Goal: Task Accomplishment & Management: Manage account settings

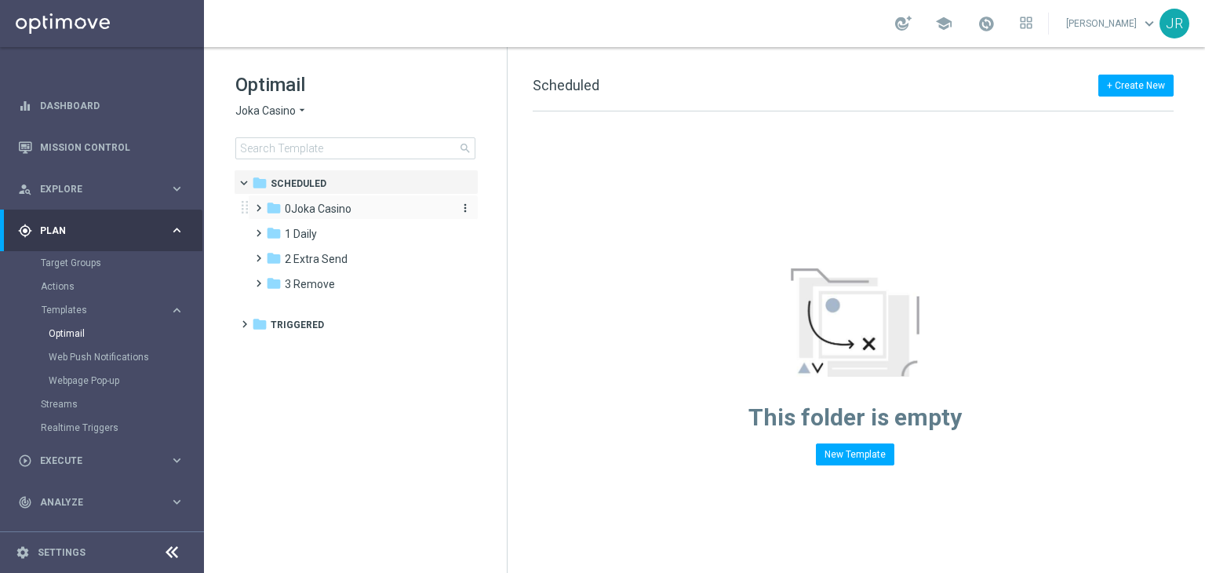
click at [339, 212] on span "0Joka Casino" at bounding box center [318, 209] width 67 height 14
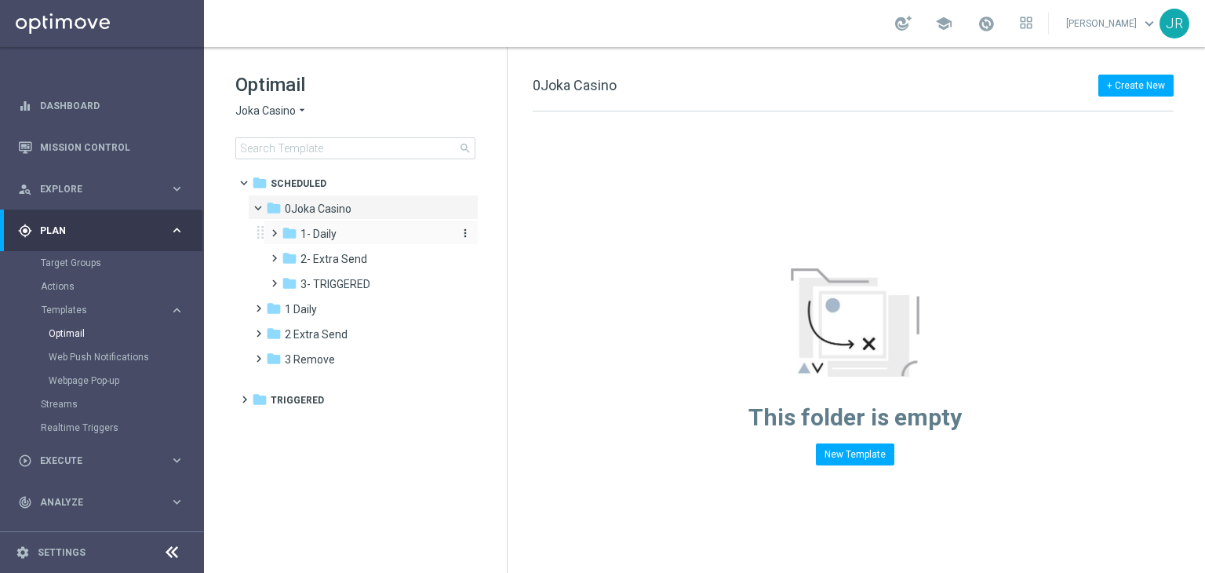
click at [324, 233] on span "1- Daily" at bounding box center [319, 234] width 36 height 14
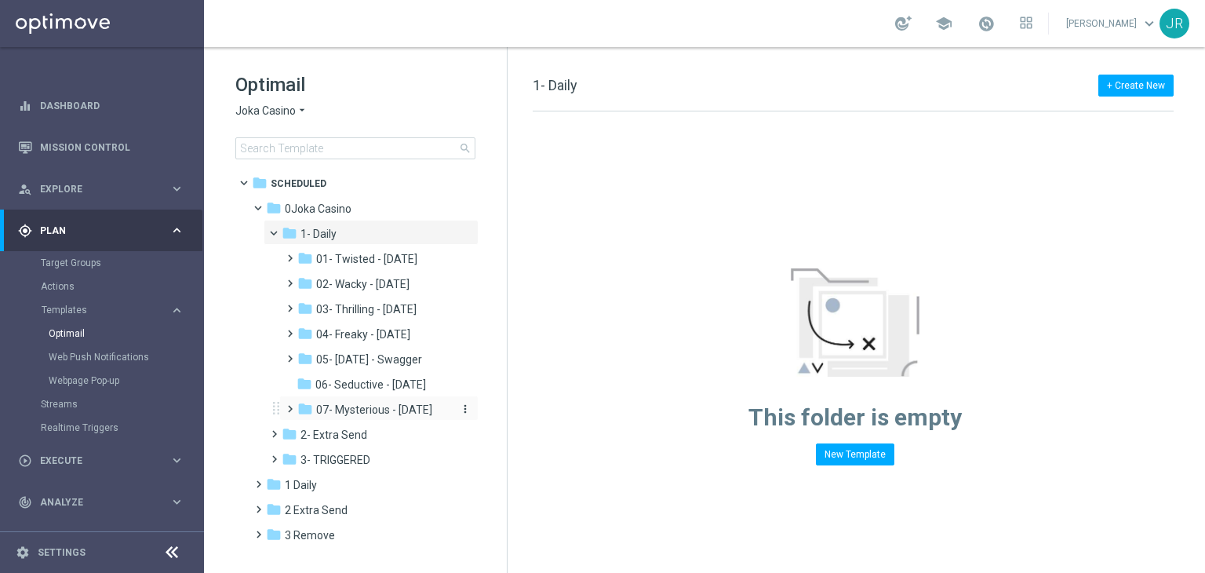
click at [399, 414] on span "07- Mysterious - Monday" at bounding box center [374, 410] width 116 height 14
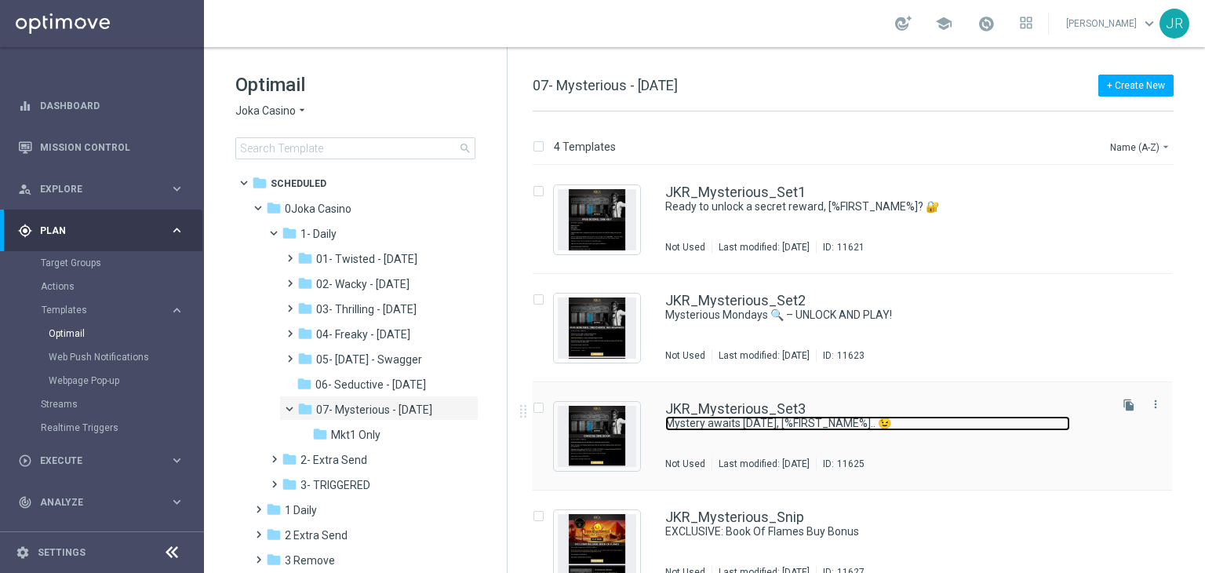
click at [717, 421] on link "Mystery awaits this Monday, [%FIRST_NAME%].. 😉" at bounding box center [867, 423] width 405 height 15
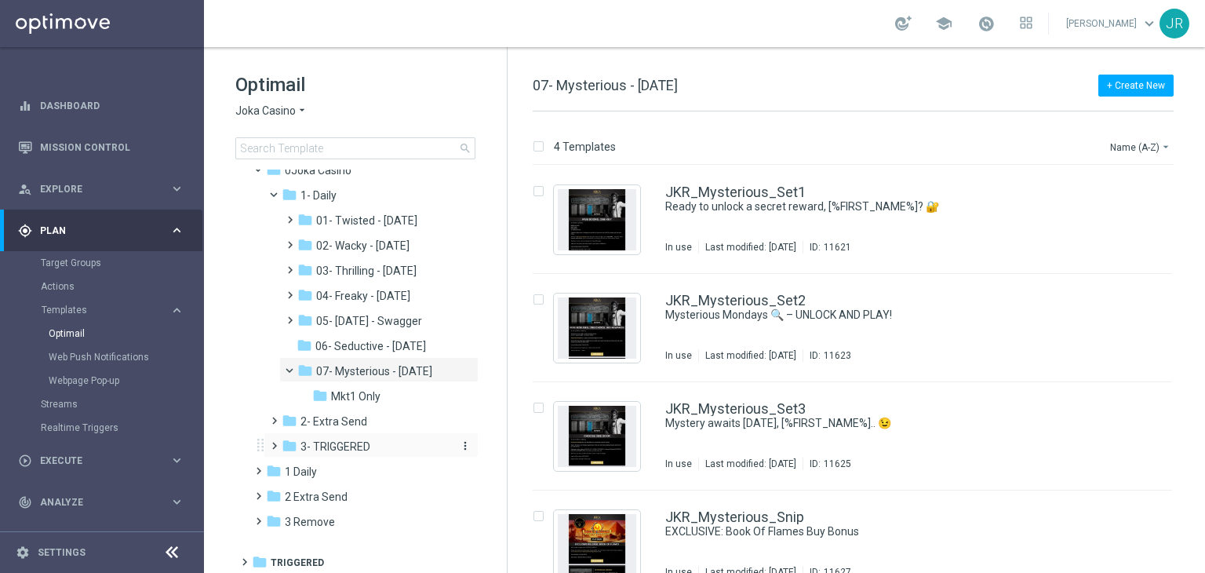
scroll to position [42, 0]
click at [361, 393] on span "Mkt1 Only" at bounding box center [355, 392] width 49 height 14
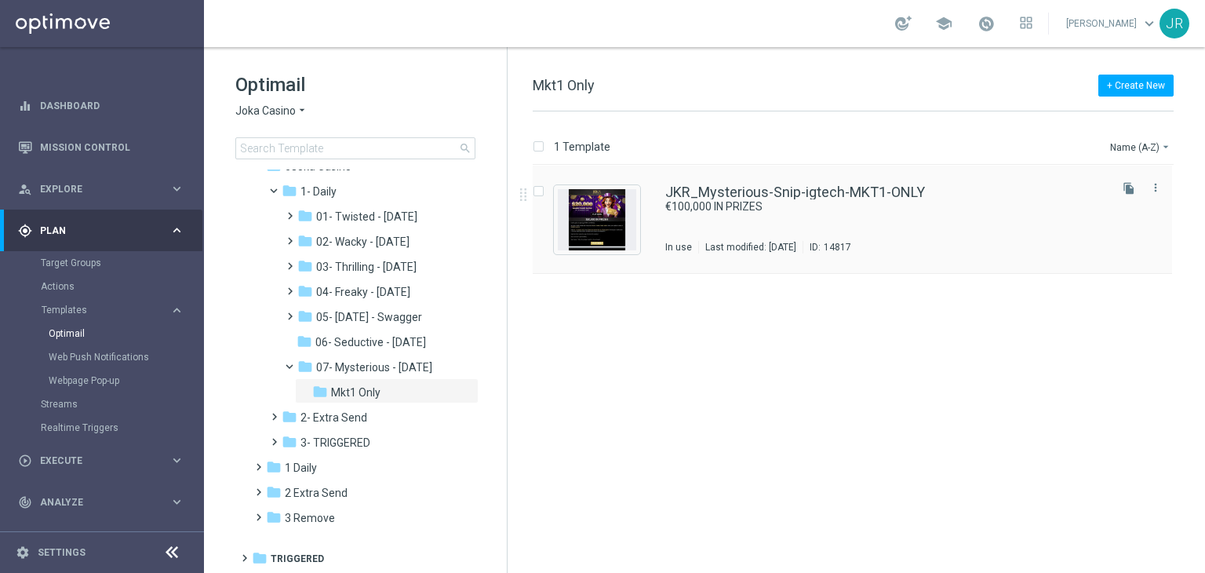
click at [869, 217] on div "JKR_Mysterious-Snip-igtech-MKT1-ONLY €100,000 IN PRIZES In use Last modified: W…" at bounding box center [885, 219] width 441 height 68
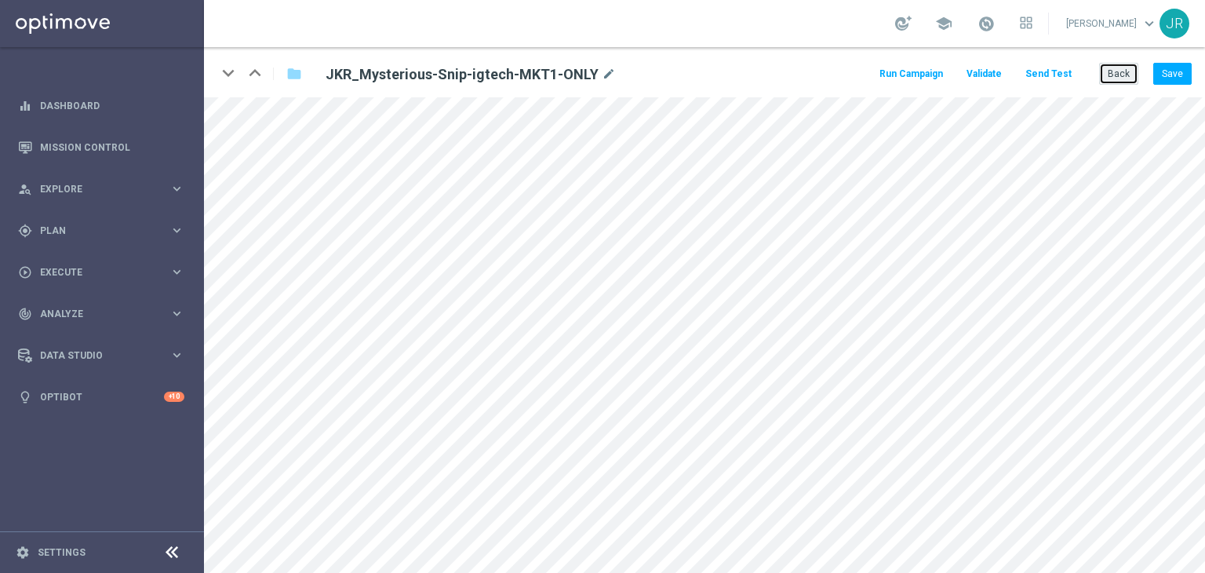
click at [1119, 76] on button "Back" at bounding box center [1118, 74] width 39 height 22
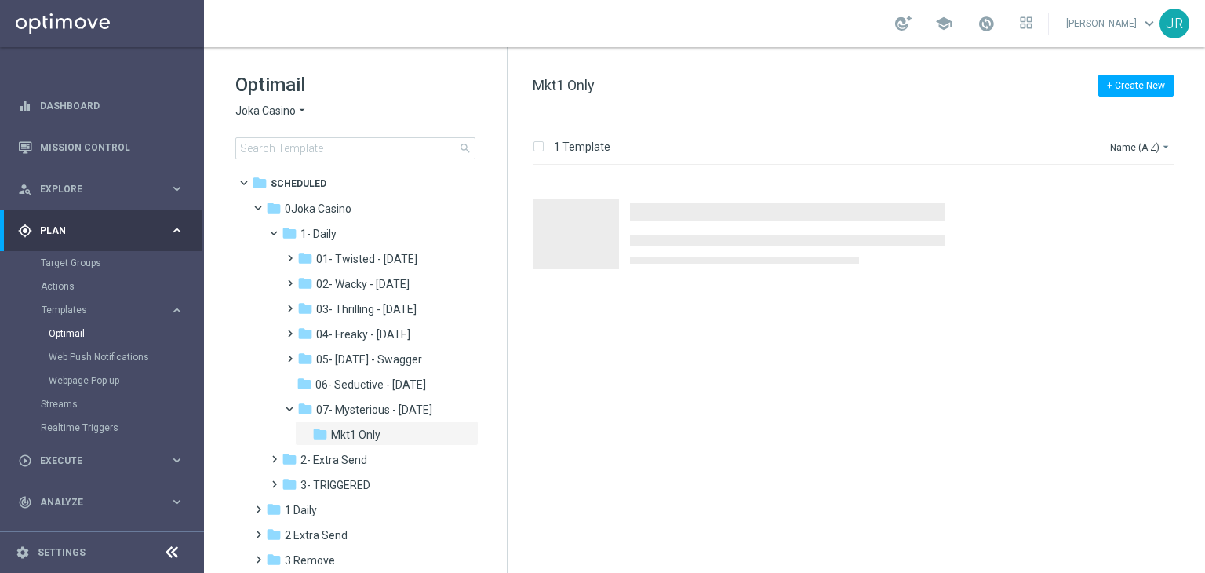
click at [259, 107] on span "Joka Casino" at bounding box center [265, 111] width 60 height 15
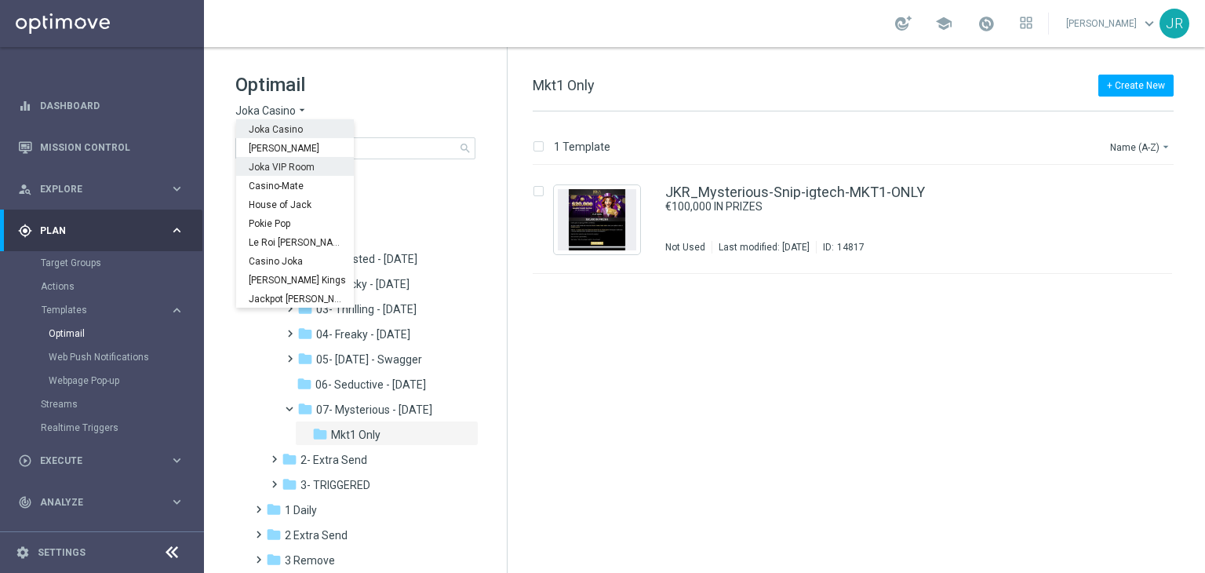
click at [0, 0] on span "Joka VIP Room" at bounding box center [0, 0] width 0 height 0
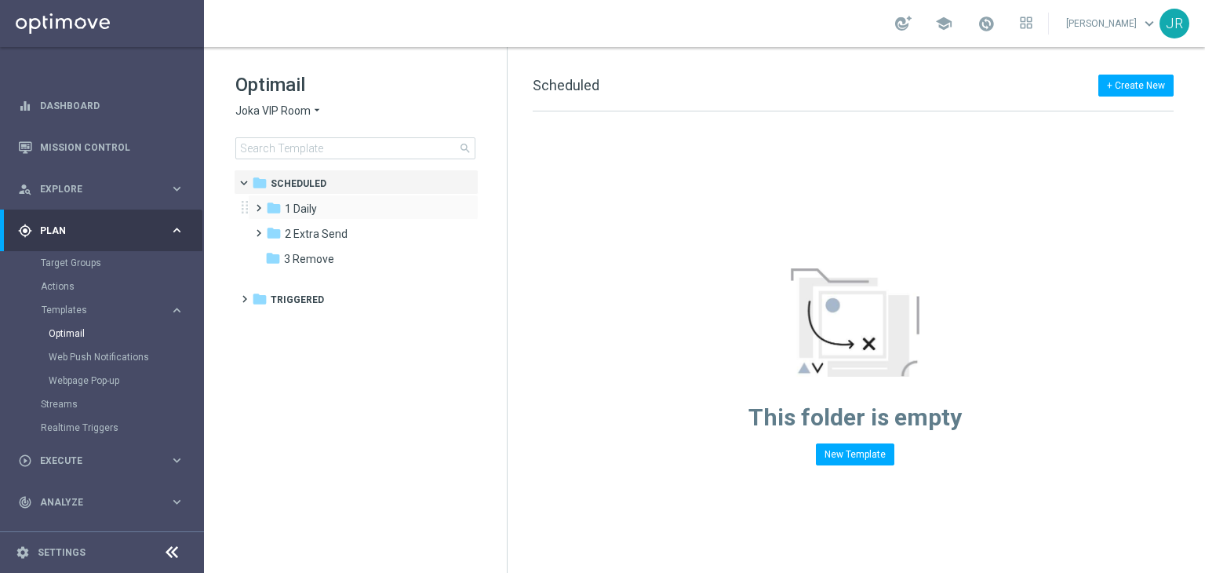
click at [338, 217] on div "folder 1 Daily more_vert" at bounding box center [363, 207] width 231 height 25
click at [319, 206] on div "folder 1 Daily" at bounding box center [356, 209] width 180 height 18
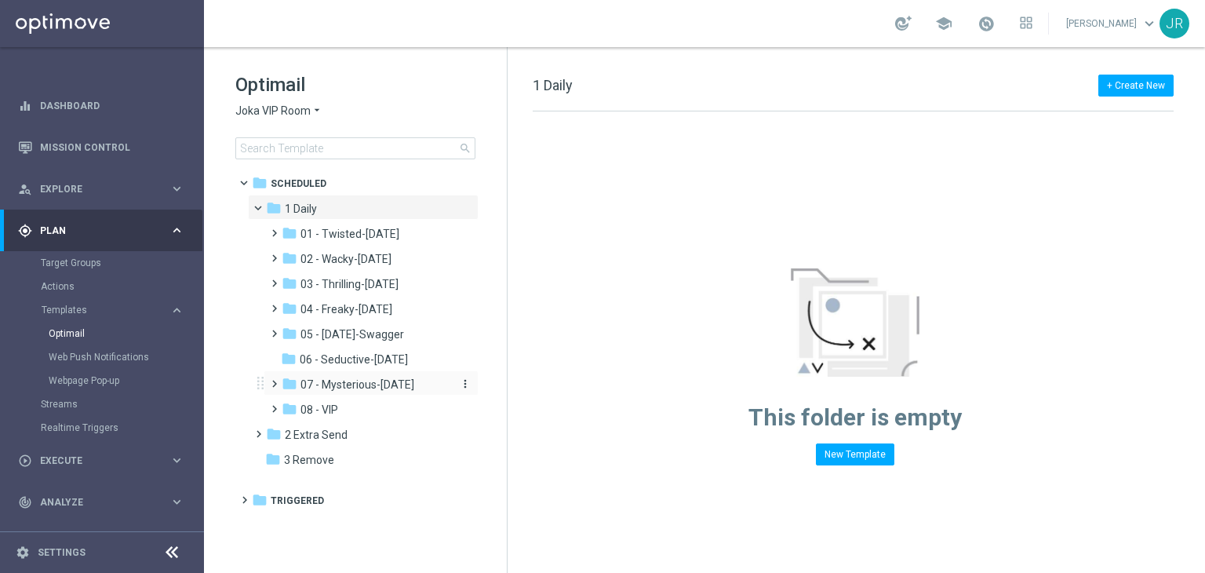
click at [370, 385] on span "07 - Mysterious-Monday" at bounding box center [358, 384] width 114 height 14
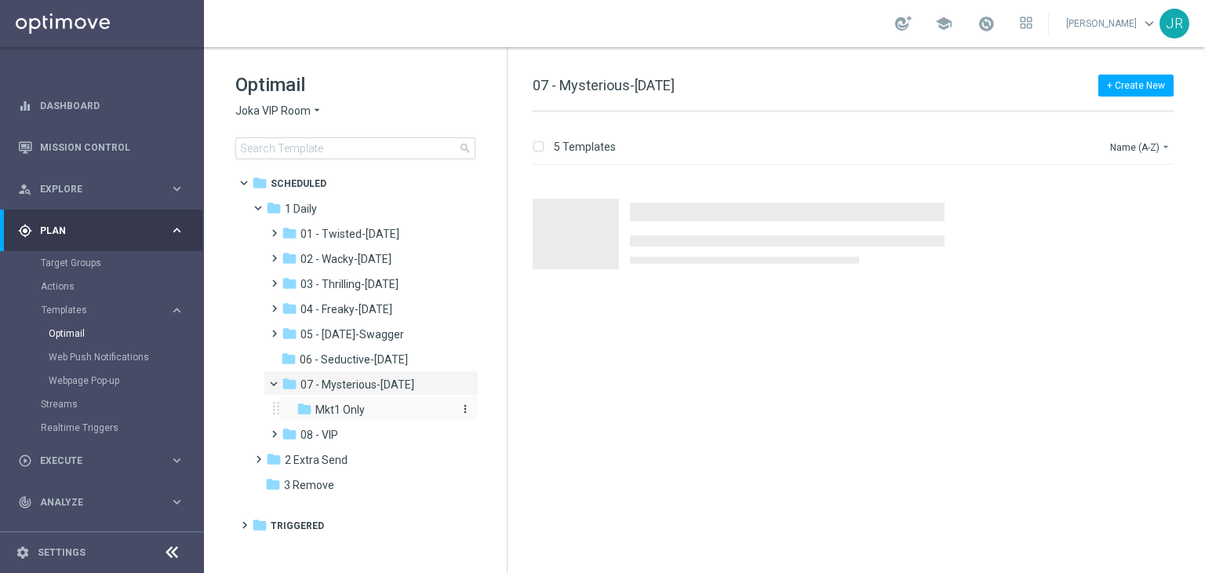
click at [358, 413] on span "Mkt1 Only" at bounding box center [339, 410] width 49 height 14
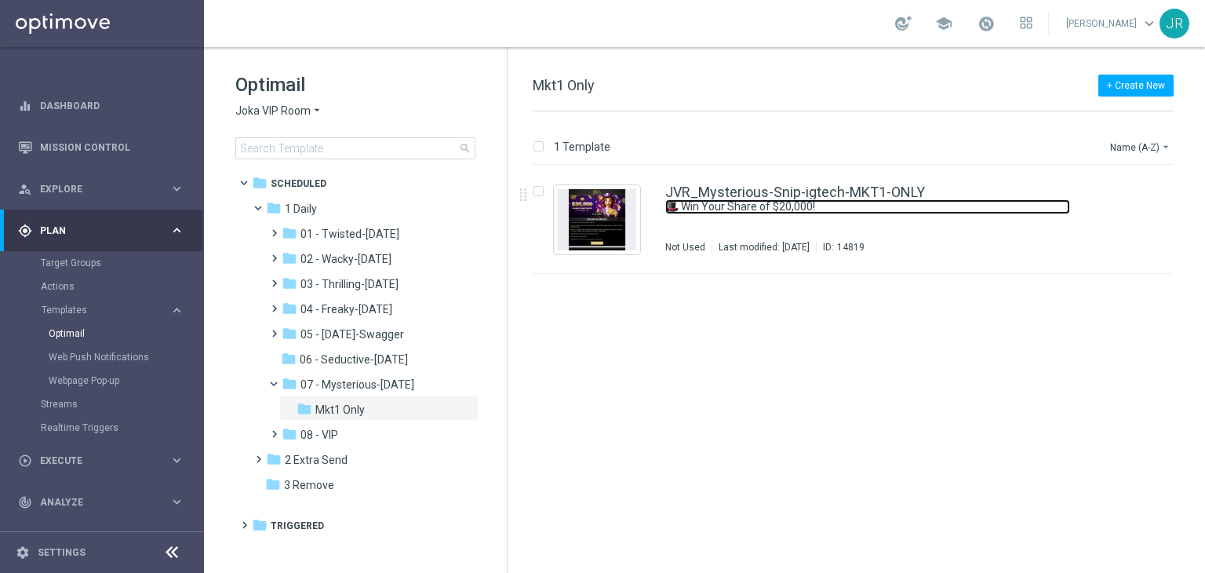
drag, startPoint x: 764, startPoint y: 203, endPoint x: 721, endPoint y: 206, distance: 42.5
click at [763, 203] on link "🎩 Win Your Share of $20,000!" at bounding box center [867, 206] width 405 height 15
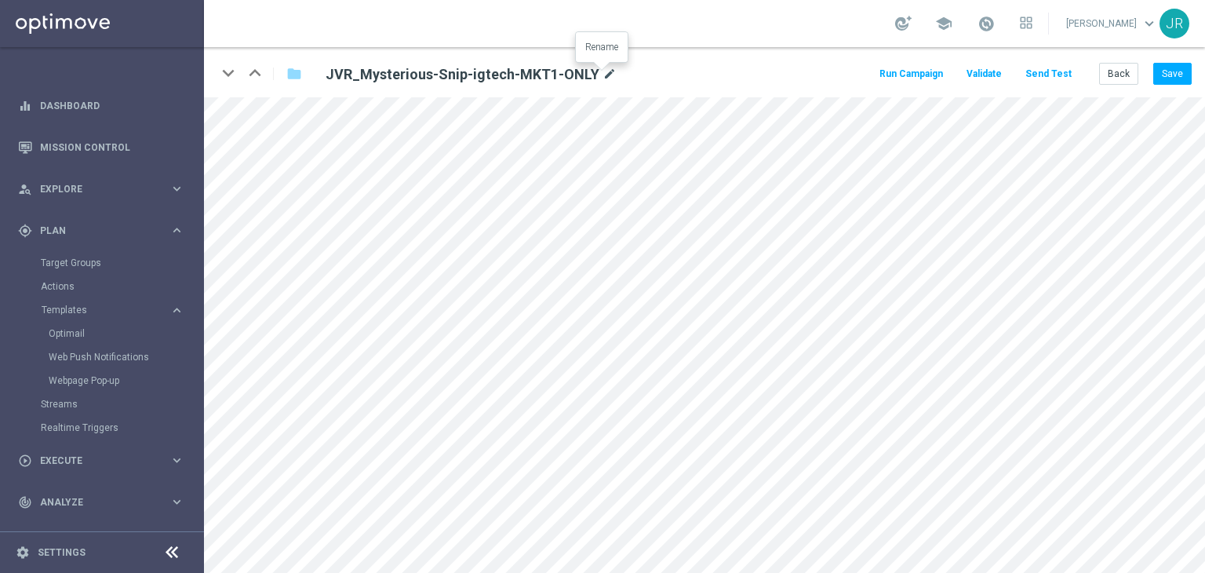
click at [603, 67] on icon "mode_edit" at bounding box center [610, 74] width 14 height 19
click at [549, 79] on input "JVR_Mysterious-Snip-igtech-MKT1-ONLY" at bounding box center [508, 74] width 389 height 22
drag, startPoint x: 546, startPoint y: 76, endPoint x: 270, endPoint y: 91, distance: 276.6
click at [270, 91] on div "keyboard_arrow_down keyboard_arrow_up folder JVR_Mysterious-Snip-igtech-MKT1-ON…" at bounding box center [704, 72] width 1001 height 50
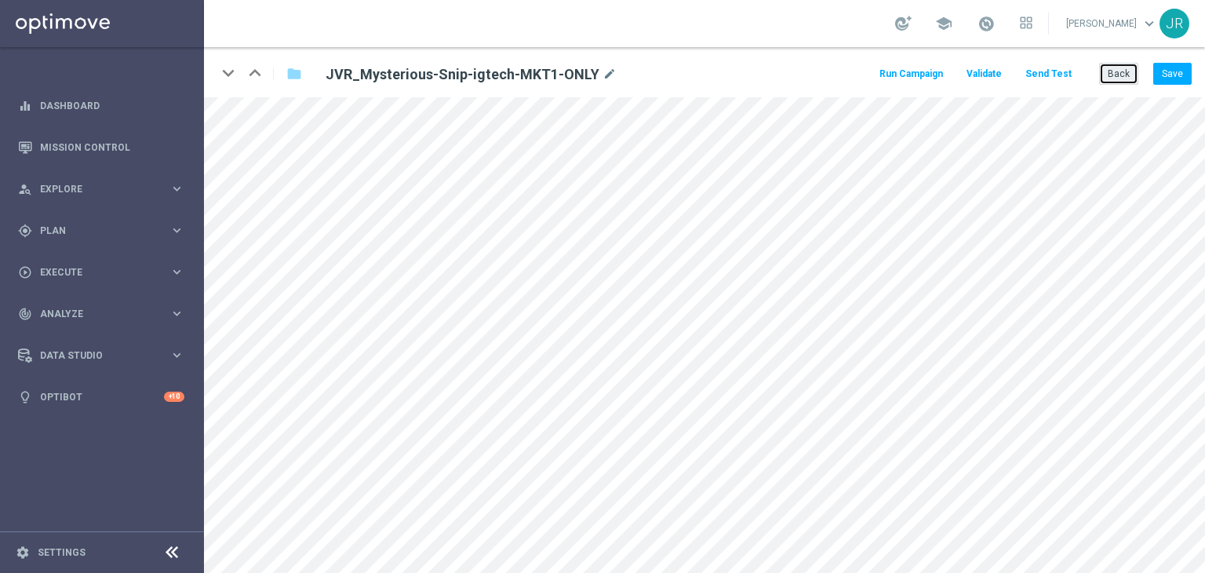
click at [1108, 73] on button "Back" at bounding box center [1118, 74] width 39 height 22
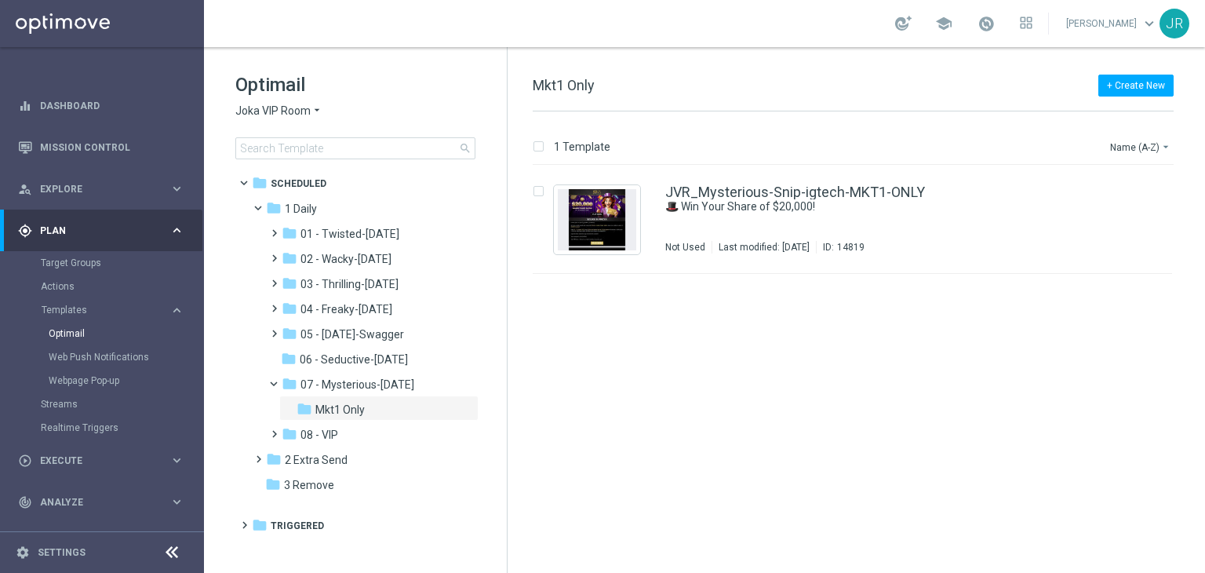
click at [300, 104] on span "Joka VIP Room" at bounding box center [272, 111] width 75 height 15
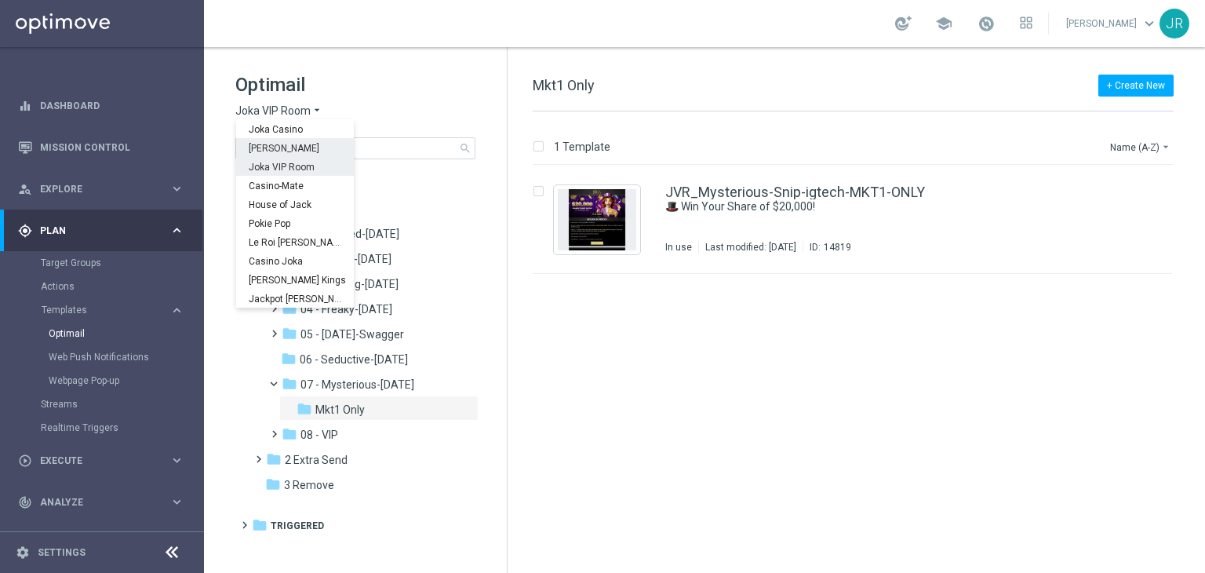
click at [270, 155] on div "King Johnnie" at bounding box center [295, 147] width 118 height 19
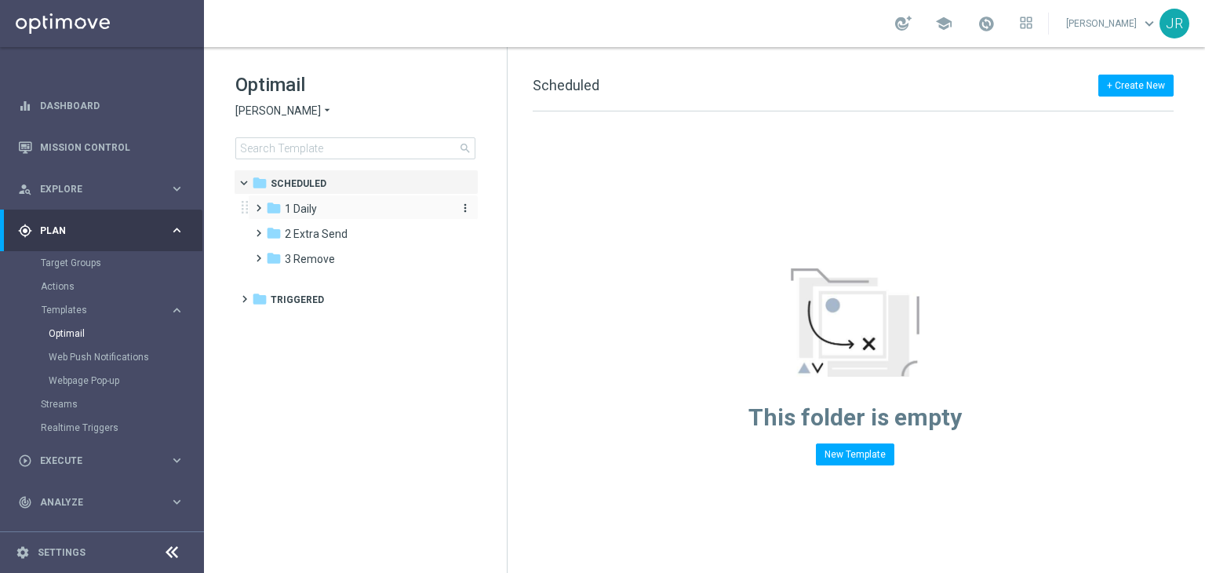
click at [309, 211] on span "1 Daily" at bounding box center [301, 209] width 32 height 14
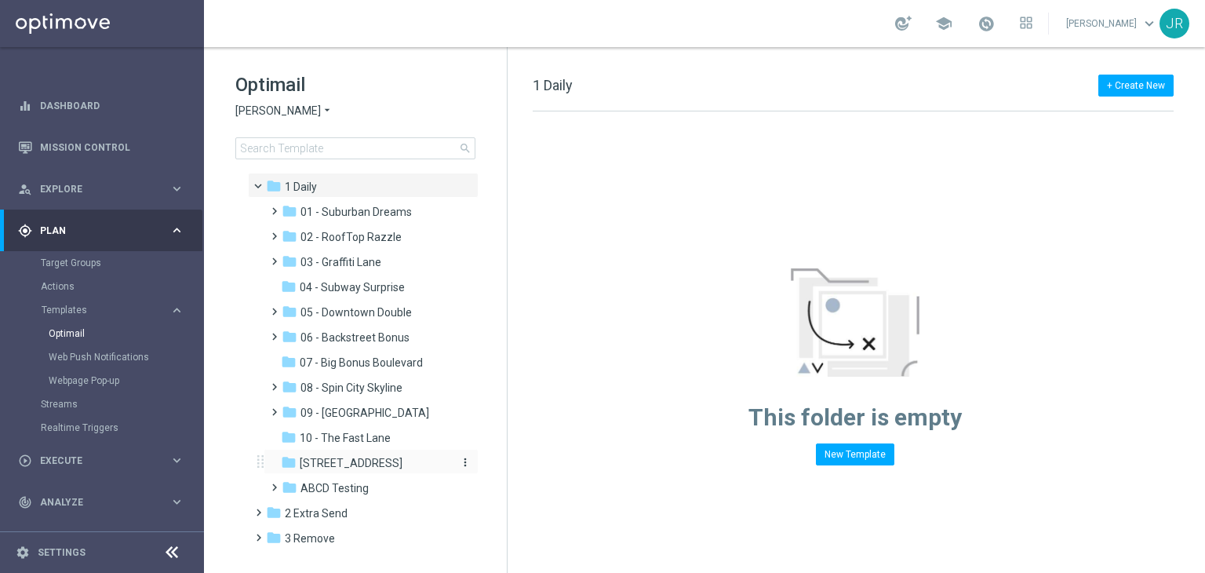
scroll to position [42, 0]
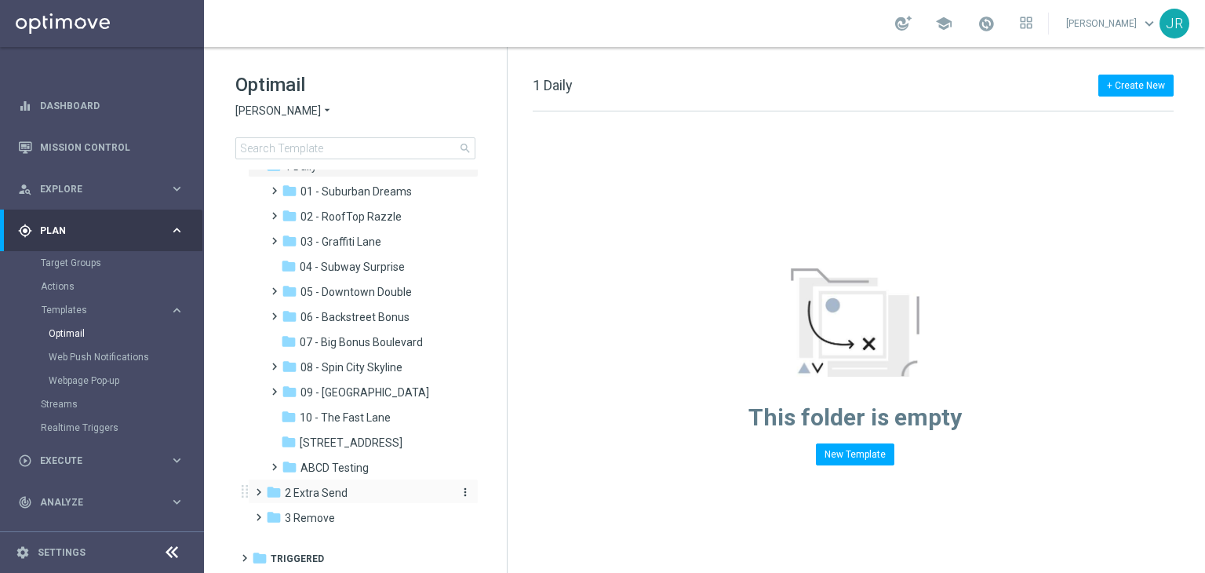
click at [325, 487] on span "2 Extra Send" at bounding box center [316, 493] width 63 height 14
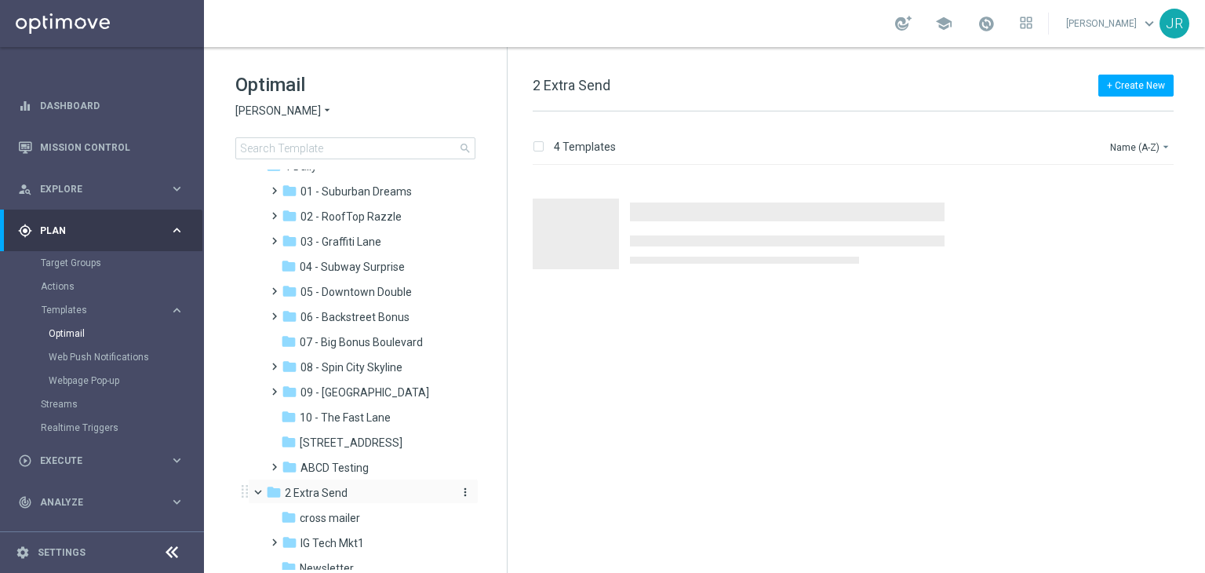
scroll to position [218, 0]
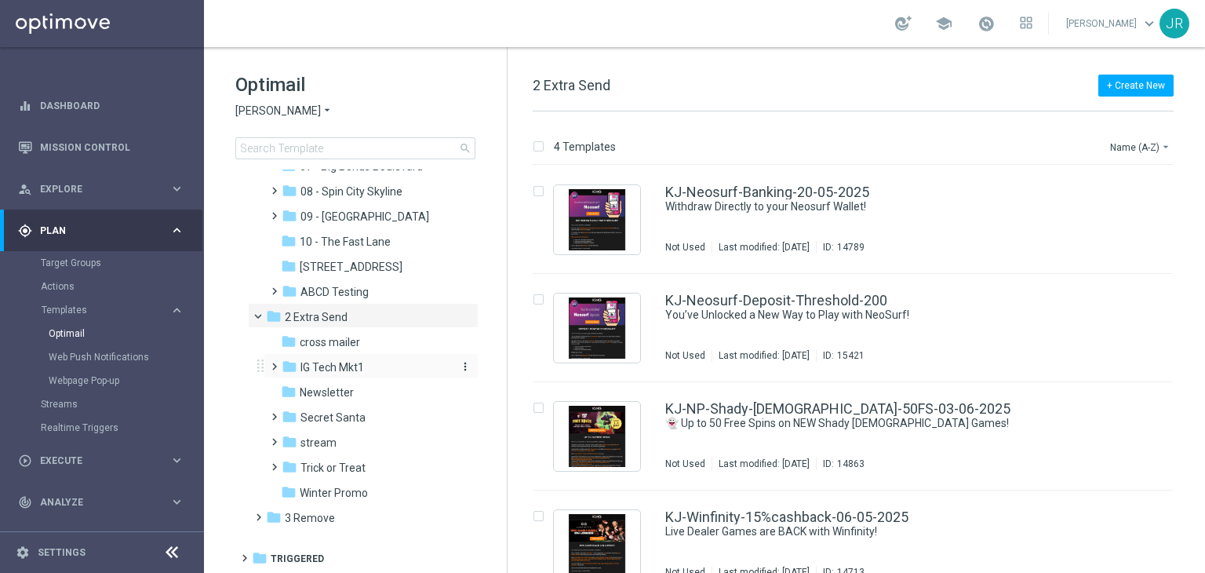
click at [323, 371] on span "IG Tech Mkt1" at bounding box center [333, 367] width 64 height 14
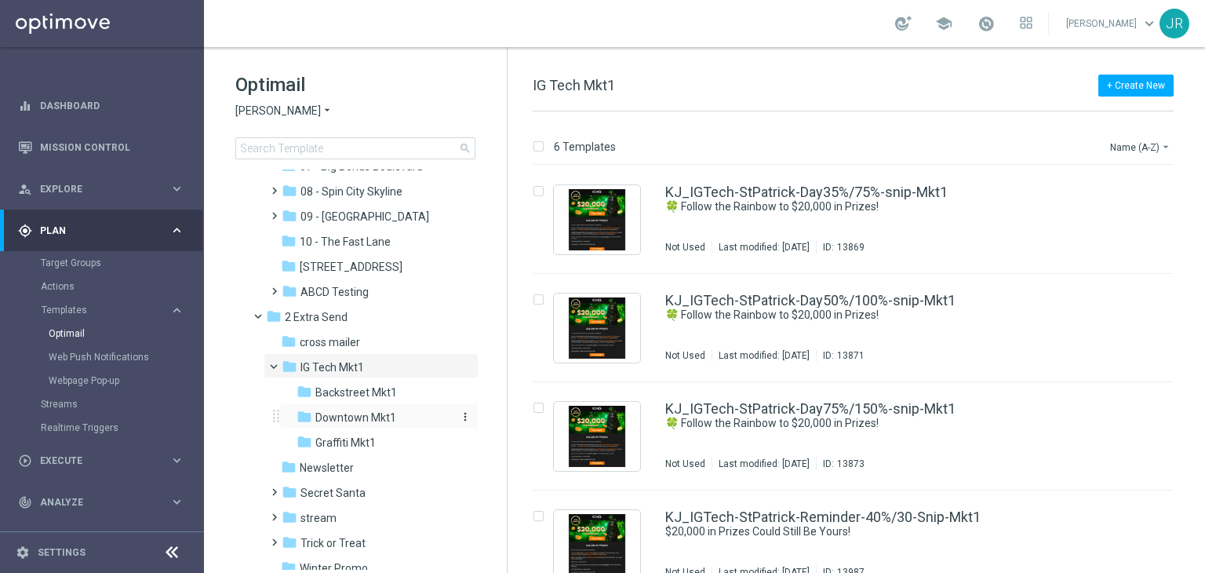
click at [349, 421] on span "Downtown Mkt1" at bounding box center [355, 417] width 81 height 14
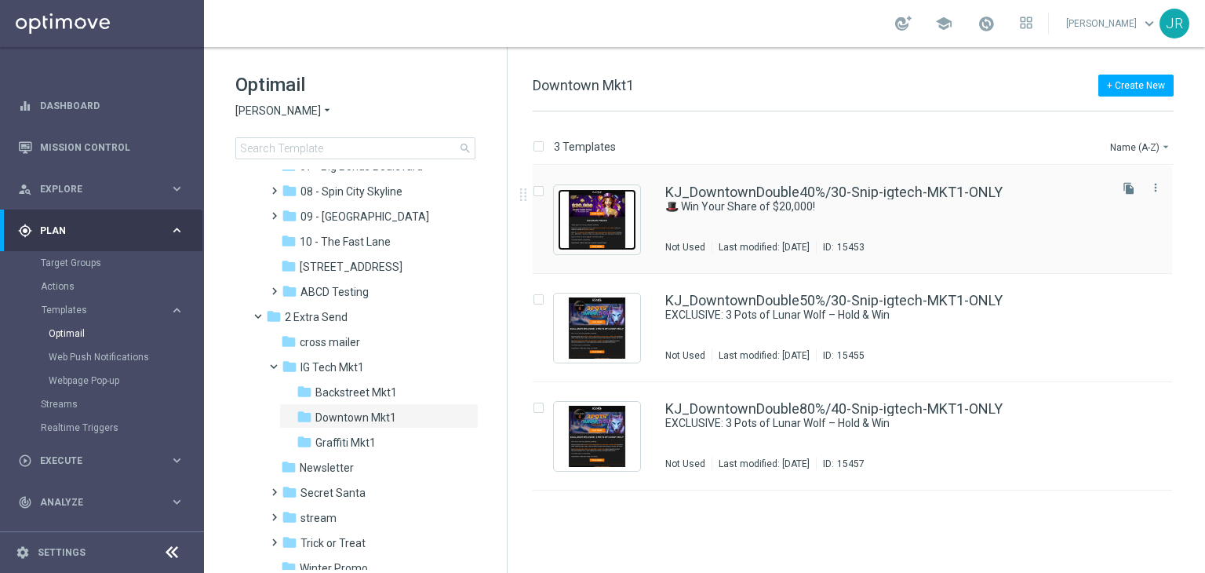
click at [585, 202] on img "Press SPACE to select this row." at bounding box center [597, 219] width 78 height 61
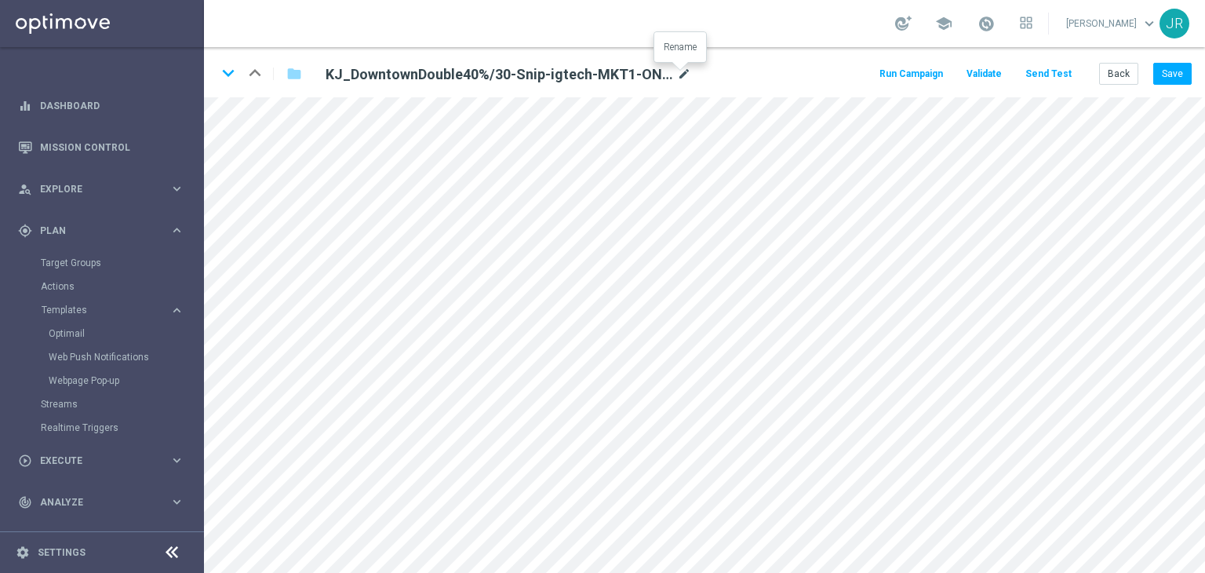
click at [677, 76] on icon "mode_edit" at bounding box center [684, 74] width 14 height 19
click at [614, 71] on input "KJ_DowntownDouble40%/30-Snip-igtech-MKT1-ONLY" at bounding box center [508, 74] width 389 height 22
click at [611, 73] on input "KJ_DowntownDouble40%/30-Snip-igtech-MKT1-ONLY" at bounding box center [508, 74] width 389 height 22
drag, startPoint x: 611, startPoint y: 73, endPoint x: 244, endPoint y: 70, distance: 366.5
click at [244, 70] on div "keyboard_arrow_down keyboard_arrow_up folder KJ_DowntownDouble40%/30-Snip-igtec…" at bounding box center [466, 73] width 499 height 25
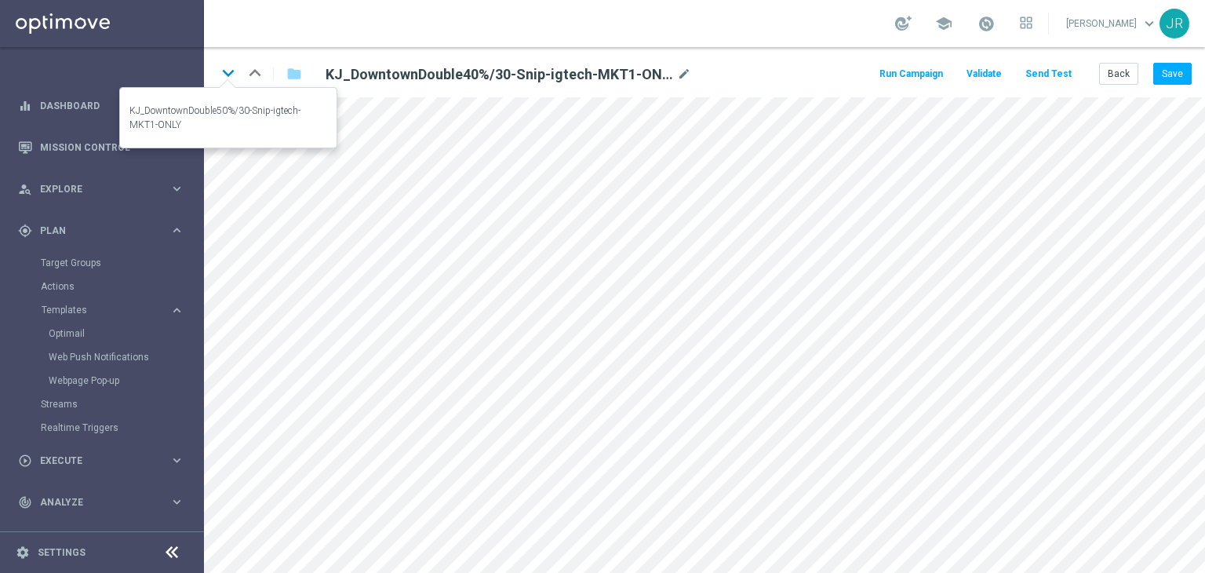
click at [234, 66] on icon "keyboard_arrow_down" at bounding box center [229, 73] width 24 height 24
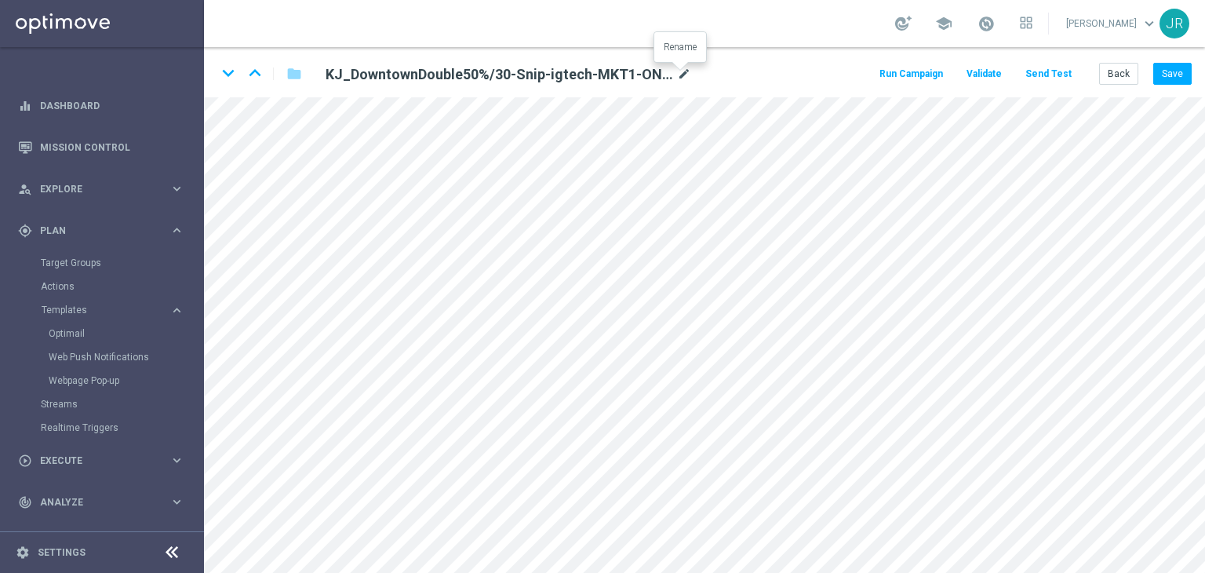
click at [677, 73] on icon "mode_edit" at bounding box center [684, 74] width 14 height 19
click at [627, 73] on input "KJ_DowntownDouble50%/30-Snip-igtech-MKT1-ONLY" at bounding box center [508, 74] width 389 height 22
drag, startPoint x: 627, startPoint y: 73, endPoint x: 338, endPoint y: 70, distance: 288.8
click at [338, 70] on input "KJ_DowntownDouble50%/30-Snip-igtech-MKT1-ONLY" at bounding box center [508, 74] width 389 height 22
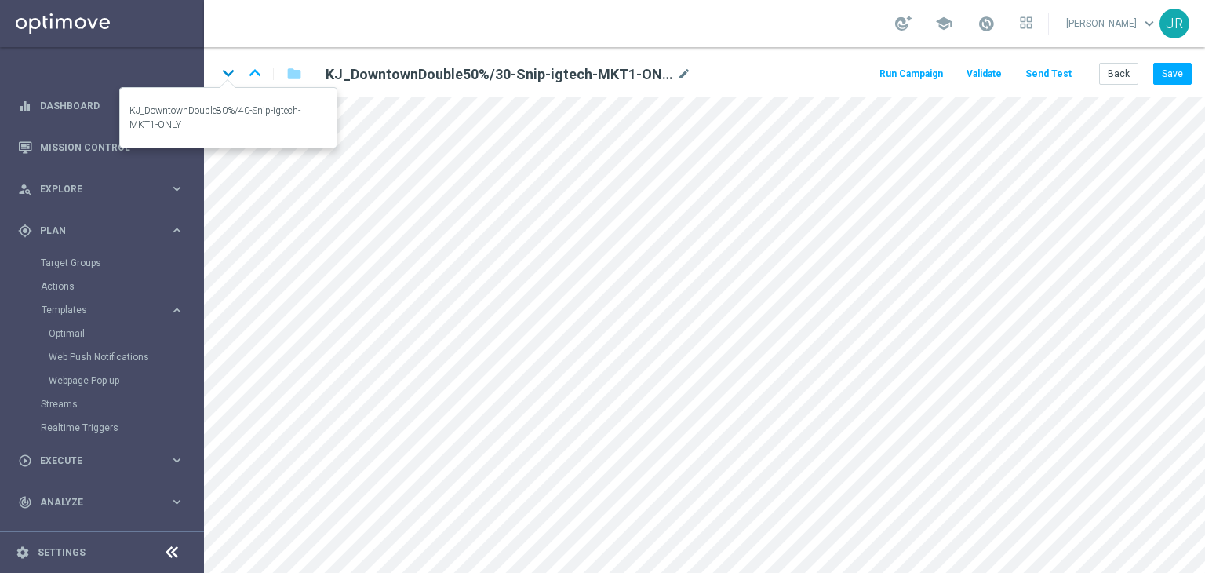
click at [231, 75] on icon "keyboard_arrow_down" at bounding box center [229, 73] width 24 height 24
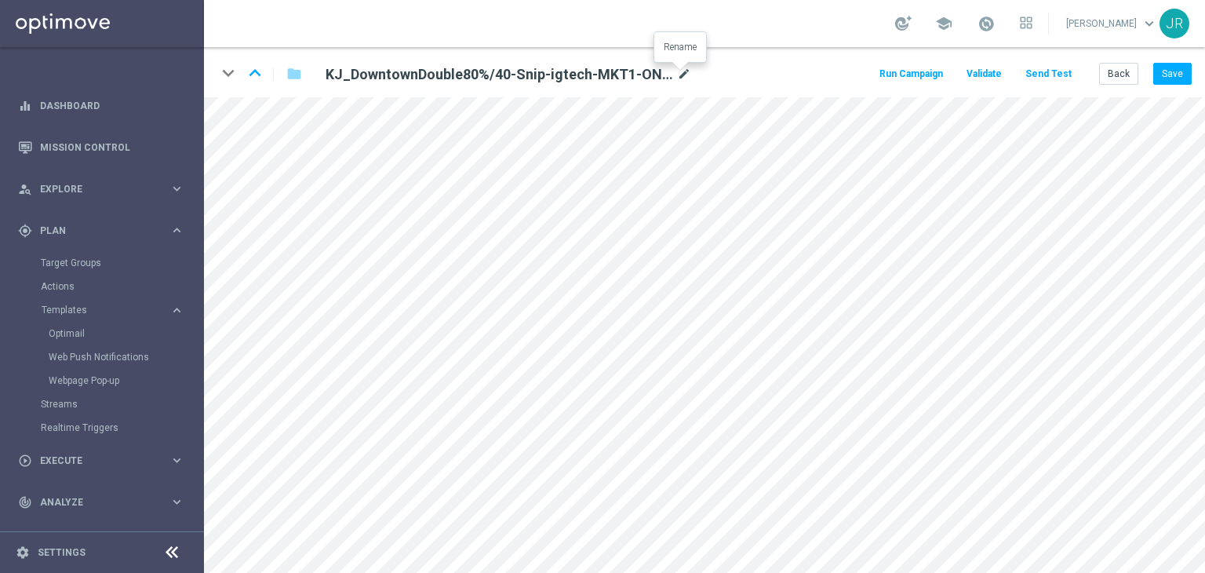
click at [677, 82] on icon "mode_edit" at bounding box center [684, 74] width 14 height 19
click at [604, 78] on input "KJ_DowntownDouble80%/40-Snip-igtech-MKT1-ONLY" at bounding box center [508, 74] width 389 height 22
drag, startPoint x: 595, startPoint y: 75, endPoint x: 267, endPoint y: 86, distance: 328.2
click at [267, 86] on div "keyboard_arrow_down keyboard_arrow_up folder KJ_DowntownDouble80%/40-Snip-igtec…" at bounding box center [704, 72] width 1001 height 50
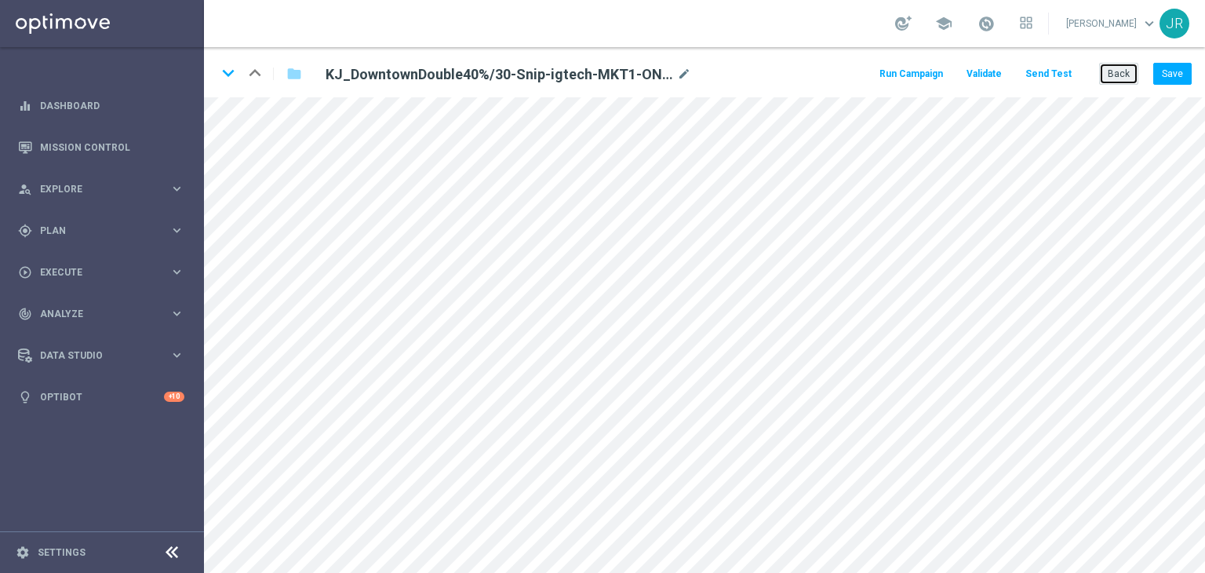
click at [1128, 70] on button "Back" at bounding box center [1118, 74] width 39 height 22
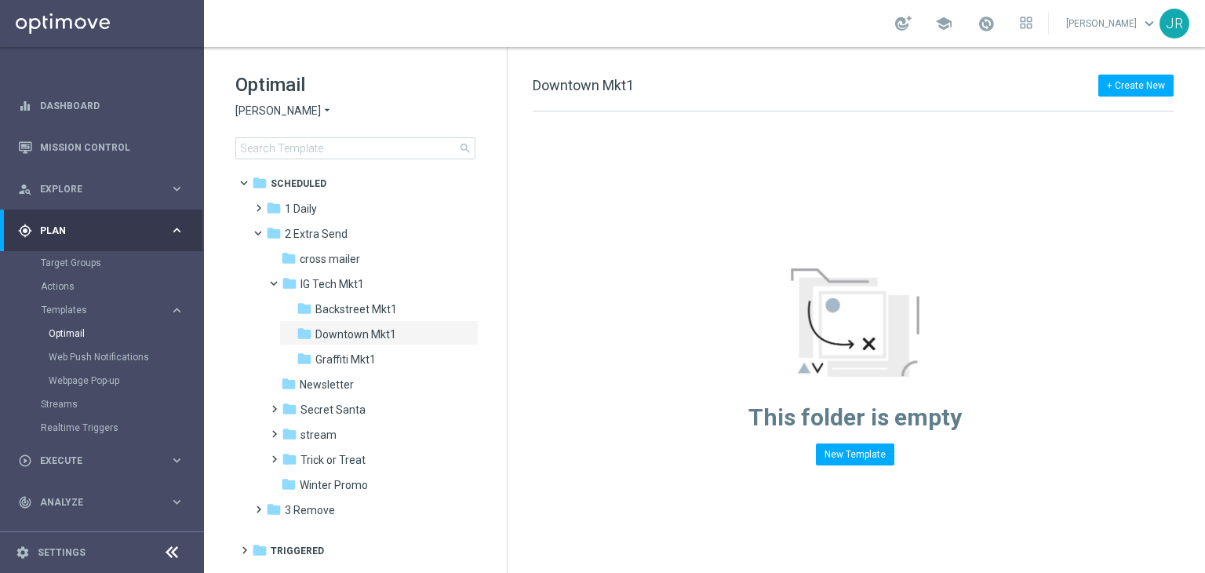
click at [279, 104] on span "[PERSON_NAME]" at bounding box center [278, 111] width 86 height 15
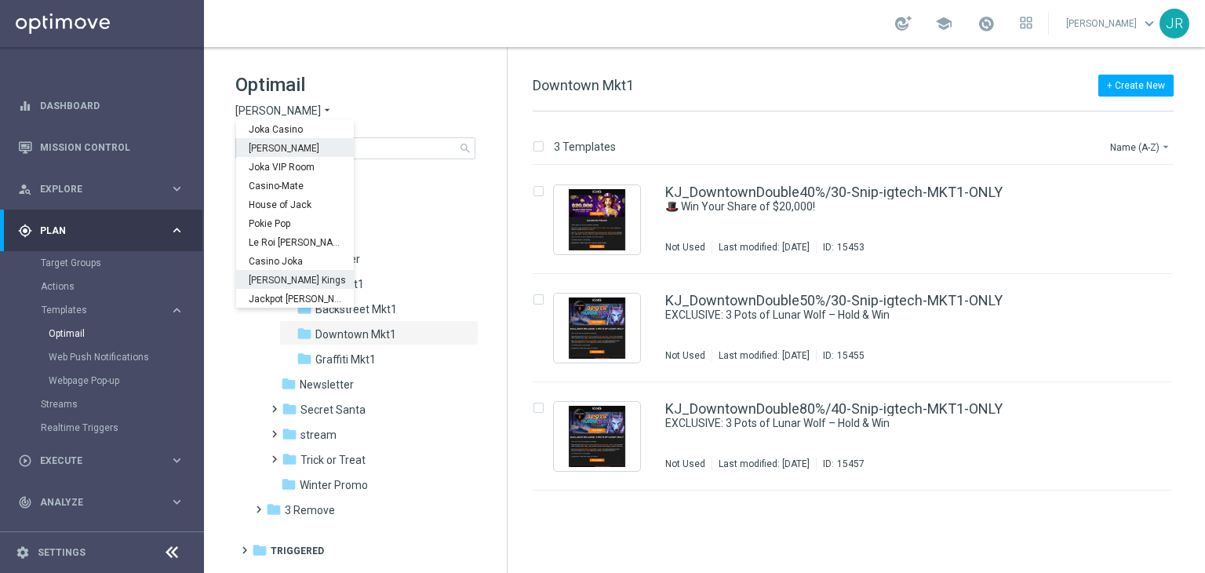
click at [275, 270] on div "[PERSON_NAME] Kings" at bounding box center [295, 279] width 118 height 19
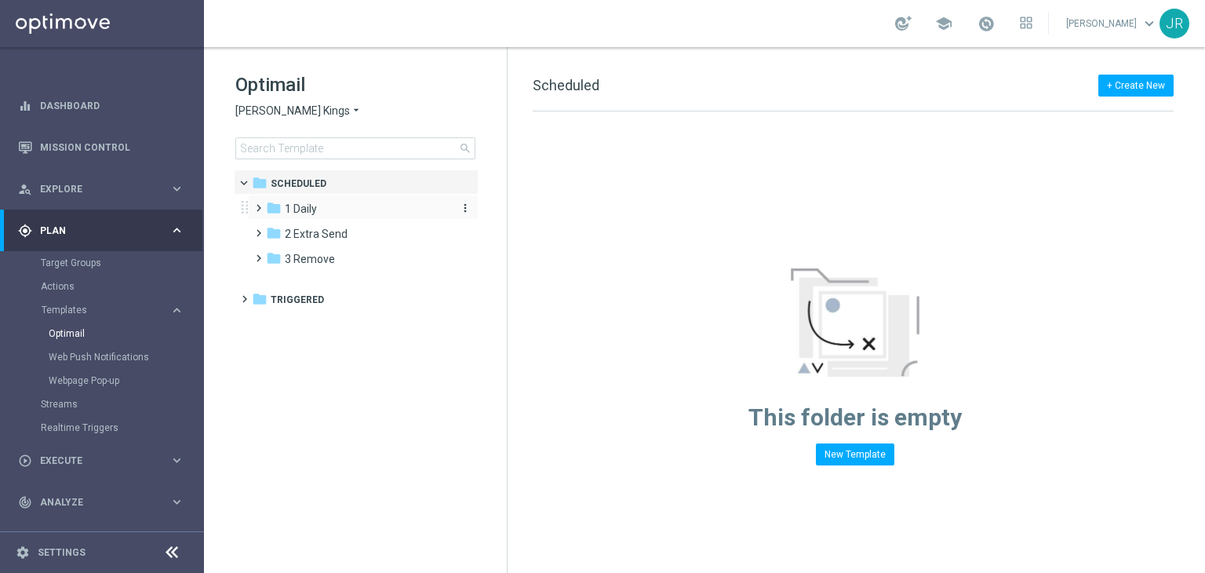
click at [309, 208] on span "1 Daily" at bounding box center [301, 209] width 32 height 14
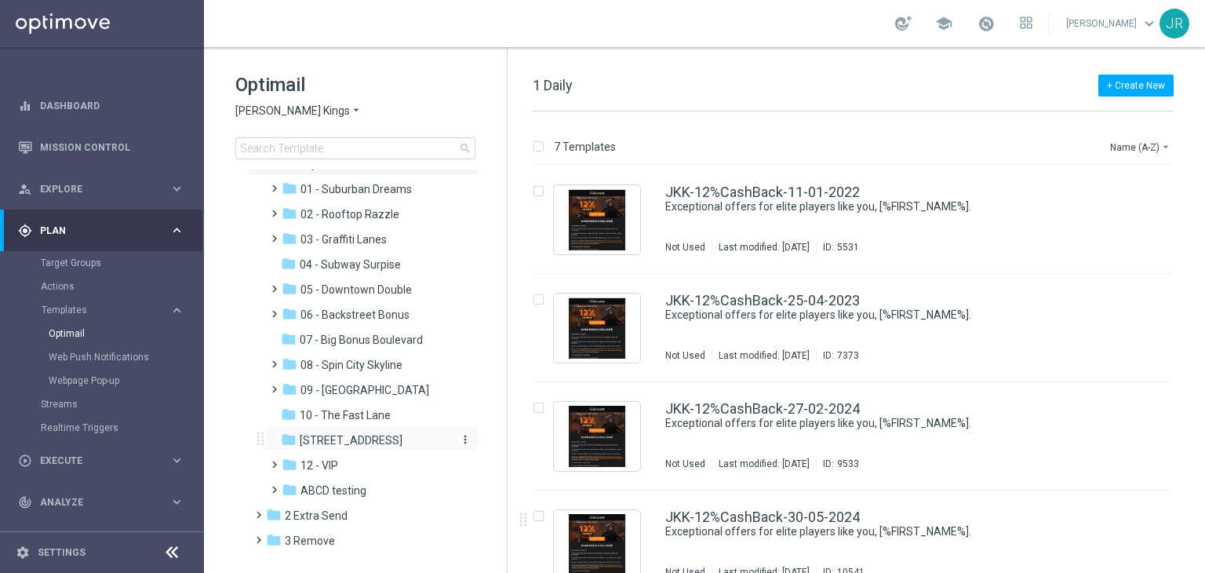
scroll to position [67, 0]
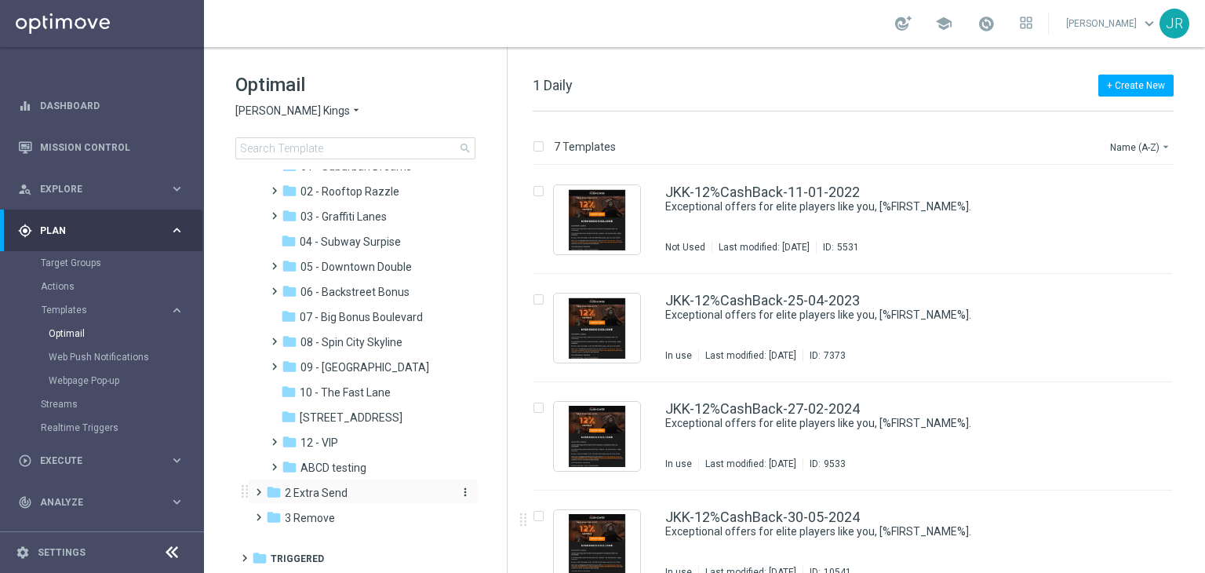
click at [328, 487] on span "2 Extra Send" at bounding box center [316, 493] width 63 height 14
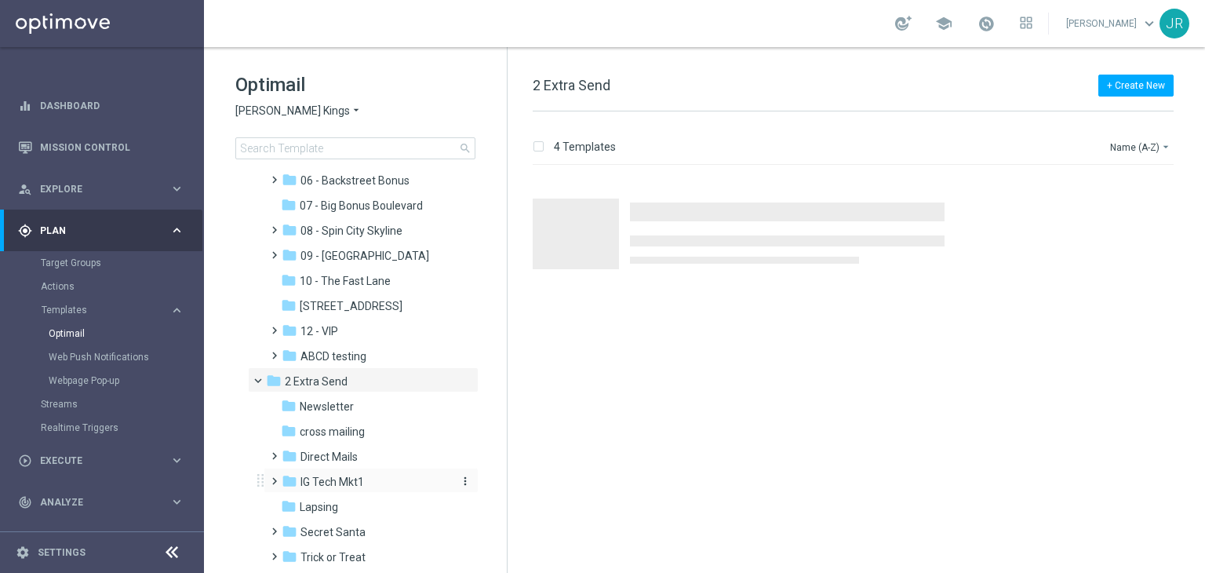
scroll to position [268, 0]
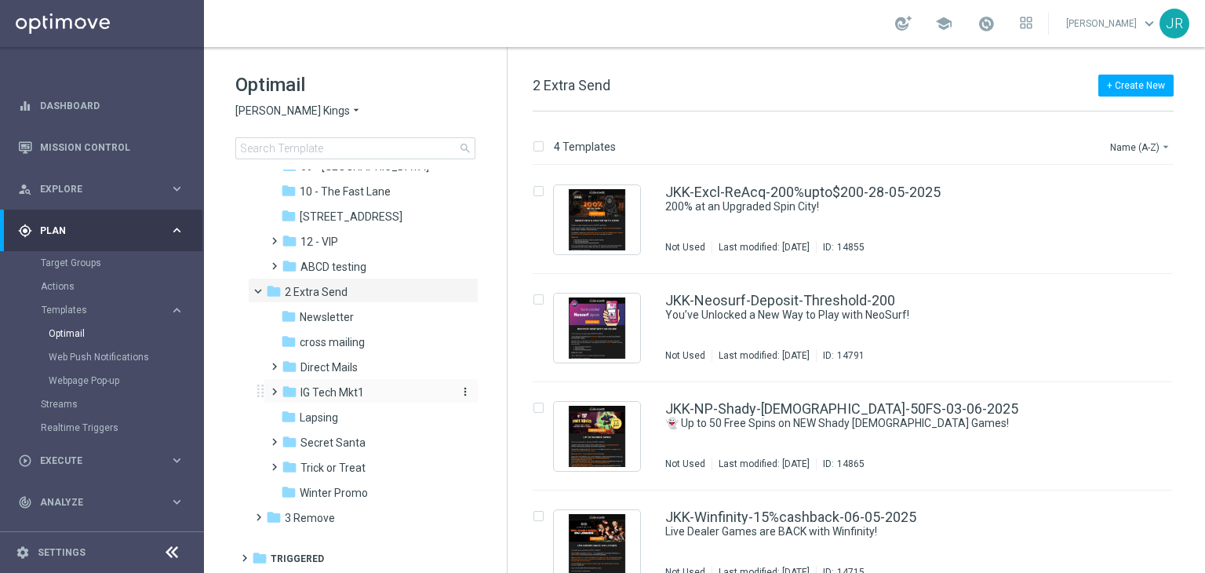
click at [315, 396] on span "IG Tech Mkt1" at bounding box center [333, 392] width 64 height 14
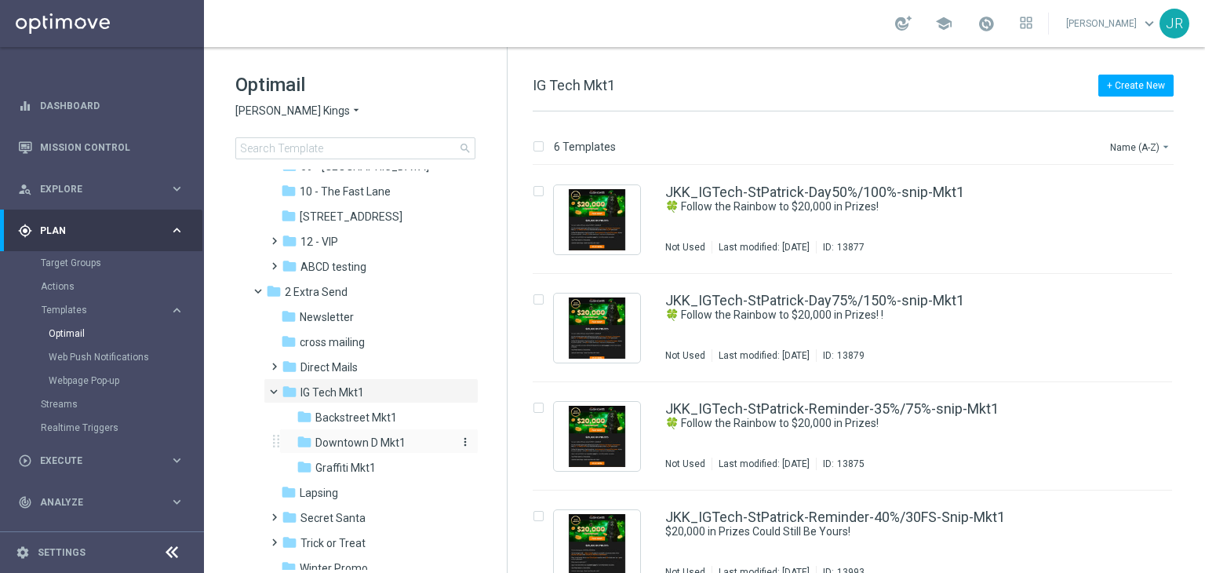
click at [350, 436] on span "Downtown D Mkt1" at bounding box center [360, 443] width 90 height 14
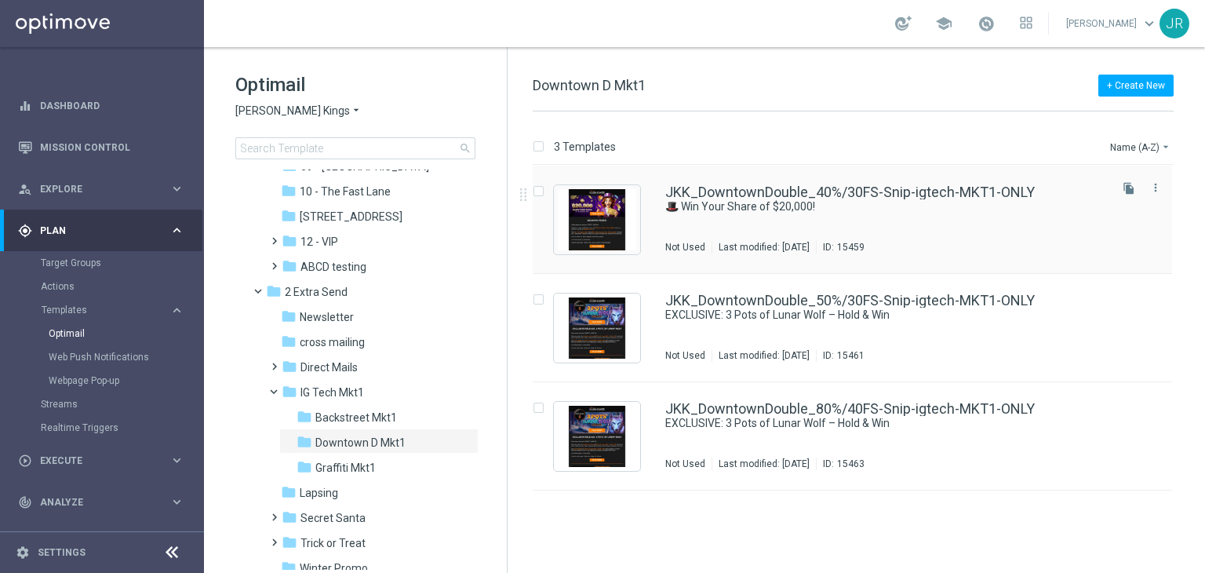
click at [709, 233] on div "JKK_DowntownDouble_40%/30FS-Snip-igtech-MKT1-ONLY 🎩 Win Your Share of $20,000! …" at bounding box center [885, 219] width 441 height 68
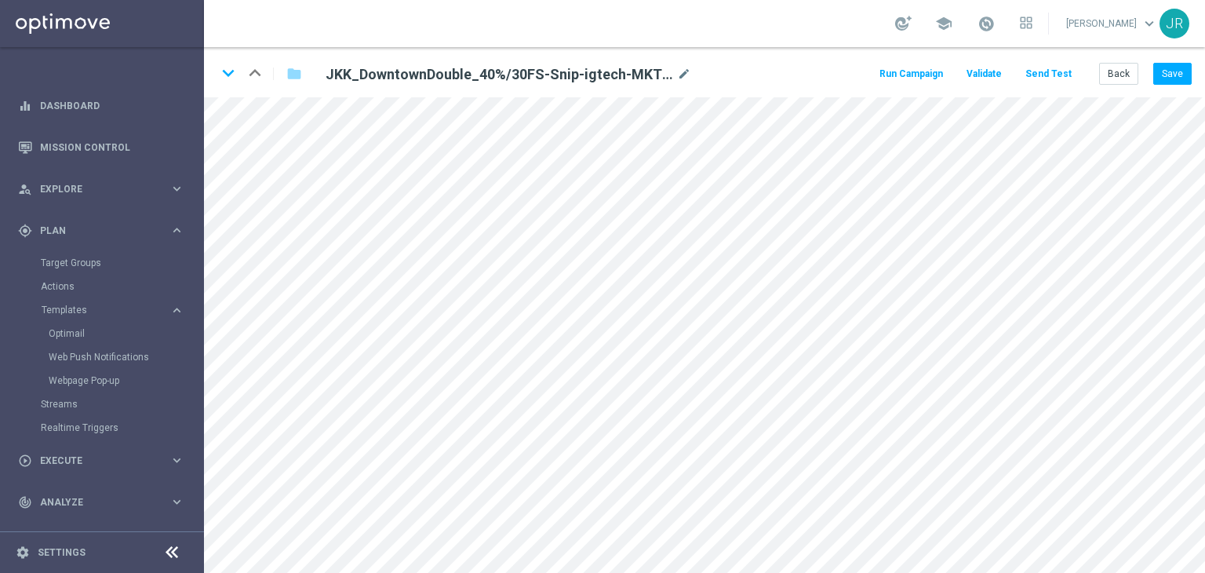
click at [675, 71] on div "JKK_DowntownDouble_40%/30FS-Snip-igtech-MKT1-ONLY mode_edit" at bounding box center [509, 74] width 366 height 19
click at [688, 75] on icon "mode_edit" at bounding box center [684, 74] width 14 height 19
click at [647, 70] on input "JKK_DowntownDouble_40%/30FS-Snip-igtech-MKT1-ONLY" at bounding box center [508, 74] width 389 height 22
drag, startPoint x: 633, startPoint y: 70, endPoint x: 257, endPoint y: 75, distance: 376.7
click at [257, 75] on div "keyboard_arrow_down keyboard_arrow_up folder JKK_DowntownDouble_40%/30FS-Snip-i…" at bounding box center [466, 73] width 499 height 25
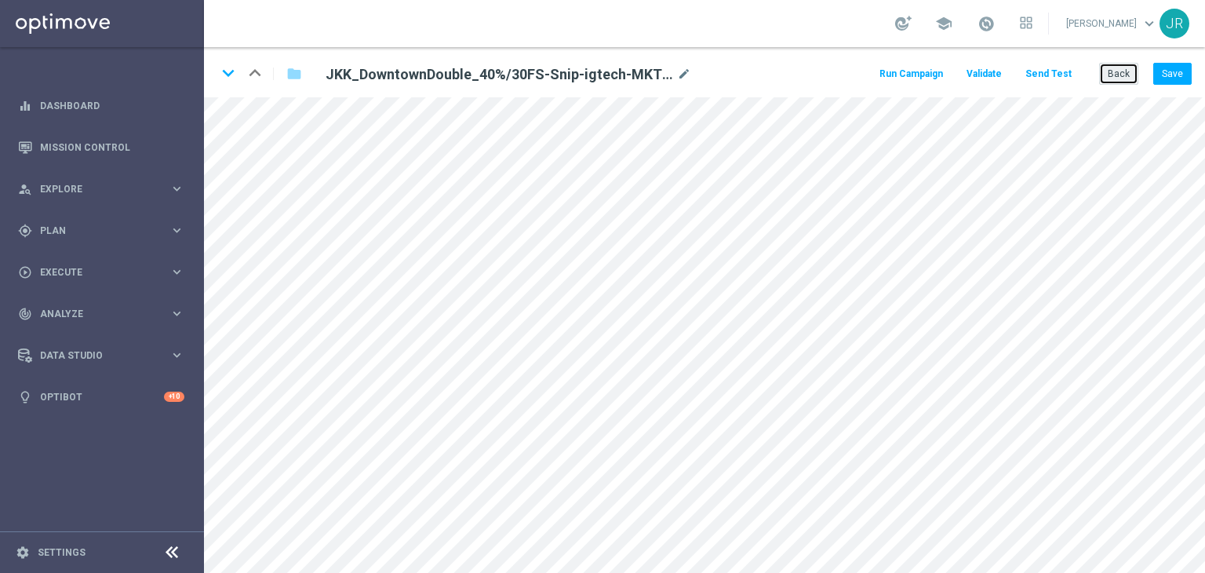
click at [1114, 77] on button "Back" at bounding box center [1118, 74] width 39 height 22
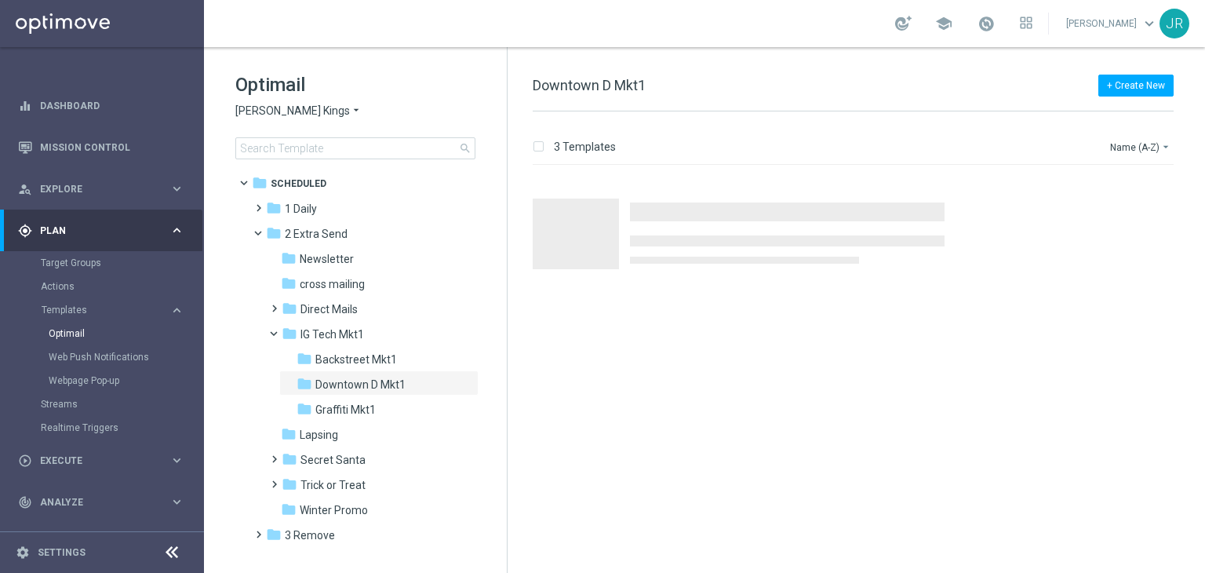
click at [308, 109] on span "[PERSON_NAME] Kings" at bounding box center [292, 111] width 115 height 15
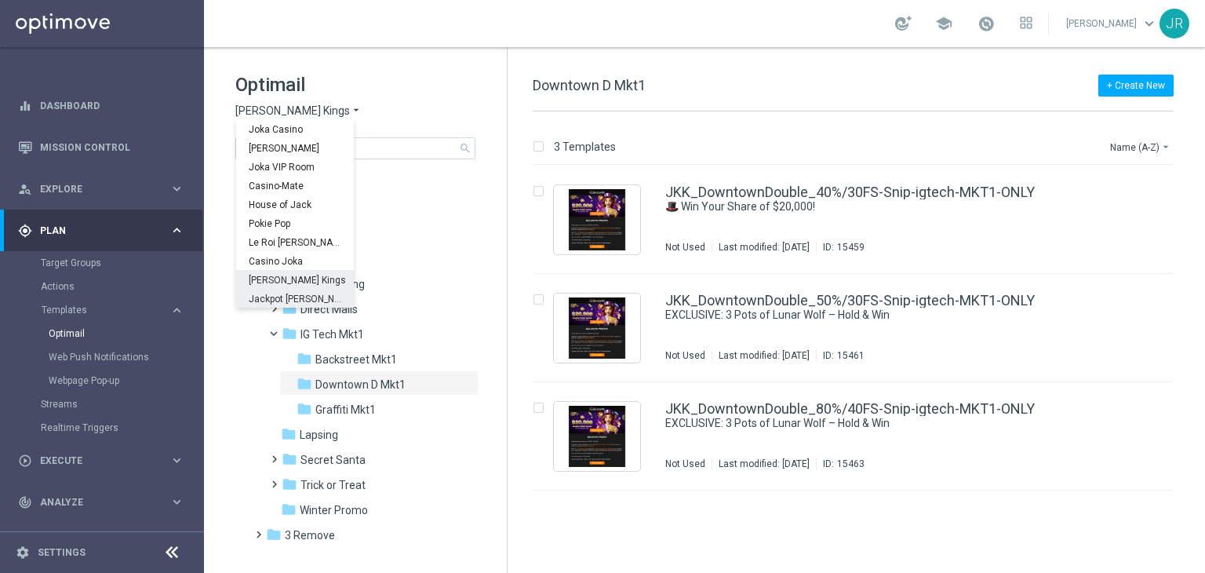
click at [0, 0] on span "Jackpot [PERSON_NAME]" at bounding box center [0, 0] width 0 height 0
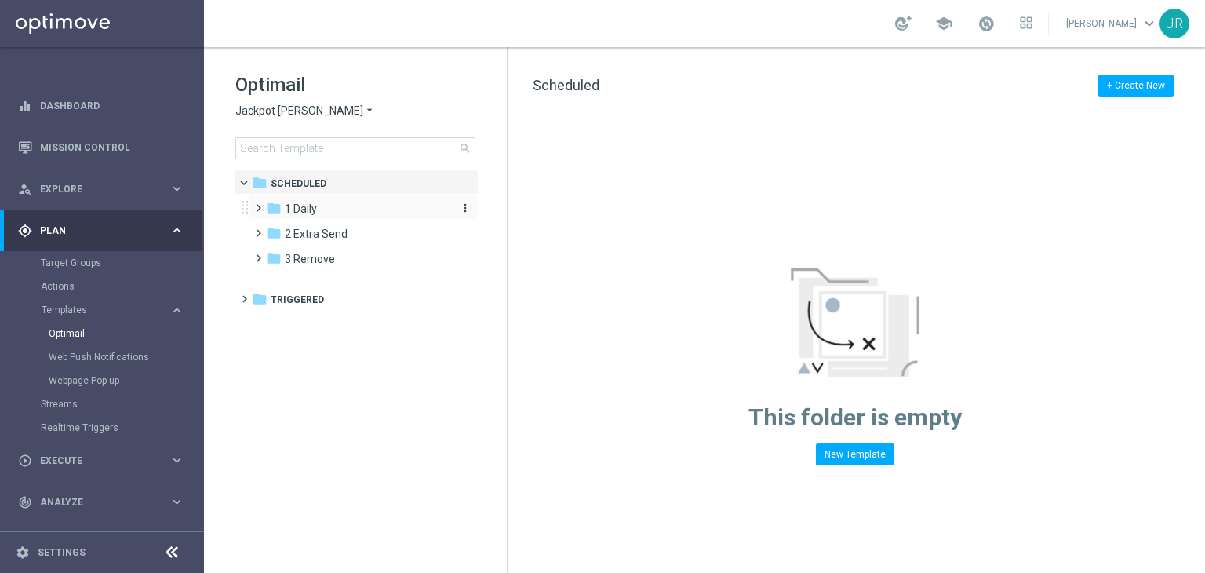
click at [325, 209] on div "folder 1 Daily" at bounding box center [356, 209] width 180 height 18
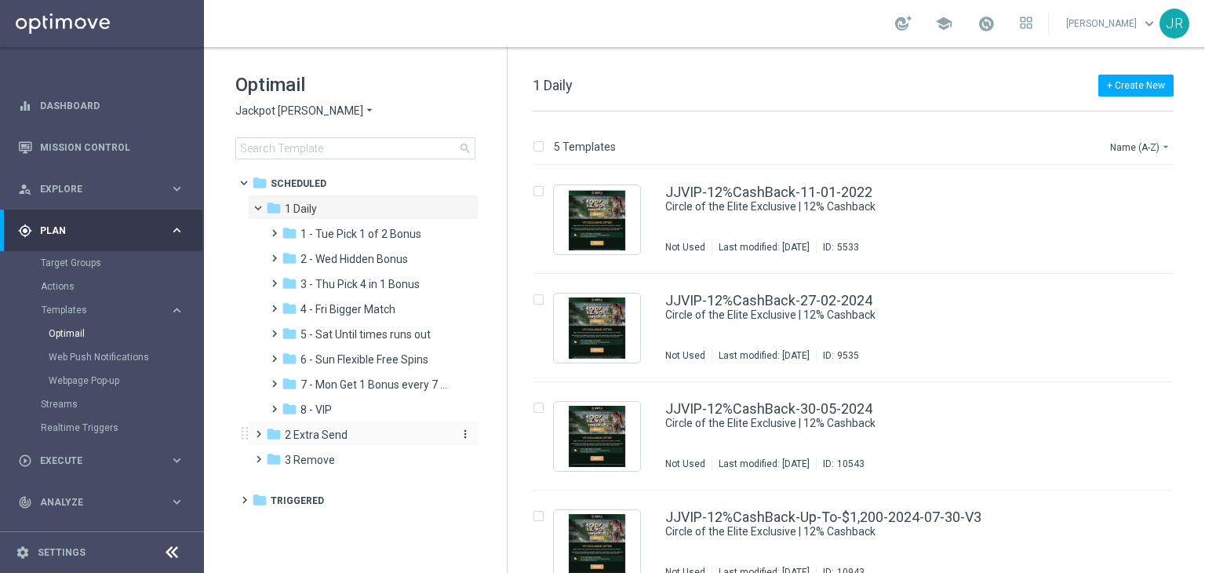
click at [335, 433] on span "2 Extra Send" at bounding box center [316, 435] width 63 height 14
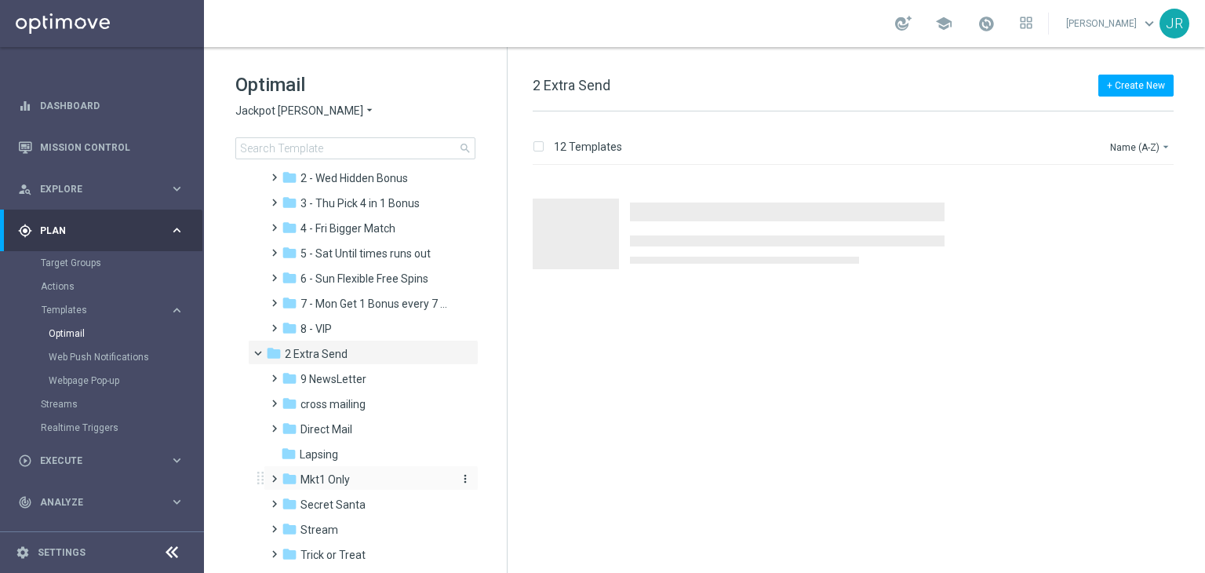
scroll to position [168, 0]
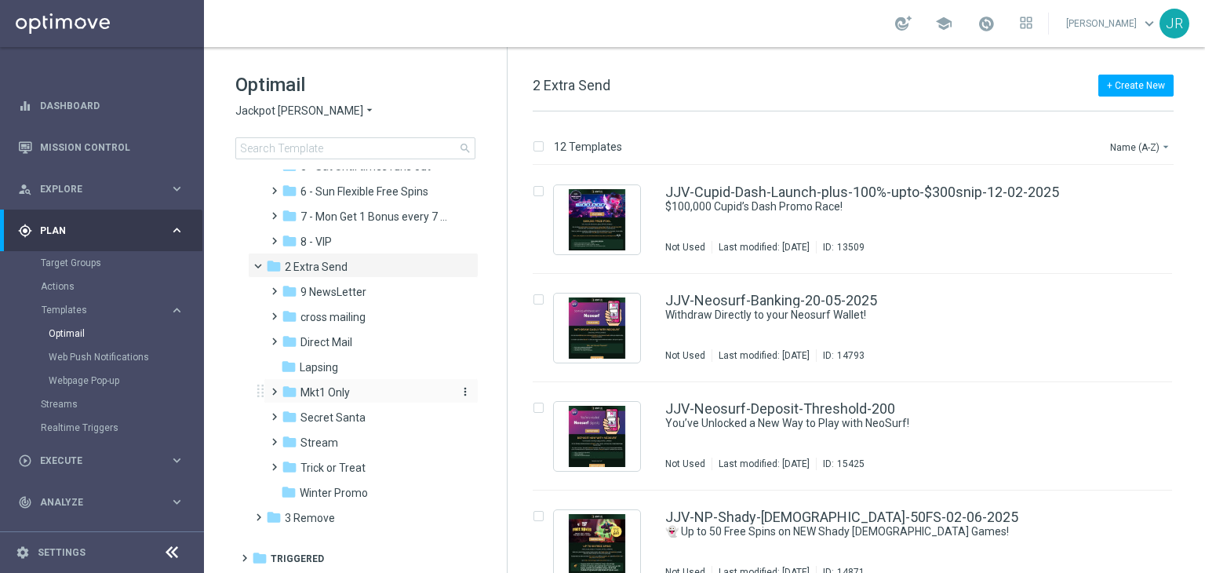
click at [319, 388] on span "Mkt1 Only" at bounding box center [325, 392] width 49 height 14
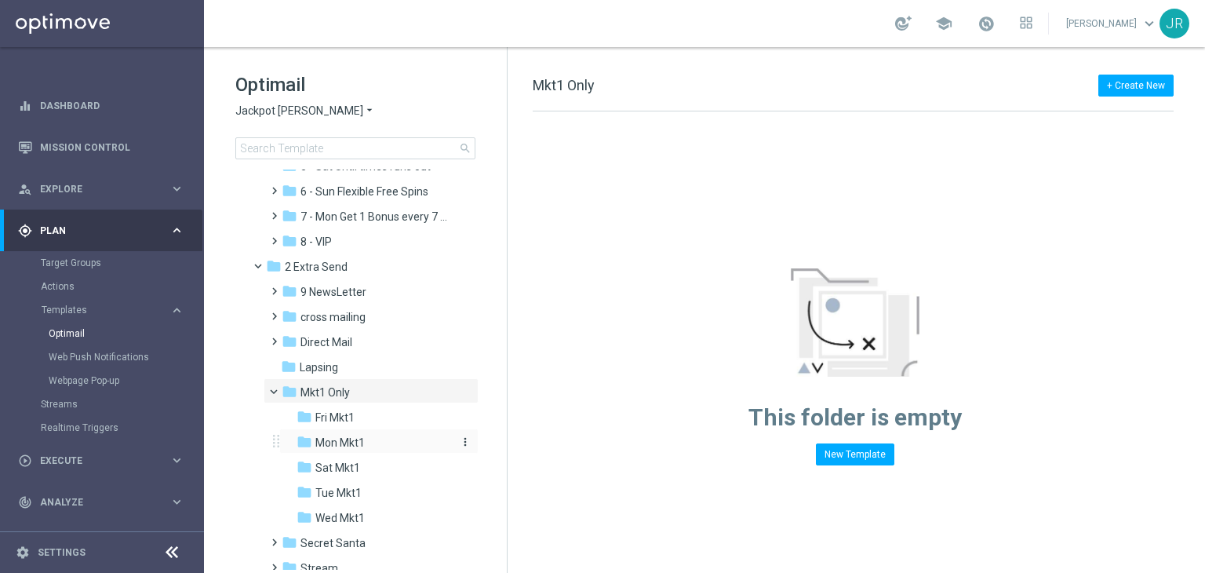
click at [345, 439] on span "Mon Mkt1" at bounding box center [339, 443] width 49 height 14
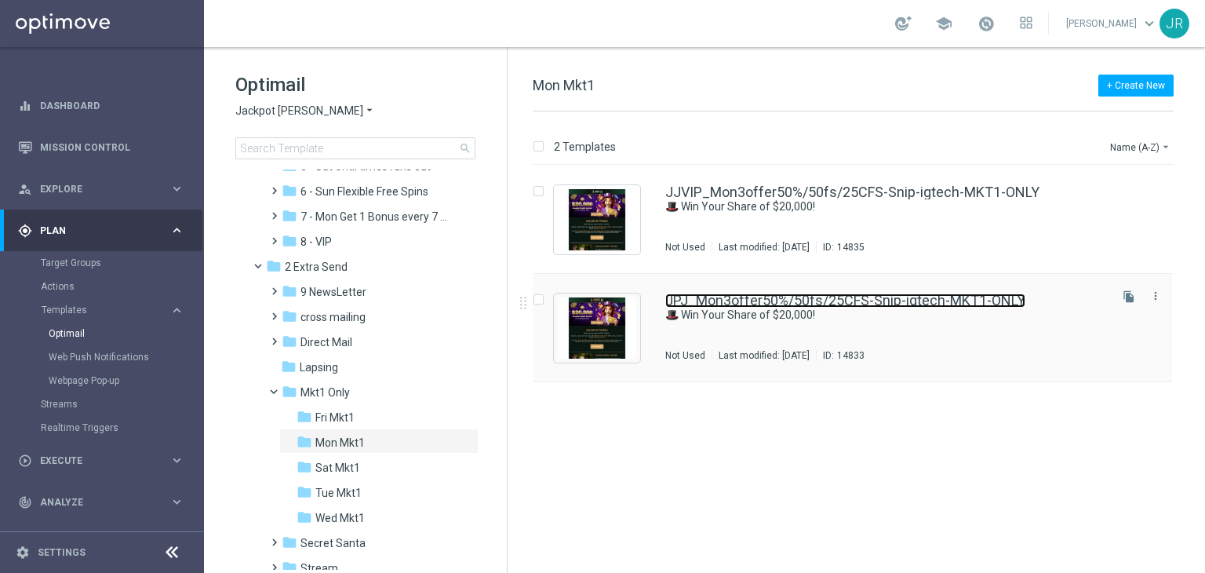
click at [692, 304] on link "JPJ_Mon3offer50%/50fs/25CFS-Snip-igtech-MKT1-ONLY" at bounding box center [845, 300] width 360 height 14
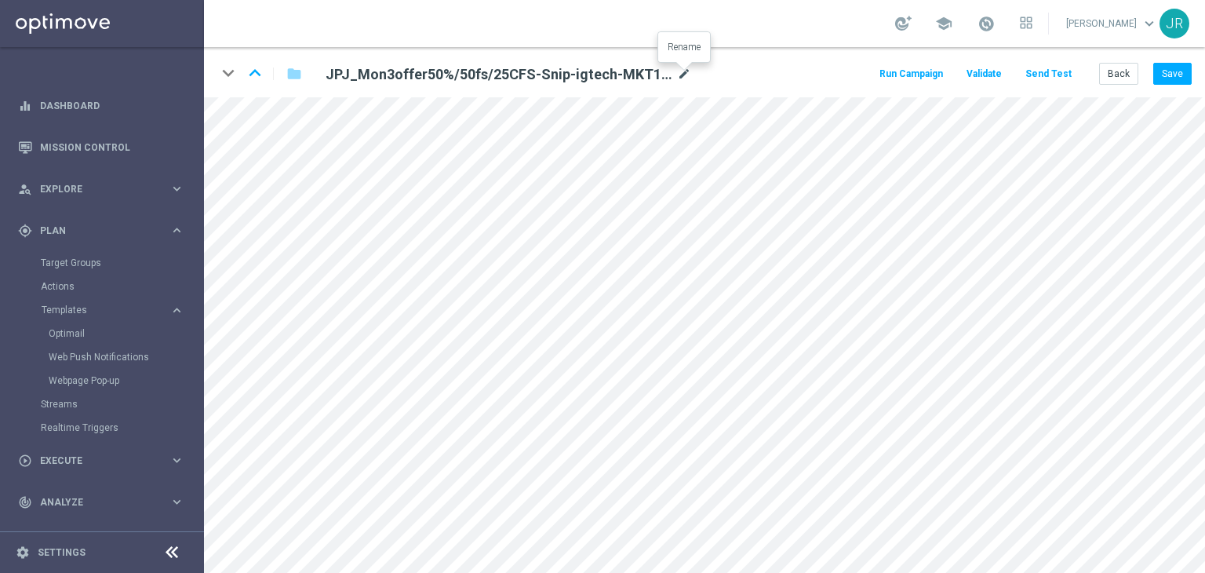
click at [689, 78] on icon "mode_edit" at bounding box center [684, 74] width 14 height 19
click at [628, 81] on input "JPJ_Mon3offer50%/50fs/25CFS-Snip-igtech-MKT1-ONLY" at bounding box center [508, 74] width 389 height 22
drag, startPoint x: 627, startPoint y: 77, endPoint x: 232, endPoint y: 70, distance: 394.8
click at [232, 70] on div "keyboard_arrow_down keyboard_arrow_up folder JPJ_Mon3offer50%/50fs/25CFS-Snip-i…" at bounding box center [466, 73] width 499 height 25
click at [1163, 77] on button "Save" at bounding box center [1173, 74] width 38 height 22
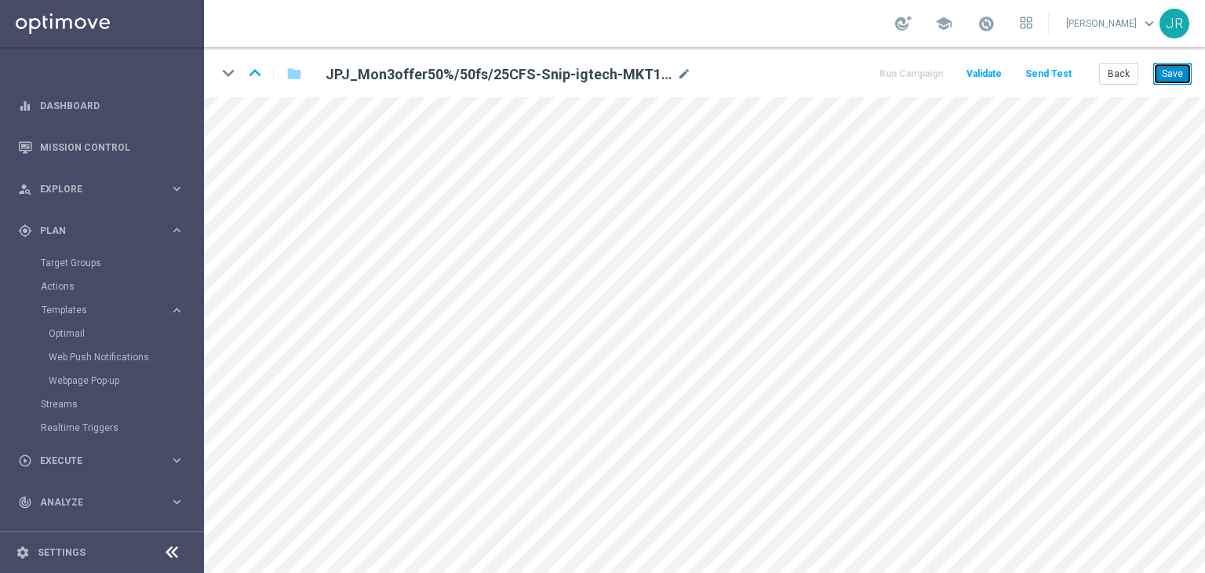
click at [1176, 73] on button "Save" at bounding box center [1173, 74] width 38 height 22
click at [1130, 81] on button "Back" at bounding box center [1118, 74] width 39 height 22
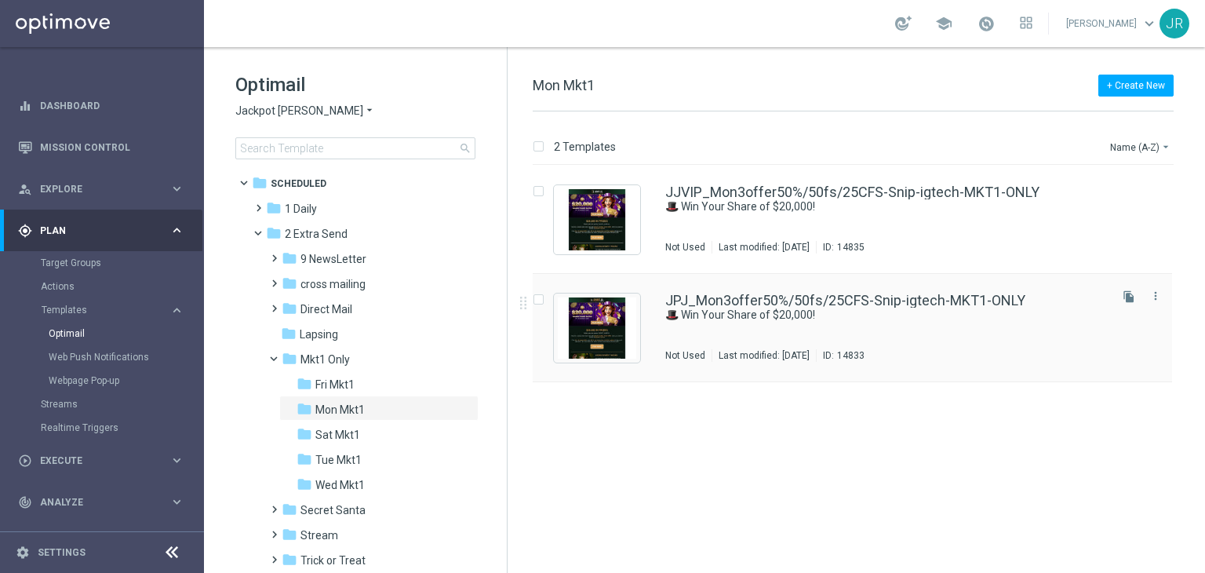
click at [703, 340] on div "JPJ_Mon3offer50%/50fs/25CFS-Snip-igtech-MKT1-ONLY 🎩 Win Your Share of $20,000! …" at bounding box center [885, 327] width 441 height 68
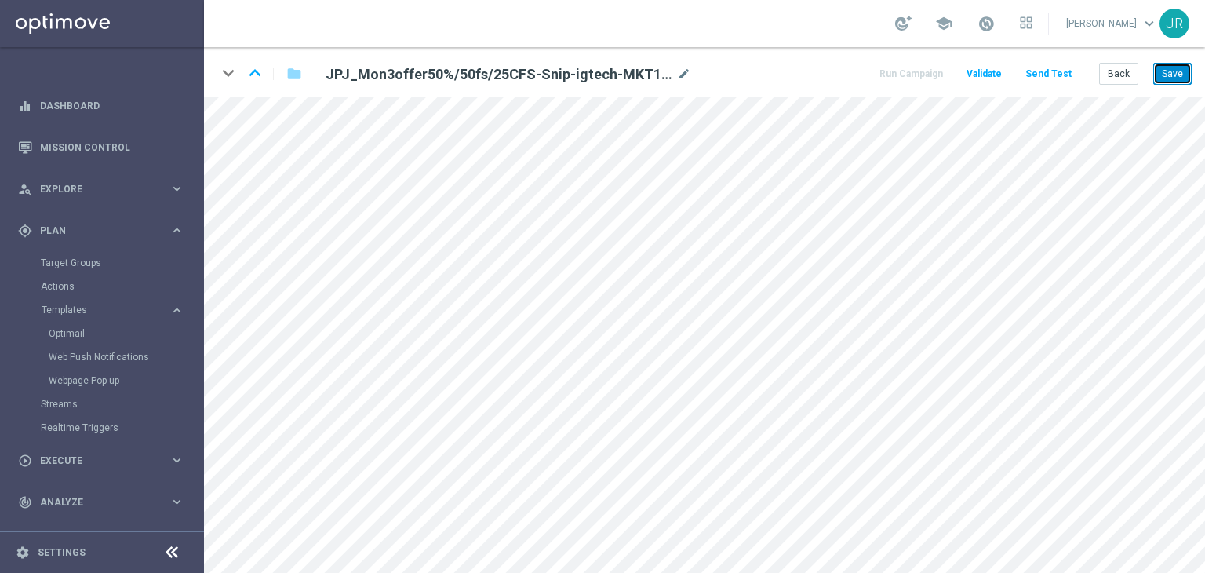
click at [1170, 75] on button "Save" at bounding box center [1173, 74] width 38 height 22
click at [1163, 81] on button "Save" at bounding box center [1173, 74] width 38 height 22
click at [1058, 73] on button "Send Test" at bounding box center [1048, 74] width 51 height 21
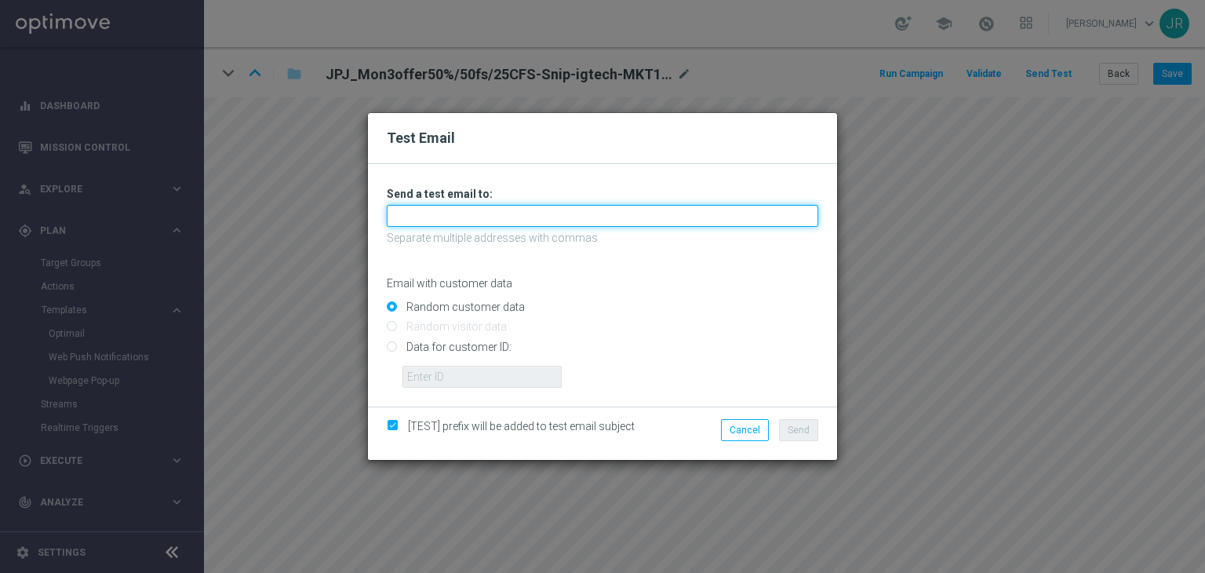
click at [543, 219] on input "text" at bounding box center [603, 216] width 432 height 22
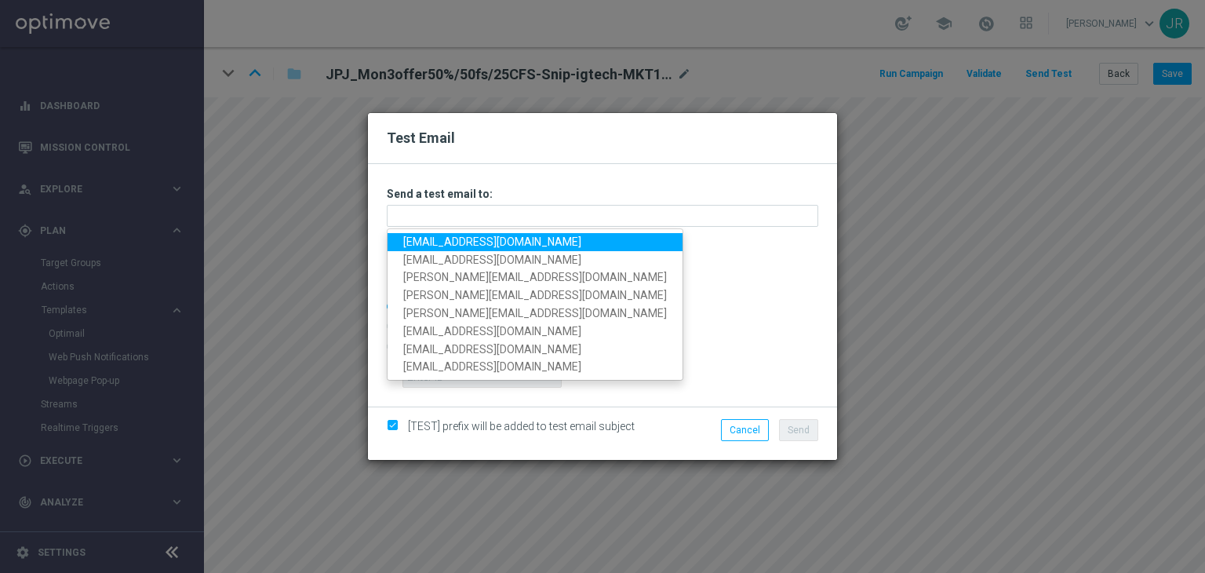
click at [414, 235] on link "[EMAIL_ADDRESS][DOMAIN_NAME]" at bounding box center [535, 242] width 295 height 18
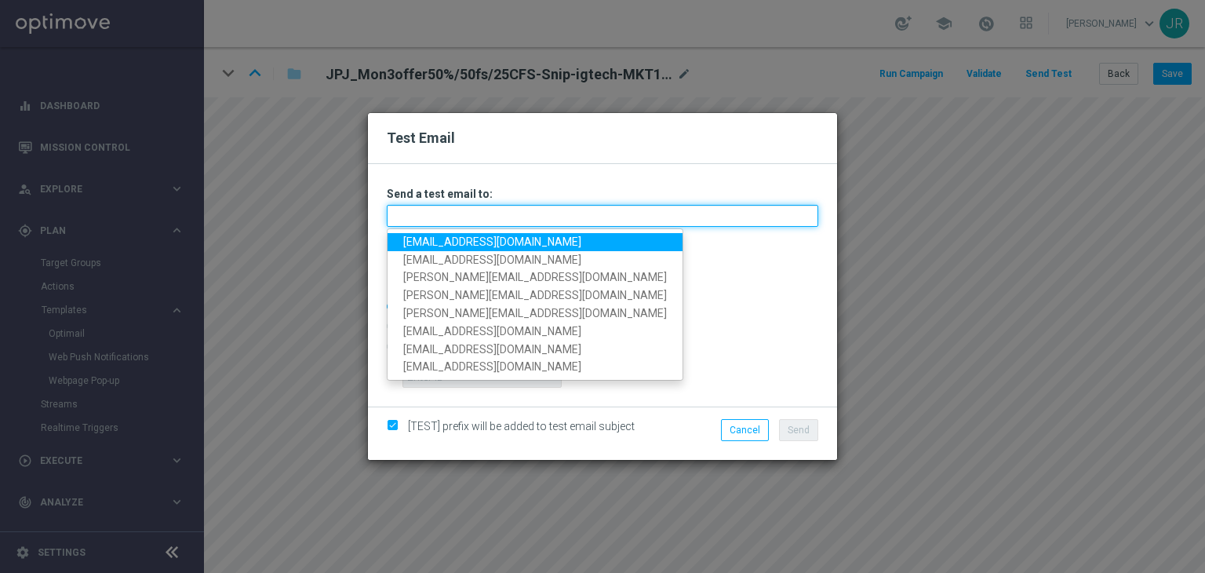
type input "[EMAIL_ADDRESS][DOMAIN_NAME]"
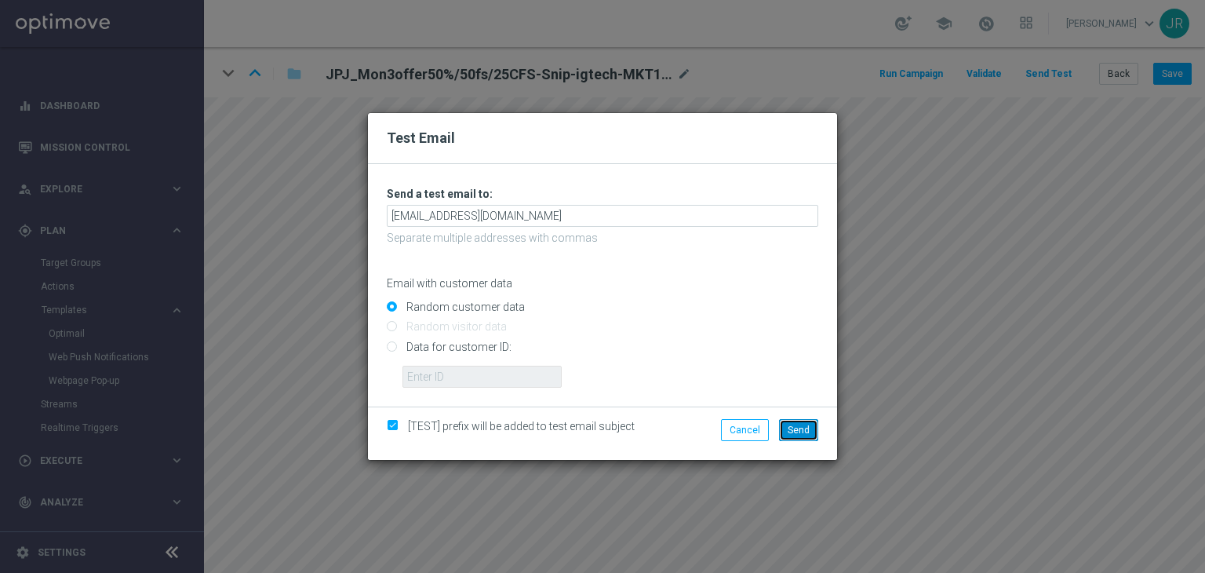
click at [807, 438] on button "Send" at bounding box center [798, 430] width 39 height 22
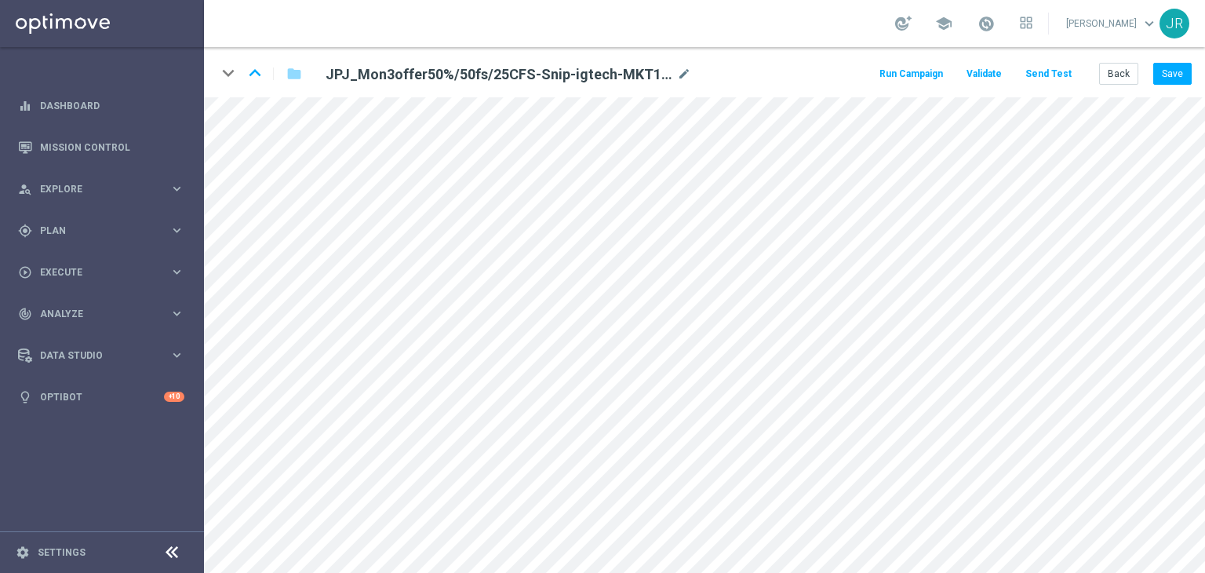
click at [1124, 61] on div "keyboard_arrow_down keyboard_arrow_up folder JPJ_Mon3offer50%/50fs/25CFS-Snip-i…" at bounding box center [704, 72] width 1001 height 50
click at [1121, 68] on button "Back" at bounding box center [1118, 74] width 39 height 22
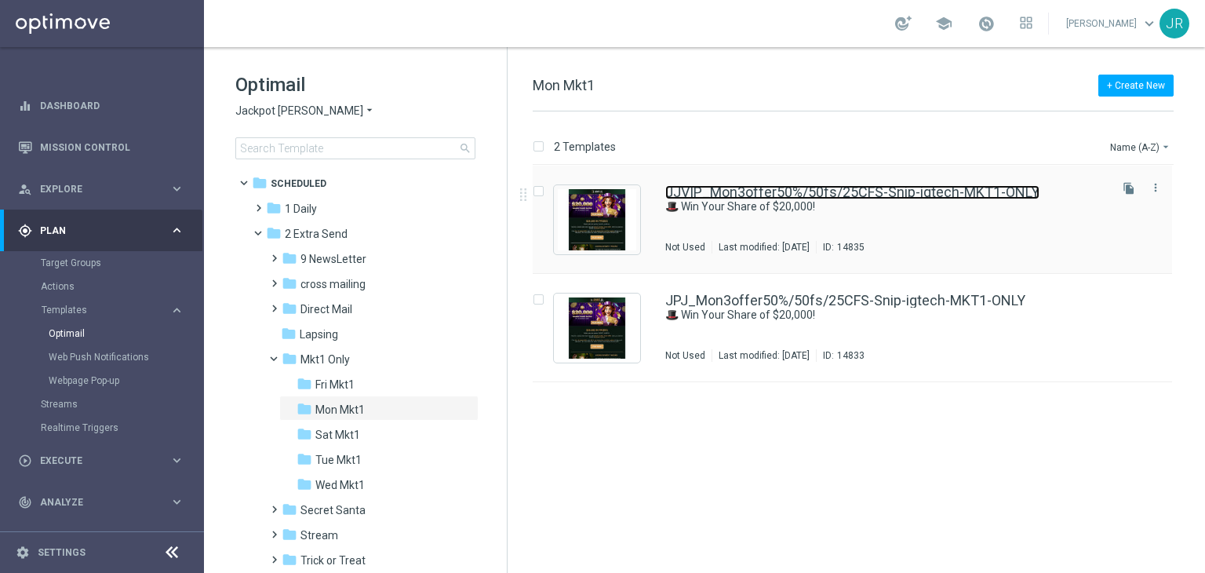
click at [738, 198] on link "JJVIP_Mon3offer50%/50fs/25CFS-Snip-igtech-MKT1-ONLY" at bounding box center [852, 192] width 374 height 14
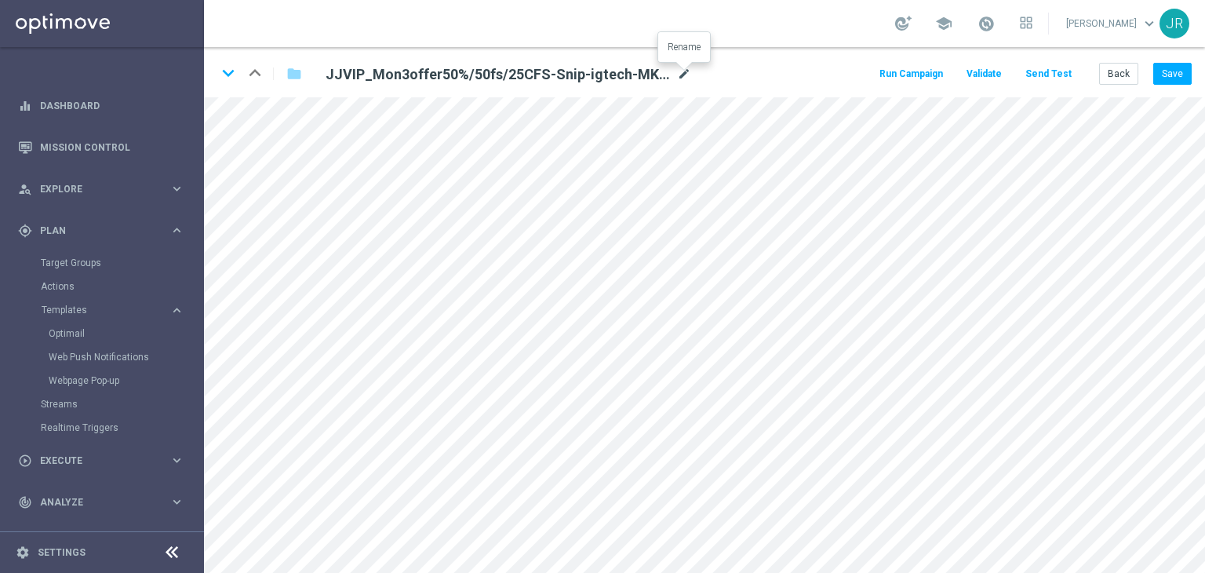
click at [677, 70] on icon "mode_edit" at bounding box center [684, 74] width 14 height 19
click at [662, 72] on input "JJVIP_Mon3offer50%/50fs/25CFS-Snip-igtech-MKT1-ONLY" at bounding box center [508, 74] width 389 height 22
drag, startPoint x: 628, startPoint y: 81, endPoint x: 289, endPoint y: 88, distance: 339.1
click at [289, 88] on div "keyboard_arrow_down keyboard_arrow_up folder JJVIP_Mon3offer50%/50fs/25CFS-Snip…" at bounding box center [704, 72] width 1001 height 50
click at [1163, 76] on button "Save" at bounding box center [1173, 74] width 38 height 22
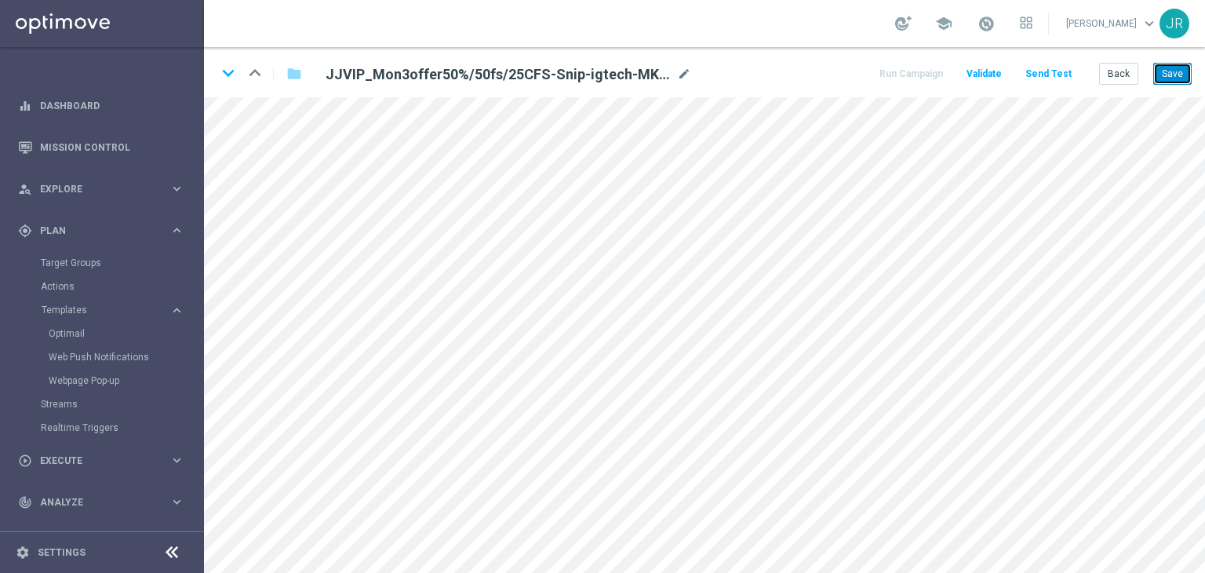
click at [1174, 83] on button "Save" at bounding box center [1173, 74] width 38 height 22
click at [1052, 82] on button "Send Test" at bounding box center [1048, 74] width 51 height 21
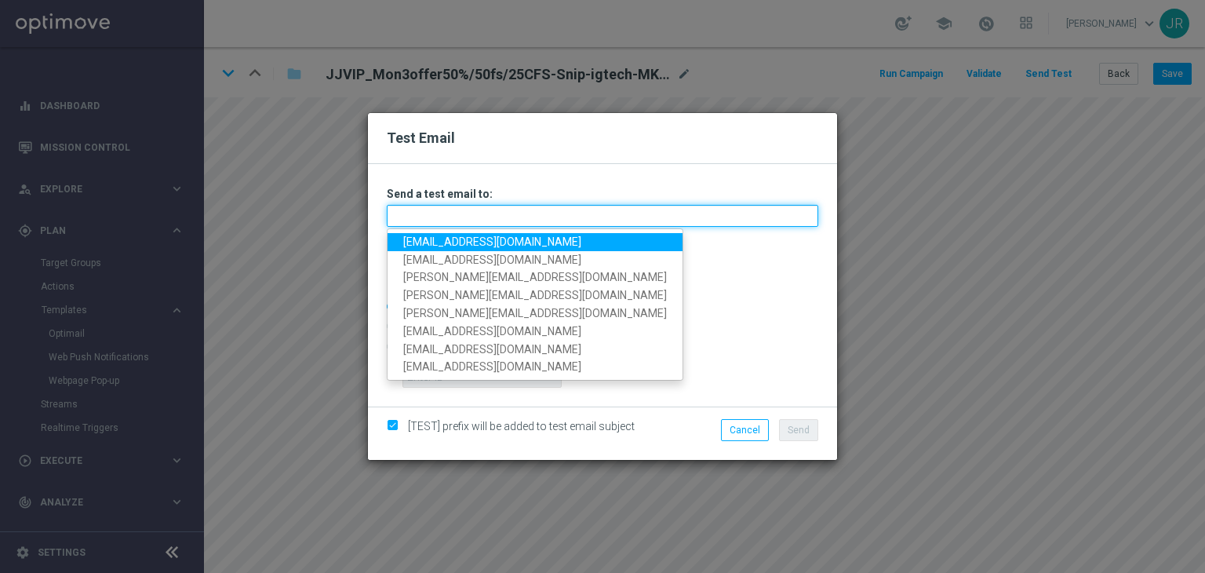
click at [392, 223] on input "text" at bounding box center [603, 216] width 432 height 22
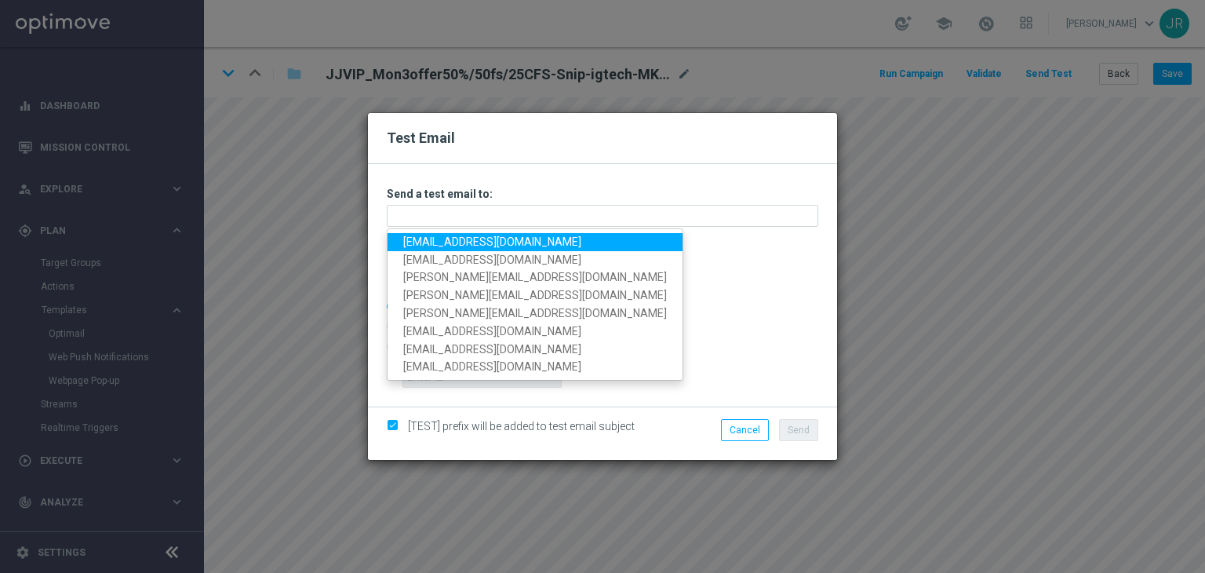
click at [410, 246] on link "[EMAIL_ADDRESS][DOMAIN_NAME]" at bounding box center [535, 242] width 295 height 18
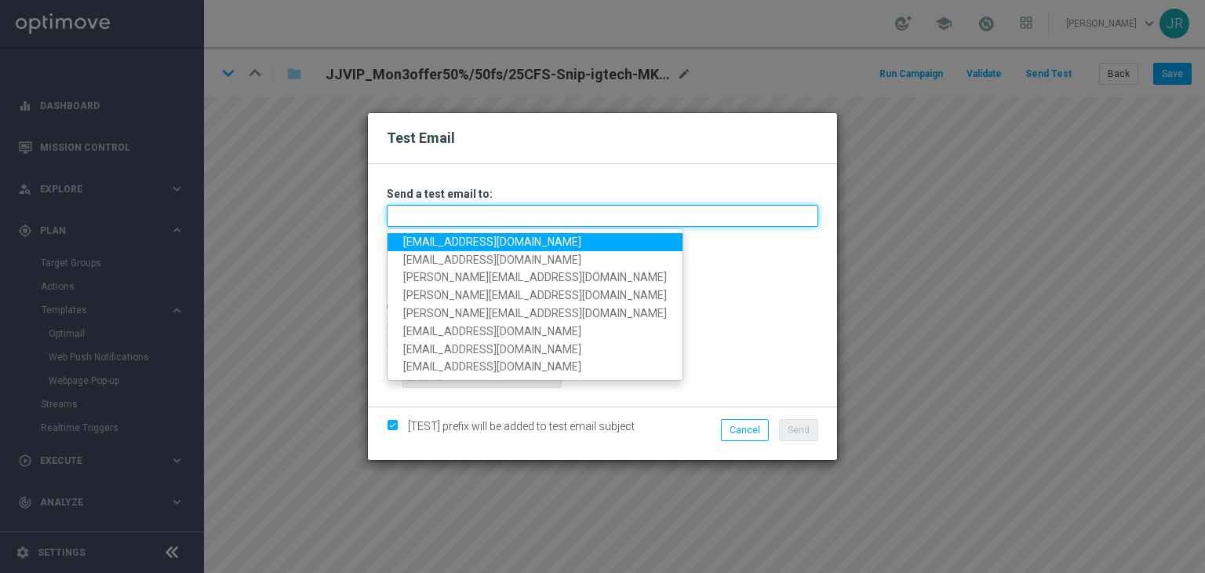
type input "[EMAIL_ADDRESS][DOMAIN_NAME]"
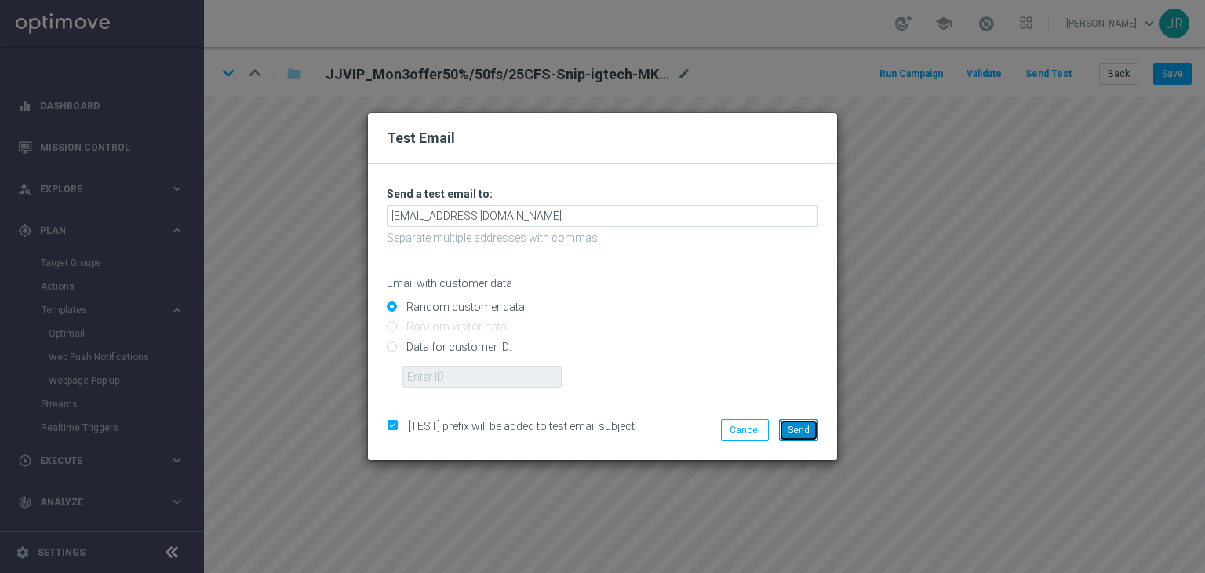
drag, startPoint x: 805, startPoint y: 440, endPoint x: 797, endPoint y: 447, distance: 10.6
click at [805, 440] on button "Send" at bounding box center [798, 430] width 39 height 22
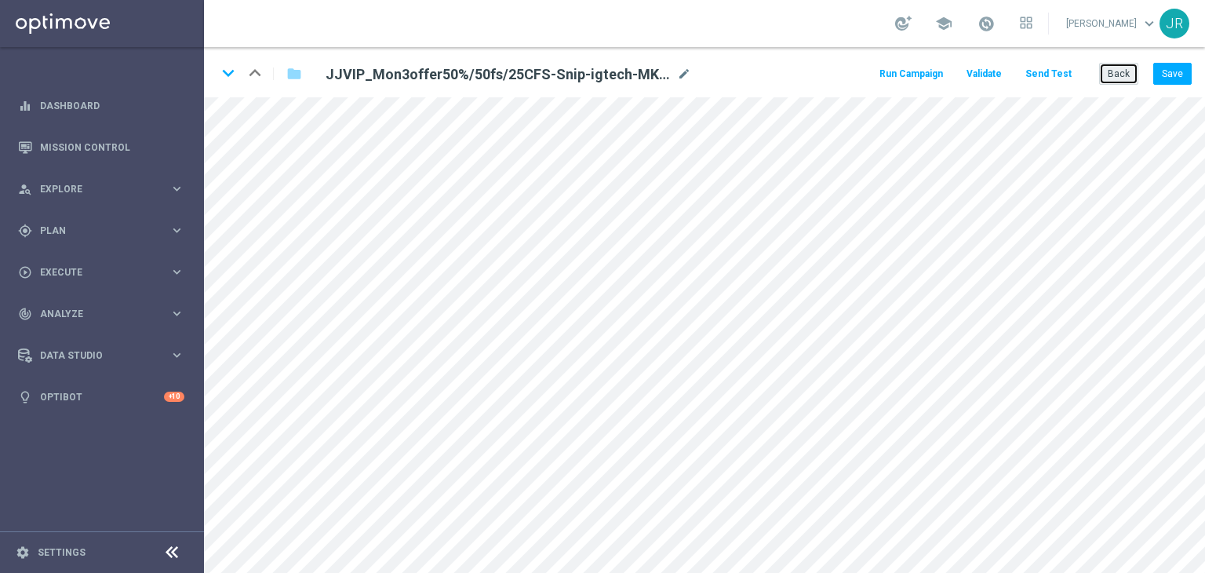
click at [1124, 83] on button "Back" at bounding box center [1118, 74] width 39 height 22
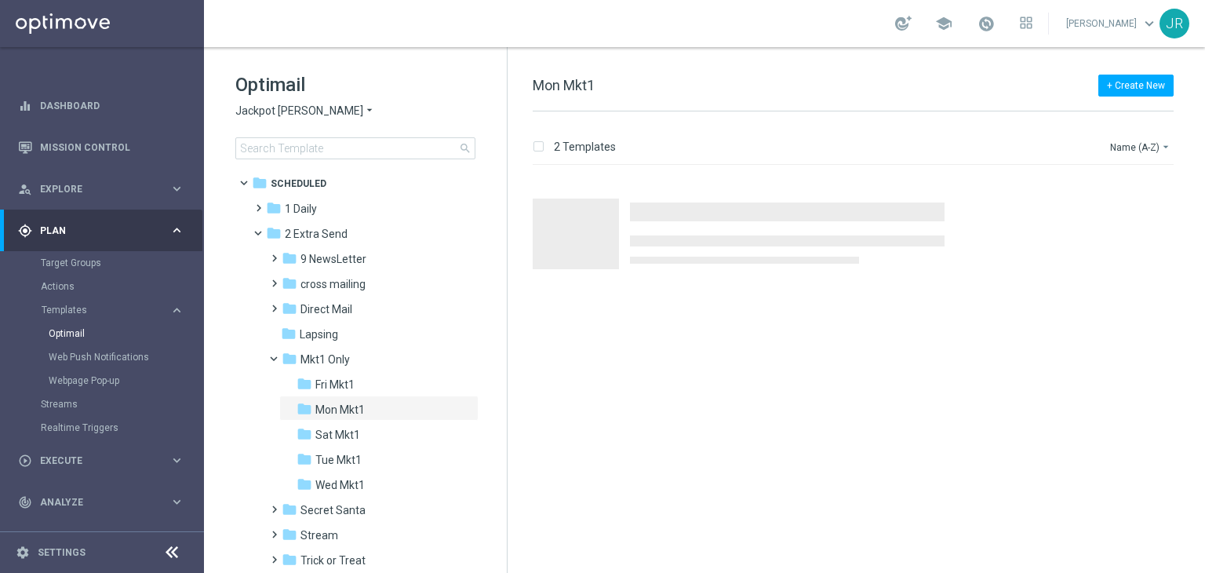
click at [267, 111] on span "Jackpot [PERSON_NAME]" at bounding box center [299, 111] width 128 height 15
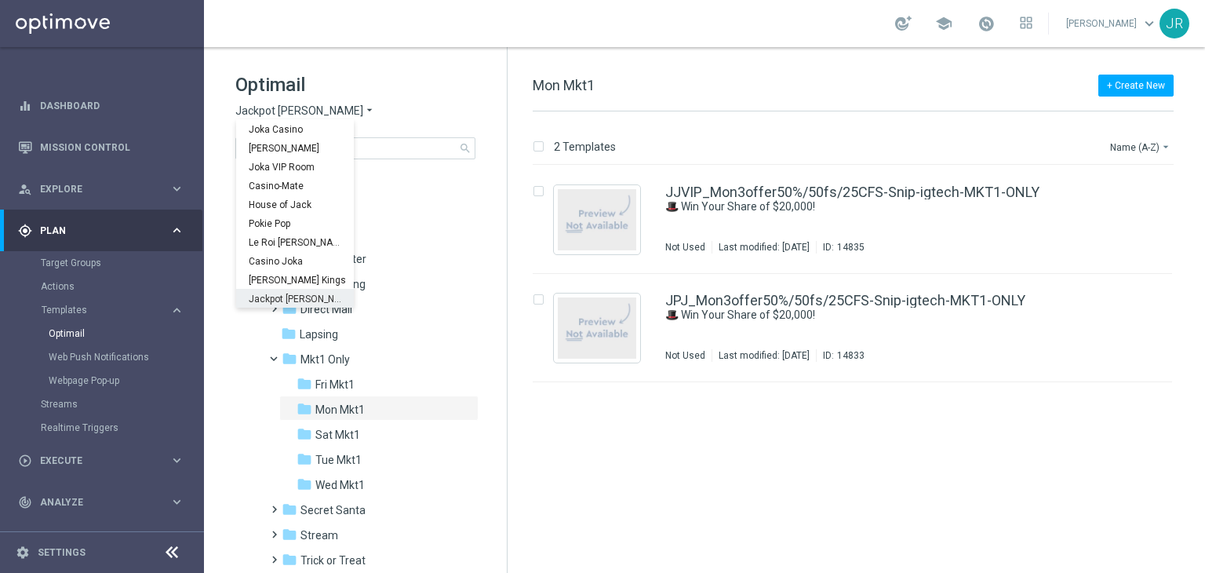
scroll to position [57, 0]
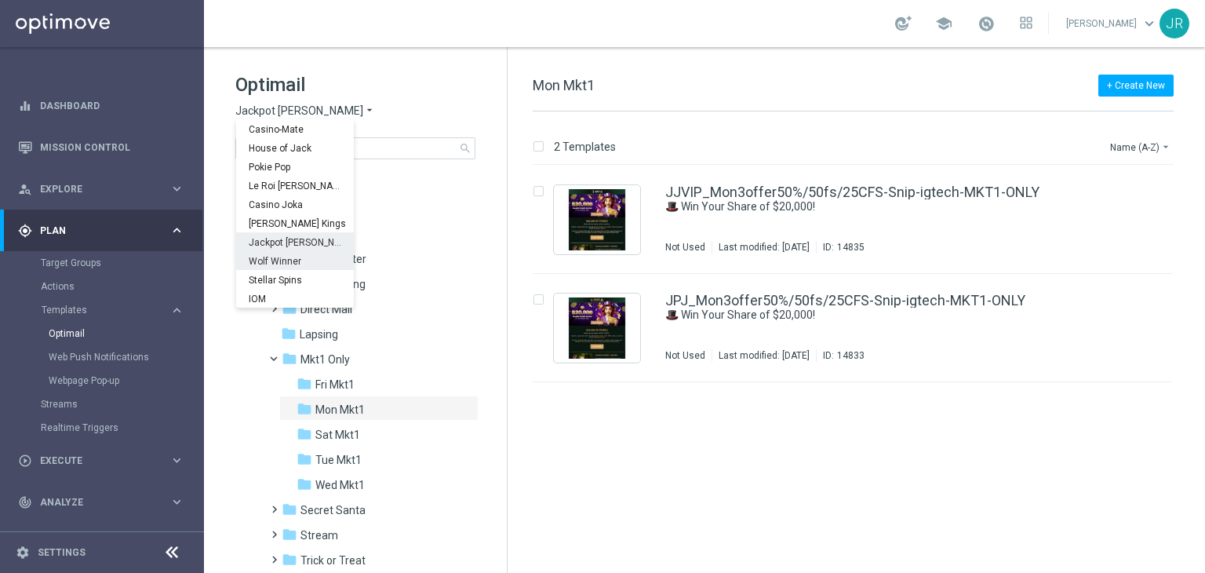
click at [0, 0] on span "Wolf Winner" at bounding box center [0, 0] width 0 height 0
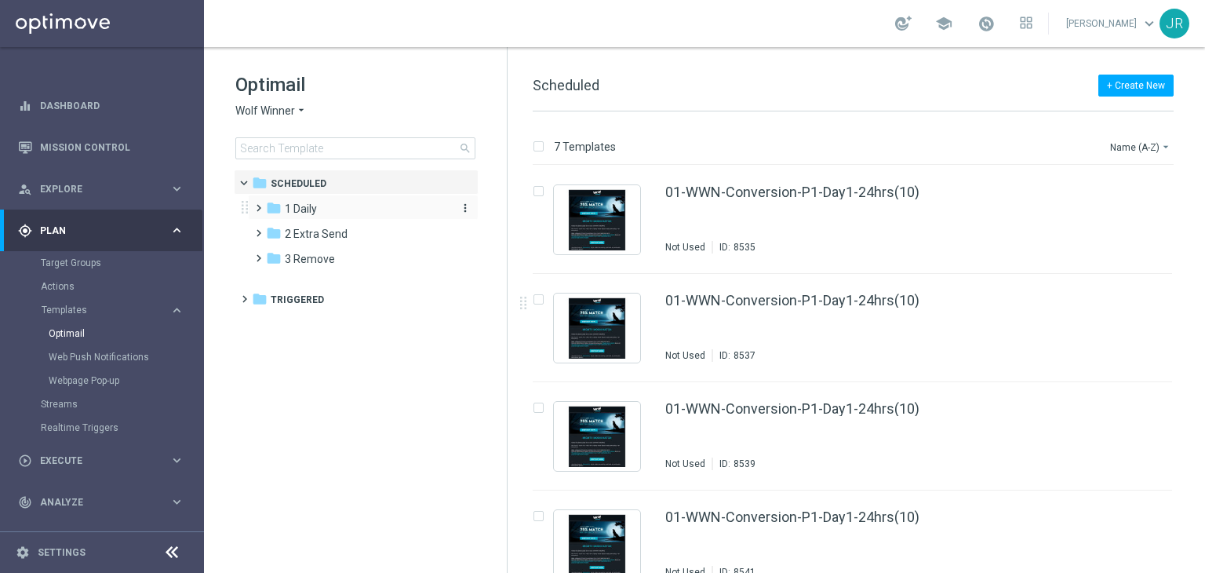
click at [308, 207] on span "1 Daily" at bounding box center [301, 209] width 32 height 14
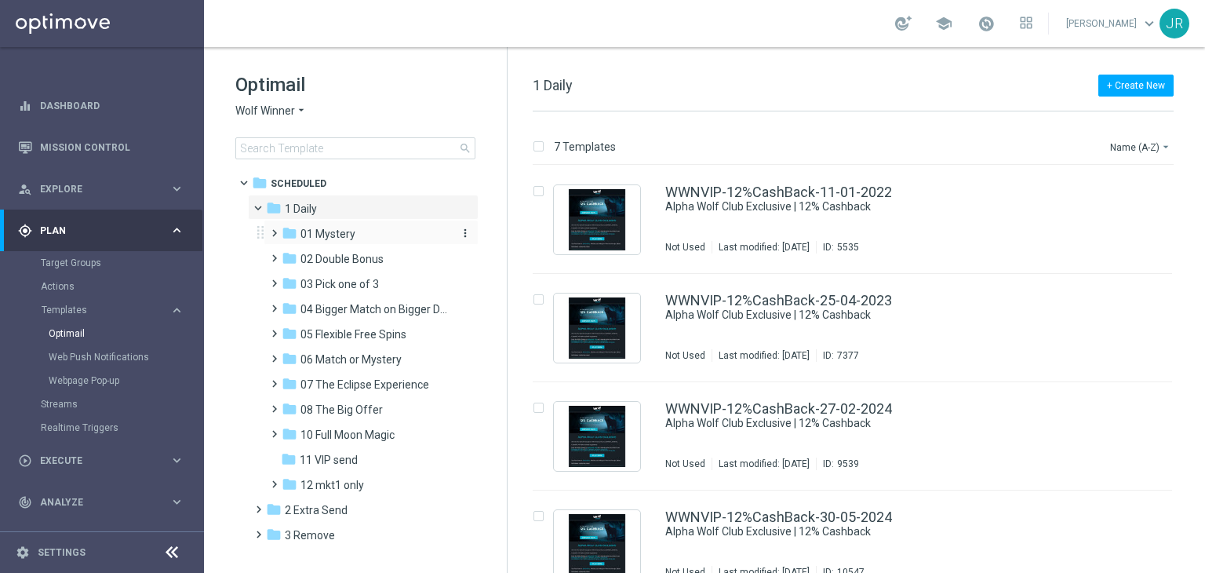
click at [336, 234] on span "01 Mystery" at bounding box center [328, 234] width 55 height 14
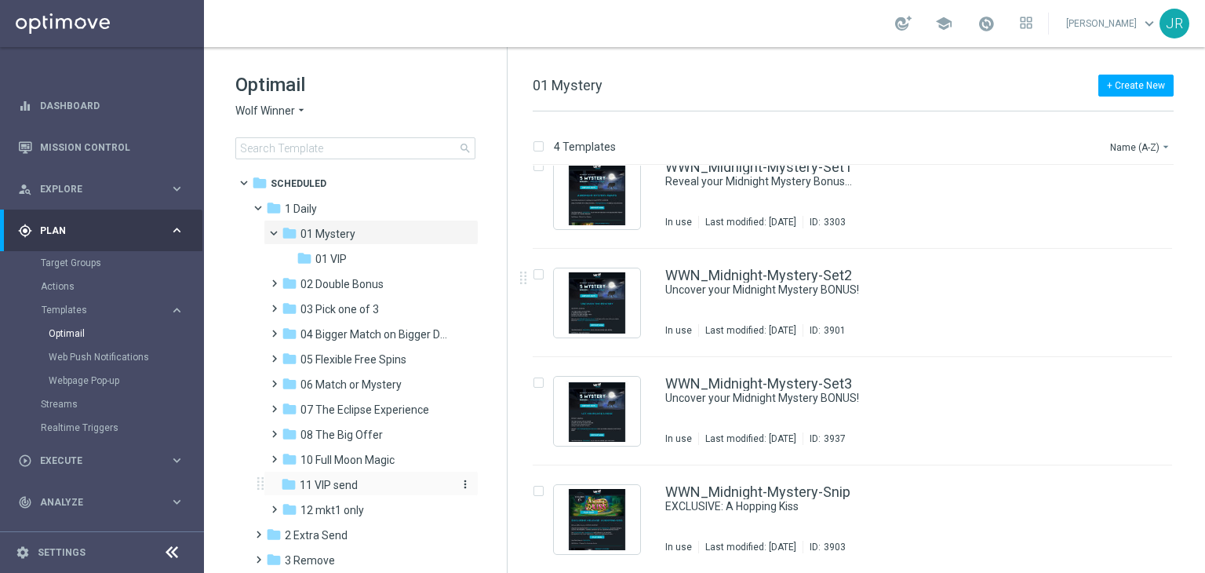
scroll to position [42, 0]
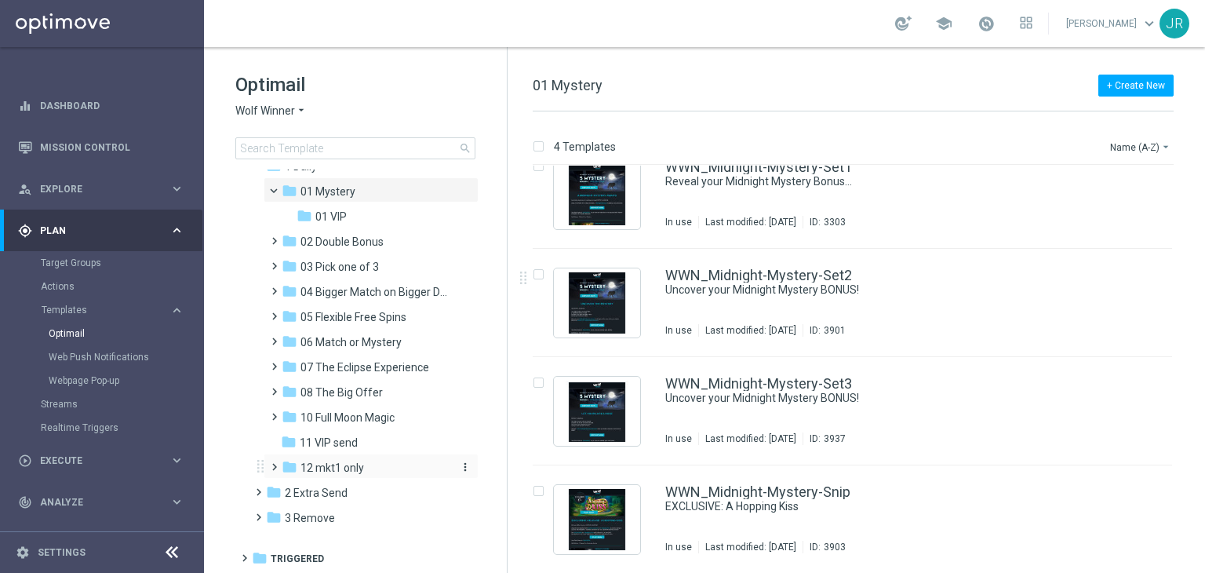
click at [315, 464] on span "12 mkt1 only" at bounding box center [333, 468] width 64 height 14
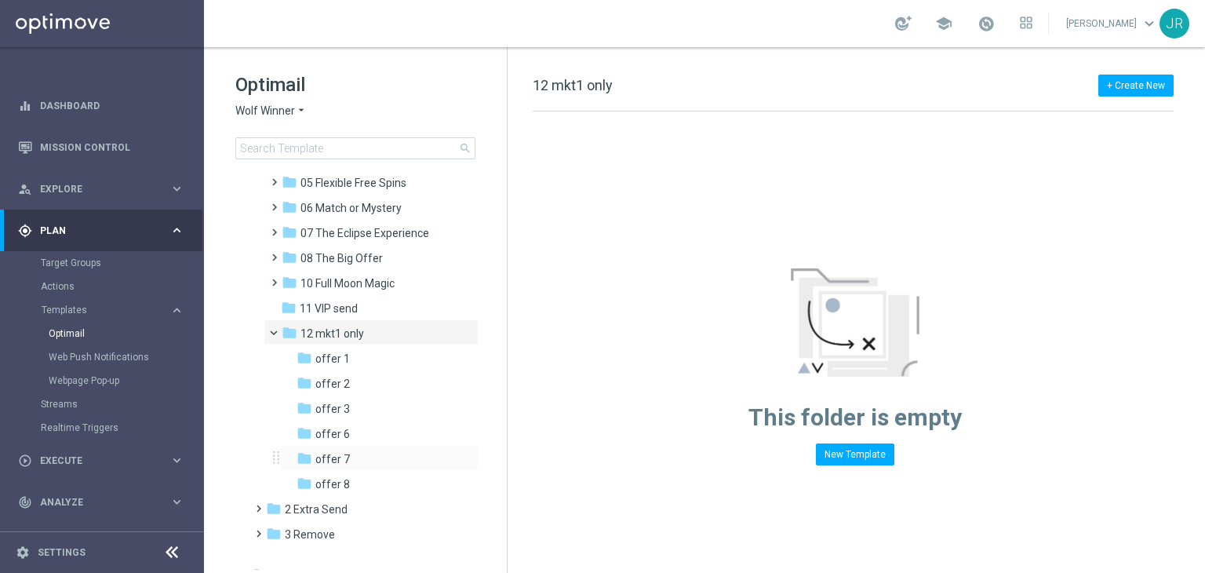
scroll to position [193, 0]
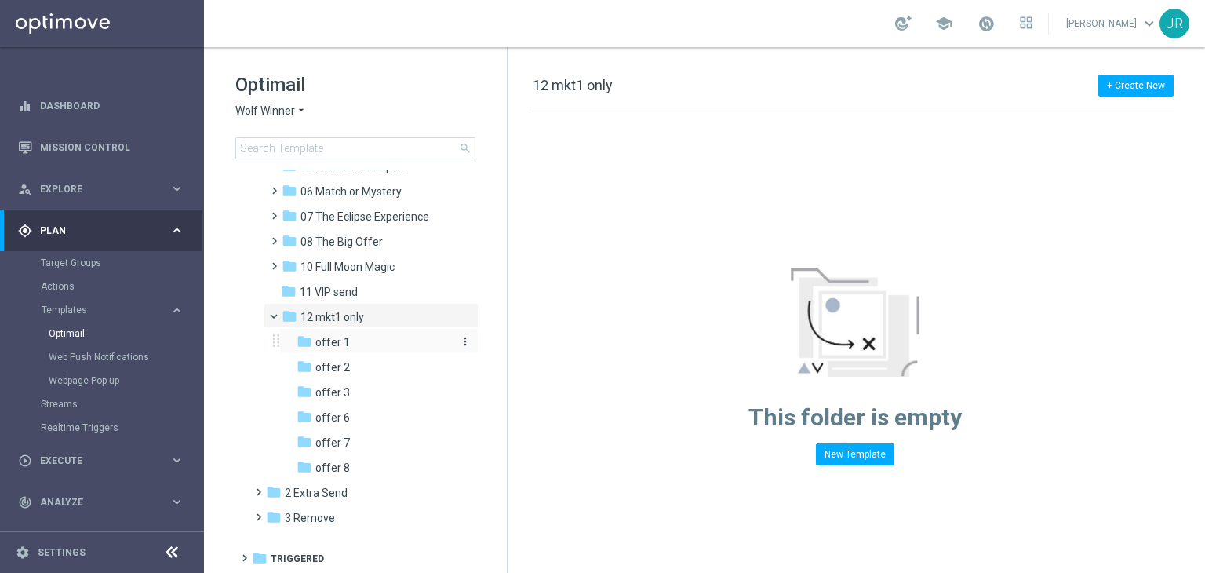
click at [319, 343] on span "offer 1" at bounding box center [332, 342] width 35 height 14
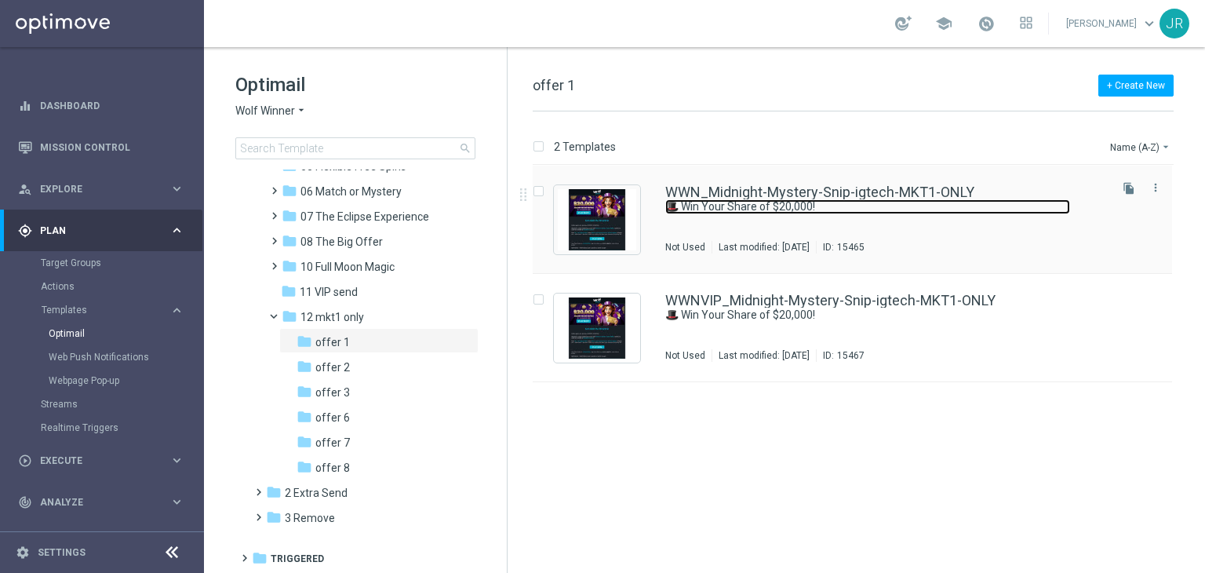
click at [666, 206] on link "🎩 Win Your Share of $20,000!" at bounding box center [867, 206] width 405 height 15
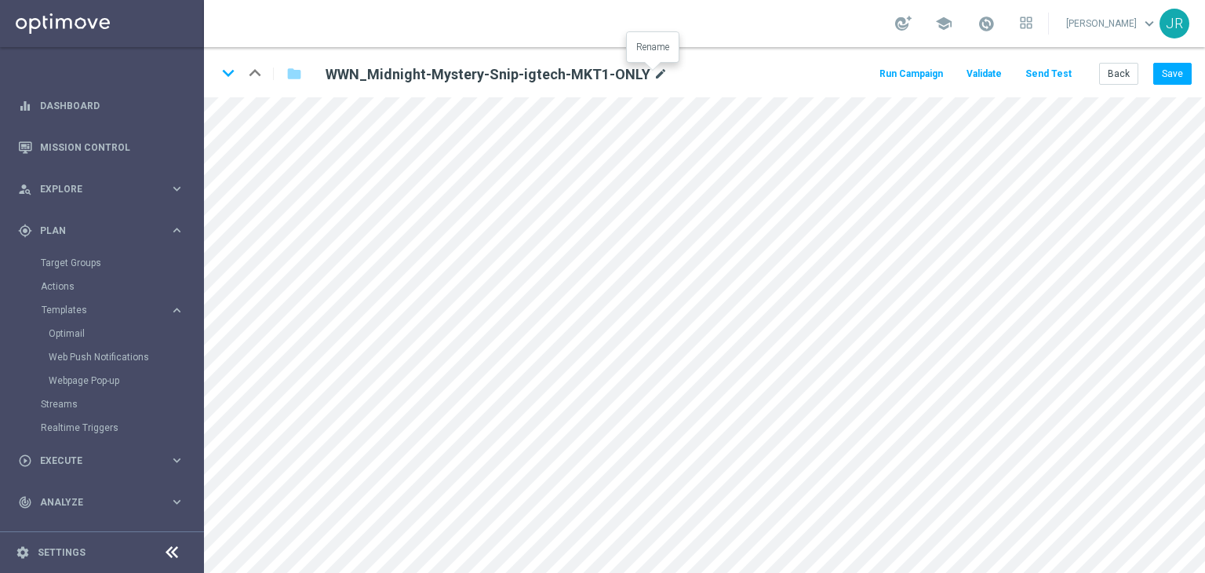
click at [656, 71] on icon "mode_edit" at bounding box center [661, 74] width 14 height 19
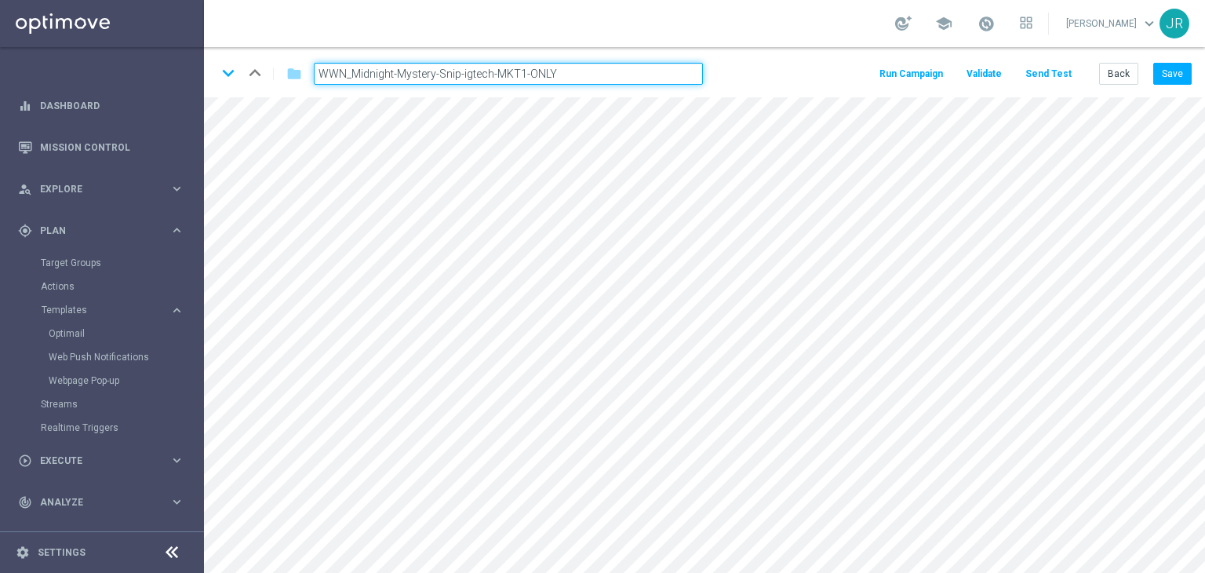
click at [563, 75] on input "WWN_Midnight-Mystery-Snip-igtech-MKT1-ONLY" at bounding box center [508, 74] width 389 height 22
click at [564, 73] on input "WWN_Midnight-Mystery-Snip-igtech-MKT1-ONLY" at bounding box center [508, 74] width 389 height 22
drag, startPoint x: 565, startPoint y: 73, endPoint x: 265, endPoint y: 76, distance: 299.8
click at [265, 78] on div "keyboard_arrow_down keyboard_arrow_up folder WWN_Midnight-Mystery-Snip-igtech-M…" at bounding box center [466, 73] width 499 height 25
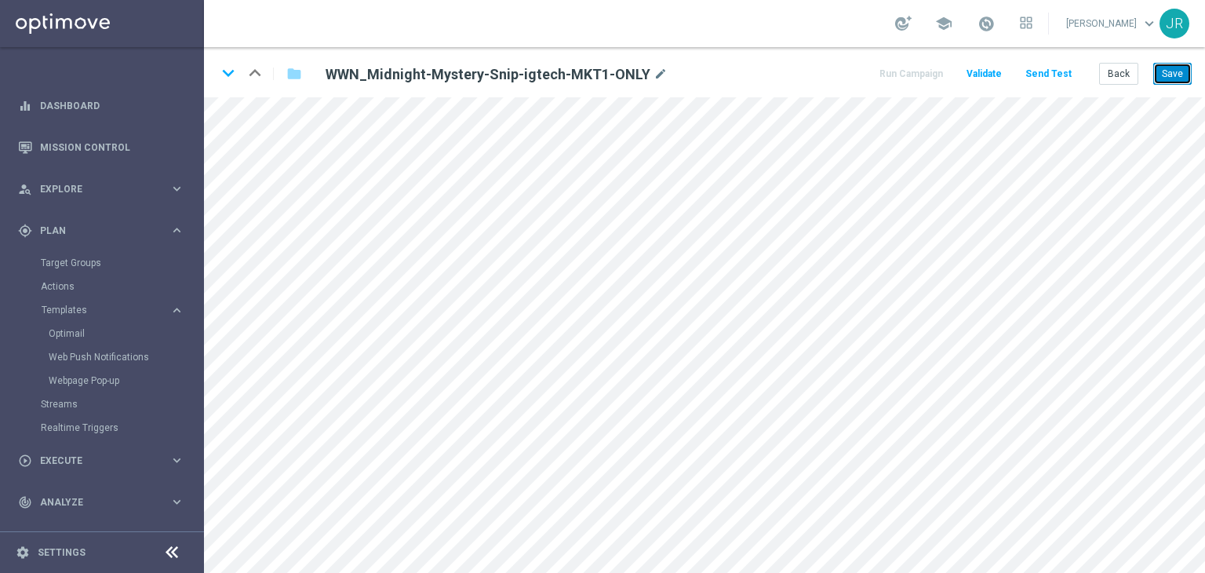
click at [1165, 75] on button "Save" at bounding box center [1173, 74] width 38 height 22
click at [1171, 79] on button "Save" at bounding box center [1173, 74] width 38 height 22
click at [1162, 67] on button "Save" at bounding box center [1173, 74] width 38 height 22
click at [1041, 68] on button "Send Test" at bounding box center [1048, 74] width 51 height 21
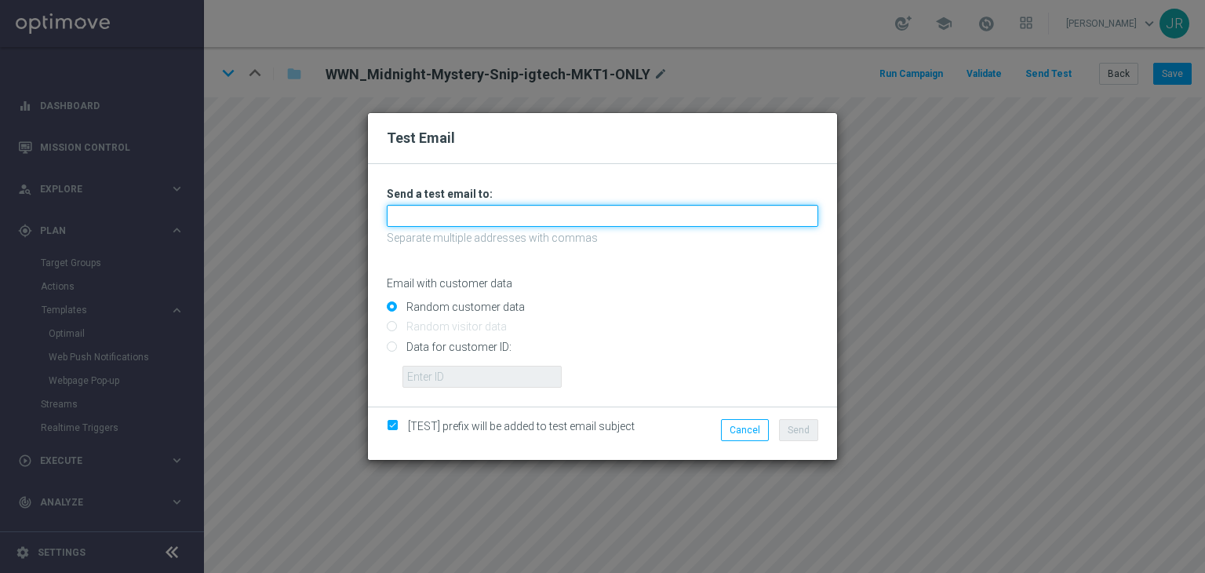
click at [529, 213] on input "text" at bounding box center [603, 216] width 432 height 22
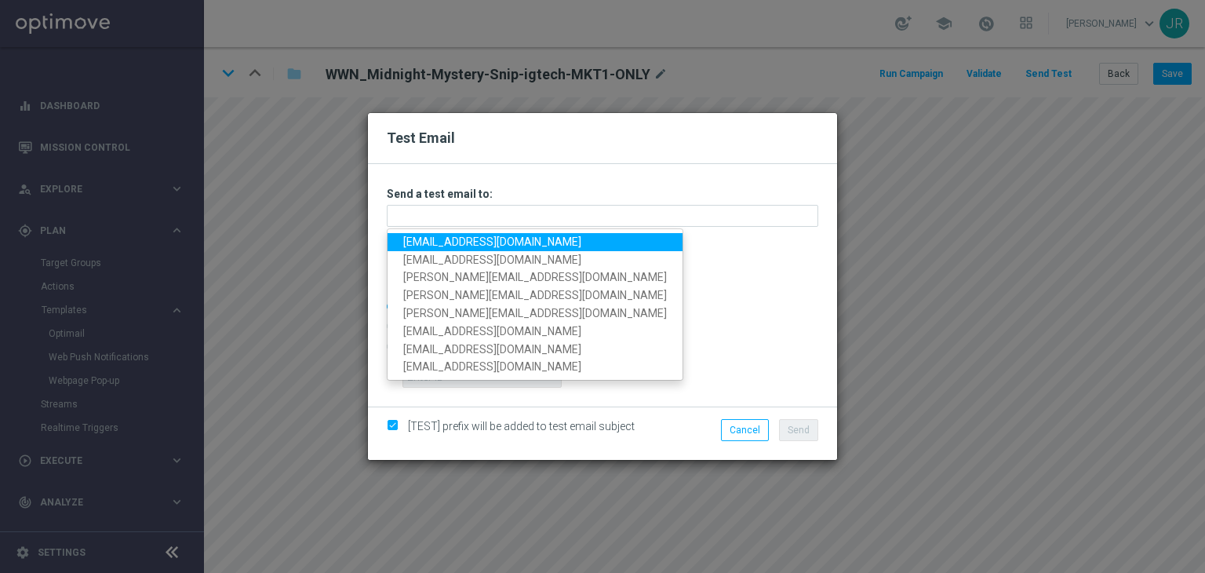
drag, startPoint x: 414, startPoint y: 240, endPoint x: 780, endPoint y: 367, distance: 387.9
click at [413, 240] on link "[EMAIL_ADDRESS][DOMAIN_NAME]" at bounding box center [535, 242] width 295 height 18
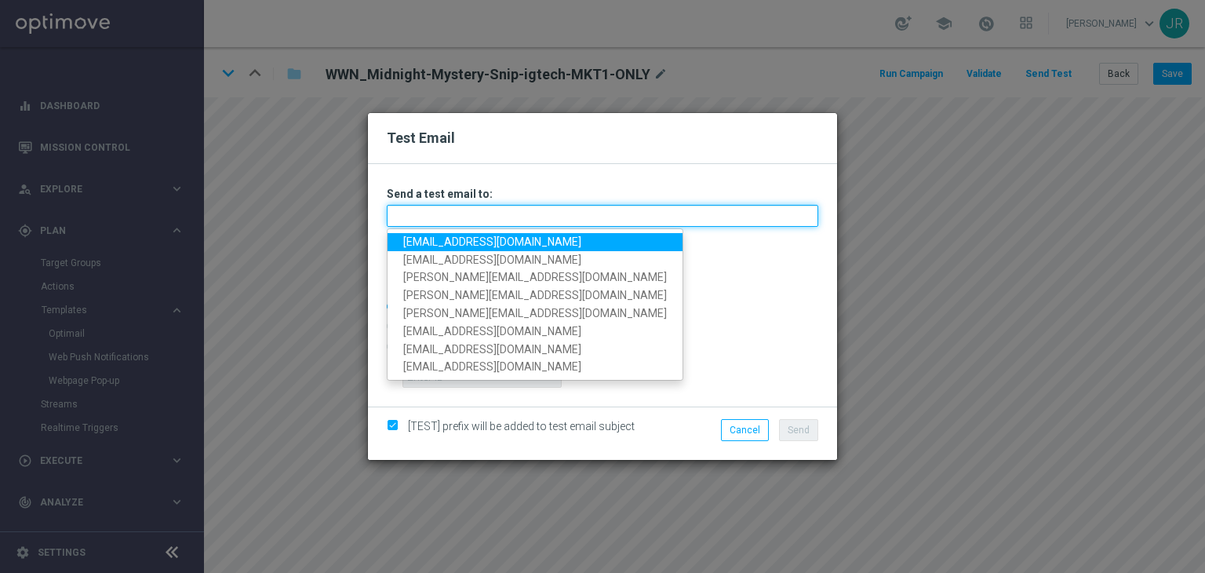
type input "[EMAIL_ADDRESS][DOMAIN_NAME]"
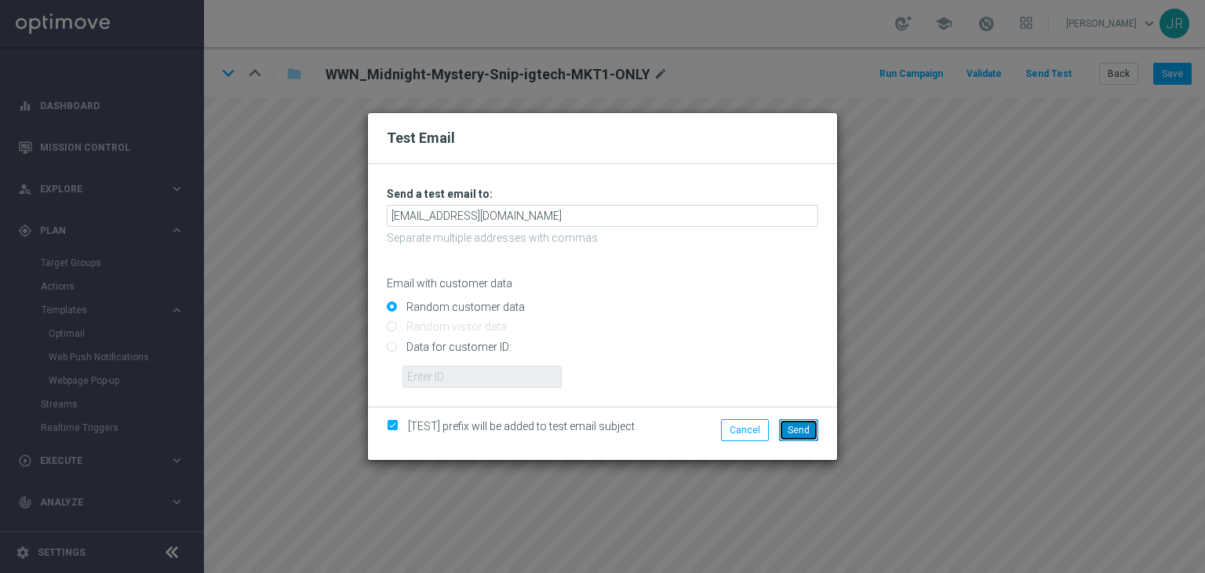
click at [800, 425] on span "Send" at bounding box center [799, 430] width 22 height 11
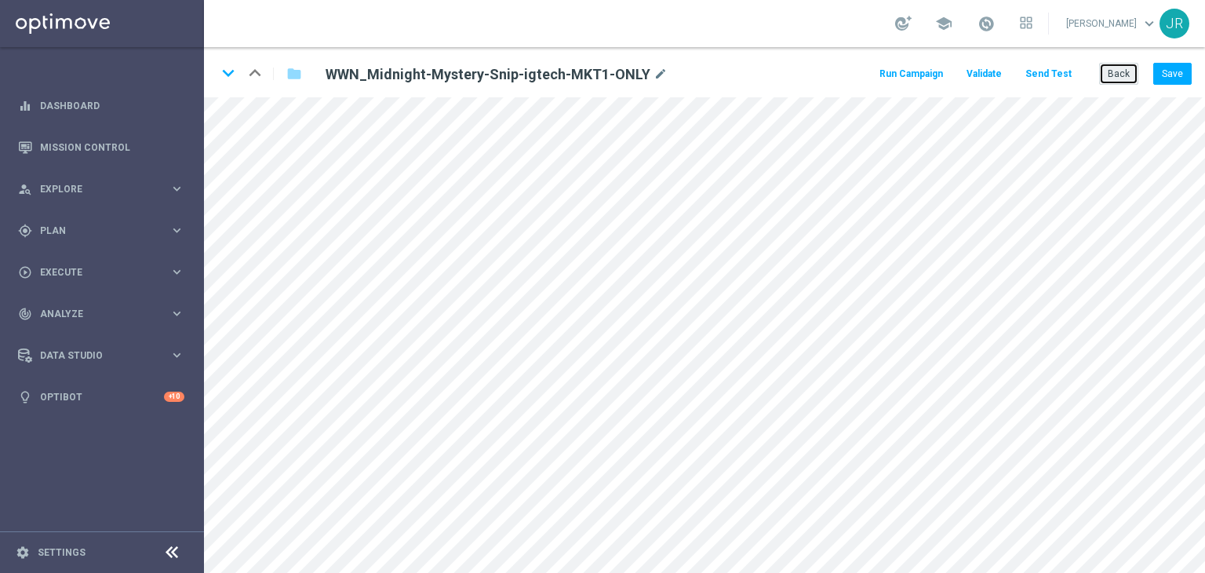
click at [1125, 77] on button "Back" at bounding box center [1118, 74] width 39 height 22
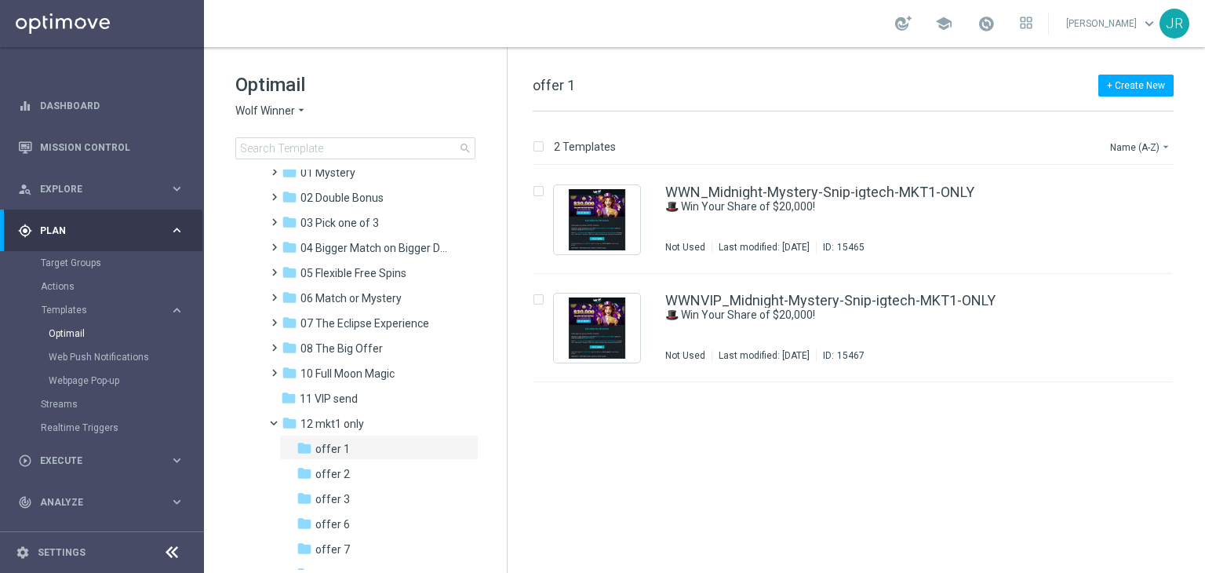
scroll to position [78, 0]
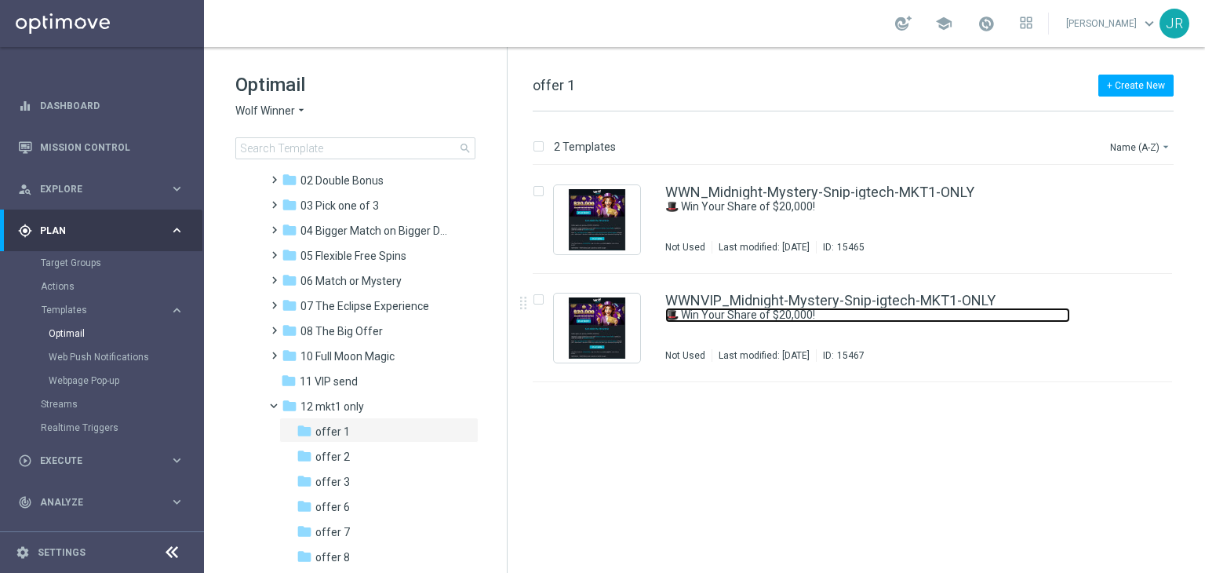
drag, startPoint x: 797, startPoint y: 311, endPoint x: 856, endPoint y: 64, distance: 254.1
click at [797, 311] on link "🎩 Win Your Share of $20,000!" at bounding box center [867, 315] width 405 height 15
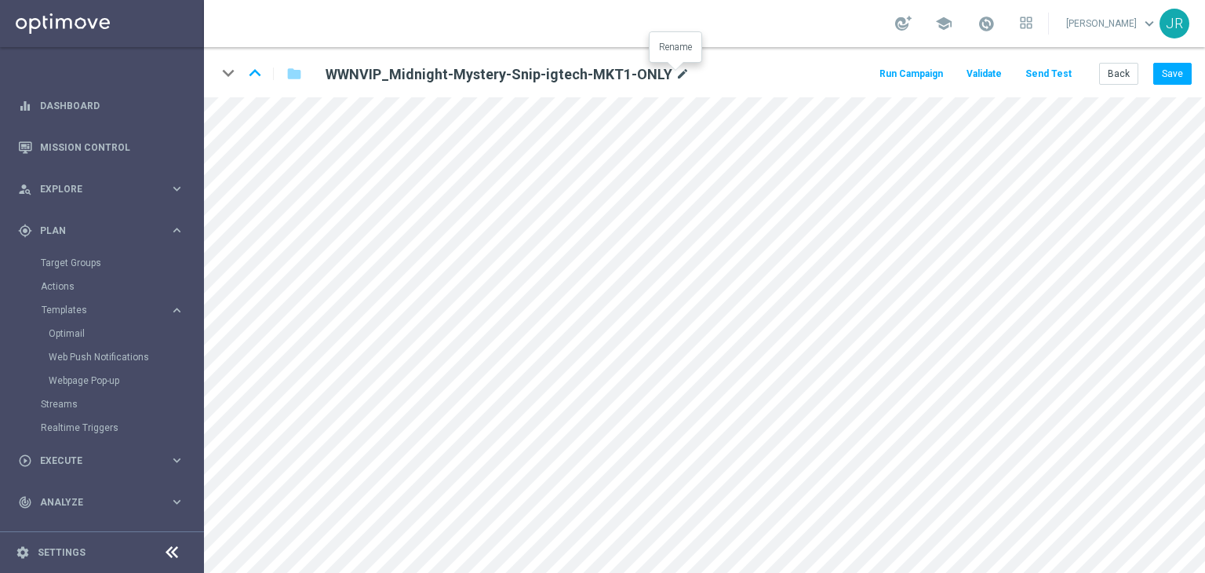
click at [678, 71] on icon "mode_edit" at bounding box center [683, 74] width 14 height 19
click at [603, 69] on input "WWNVIP_Midnight-Mystery-Snip-igtech-MKT1-ONLY" at bounding box center [508, 74] width 389 height 22
drag, startPoint x: 601, startPoint y: 72, endPoint x: 235, endPoint y: 94, distance: 367.1
click at [235, 95] on div "keyboard_arrow_down keyboard_arrow_up folder WWNVIP_Midnight-Mystery-Snip-igtec…" at bounding box center [704, 72] width 1001 height 50
click at [1180, 81] on button "Save" at bounding box center [1173, 74] width 38 height 22
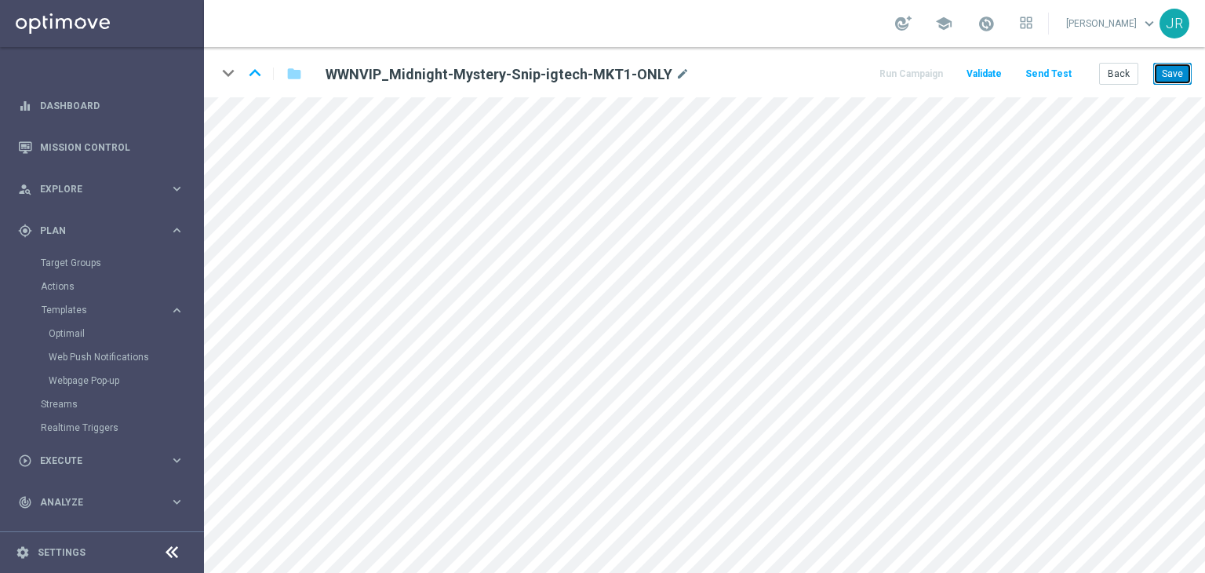
click at [1183, 67] on button "Save" at bounding box center [1173, 74] width 38 height 22
click at [1177, 55] on div "keyboard_arrow_down keyboard_arrow_up folder WWNVIP_Midnight-Mystery-Snip-igtec…" at bounding box center [704, 72] width 1001 height 50
click at [1177, 78] on button "Save" at bounding box center [1173, 74] width 38 height 22
click at [1041, 70] on button "Send Test" at bounding box center [1048, 74] width 51 height 21
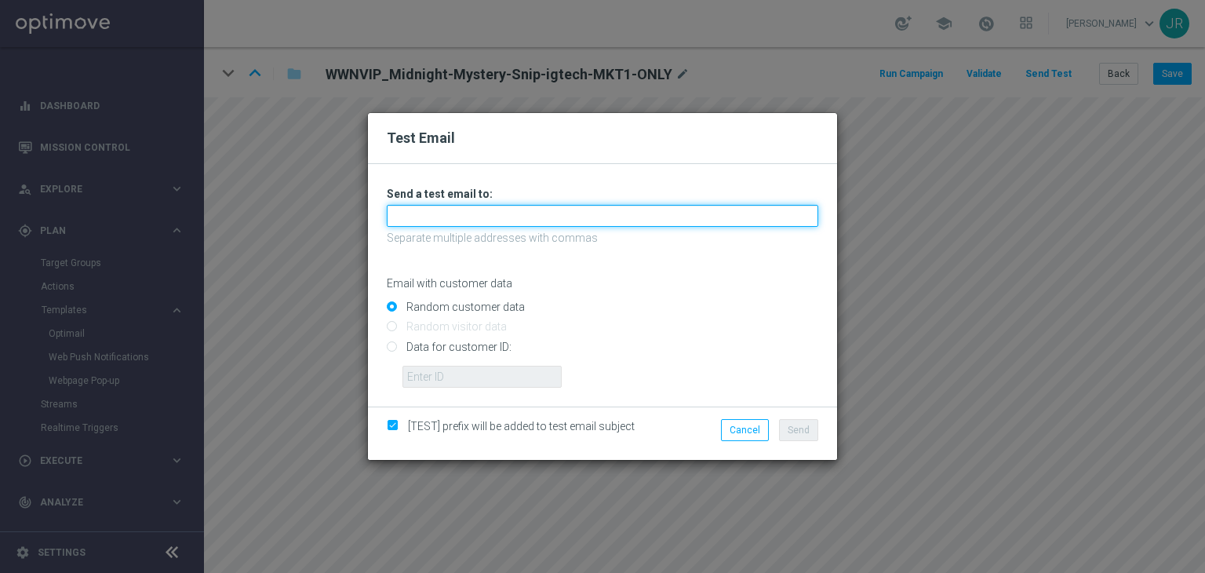
click at [474, 214] on input "text" at bounding box center [603, 216] width 432 height 22
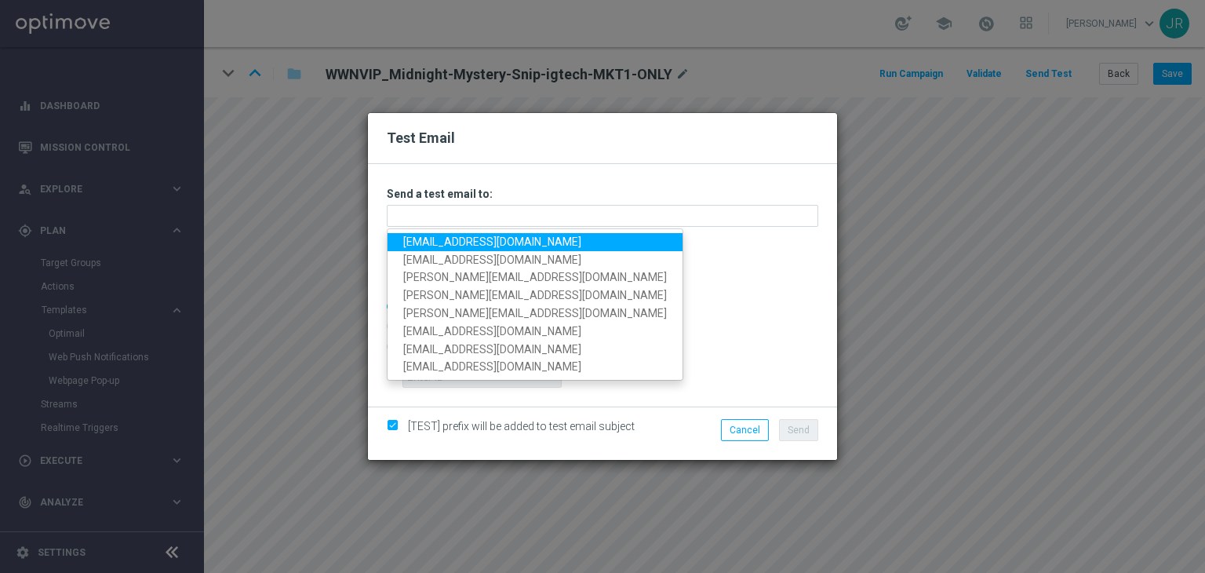
drag, startPoint x: 430, startPoint y: 242, endPoint x: 455, endPoint y: 240, distance: 25.2
click at [430, 242] on link "testingalltesting@gmail.com" at bounding box center [535, 242] width 295 height 18
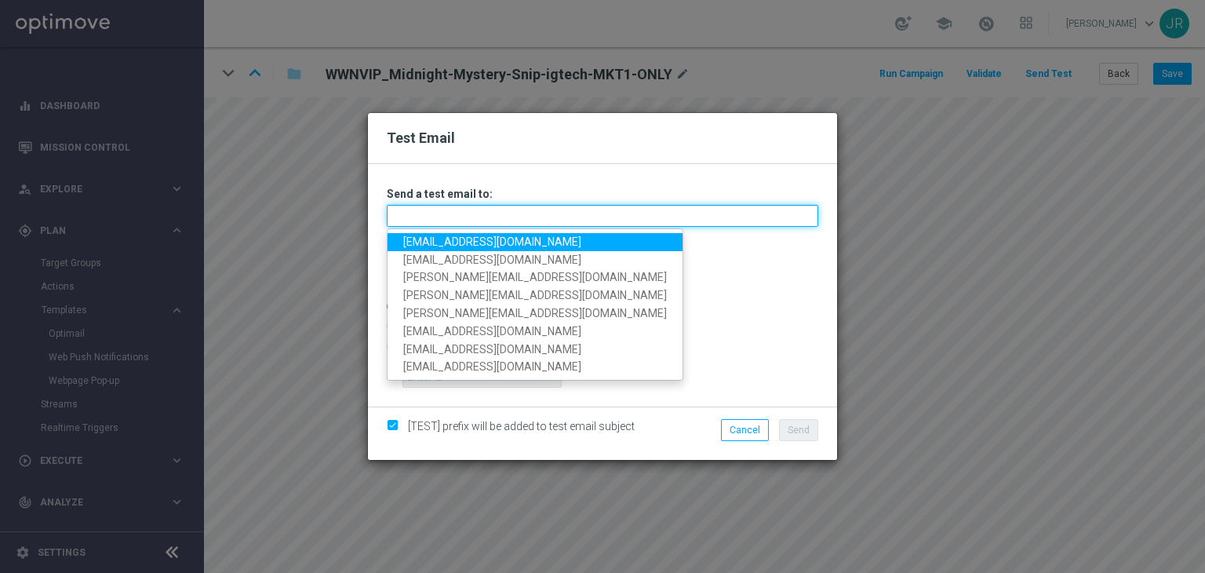
type input "testingalltesting@gmail.com"
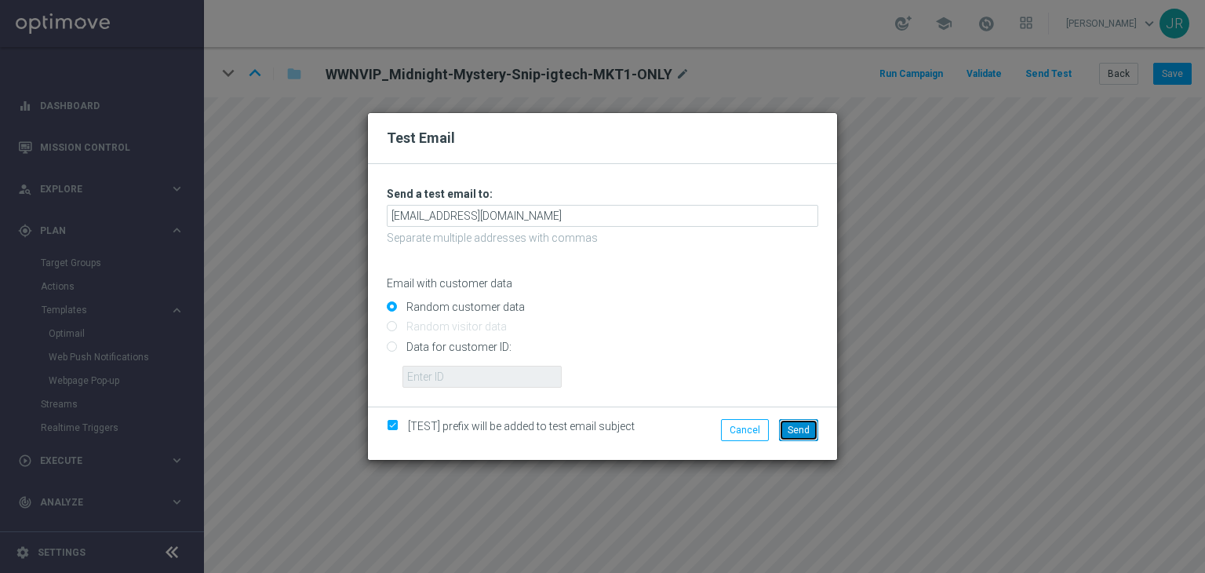
click at [804, 436] on span "Send" at bounding box center [799, 430] width 22 height 11
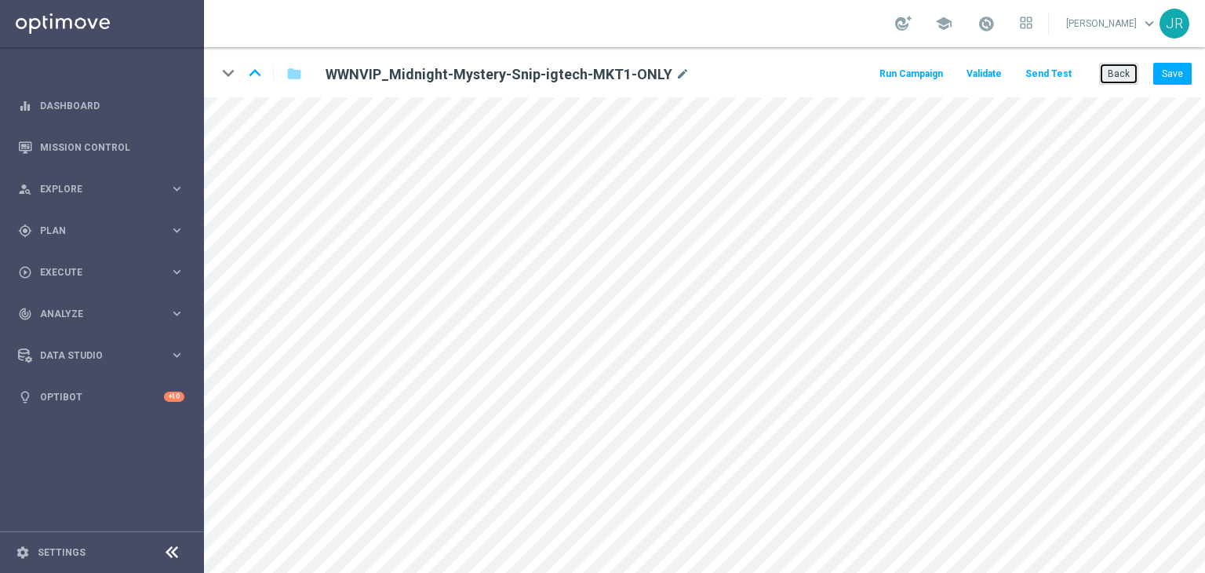
click at [1125, 82] on button "Back" at bounding box center [1118, 74] width 39 height 22
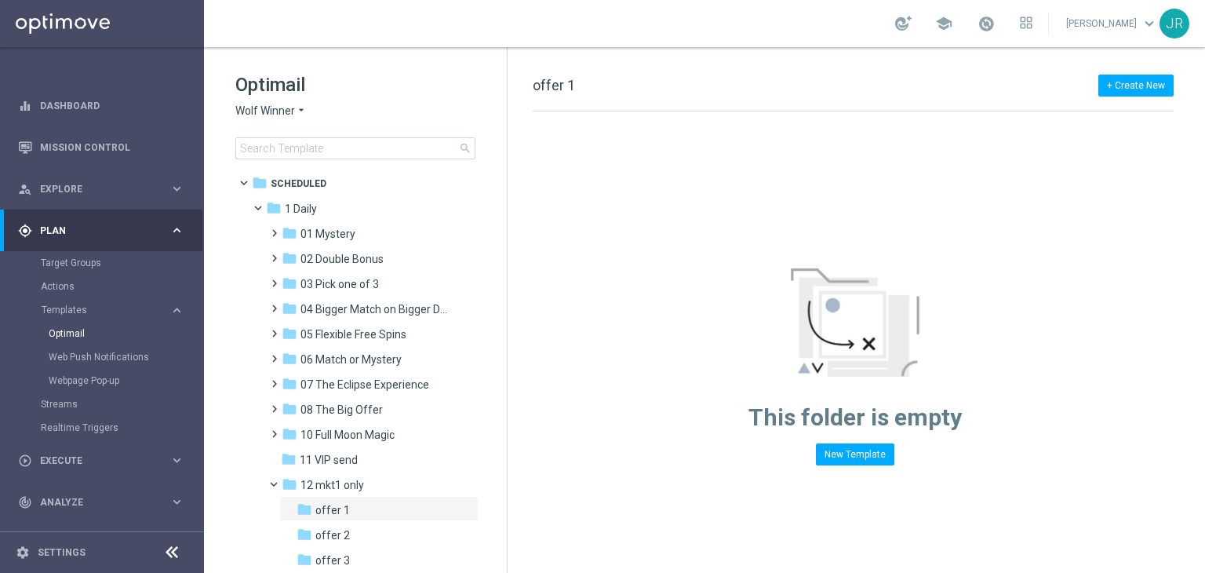
click at [251, 116] on span "Wolf Winner" at bounding box center [265, 111] width 60 height 15
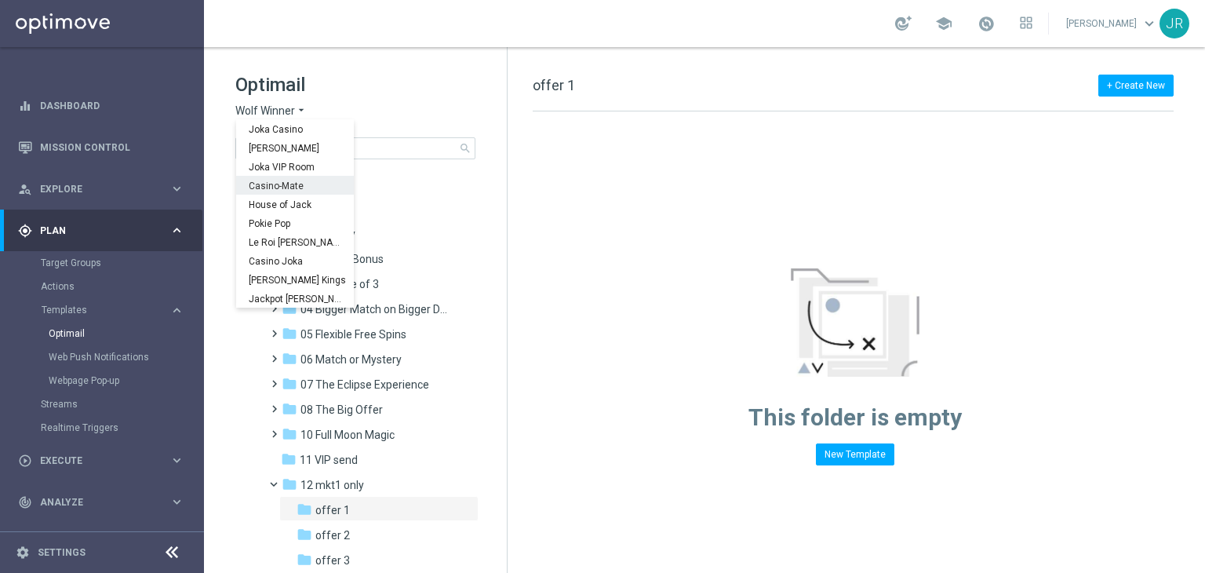
scroll to position [57, 0]
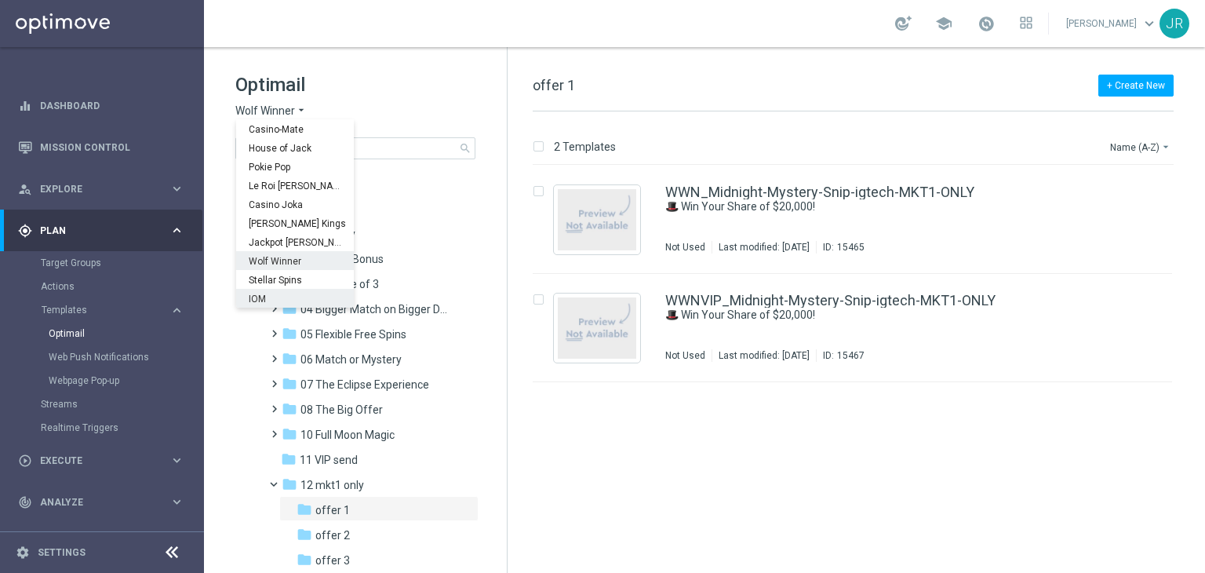
drag, startPoint x: 283, startPoint y: 289, endPoint x: 280, endPoint y: 280, distance: 8.9
click at [282, 251] on div "Joka Casino [PERSON_NAME] Joka VIP Room Casino-Mate House of Jack Pokie Pop Le …" at bounding box center [295, 157] width 118 height 188
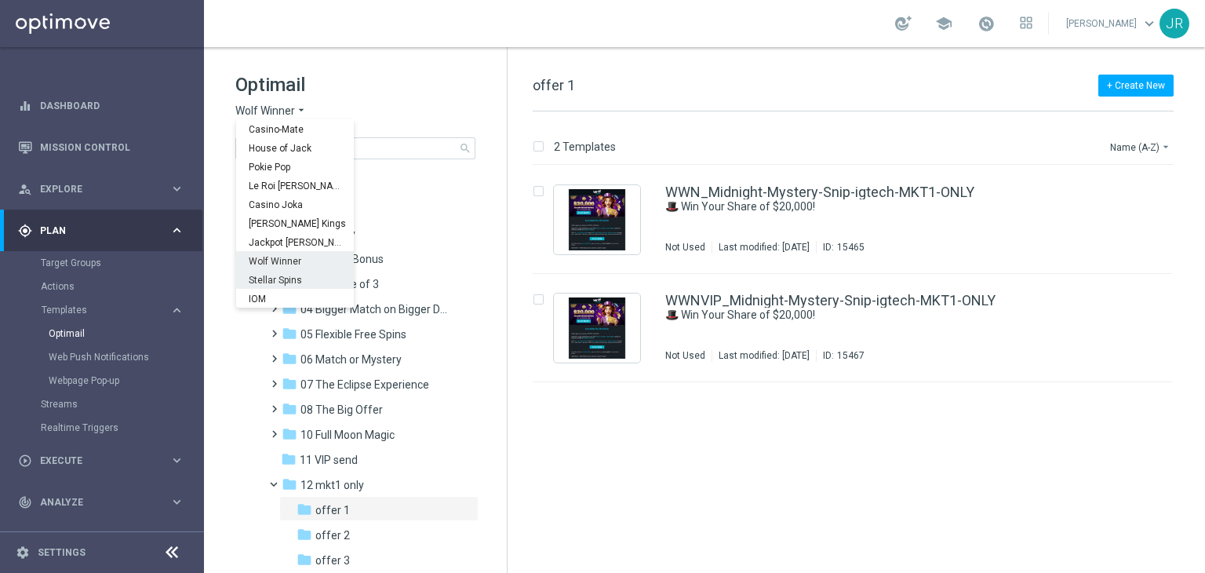
click at [0, 0] on span "Stellar Spins" at bounding box center [0, 0] width 0 height 0
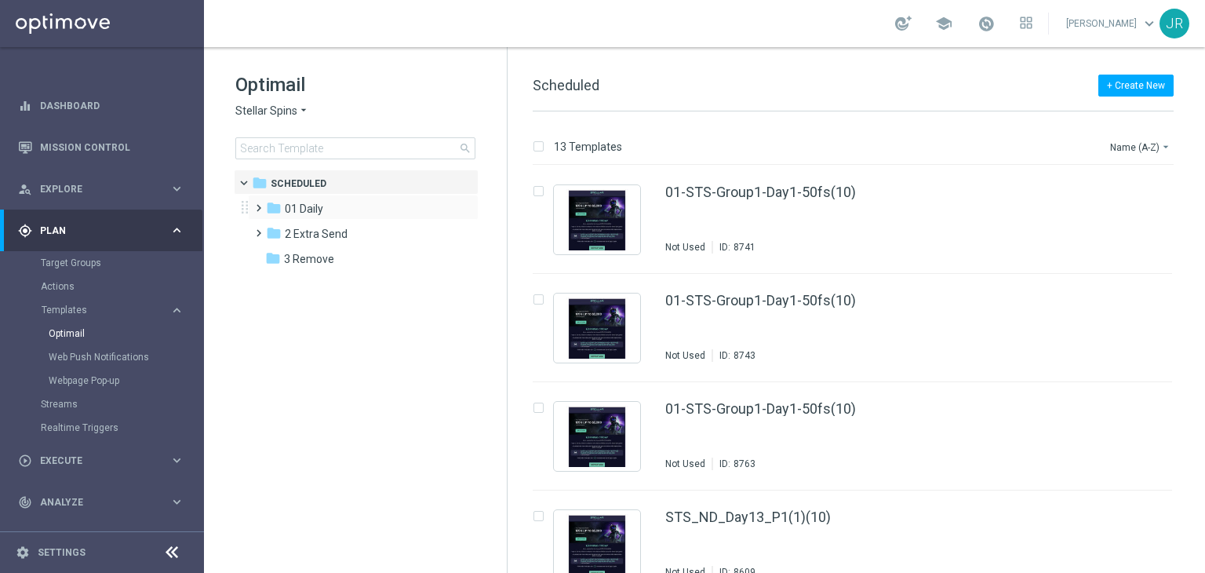
click at [308, 199] on div "folder 01 Daily more_vert" at bounding box center [363, 207] width 231 height 25
click at [302, 208] on span "01 Daily" at bounding box center [304, 209] width 38 height 14
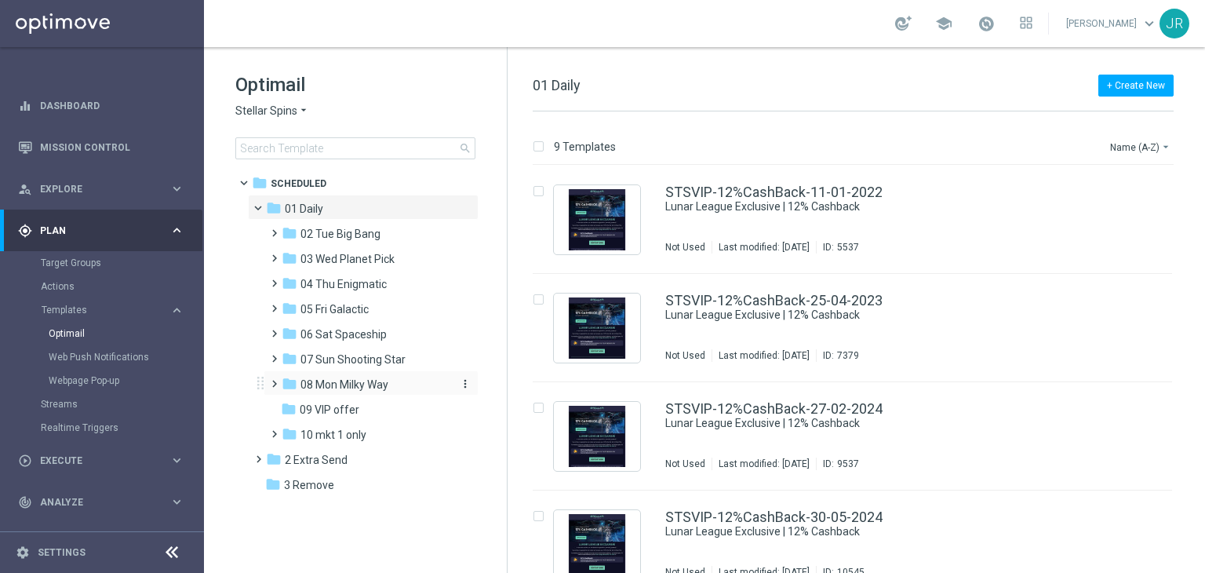
click at [342, 383] on span "08 Mon Milky Way" at bounding box center [345, 384] width 88 height 14
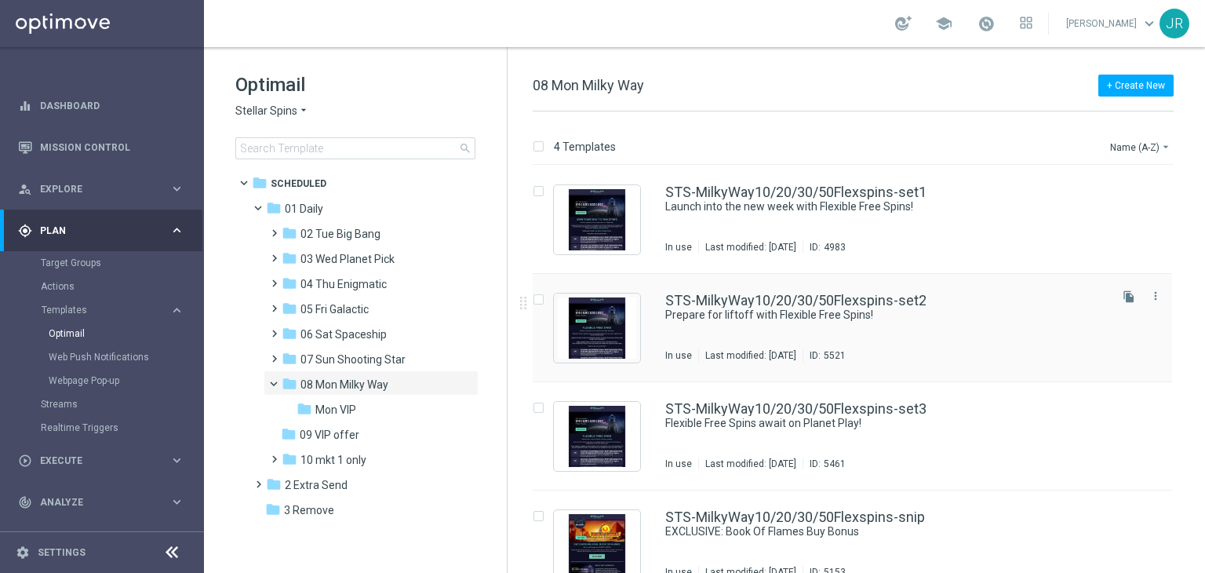
scroll to position [25, 0]
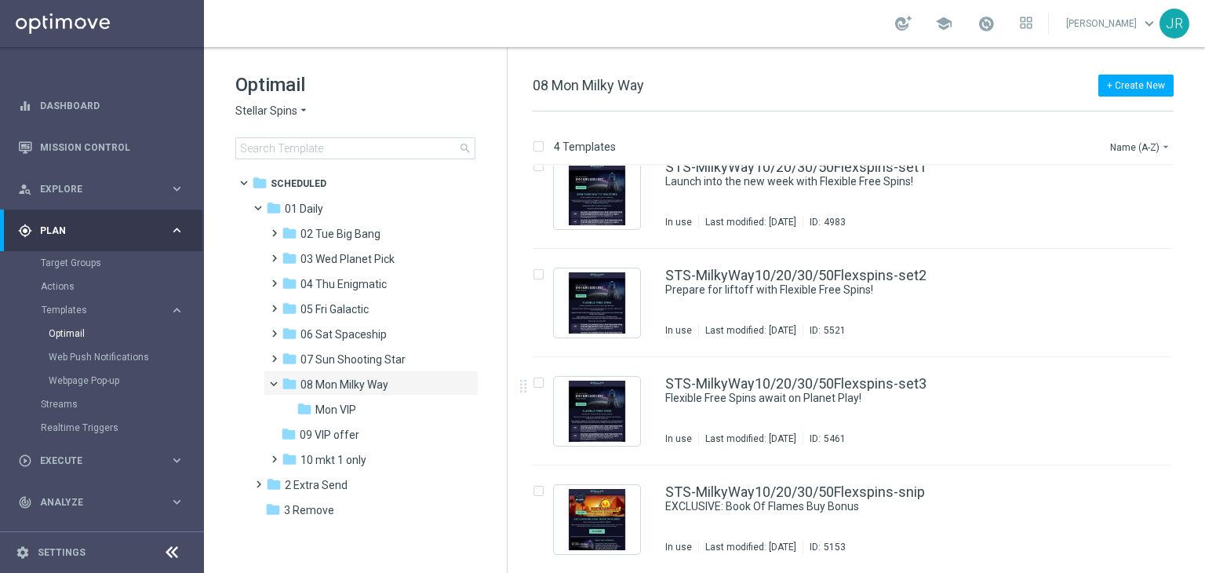
click at [314, 466] on div "folder 10 mkt 1 only" at bounding box center [365, 460] width 167 height 18
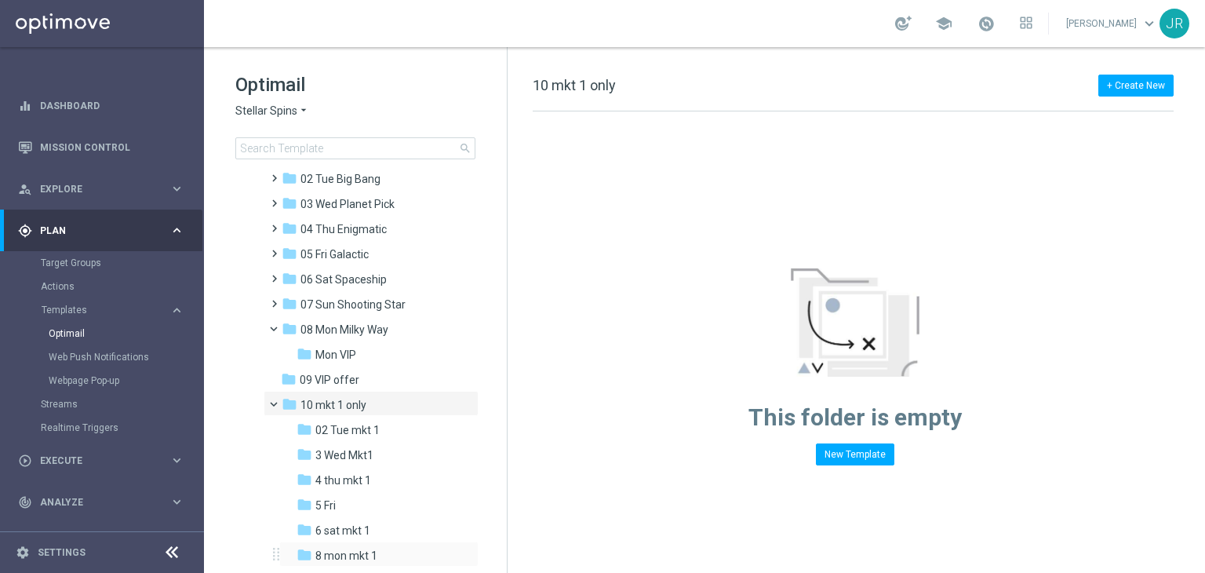
scroll to position [104, 0]
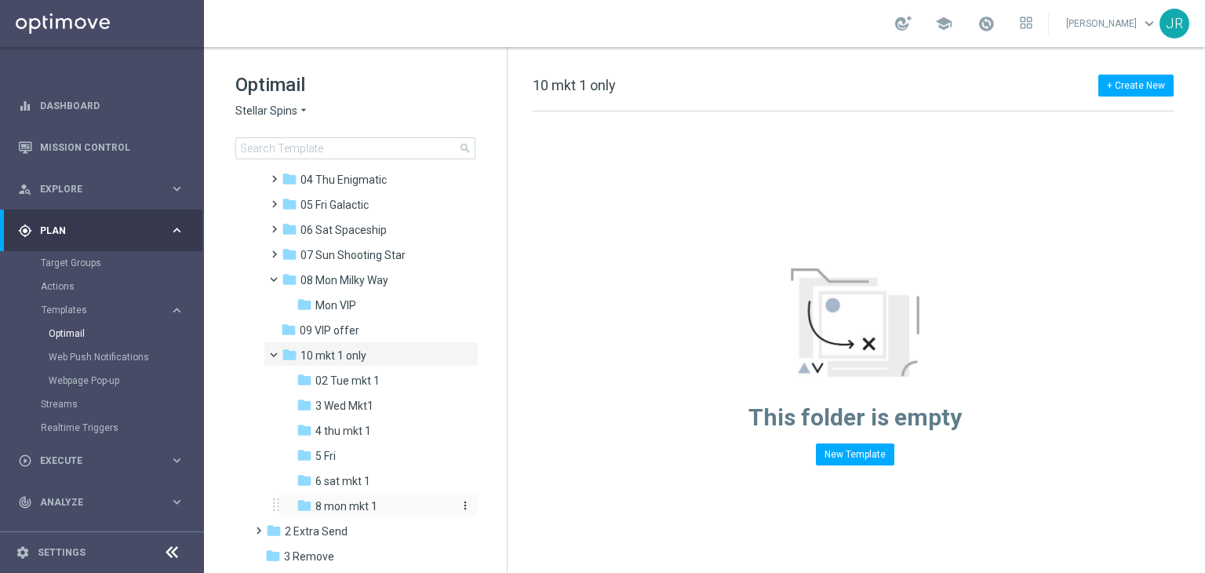
click at [348, 512] on span "8 mon mkt 1" at bounding box center [346, 506] width 62 height 14
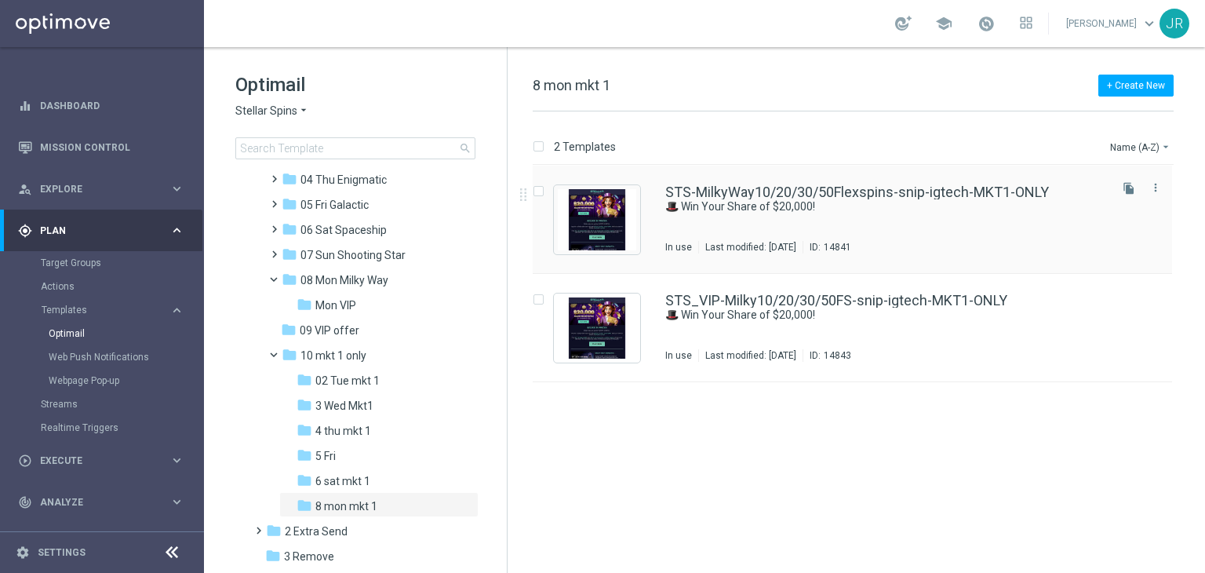
click at [712, 214] on div "STS-MilkyWay10/20/30/50Flexspins-snip-igtech-MKT1-ONLY 🎩 Win Your Share of $20,…" at bounding box center [885, 219] width 441 height 68
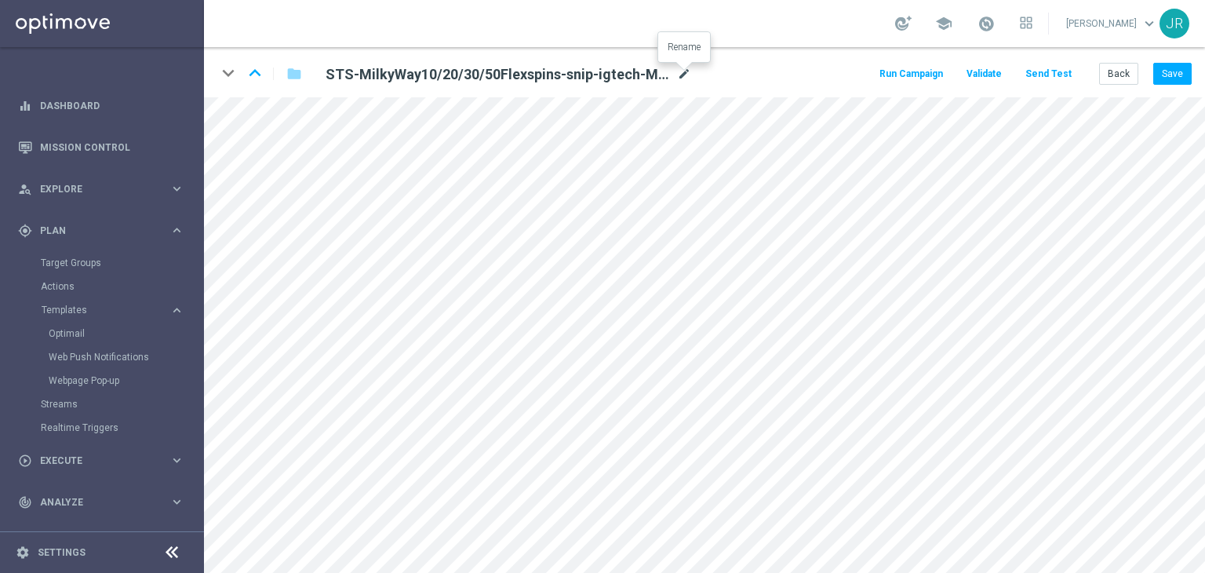
click at [684, 67] on icon "mode_edit" at bounding box center [684, 74] width 14 height 19
click at [626, 75] on input "STS-MilkyWay10/20/30/50Flexspins-snip-igtech-MKT1-ONLY" at bounding box center [508, 74] width 389 height 22
drag, startPoint x: 626, startPoint y: 75, endPoint x: 146, endPoint y: 53, distance: 480.8
click at [146, 53] on main "equalizer Dashboard Mission Control" at bounding box center [602, 286] width 1205 height 573
drag, startPoint x: 1179, startPoint y: 74, endPoint x: 1077, endPoint y: 36, distance: 108.7
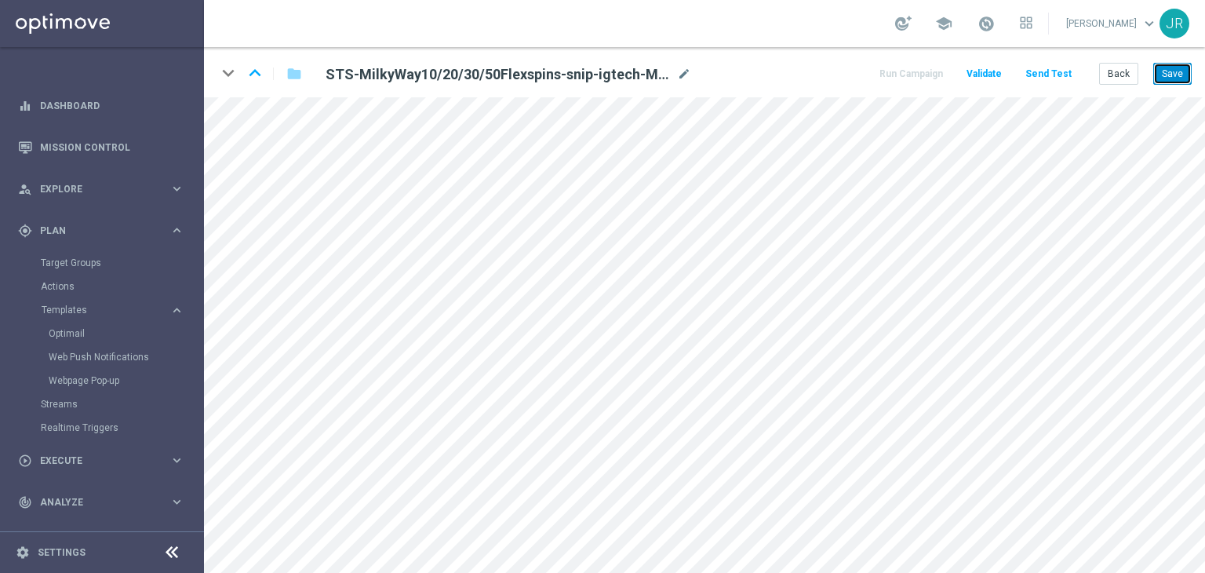
click at [1179, 74] on button "Save" at bounding box center [1173, 74] width 38 height 22
click at [1176, 76] on button "Save" at bounding box center [1173, 74] width 38 height 22
click at [1177, 67] on button "Save" at bounding box center [1173, 74] width 38 height 22
click at [1033, 76] on button "Send Test" at bounding box center [1048, 74] width 51 height 21
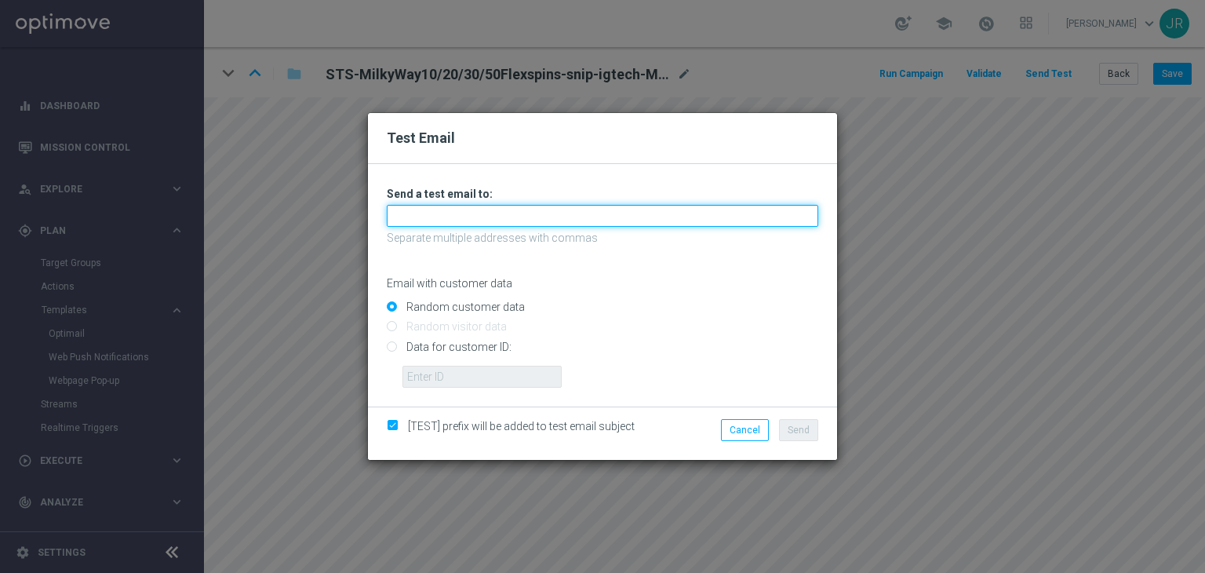
click at [567, 221] on input "text" at bounding box center [603, 216] width 432 height 22
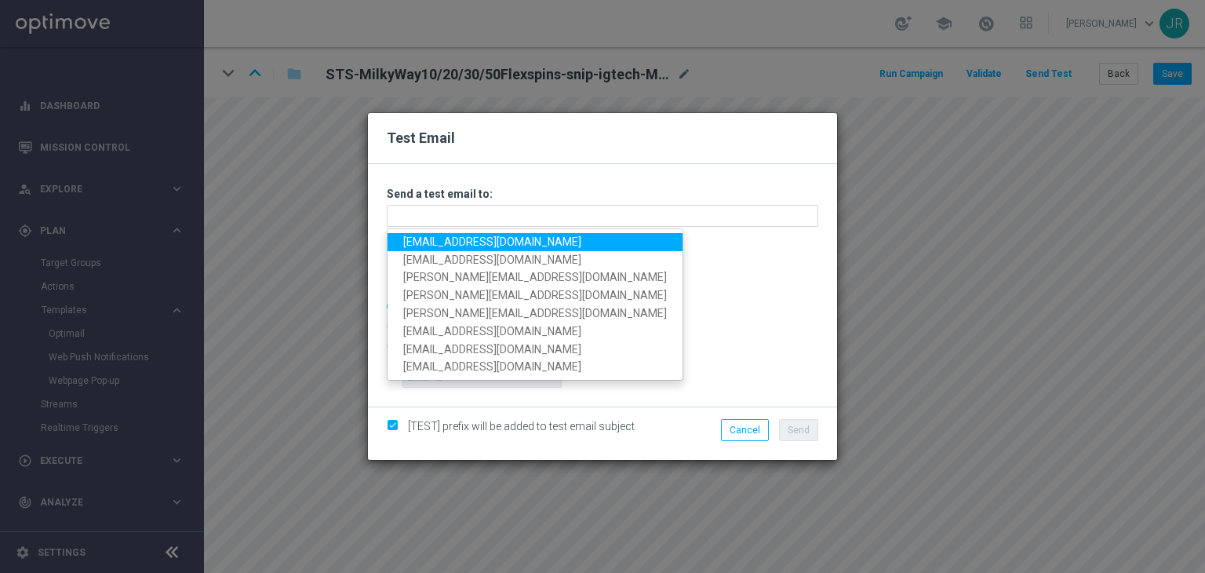
drag, startPoint x: 430, startPoint y: 242, endPoint x: 458, endPoint y: 246, distance: 27.6
click at [430, 242] on link "[EMAIL_ADDRESS][DOMAIN_NAME]" at bounding box center [535, 242] width 295 height 18
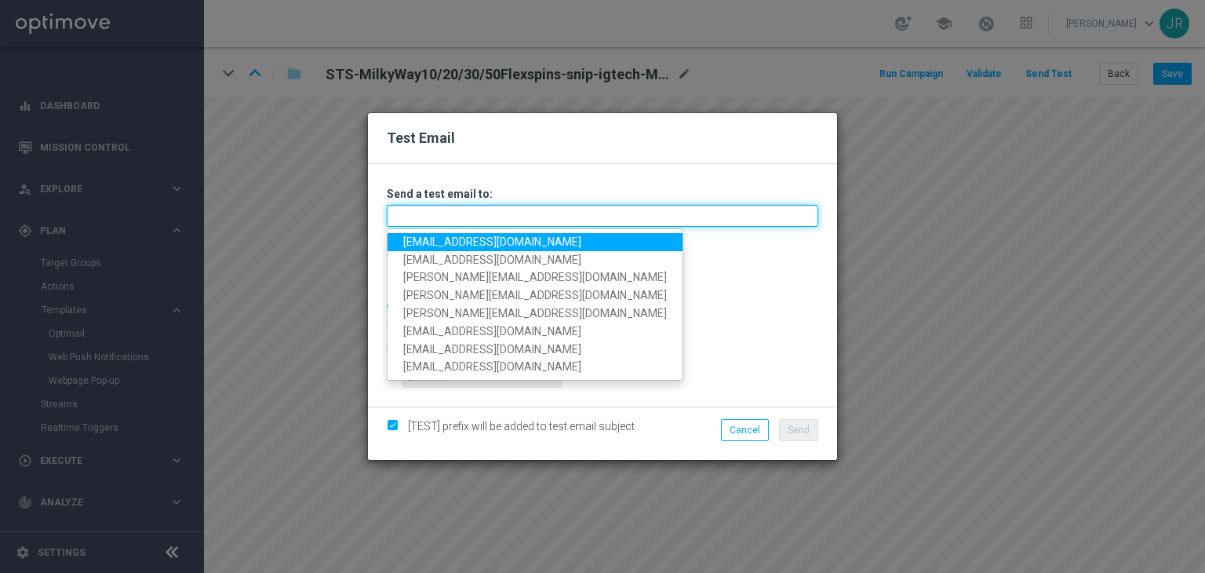
type input "[EMAIL_ADDRESS][DOMAIN_NAME]"
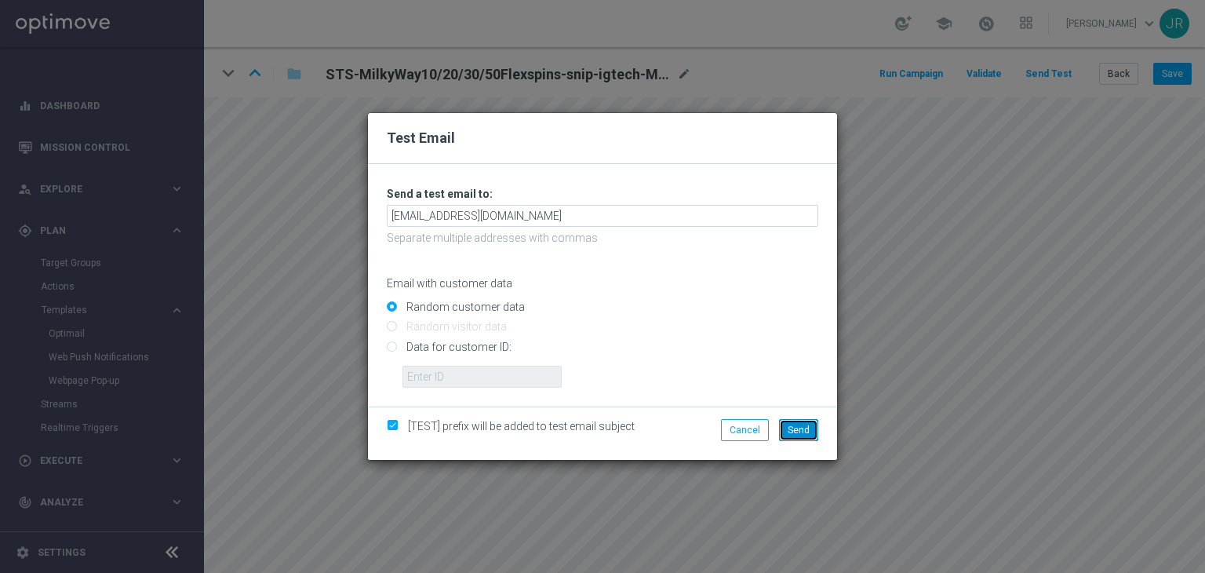
click at [786, 438] on button "Send" at bounding box center [798, 430] width 39 height 22
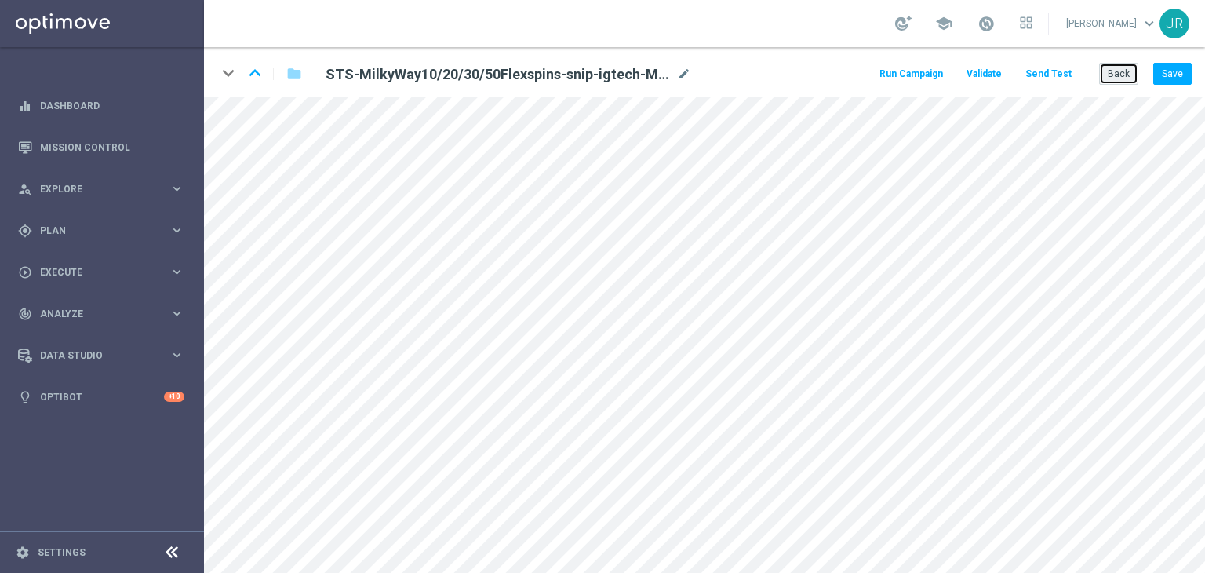
click at [1124, 77] on button "Back" at bounding box center [1118, 74] width 39 height 22
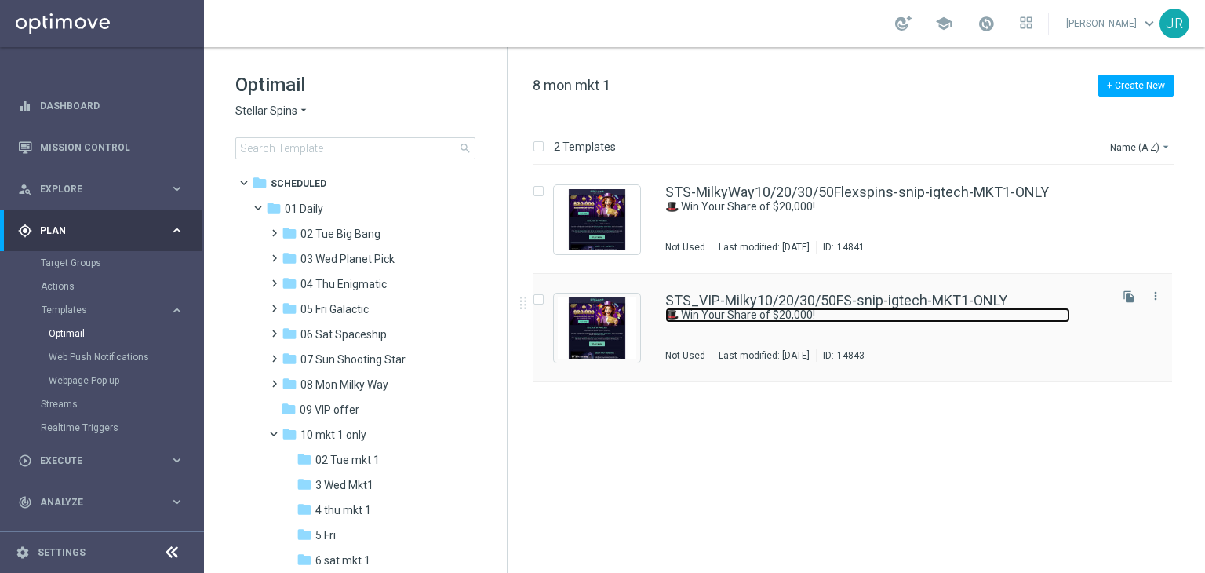
click at [765, 319] on link "🎩 Win Your Share of $20,000!" at bounding box center [867, 315] width 405 height 15
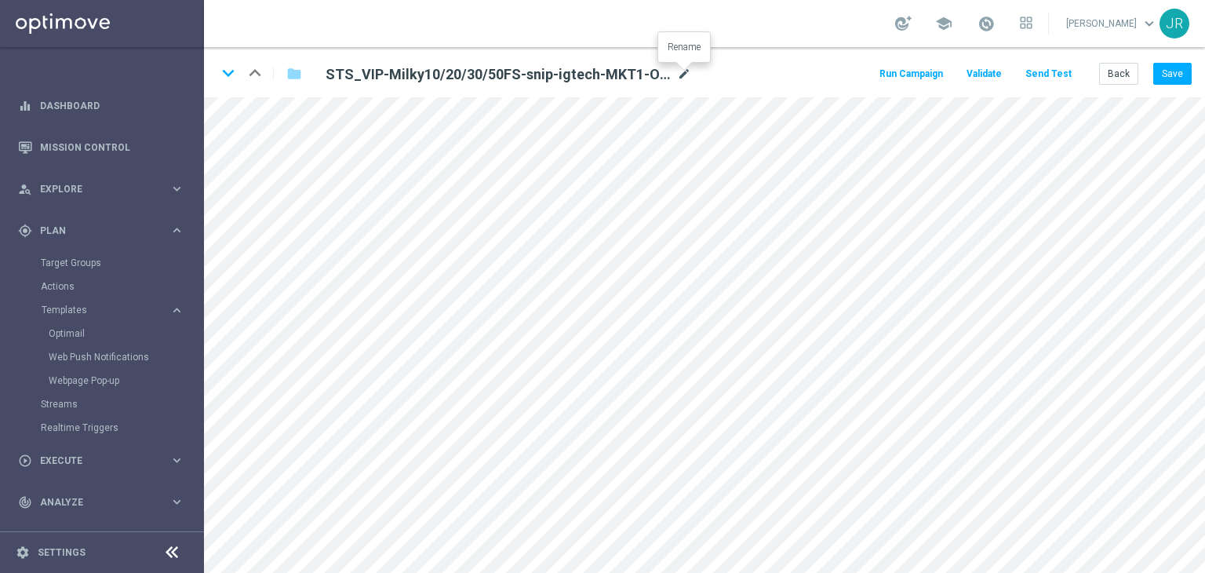
click at [679, 74] on icon "mode_edit" at bounding box center [684, 74] width 14 height 19
click at [608, 67] on input "STS_VIP-Milky10/20/30/50FS-snip-igtech-MKT1-ONLY" at bounding box center [508, 74] width 389 height 22
click at [589, 79] on input "STS_VIP-Milky10/20/30/50FS-snip-igtech-MKT1-ONLY" at bounding box center [508, 74] width 389 height 22
drag, startPoint x: 589, startPoint y: 74, endPoint x: 273, endPoint y: 70, distance: 315.5
click at [273, 70] on div "keyboard_arrow_down keyboard_arrow_up folder STS_VIP-Milky10/20/30/50FS-snip-ig…" at bounding box center [466, 73] width 499 height 25
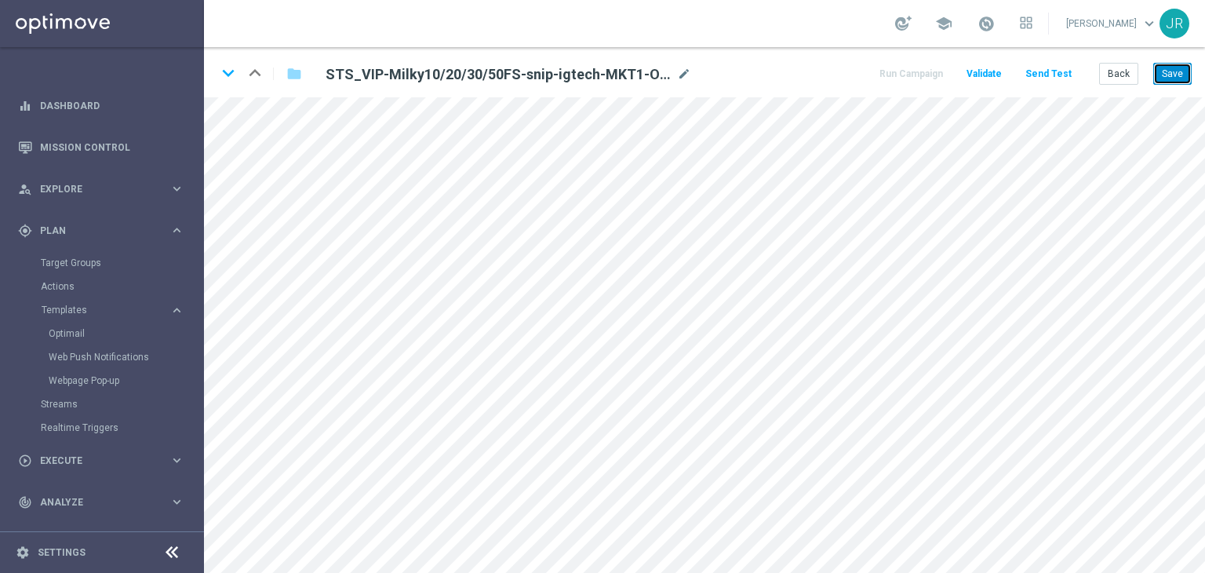
click at [1183, 68] on button "Save" at bounding box center [1173, 74] width 38 height 22
drag, startPoint x: 1174, startPoint y: 67, endPoint x: 1174, endPoint y: 79, distance: 12.6
click at [1174, 67] on button "Save" at bounding box center [1173, 74] width 38 height 22
click at [1168, 71] on button "Save" at bounding box center [1173, 74] width 38 height 22
click at [1041, 67] on button "Send Test" at bounding box center [1048, 74] width 51 height 21
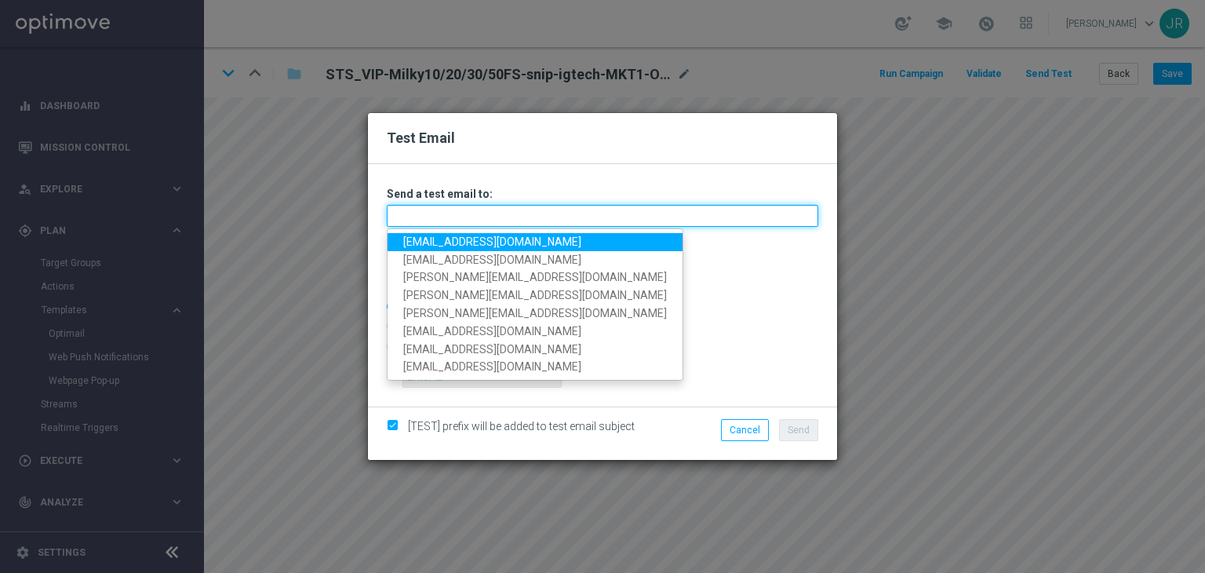
click at [552, 224] on input "text" at bounding box center [603, 216] width 432 height 22
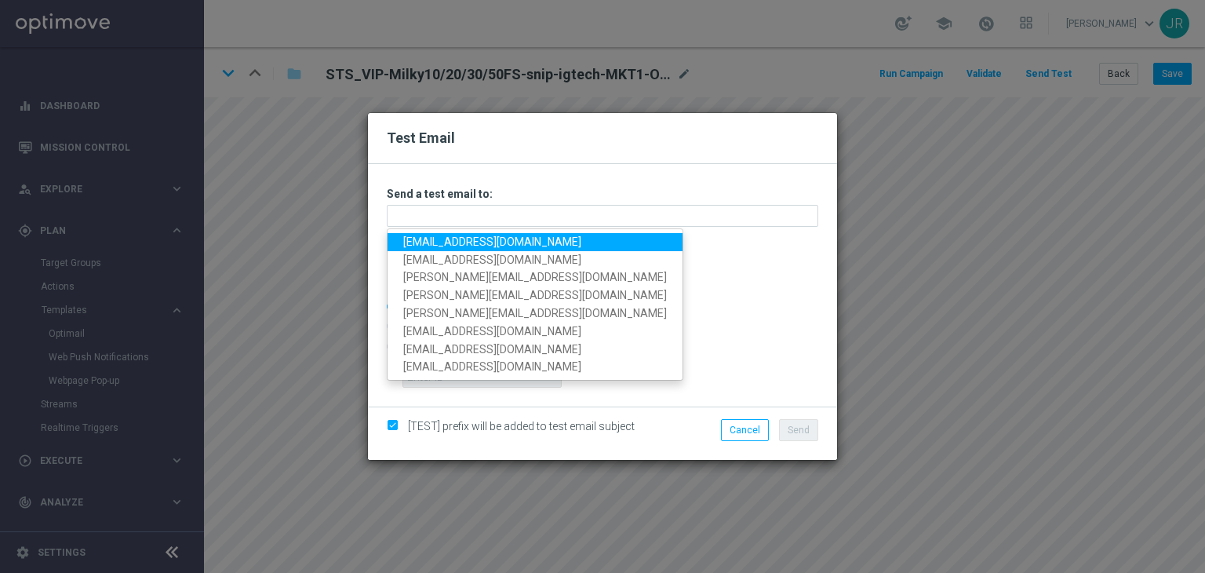
click at [423, 230] on ul "[EMAIL_ADDRESS][DOMAIN_NAME] [EMAIL_ADDRESS][DOMAIN_NAME] [PERSON_NAME][EMAIL_A…" at bounding box center [535, 304] width 297 height 152
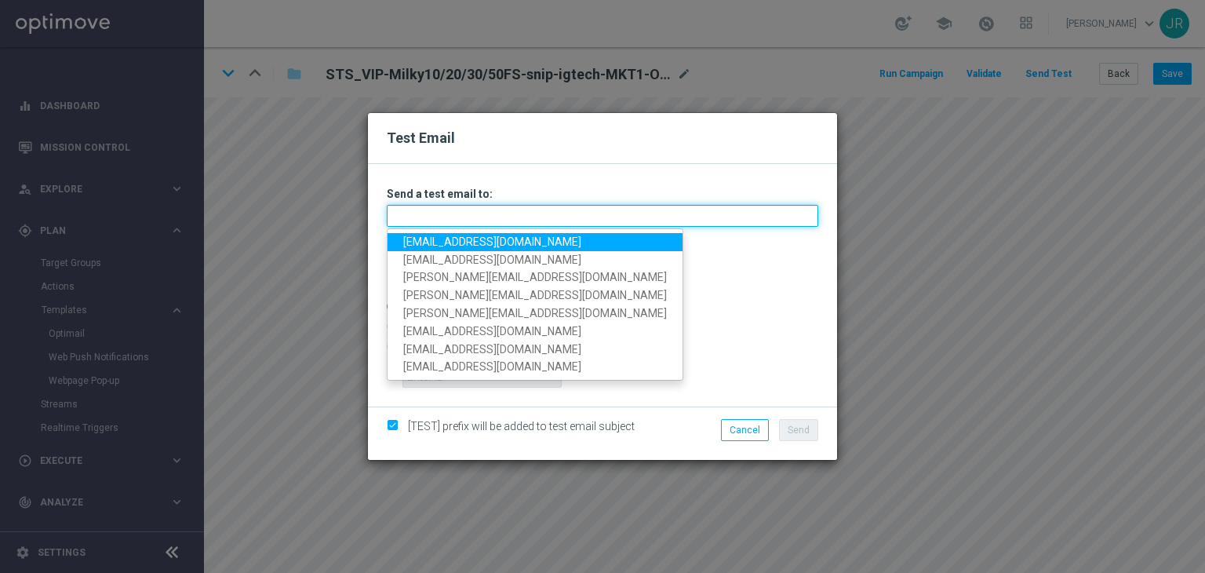
click at [417, 220] on input "text" at bounding box center [603, 216] width 432 height 22
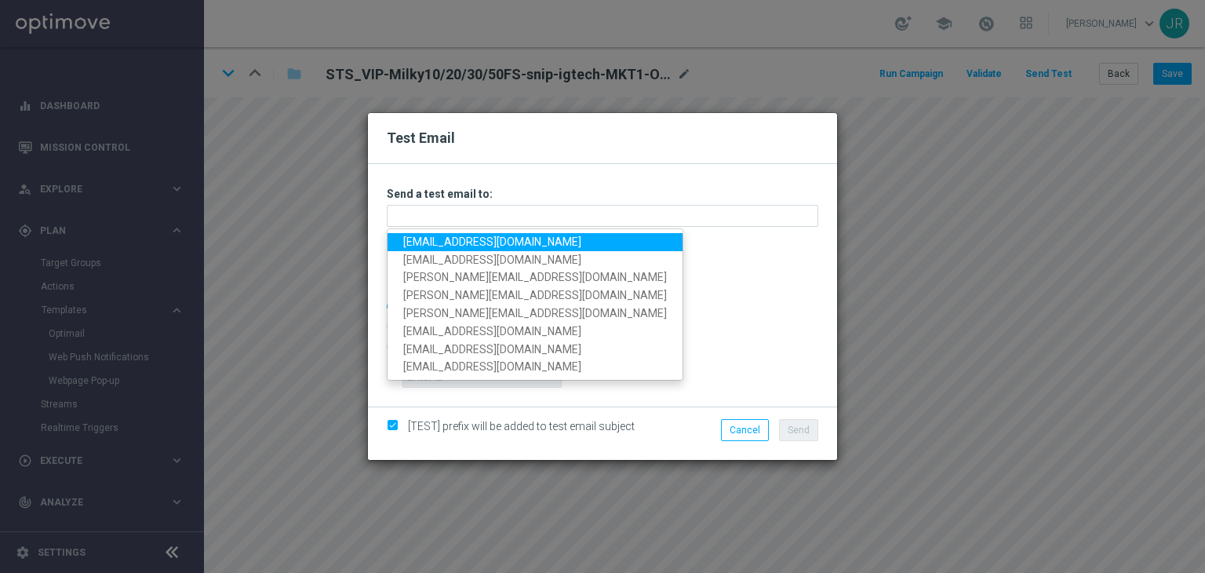
click at [420, 239] on link "[EMAIL_ADDRESS][DOMAIN_NAME]" at bounding box center [535, 242] width 295 height 18
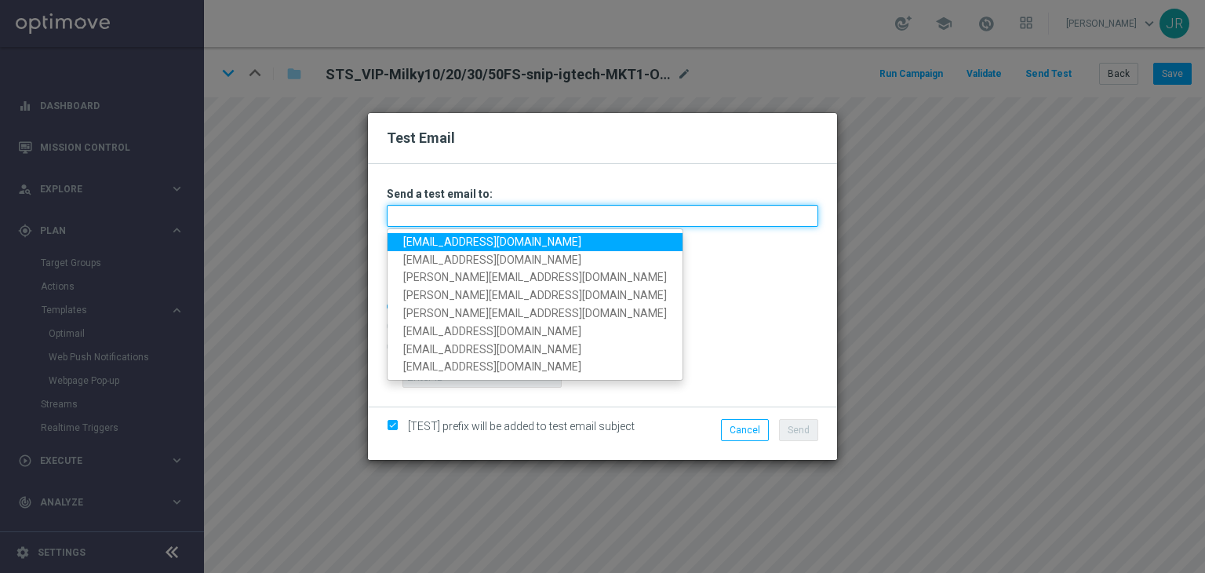
type input "[EMAIL_ADDRESS][DOMAIN_NAME]"
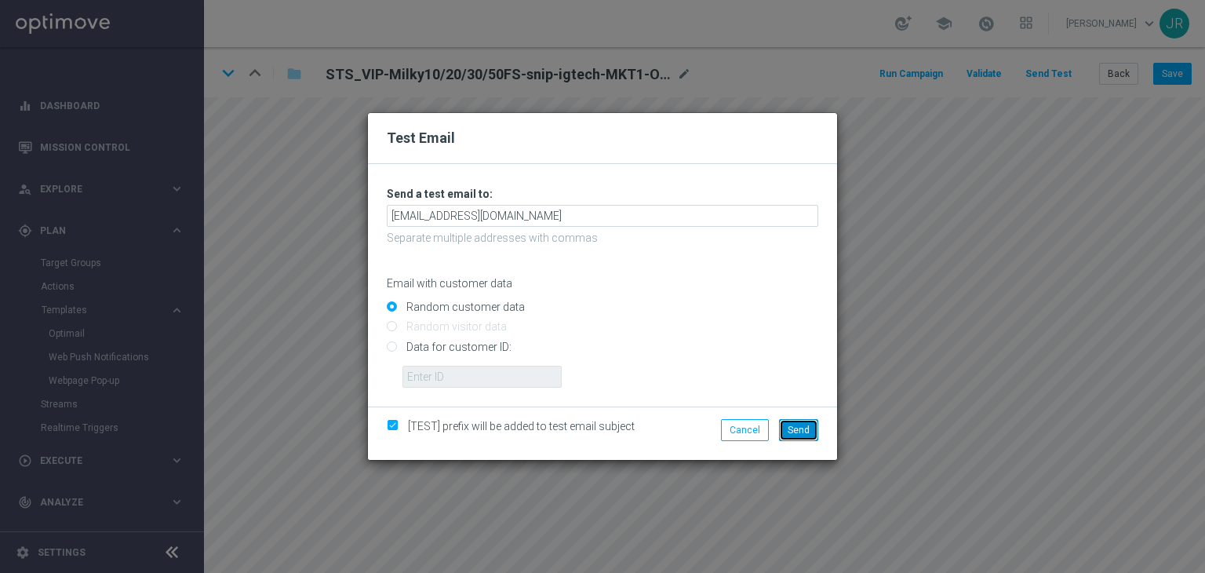
click at [804, 438] on button "Send" at bounding box center [798, 430] width 39 height 22
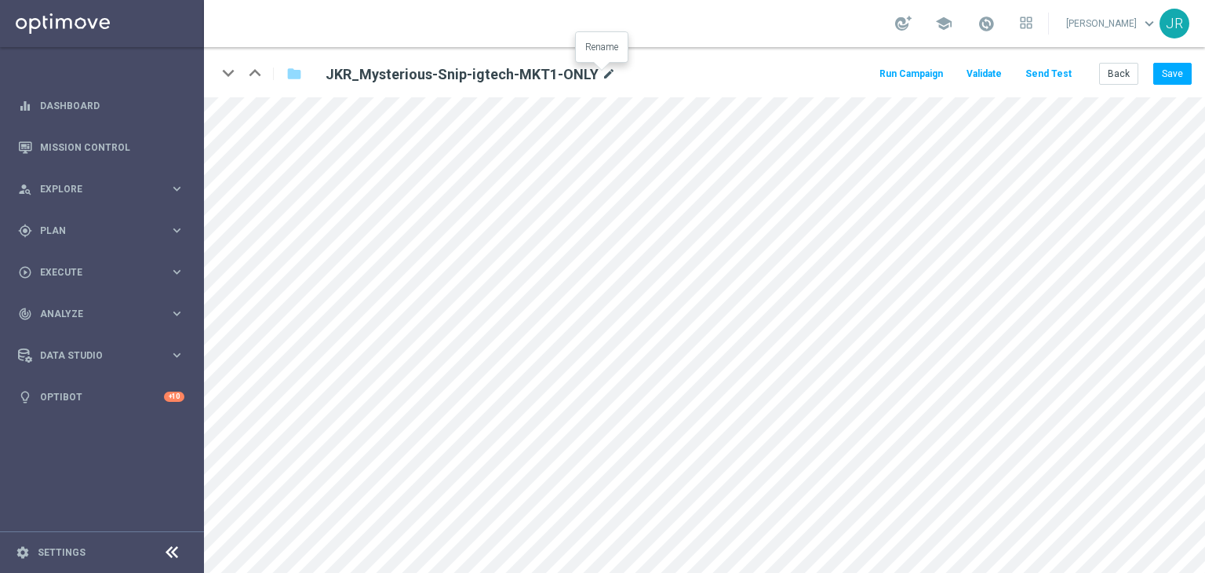
click at [602, 73] on icon "mode_edit" at bounding box center [609, 74] width 14 height 19
click at [531, 69] on input "JKR_Mysterious-Snip-igtech-MKT1-ONLY" at bounding box center [508, 74] width 389 height 22
drag, startPoint x: 530, startPoint y: 74, endPoint x: 300, endPoint y: 88, distance: 230.4
click at [300, 88] on div "keyboard_arrow_down keyboard_arrow_up folder JKR_Mysterious-Snip-igtech-MKT1-ON…" at bounding box center [704, 72] width 1001 height 50
click at [1177, 82] on button "Save" at bounding box center [1173, 74] width 38 height 22
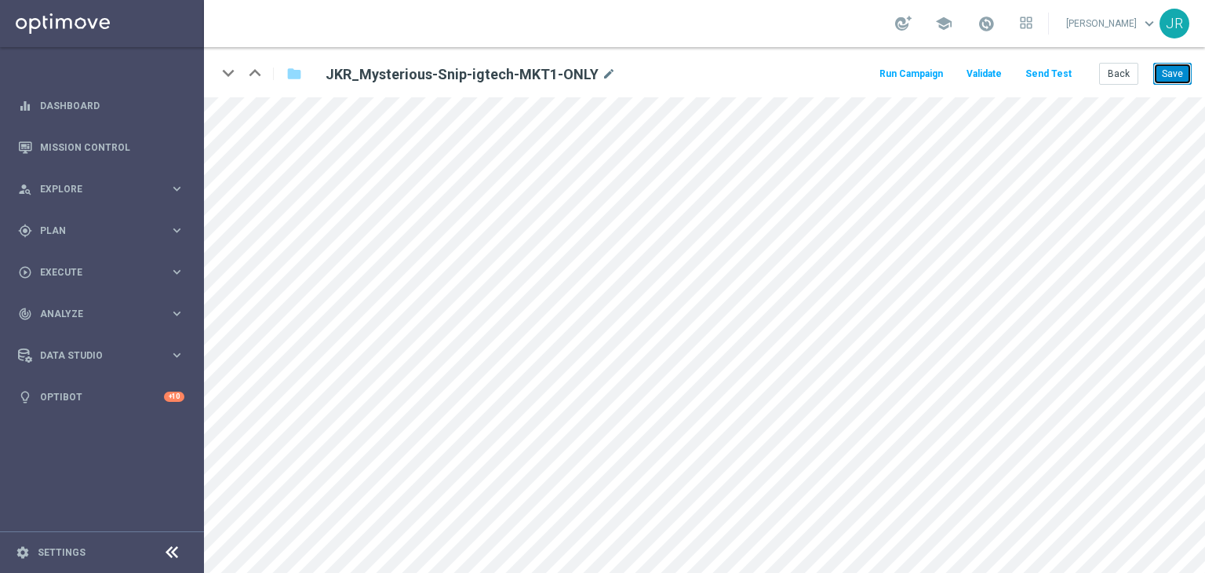
click at [1171, 80] on button "Save" at bounding box center [1173, 74] width 38 height 22
click at [1175, 76] on button "Save" at bounding box center [1173, 74] width 38 height 22
click at [1164, 83] on button "Save" at bounding box center [1173, 74] width 38 height 22
click at [1039, 75] on button "Send Test" at bounding box center [1048, 74] width 51 height 21
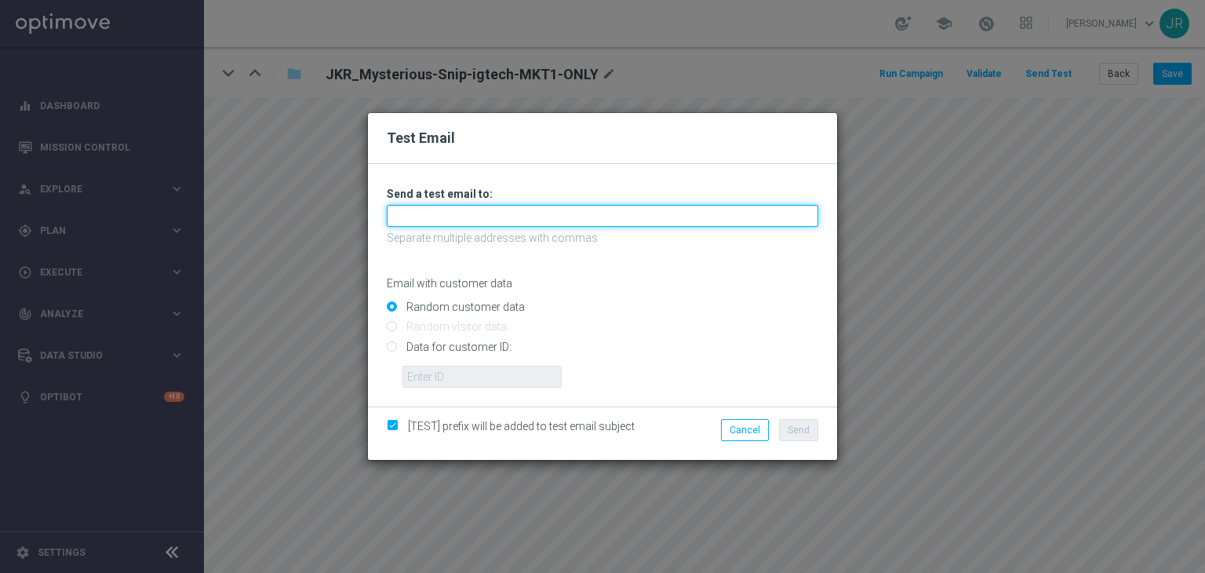
click at [453, 220] on input "text" at bounding box center [603, 216] width 432 height 22
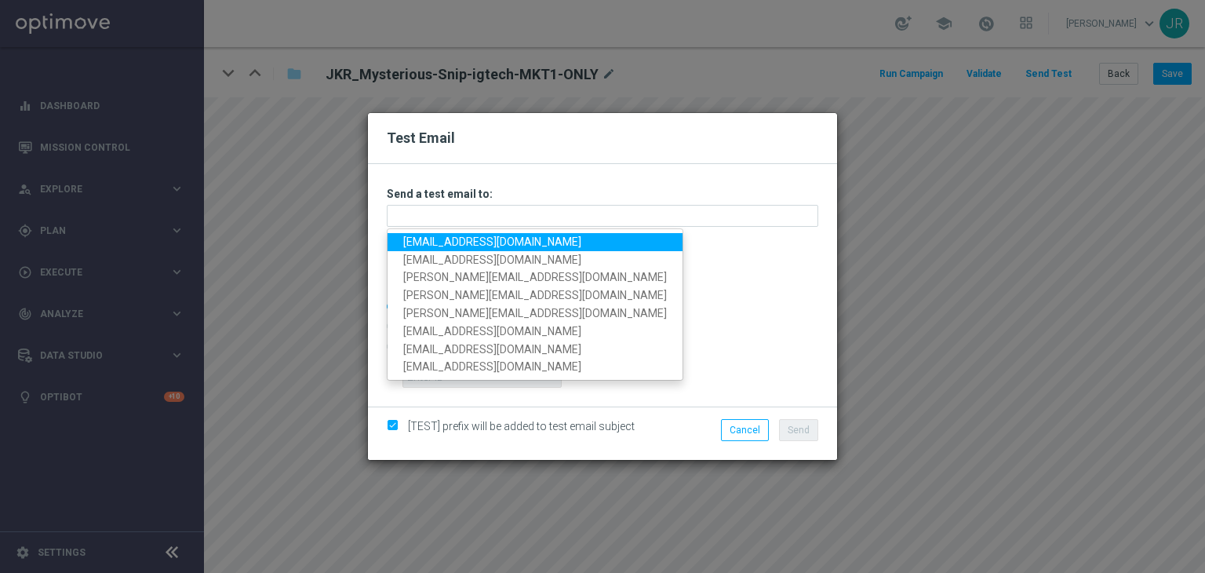
click at [409, 244] on link "[EMAIL_ADDRESS][DOMAIN_NAME]" at bounding box center [535, 242] width 295 height 18
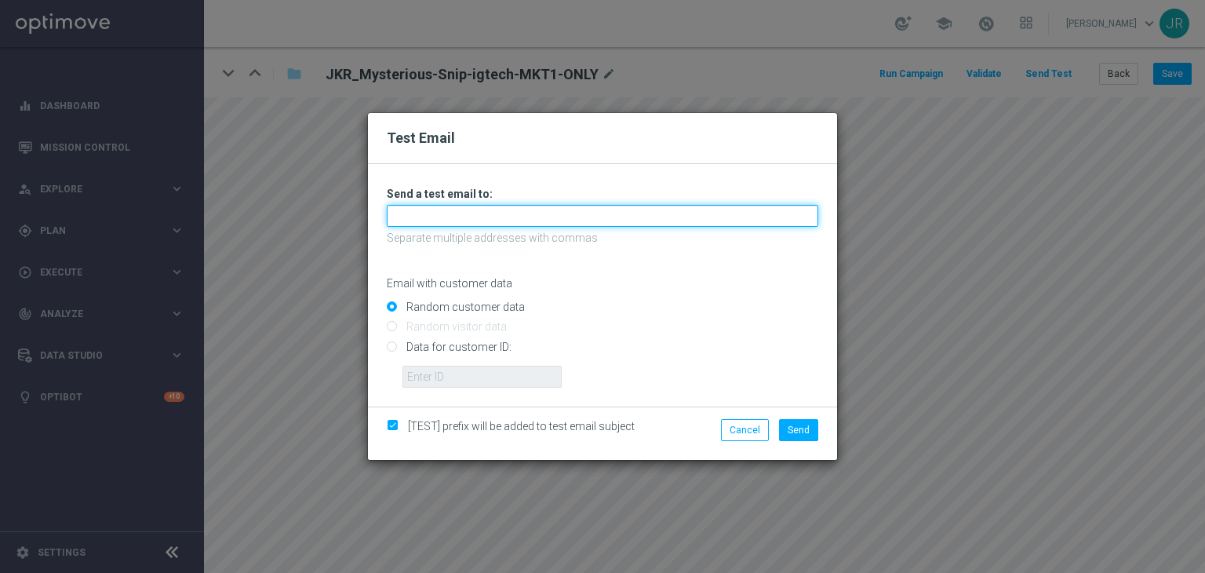
type input "[EMAIL_ADDRESS][DOMAIN_NAME]"
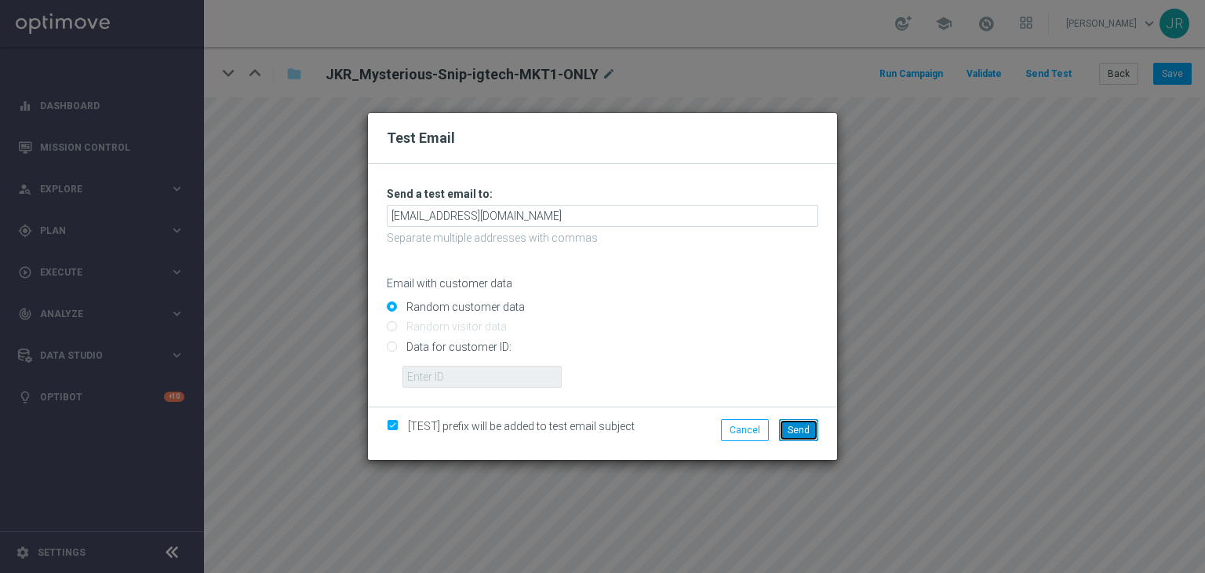
click at [810, 422] on button "Send" at bounding box center [798, 430] width 39 height 22
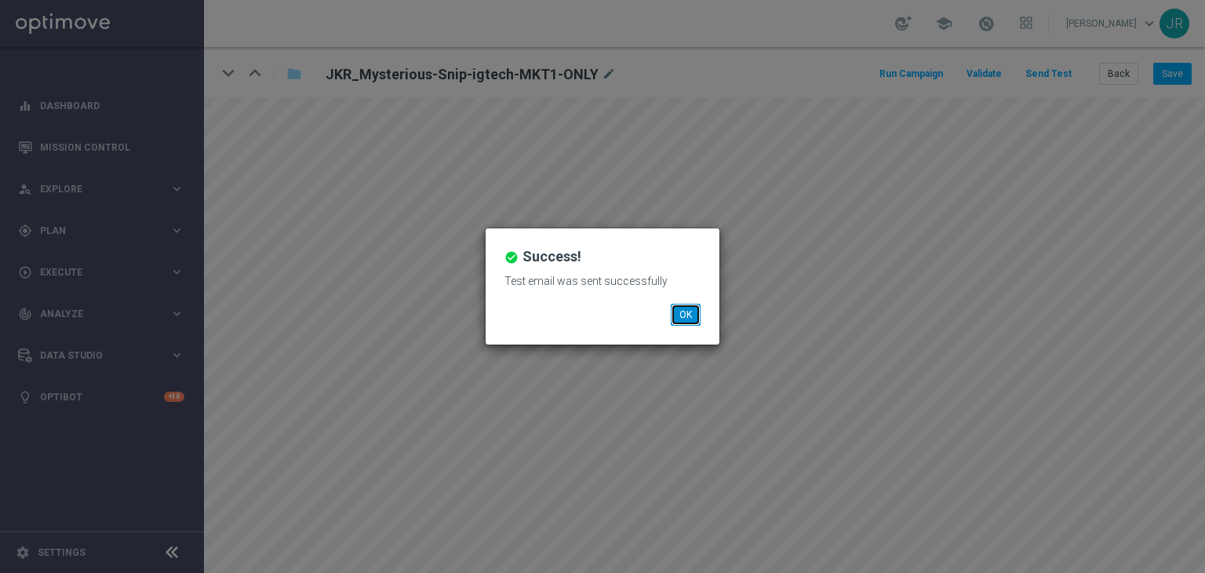
click at [691, 316] on button "OK" at bounding box center [686, 315] width 30 height 22
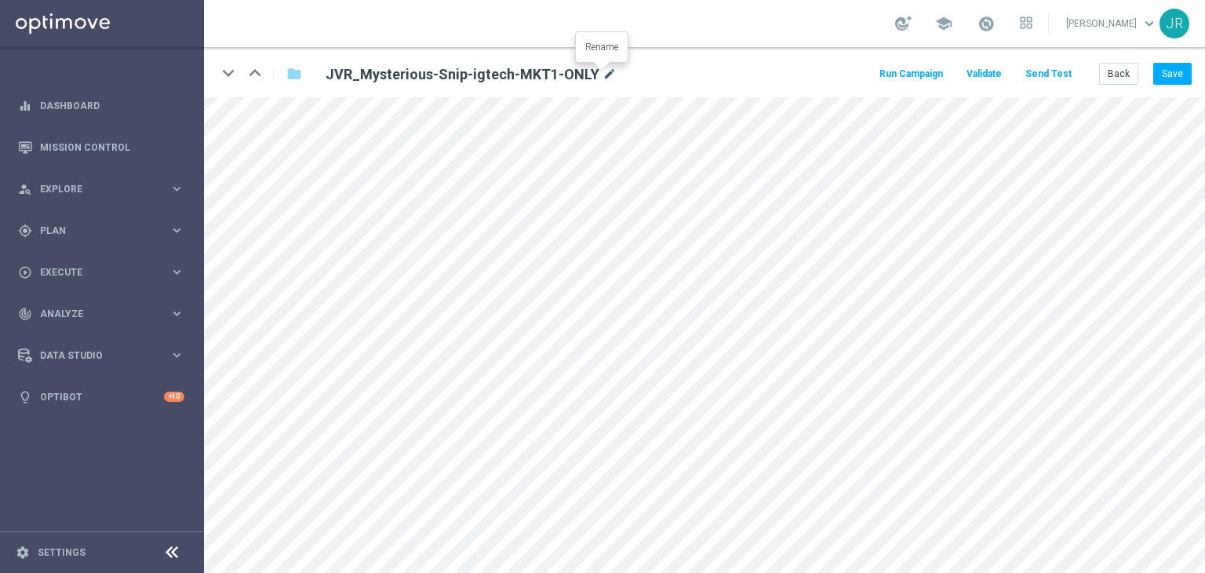
click at [603, 76] on icon "mode_edit" at bounding box center [610, 74] width 14 height 19
click at [562, 77] on input "JVR_Mysterious-Snip-igtech-MKT1-ONLY" at bounding box center [508, 74] width 389 height 22
click at [556, 73] on input "JVR_Mysterious-Snip-igtech-MKT1-ONLY" at bounding box center [508, 74] width 389 height 22
drag, startPoint x: 556, startPoint y: 73, endPoint x: 257, endPoint y: 74, distance: 298.2
click at [257, 74] on div "keyboard_arrow_down keyboard_arrow_up folder JVR_Mysterious-Snip-igtech-MKT1-ON…" at bounding box center [466, 73] width 499 height 25
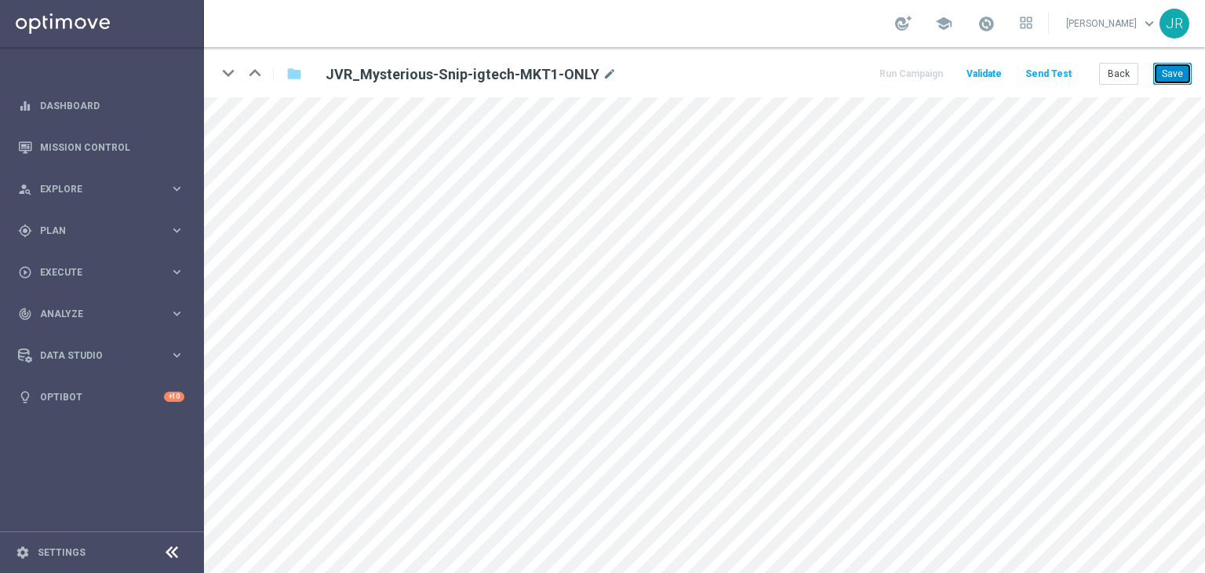
drag, startPoint x: 1174, startPoint y: 80, endPoint x: 1173, endPoint y: 92, distance: 11.8
click at [1174, 79] on button "Save" at bounding box center [1173, 74] width 38 height 22
click at [1111, 80] on button "Back" at bounding box center [1118, 74] width 39 height 22
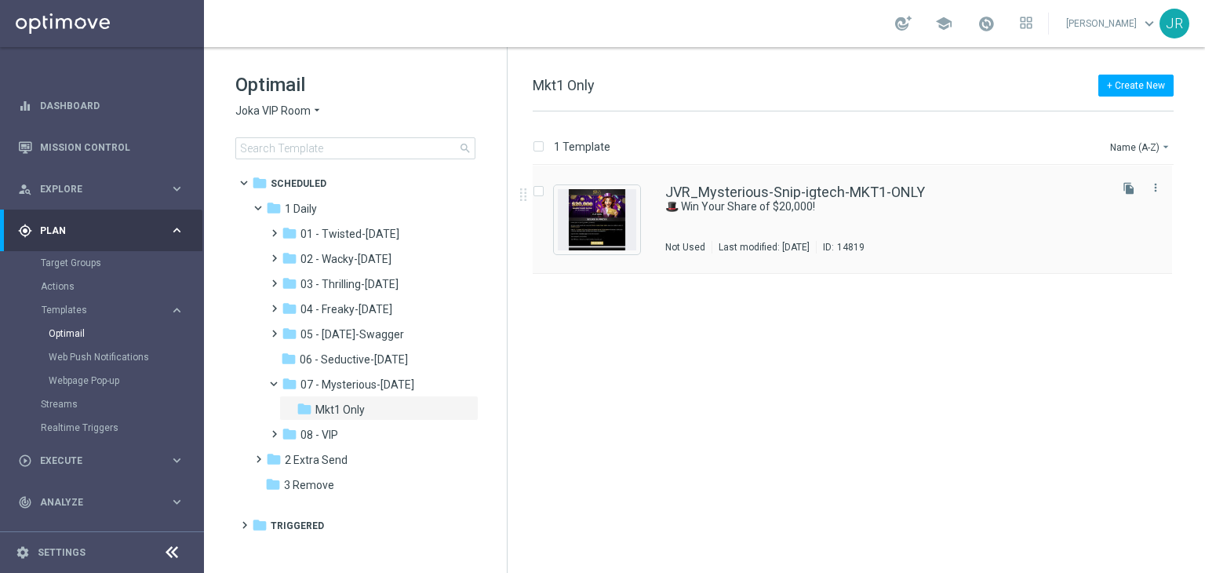
click at [724, 237] on div "JVR_Mysterious-Snip-igtech-MKT1-ONLY 🎩 Win Your Share of $20,000! Not Used Last…" at bounding box center [885, 219] width 441 height 68
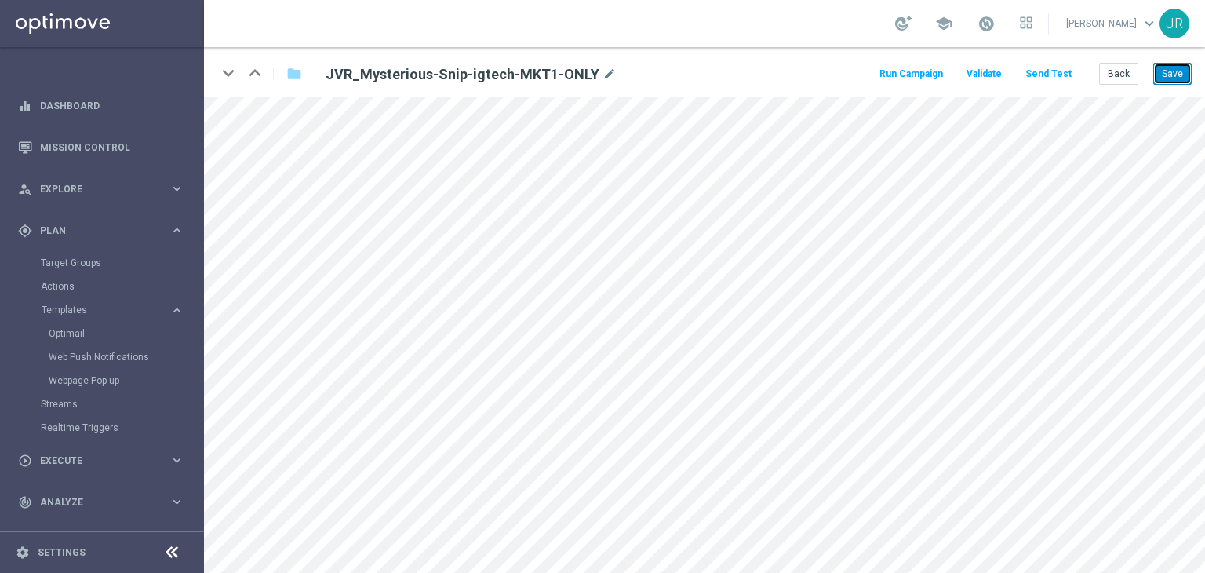
click at [1171, 71] on button "Save" at bounding box center [1173, 74] width 38 height 22
click at [1059, 73] on button "Send Test" at bounding box center [1048, 74] width 51 height 21
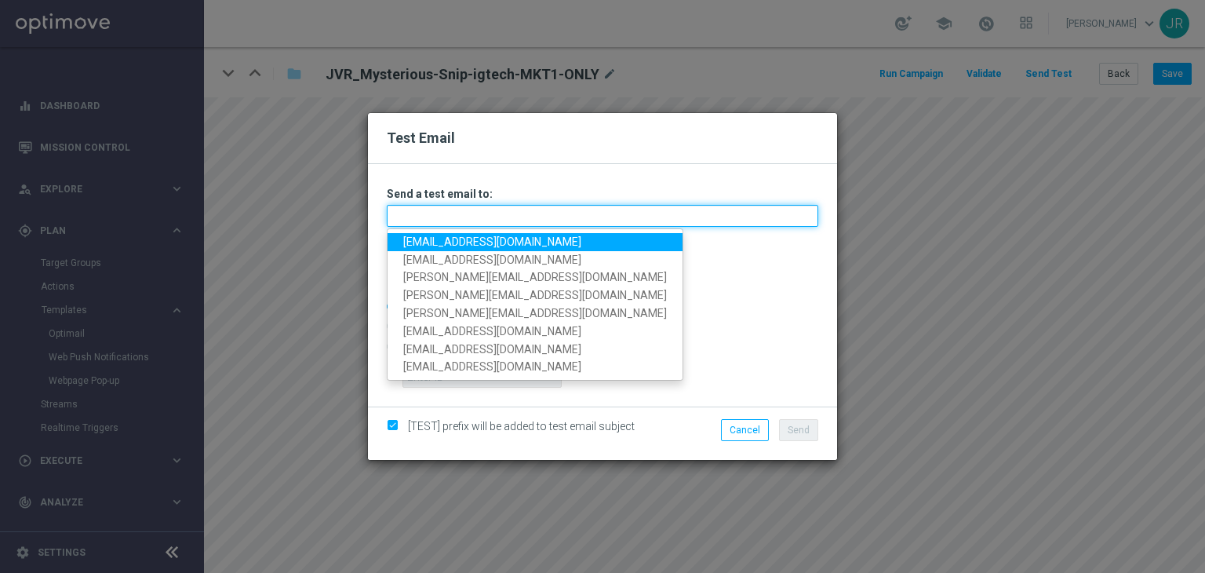
drag, startPoint x: 443, startPoint y: 213, endPoint x: 443, endPoint y: 222, distance: 8.7
click at [443, 213] on input "text" at bounding box center [603, 216] width 432 height 22
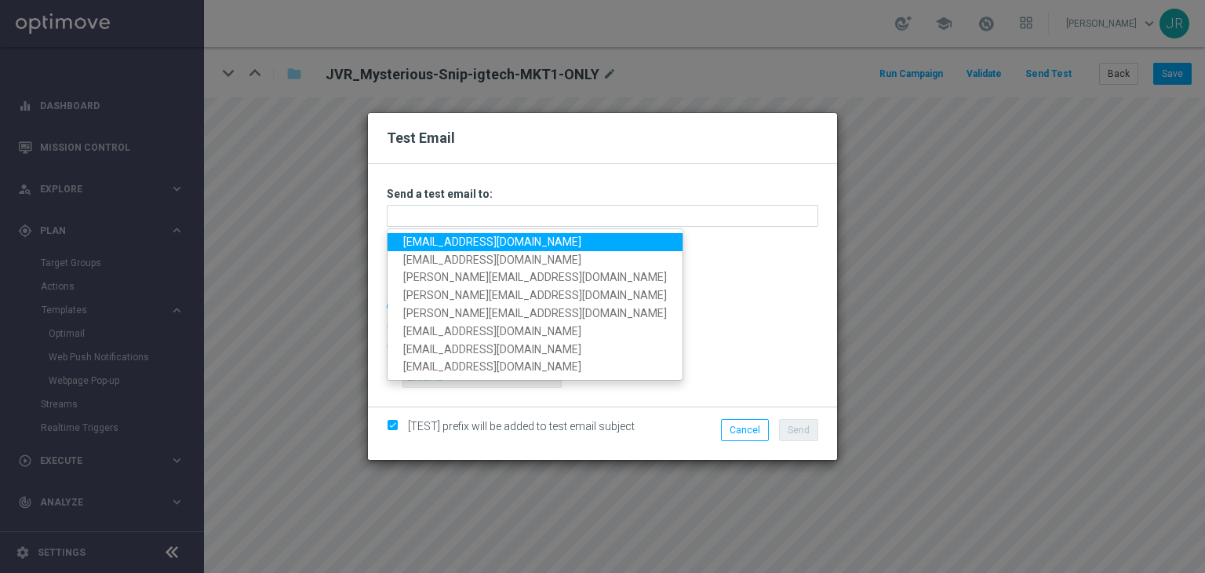
click at [435, 242] on link "[EMAIL_ADDRESS][DOMAIN_NAME]" at bounding box center [535, 242] width 295 height 18
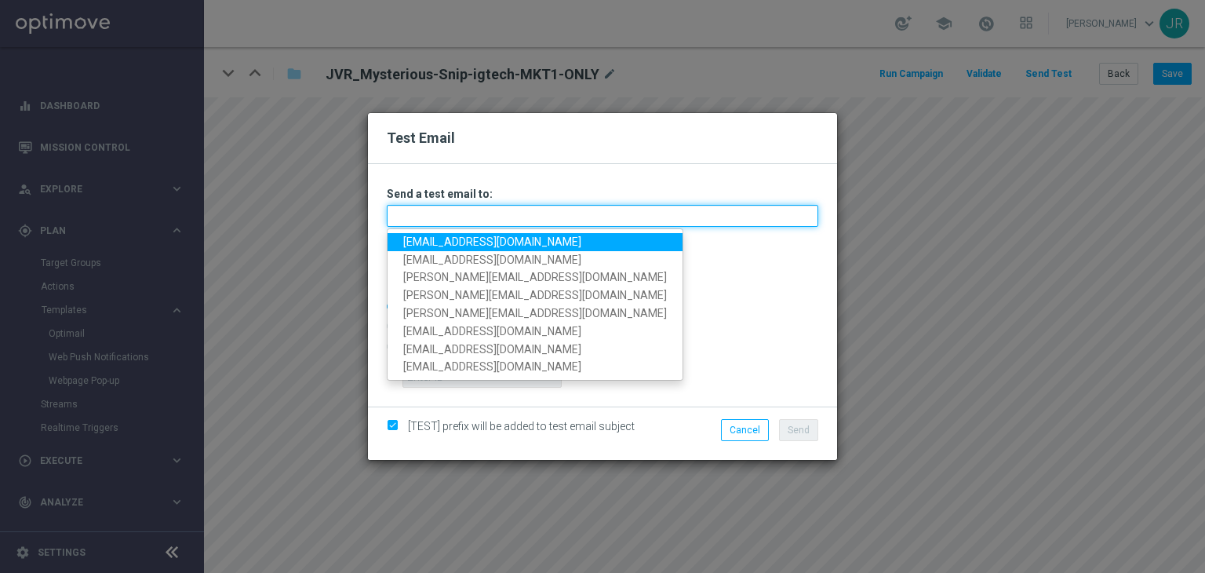
type input "[EMAIL_ADDRESS][DOMAIN_NAME]"
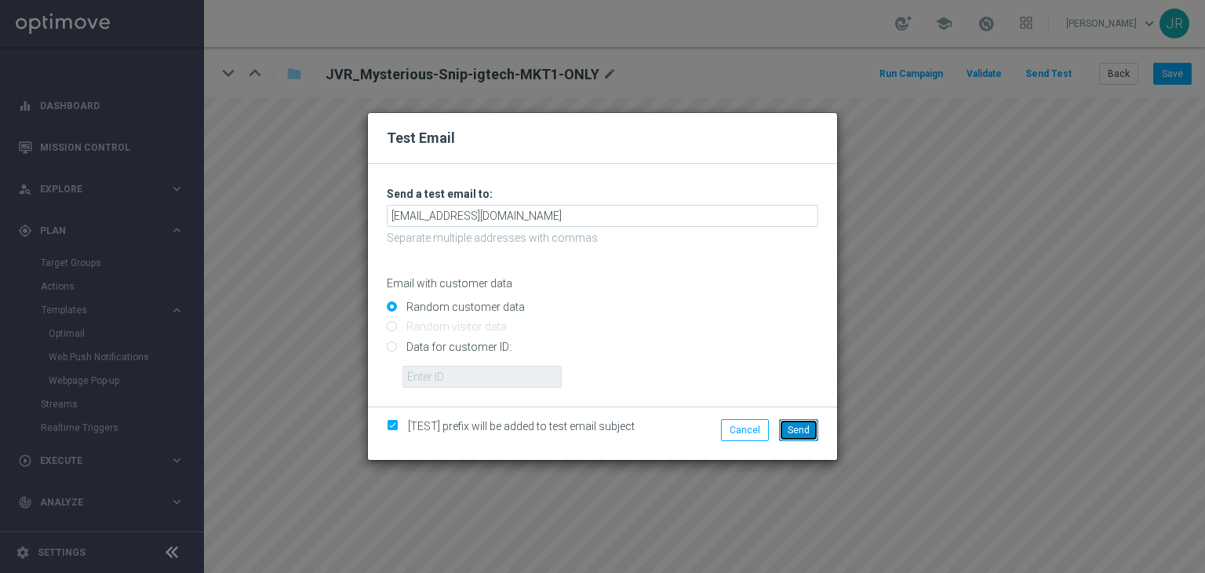
click at [789, 431] on span "Send" at bounding box center [799, 430] width 22 height 11
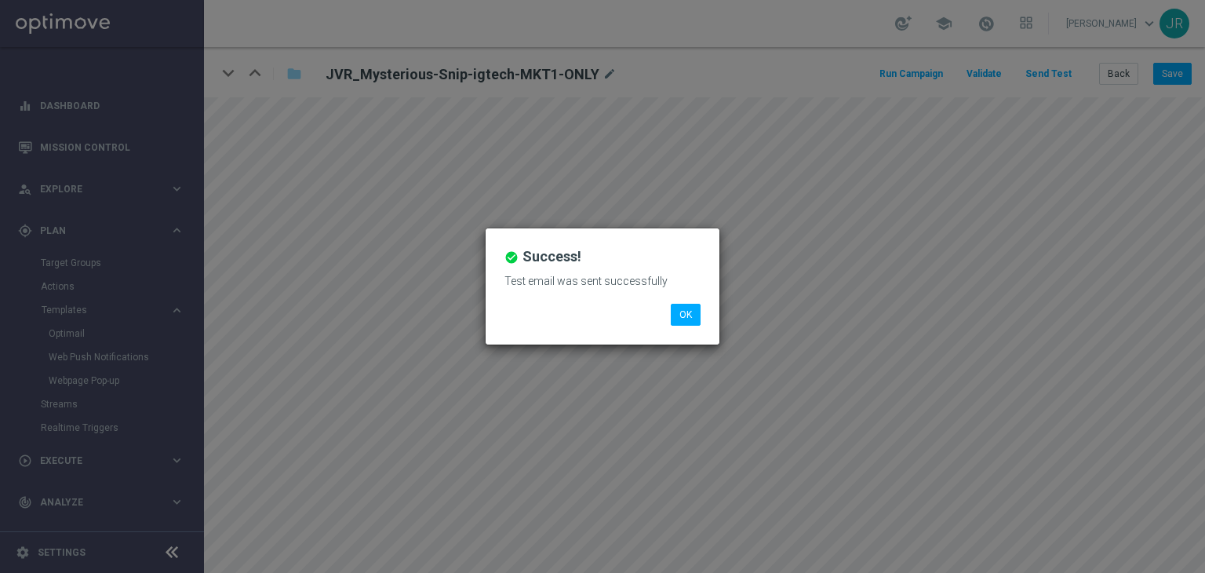
click at [701, 304] on li "OK" at bounding box center [686, 315] width 38 height 22
click at [701, 307] on li "OK" at bounding box center [686, 315] width 38 height 22
click at [676, 313] on button "OK" at bounding box center [686, 315] width 30 height 22
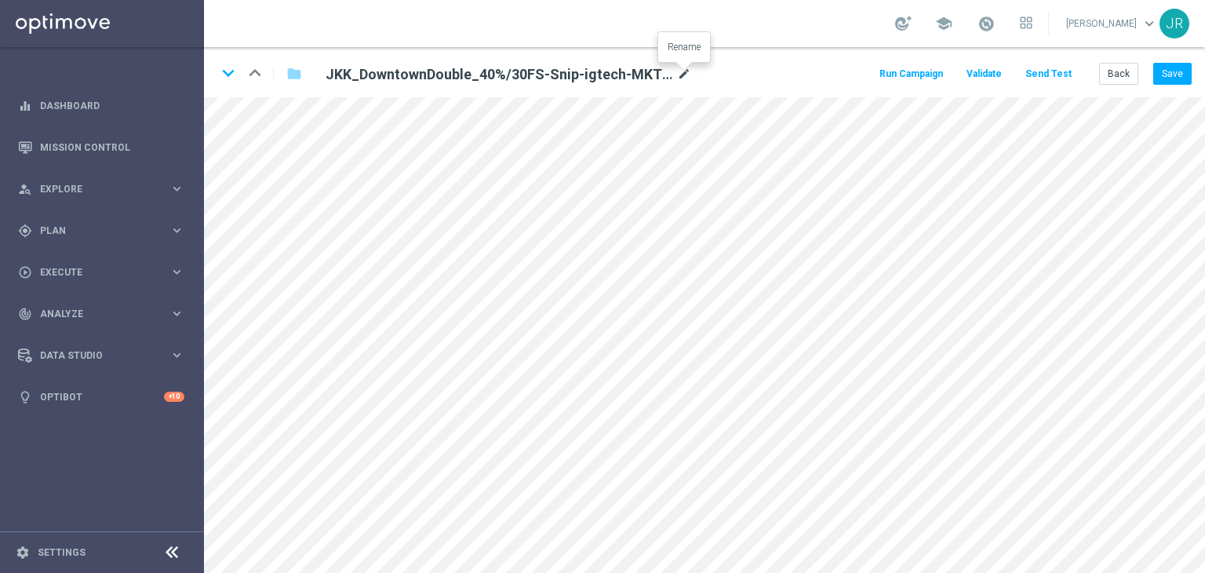
click at [687, 75] on icon "mode_edit" at bounding box center [684, 74] width 14 height 19
click at [614, 72] on input "JKK_DowntownDouble_40%/30FS-Snip-igtech-MKT1-ONLY" at bounding box center [508, 74] width 389 height 22
drag, startPoint x: 614, startPoint y: 72, endPoint x: 365, endPoint y: 74, distance: 249.6
click at [365, 74] on input "JKK_DowntownDouble_40%/30FS-Snip-igtech-MKT1-ONLY" at bounding box center [508, 74] width 389 height 22
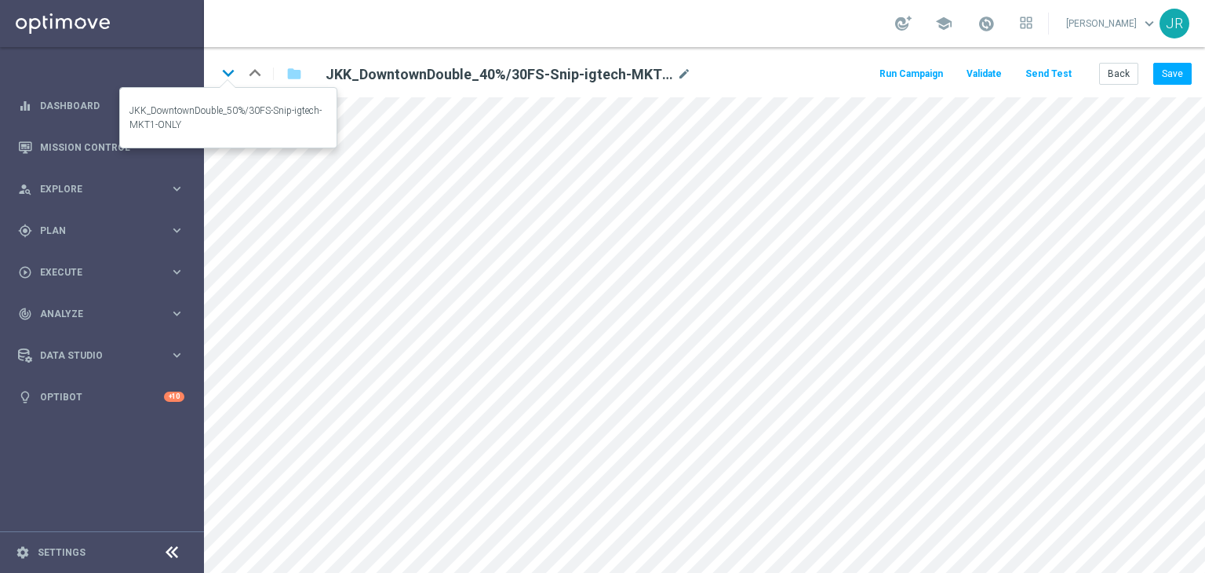
click at [223, 75] on icon "keyboard_arrow_down" at bounding box center [229, 73] width 24 height 24
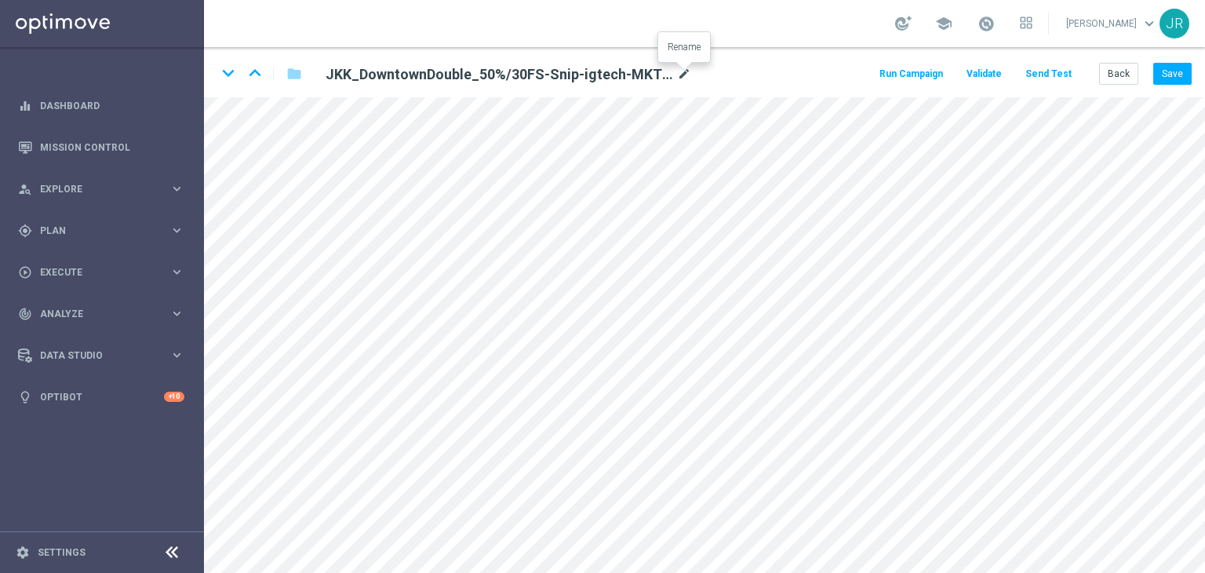
click at [686, 67] on icon "mode_edit" at bounding box center [684, 74] width 14 height 19
click at [669, 71] on input "JKK_DowntownDouble_50%/30FS-Snip-igtech-MKT1-ONLY" at bounding box center [508, 74] width 389 height 22
drag, startPoint x: 662, startPoint y: 74, endPoint x: 283, endPoint y: 64, distance: 379.9
click at [280, 69] on div "keyboard_arrow_down keyboard_arrow_up folder JKK_DowntownDouble_50%/30FS-Snip-i…" at bounding box center [466, 73] width 499 height 25
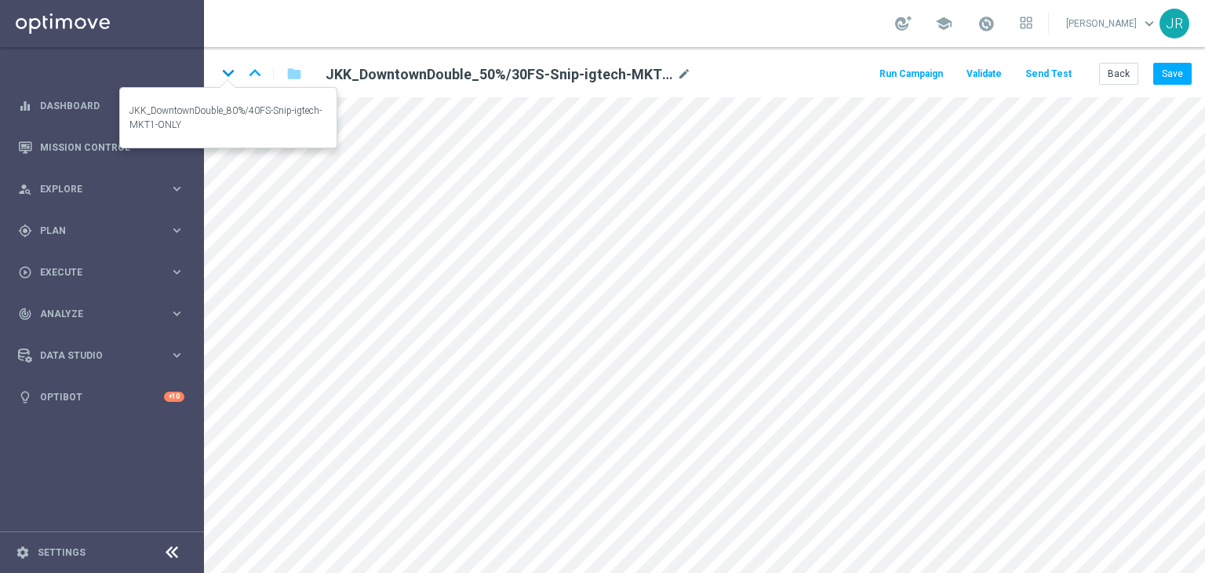
click at [232, 67] on icon "keyboard_arrow_down" at bounding box center [229, 73] width 24 height 24
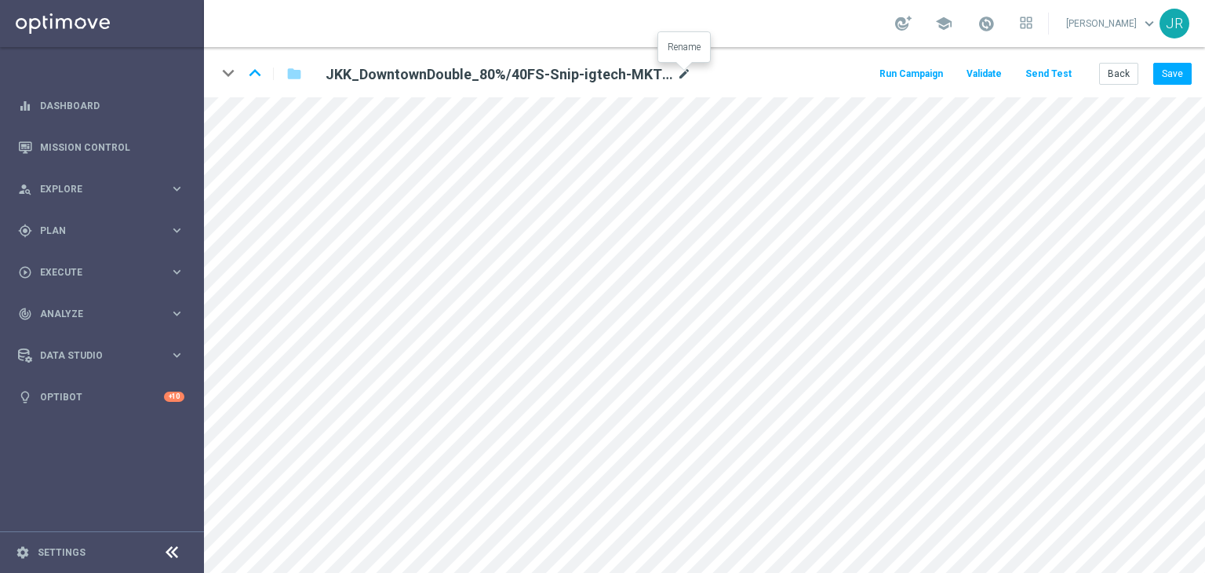
click at [688, 74] on icon "mode_edit" at bounding box center [684, 74] width 14 height 19
click at [634, 70] on input "JKK_DowntownDouble_80%/40FS-Snip-igtech-MKT1-ONLY" at bounding box center [508, 74] width 389 height 22
drag, startPoint x: 632, startPoint y: 71, endPoint x: 302, endPoint y: 61, distance: 329.7
click at [302, 61] on div "keyboard_arrow_down keyboard_arrow_up folder JKK_DowntownDouble_80%/40FS-Snip-i…" at bounding box center [466, 73] width 499 height 25
drag, startPoint x: 1114, startPoint y: 72, endPoint x: 1076, endPoint y: 90, distance: 42.5
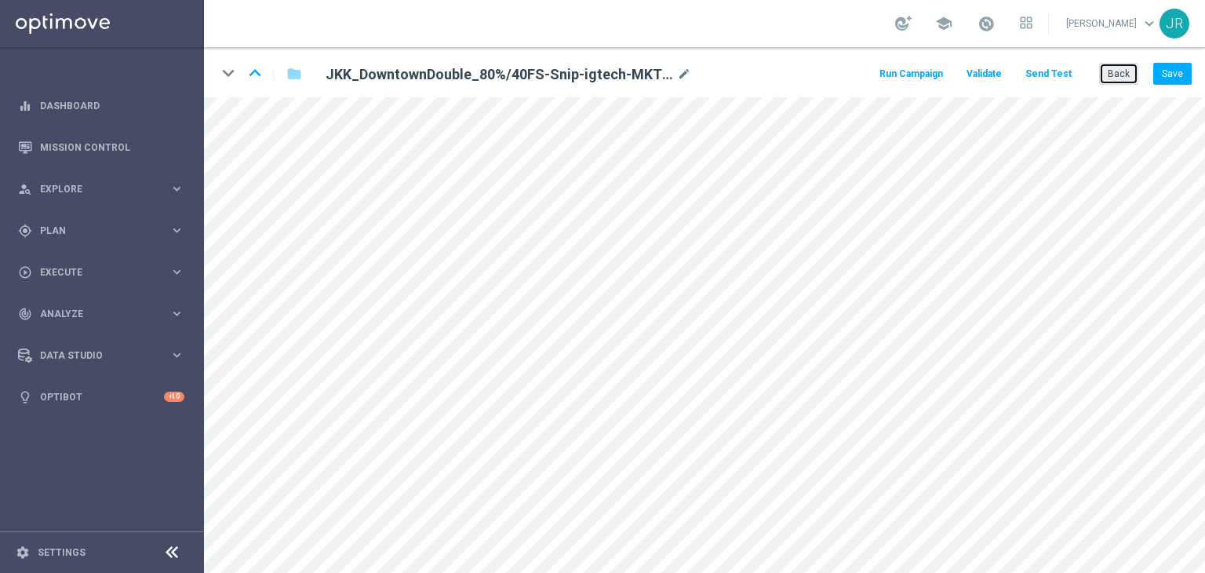
click at [1114, 72] on button "Back" at bounding box center [1118, 74] width 39 height 22
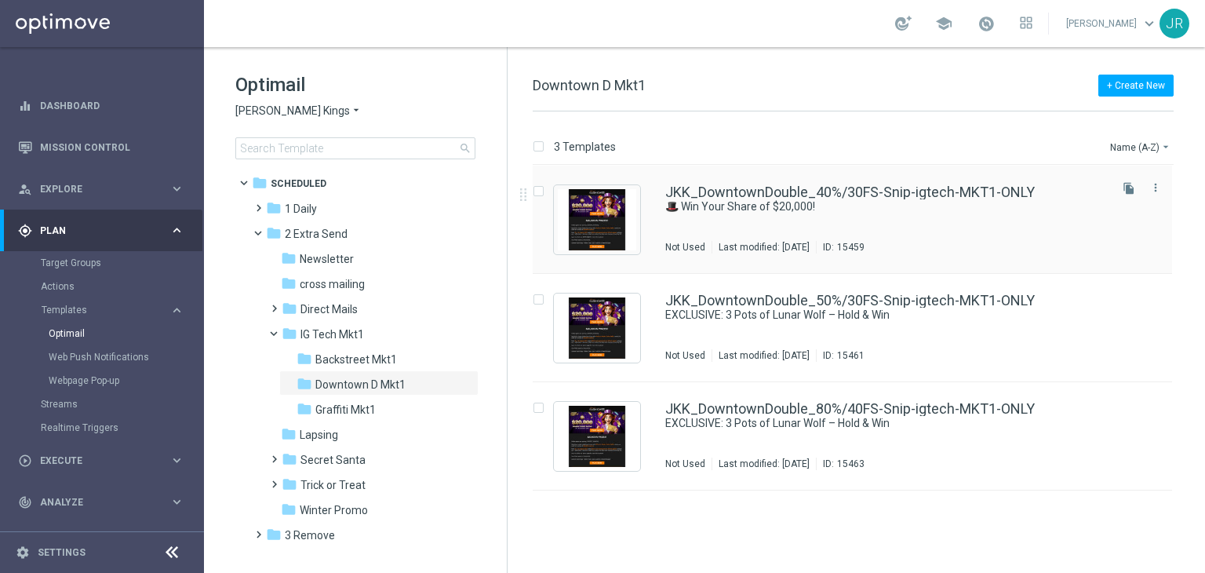
click at [717, 218] on div "JKK_DowntownDouble_40%/30FS-Snip-igtech-MKT1-ONLY 🎩 Win Your Share of $20,000! …" at bounding box center [885, 219] width 441 height 68
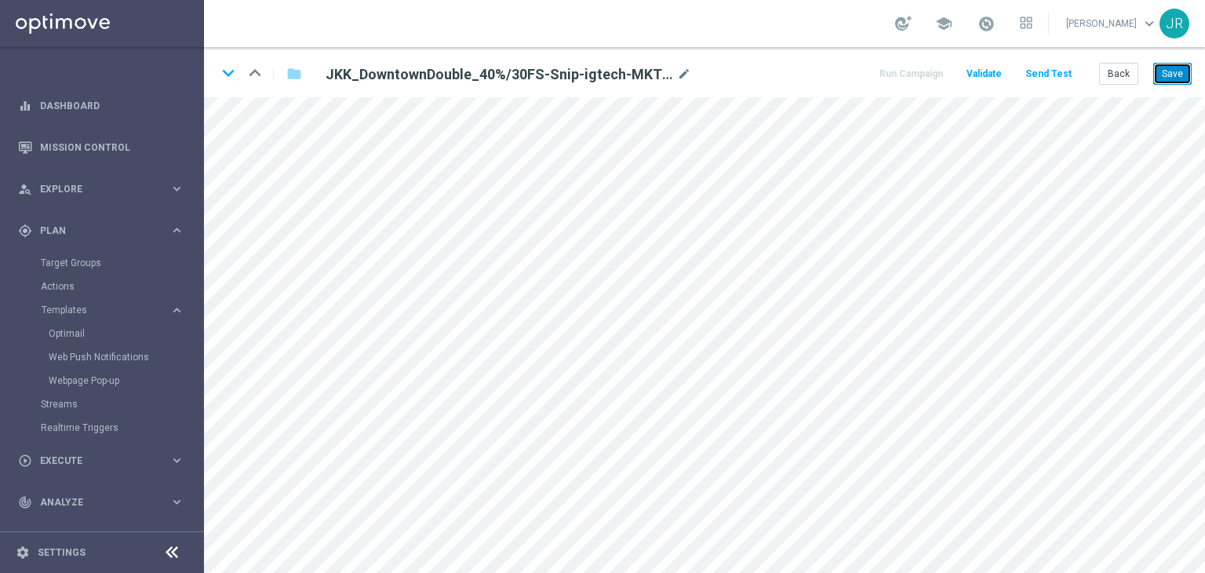
drag, startPoint x: 1176, startPoint y: 76, endPoint x: 1169, endPoint y: 93, distance: 17.6
click at [1176, 76] on button "Save" at bounding box center [1173, 74] width 38 height 22
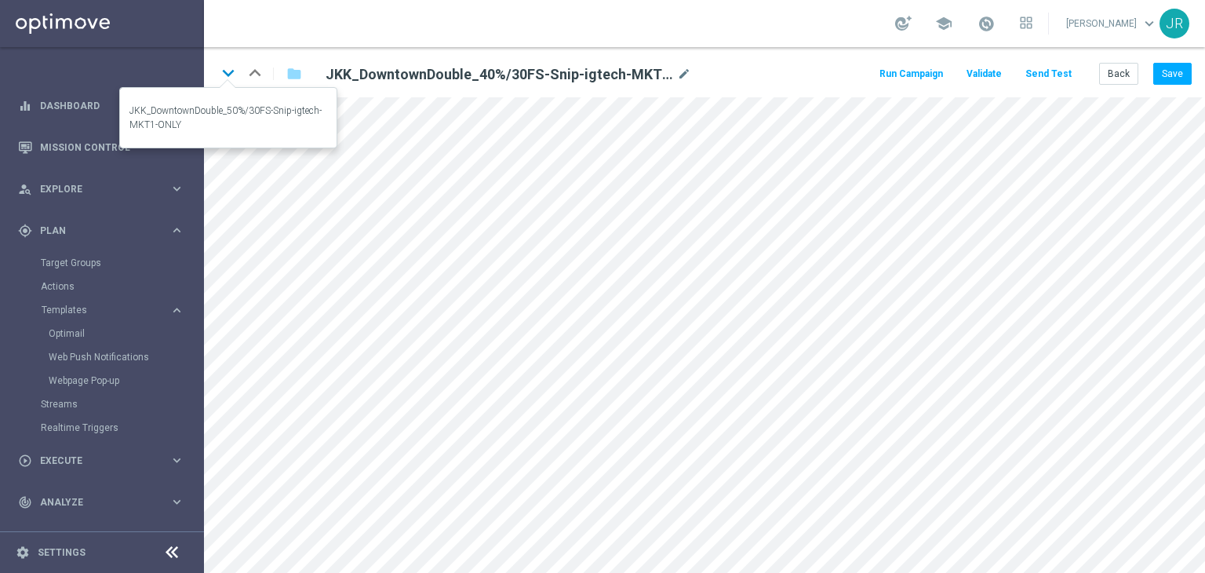
click at [232, 71] on icon "keyboard_arrow_down" at bounding box center [229, 73] width 24 height 24
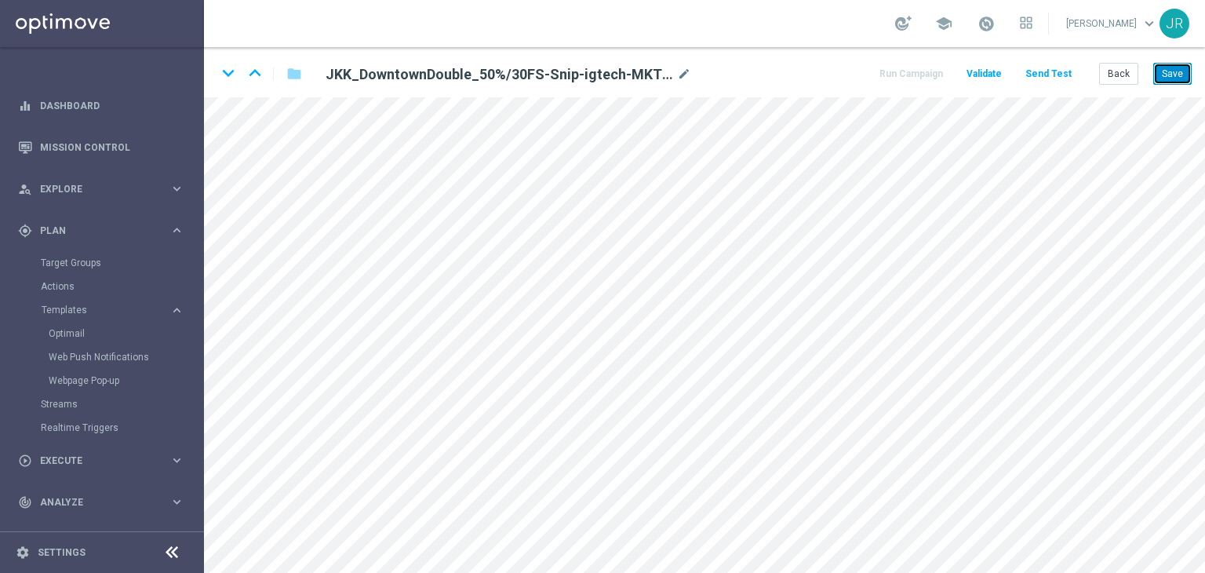
click at [1161, 82] on button "Save" at bounding box center [1173, 74] width 38 height 22
click at [1177, 79] on button "Save" at bounding box center [1173, 74] width 38 height 22
click at [1176, 71] on button "Save" at bounding box center [1173, 74] width 38 height 22
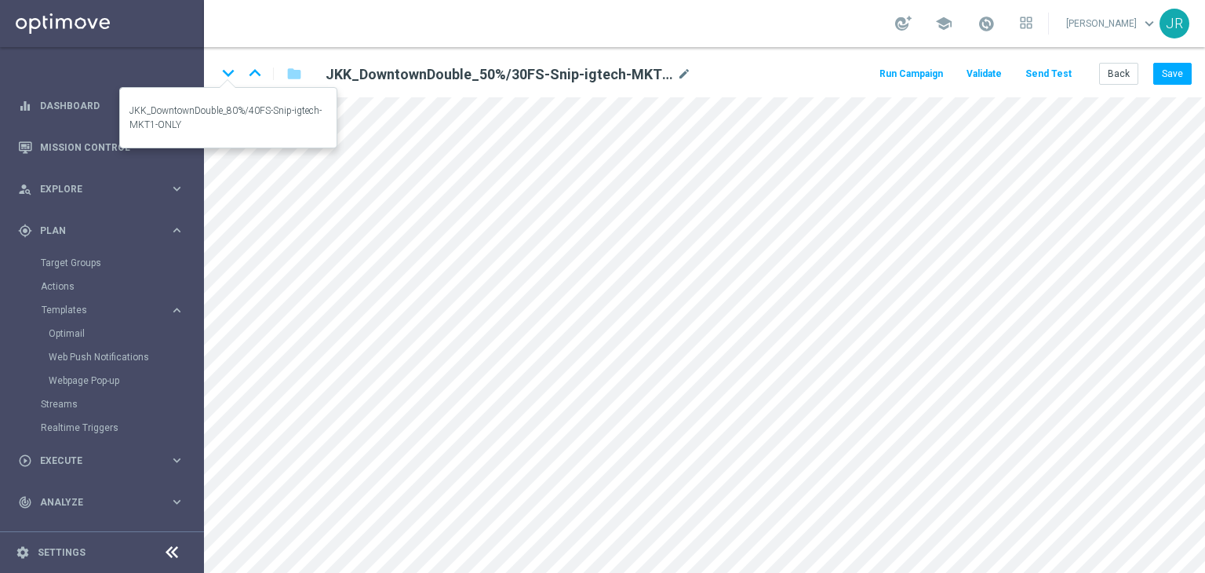
click at [223, 69] on icon "keyboard_arrow_down" at bounding box center [229, 73] width 24 height 24
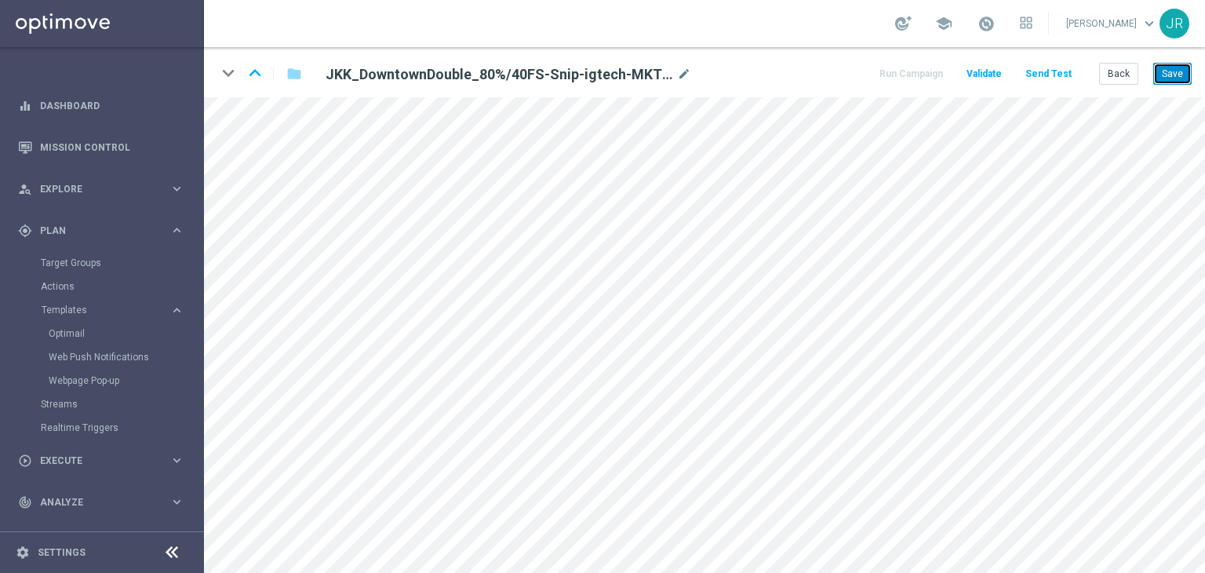
click at [1174, 71] on button "Save" at bounding box center [1173, 74] width 38 height 22
click at [1116, 63] on button "Back" at bounding box center [1118, 74] width 39 height 22
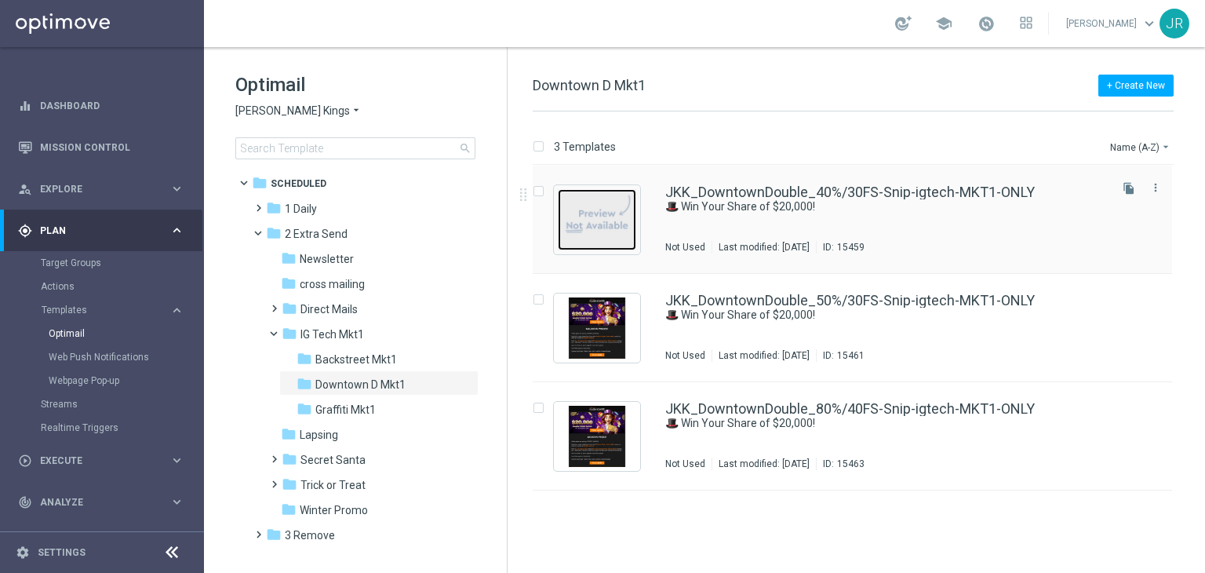
click at [619, 235] on img "Press SPACE to select this row." at bounding box center [597, 219] width 78 height 61
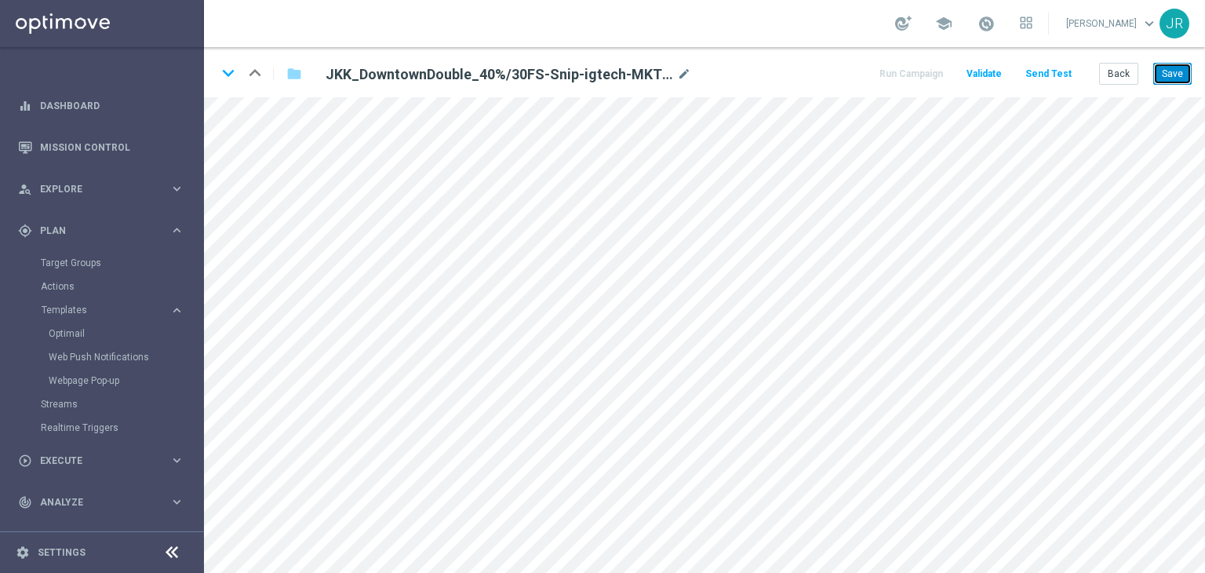
click at [1165, 76] on button "Save" at bounding box center [1173, 74] width 38 height 22
click at [1040, 82] on button "Send Test" at bounding box center [1048, 74] width 51 height 21
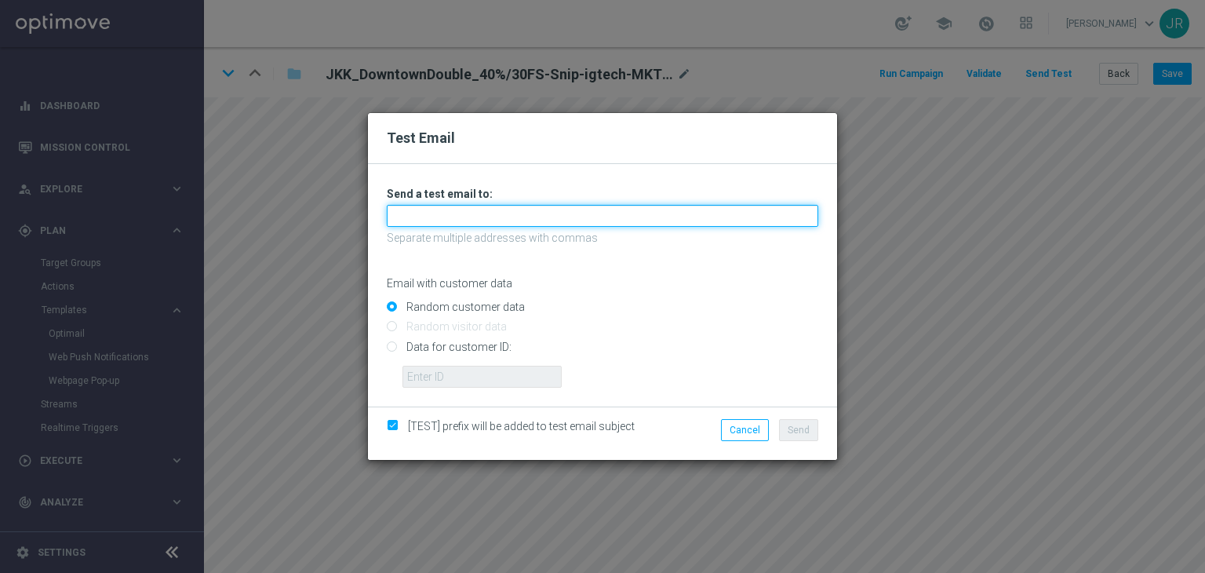
click at [512, 214] on input "text" at bounding box center [603, 216] width 432 height 22
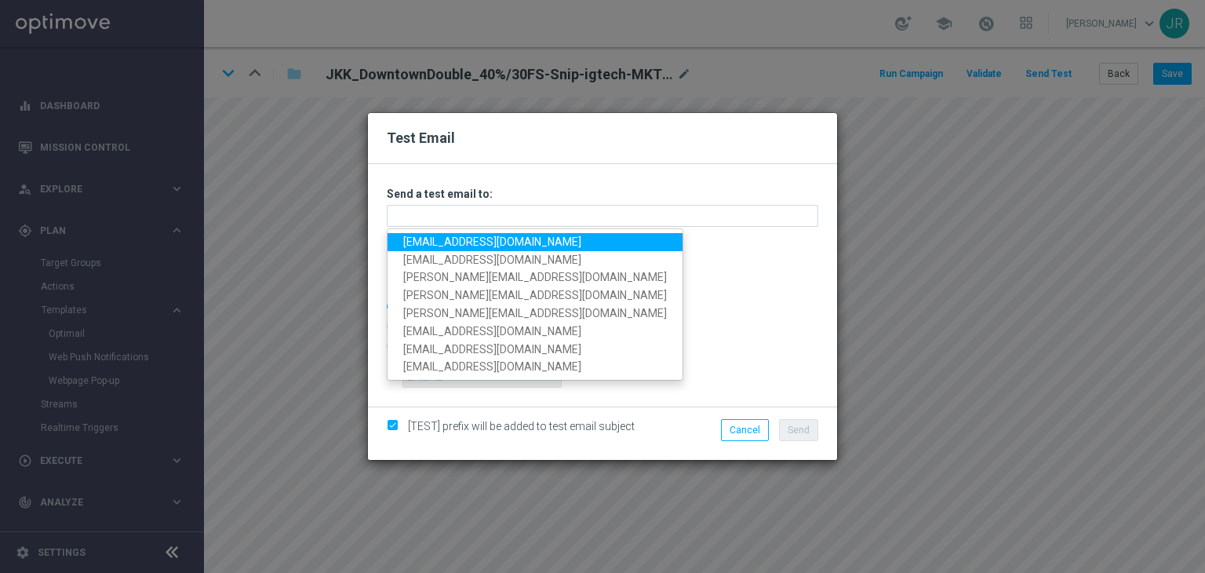
click at [447, 239] on link "testingalltesting@gmail.com" at bounding box center [535, 242] width 295 height 18
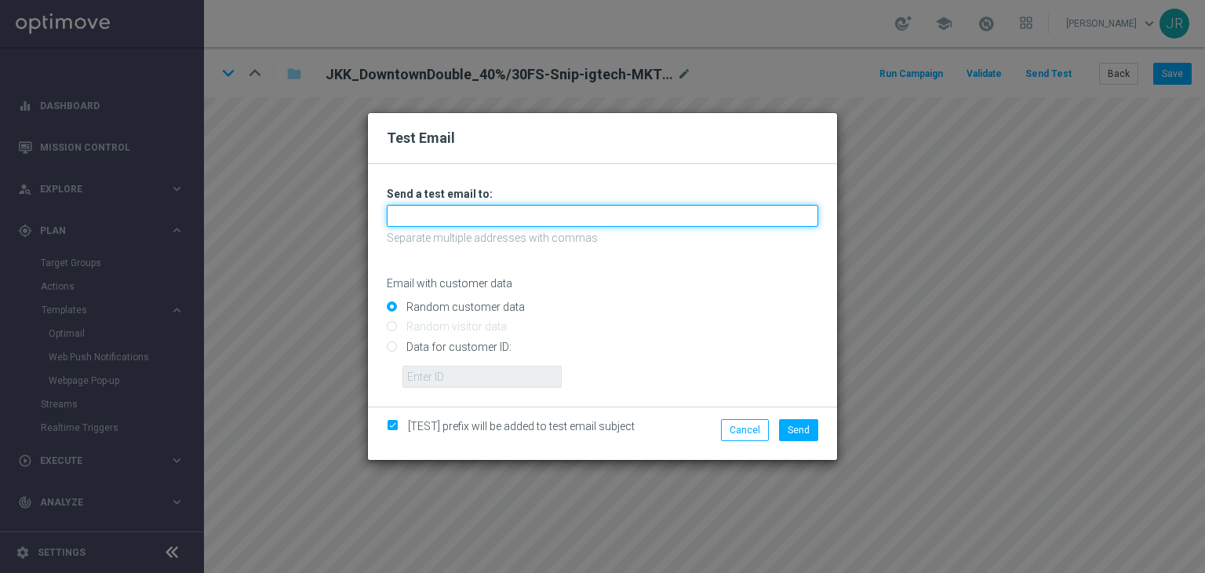
type input "testingalltesting@gmail.com"
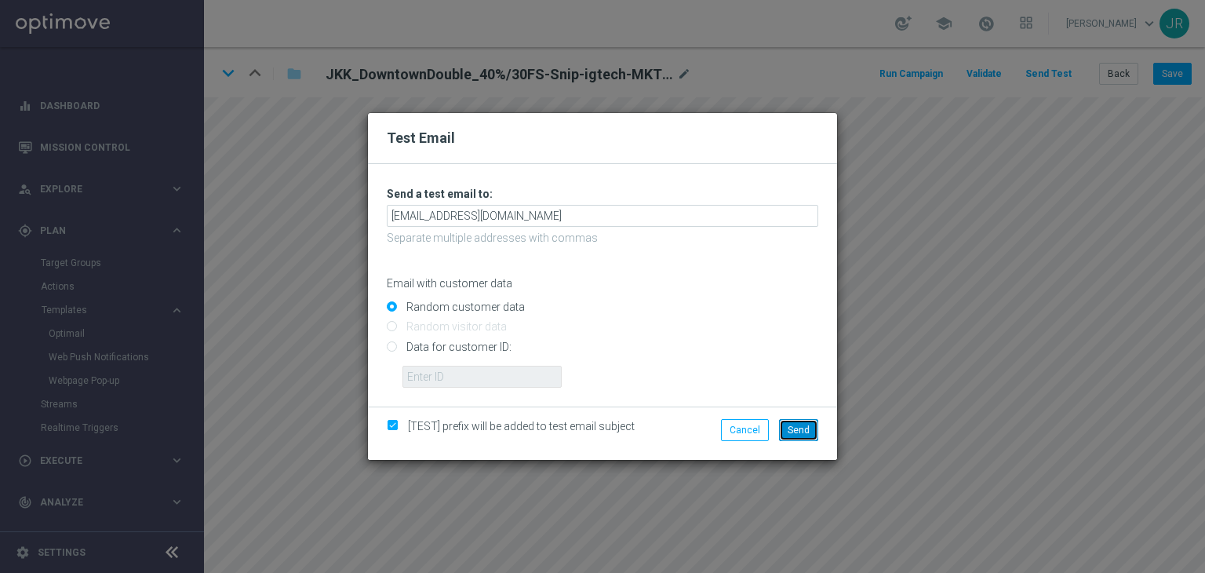
click at [817, 428] on button "Send" at bounding box center [798, 430] width 39 height 22
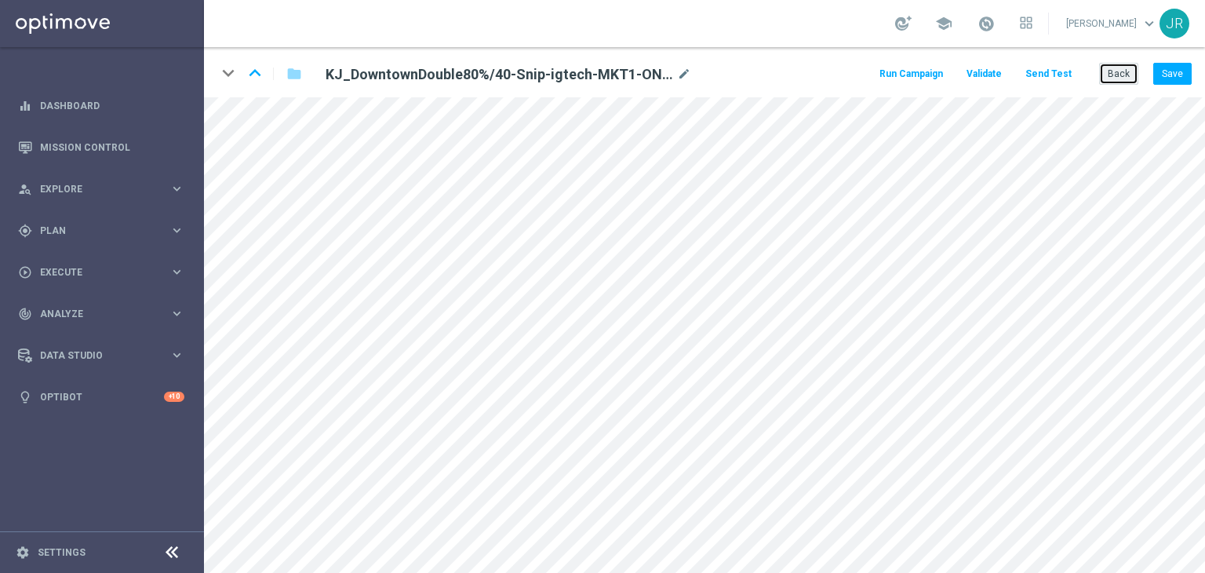
click at [1134, 65] on button "Back" at bounding box center [1118, 74] width 39 height 22
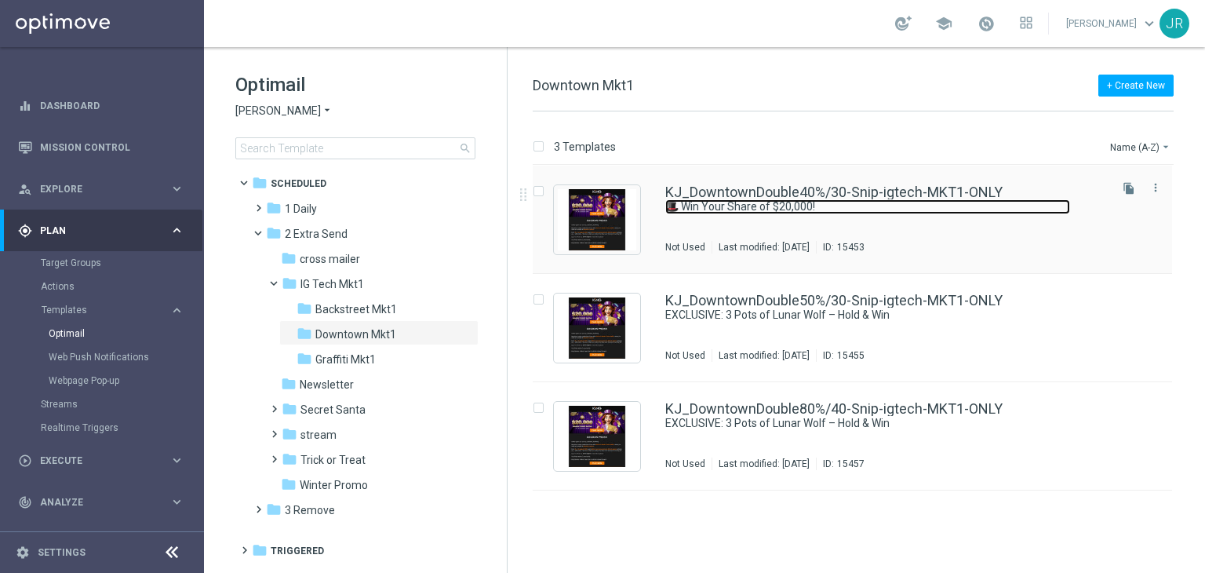
click at [790, 206] on link "🎩 Win Your Share of $20,000!" at bounding box center [867, 206] width 405 height 15
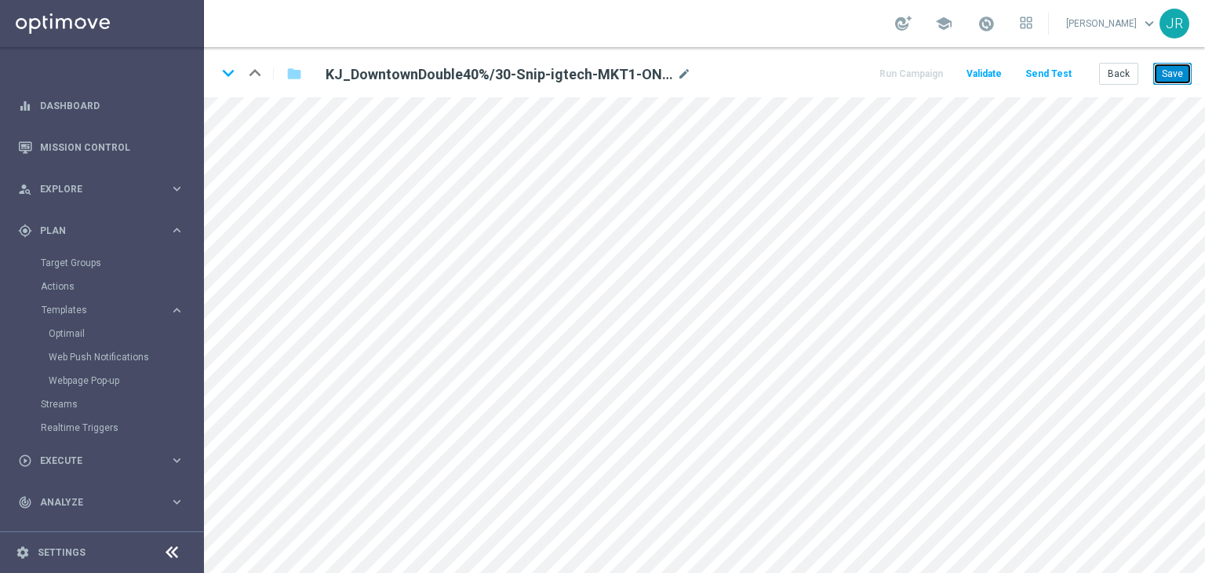
drag, startPoint x: 1168, startPoint y: 73, endPoint x: 1133, endPoint y: 91, distance: 39.0
click at [1167, 74] on button "Save" at bounding box center [1173, 74] width 38 height 22
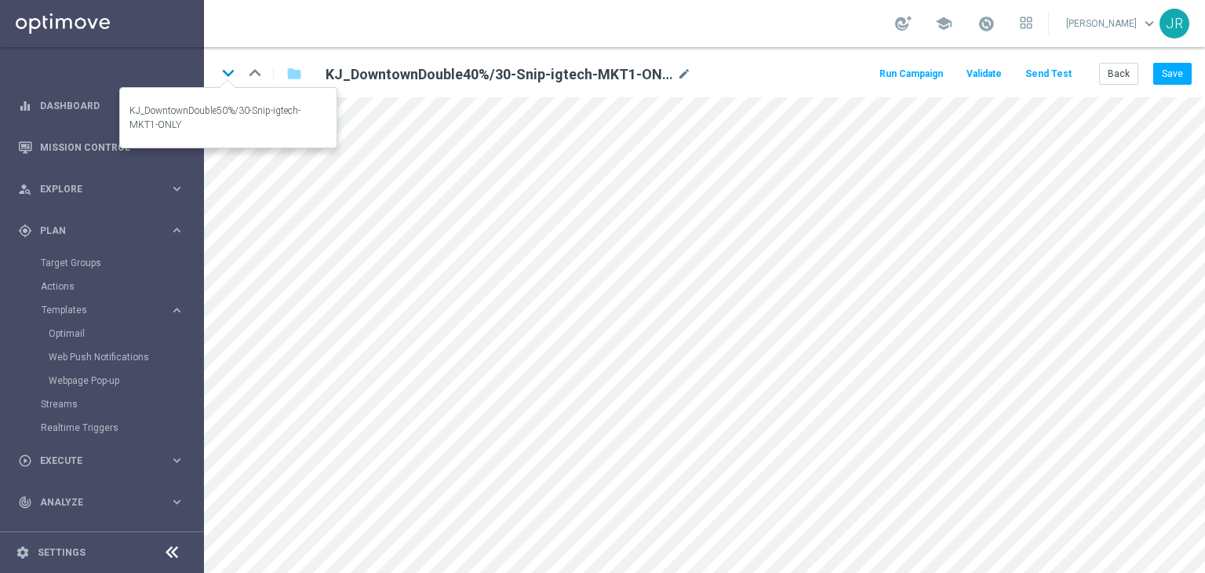
click at [233, 70] on icon "keyboard_arrow_down" at bounding box center [229, 73] width 24 height 24
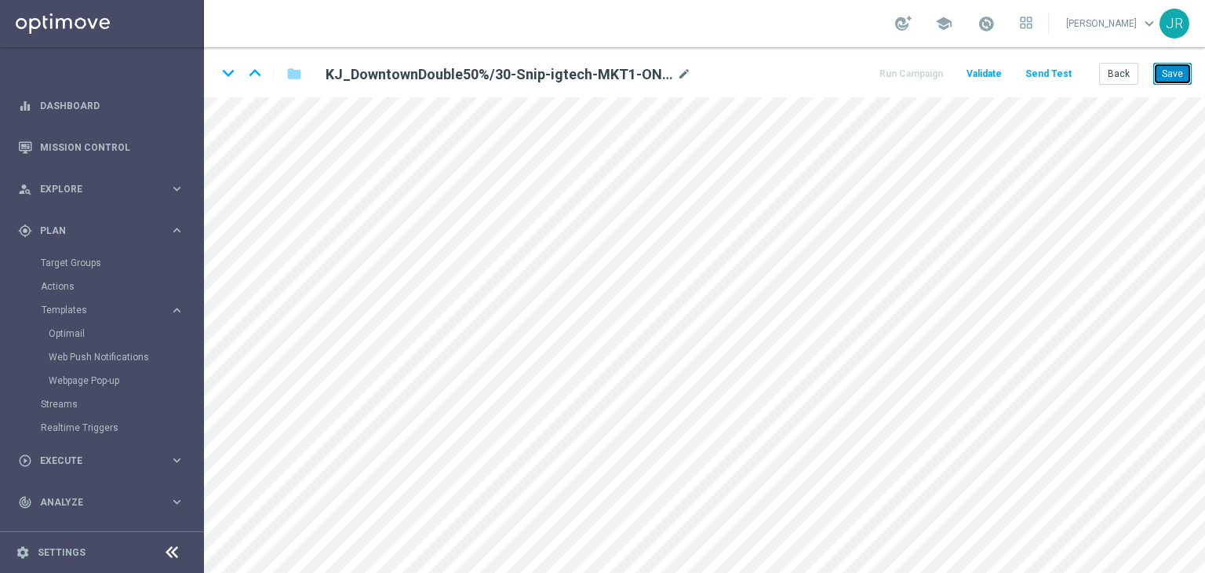
click at [1183, 68] on button "Save" at bounding box center [1173, 74] width 38 height 22
click at [1164, 72] on button "Save" at bounding box center [1173, 74] width 38 height 22
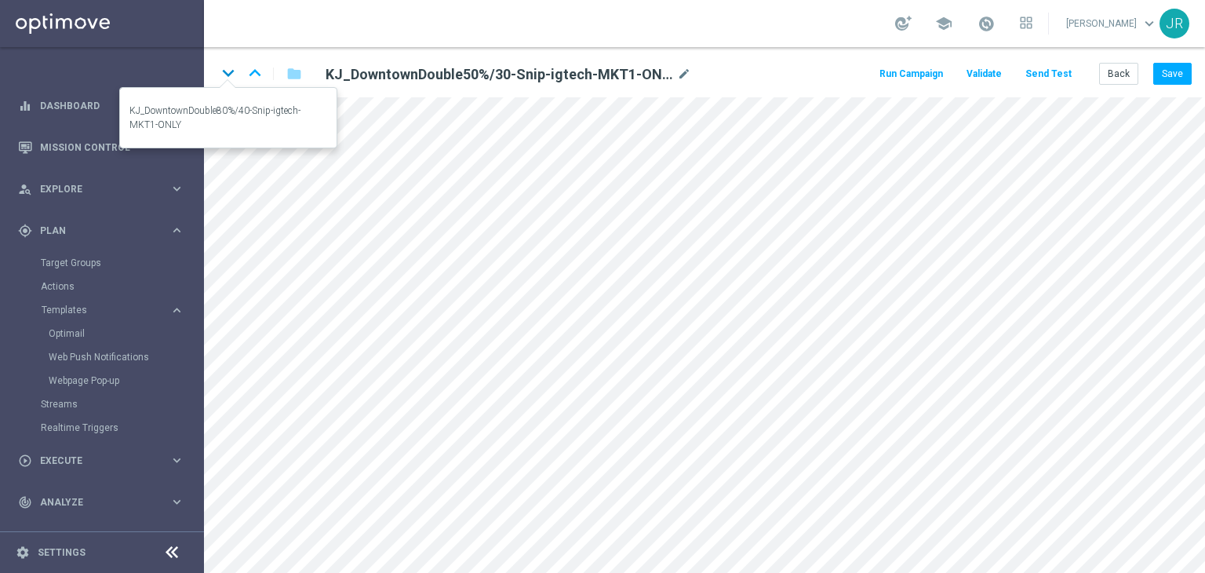
click at [230, 76] on icon "keyboard_arrow_down" at bounding box center [229, 73] width 24 height 24
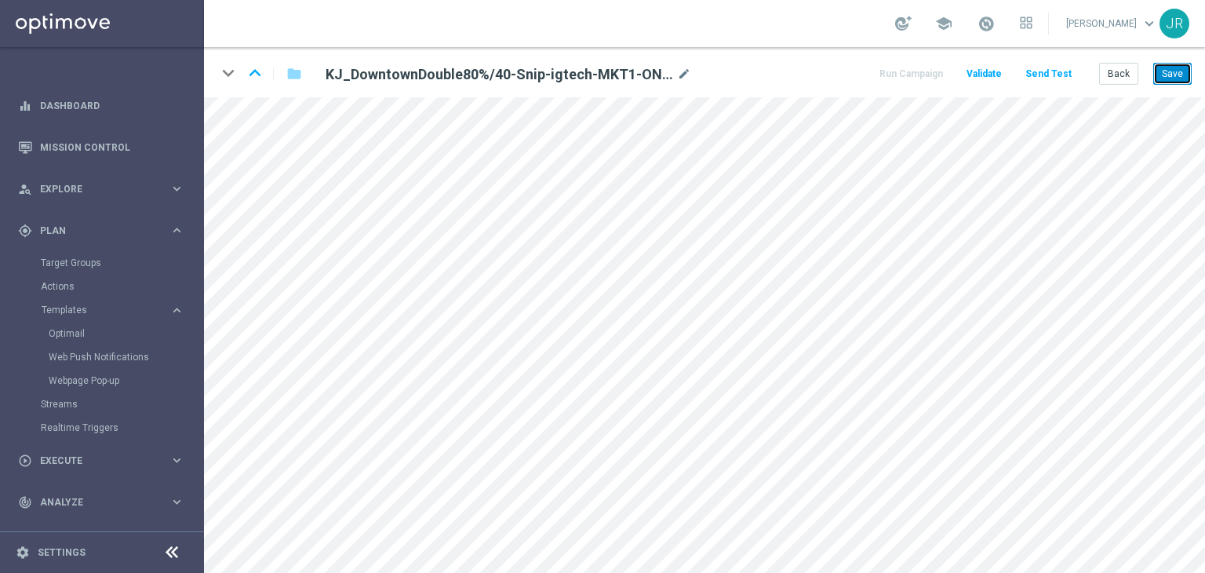
click at [1174, 74] on button "Save" at bounding box center [1173, 74] width 38 height 22
click at [1180, 75] on button "Save" at bounding box center [1173, 74] width 38 height 22
click at [1113, 74] on button "Back" at bounding box center [1118, 74] width 39 height 22
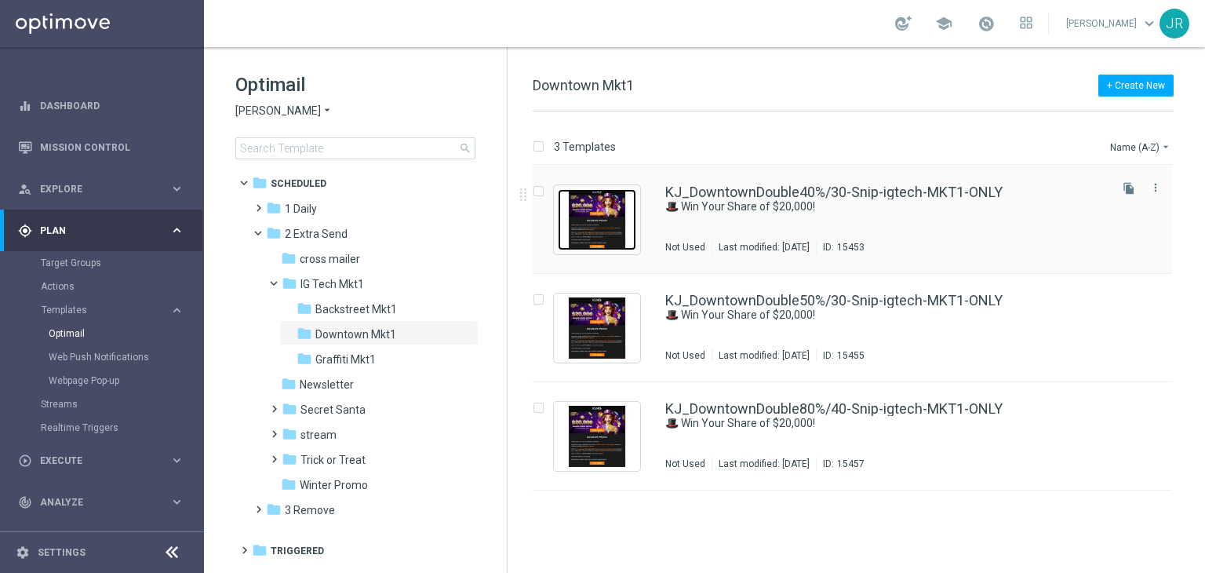
click at [600, 242] on img "Press SPACE to select this row." at bounding box center [597, 219] width 78 height 61
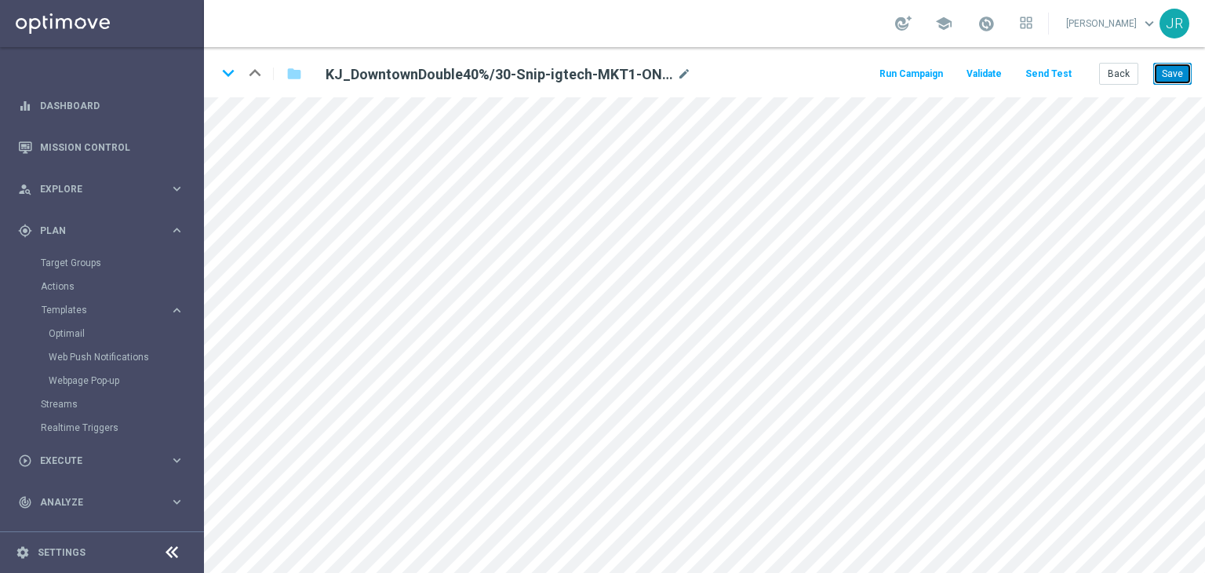
click at [1187, 72] on button "Save" at bounding box center [1173, 74] width 38 height 22
click at [1030, 70] on div "Run Campaign Validate Send Test Back Save" at bounding box center [1034, 74] width 315 height 22
click at [1068, 71] on button "Send Test" at bounding box center [1048, 74] width 51 height 21
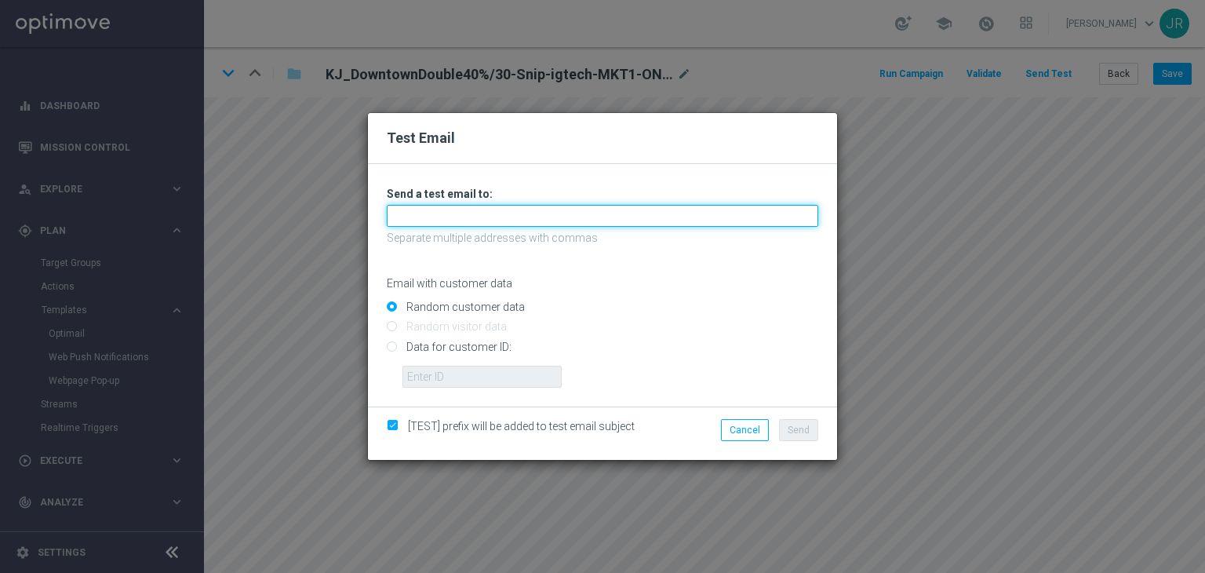
click at [436, 211] on input "text" at bounding box center [603, 216] width 432 height 22
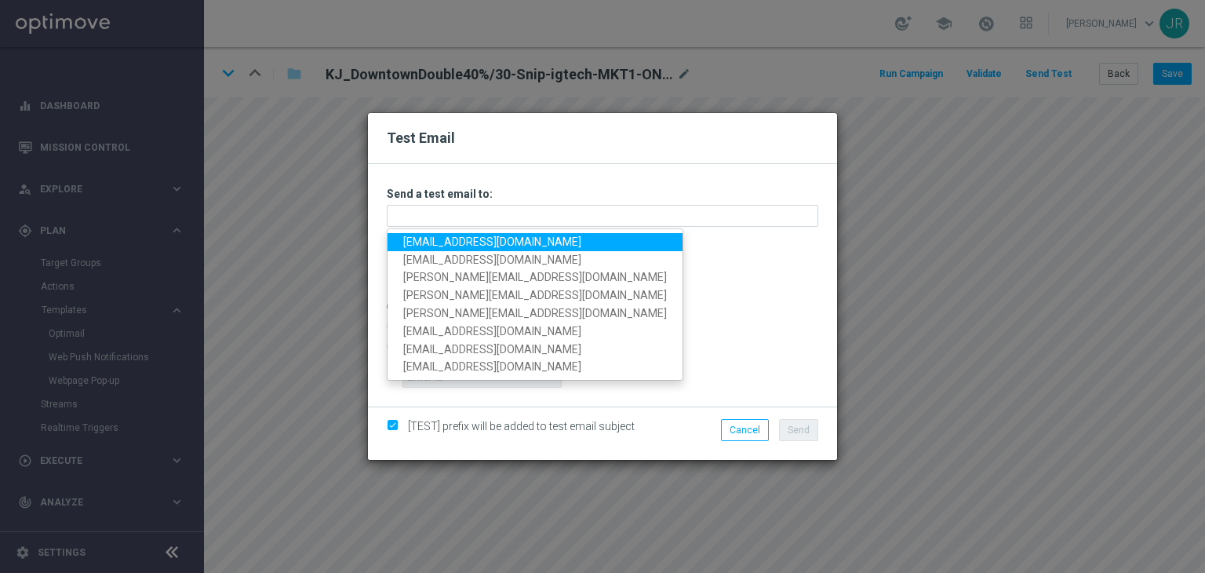
drag, startPoint x: 424, startPoint y: 239, endPoint x: 454, endPoint y: 242, distance: 30.9
click at [424, 239] on link "testingalltesting@gmail.com" at bounding box center [535, 242] width 295 height 18
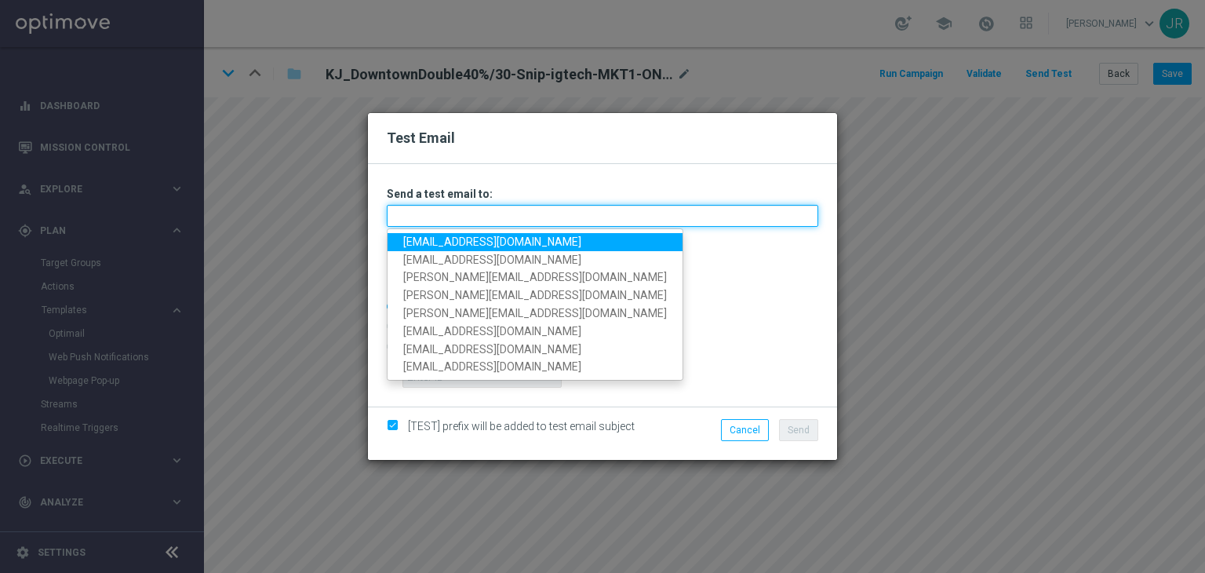
type input "testingalltesting@gmail.com"
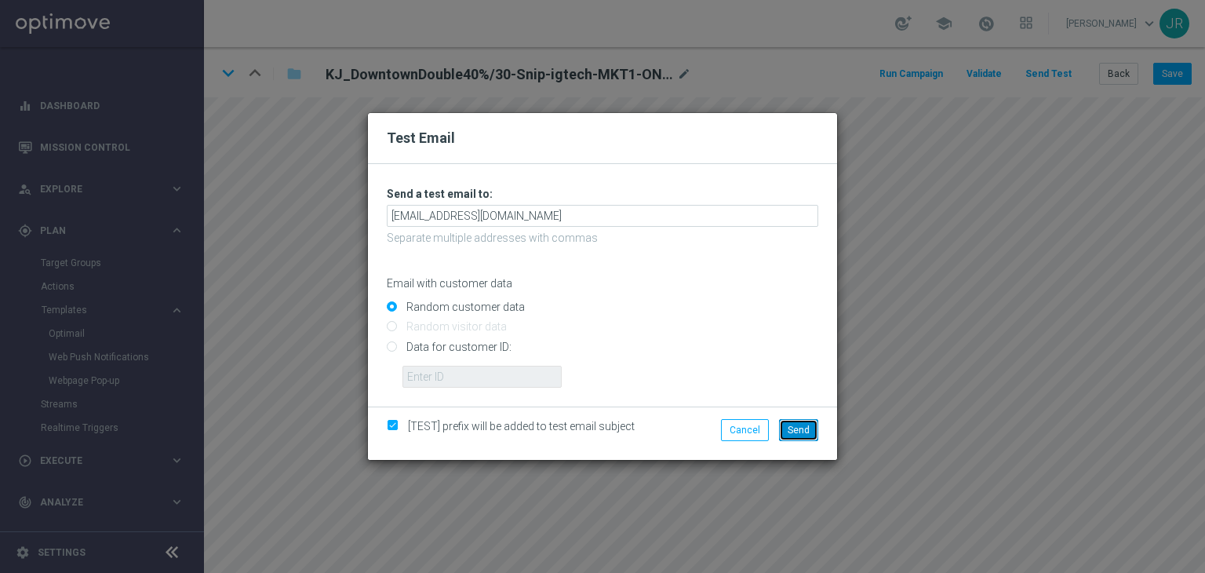
click at [807, 437] on button "Send" at bounding box center [798, 430] width 39 height 22
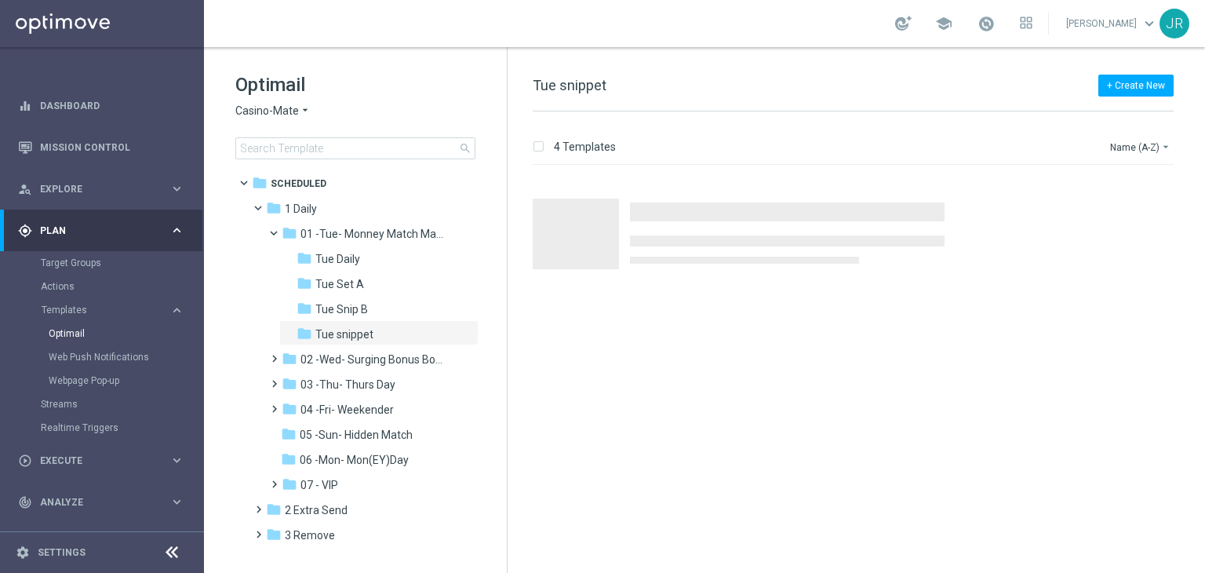
click at [272, 111] on span "Casino-Mate" at bounding box center [267, 111] width 64 height 15
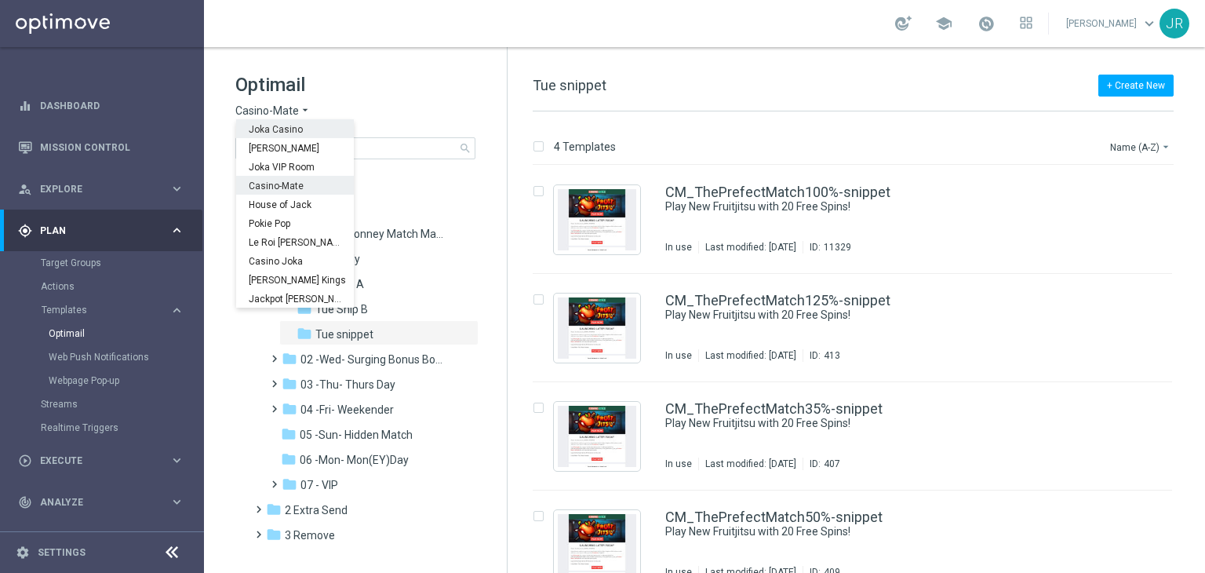
click at [272, 136] on div "Joka Casino" at bounding box center [295, 128] width 118 height 19
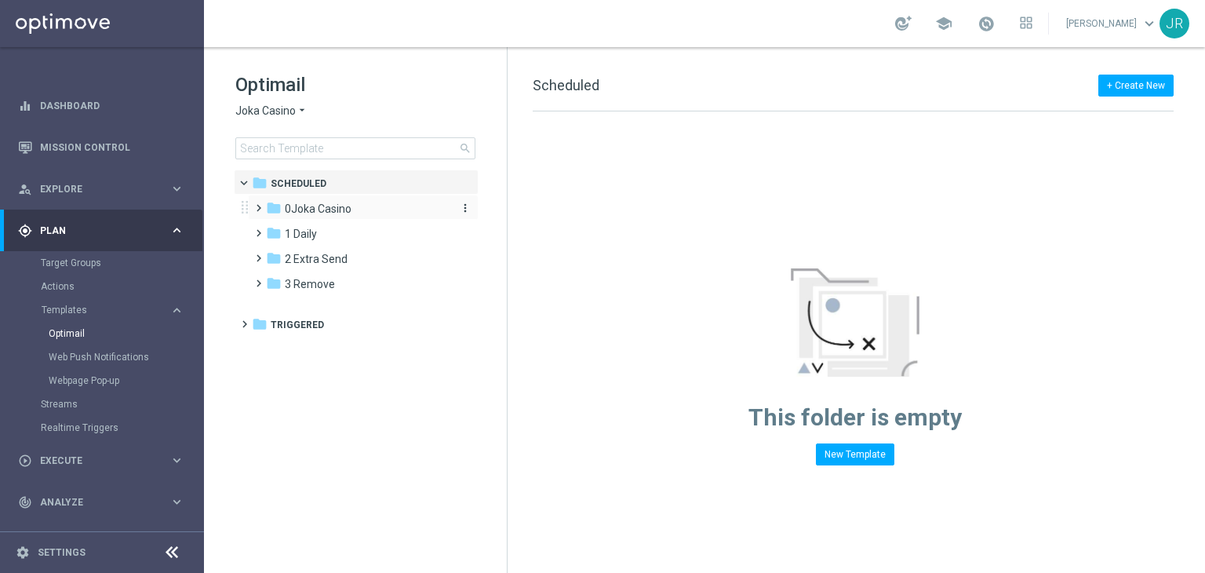
click at [318, 210] on span "0Joka Casino" at bounding box center [318, 209] width 67 height 14
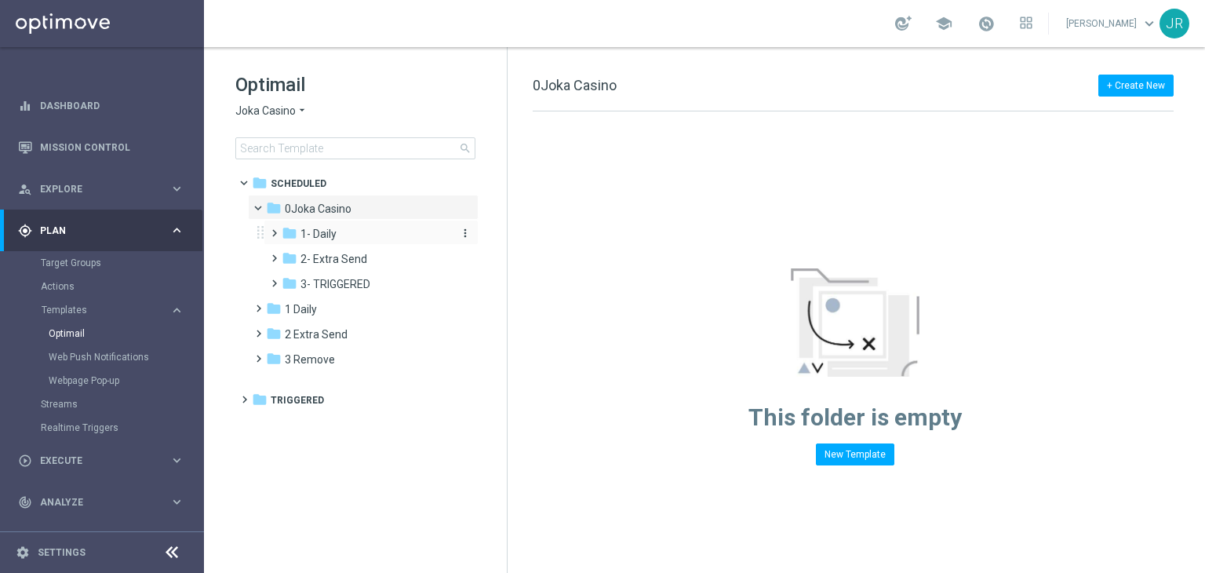
click at [314, 232] on span "1- Daily" at bounding box center [319, 234] width 36 height 14
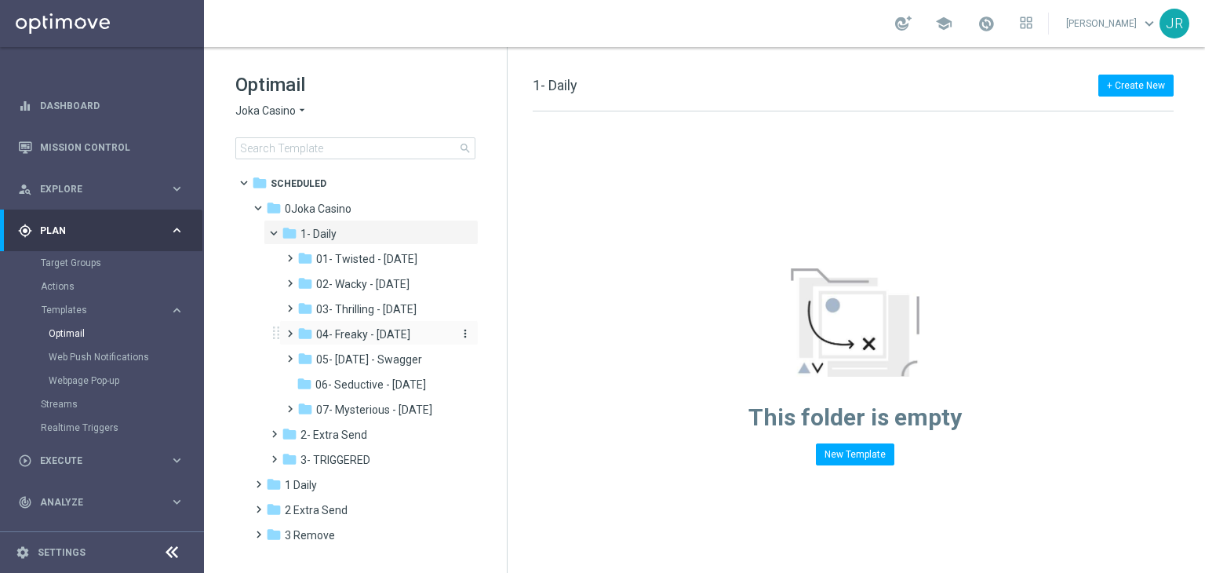
click at [369, 334] on span "04- Freaky - Friday" at bounding box center [363, 334] width 94 height 14
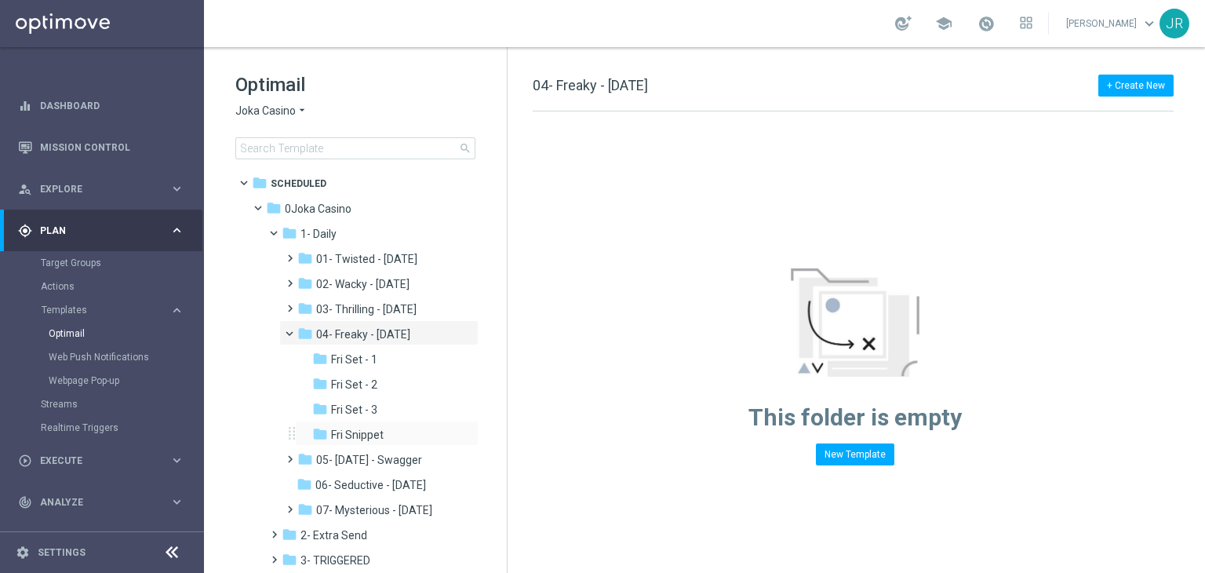
click at [389, 425] on div "folder Fri Snippet more_vert" at bounding box center [387, 433] width 184 height 25
click at [386, 430] on div "folder Fri Snippet" at bounding box center [382, 435] width 141 height 18
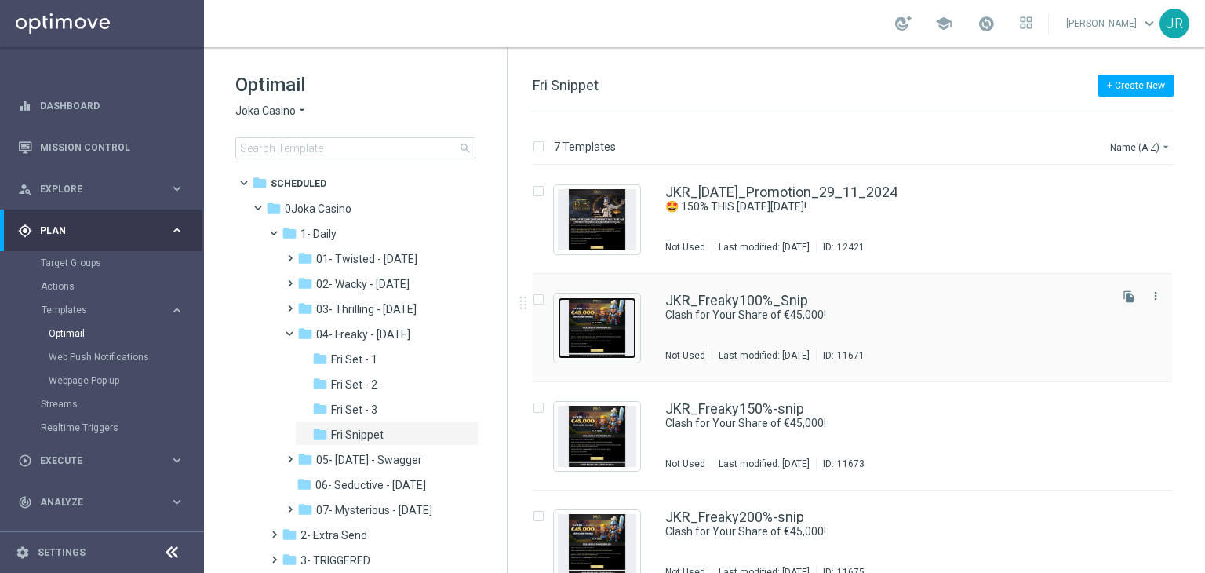
click at [609, 344] on img "Press SPACE to select this row." at bounding box center [597, 327] width 78 height 61
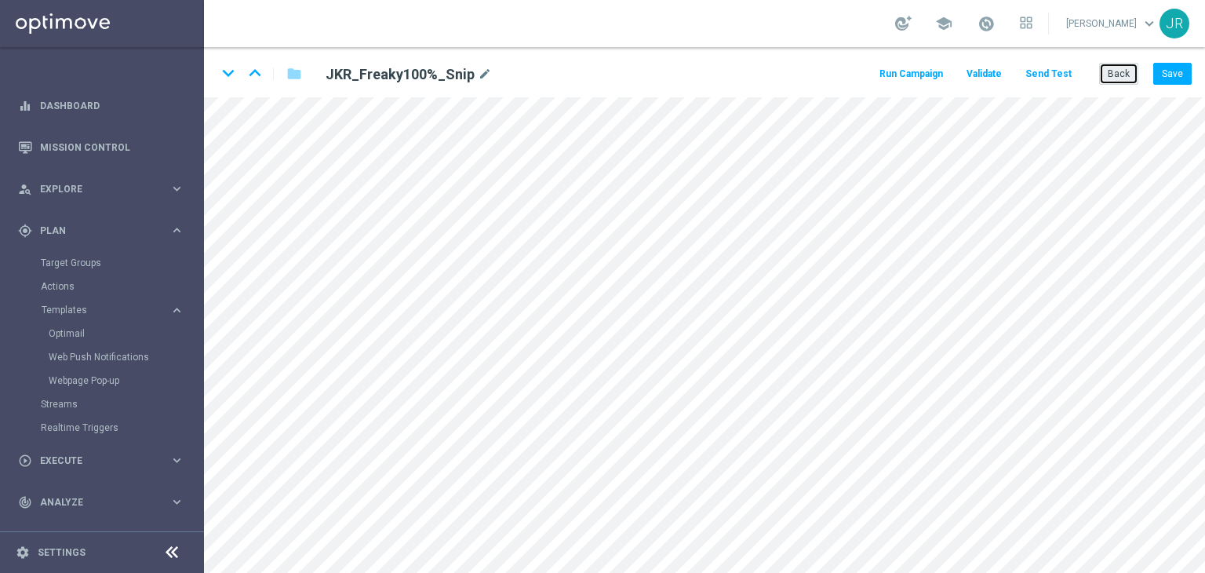
click at [1116, 71] on button "Back" at bounding box center [1118, 74] width 39 height 22
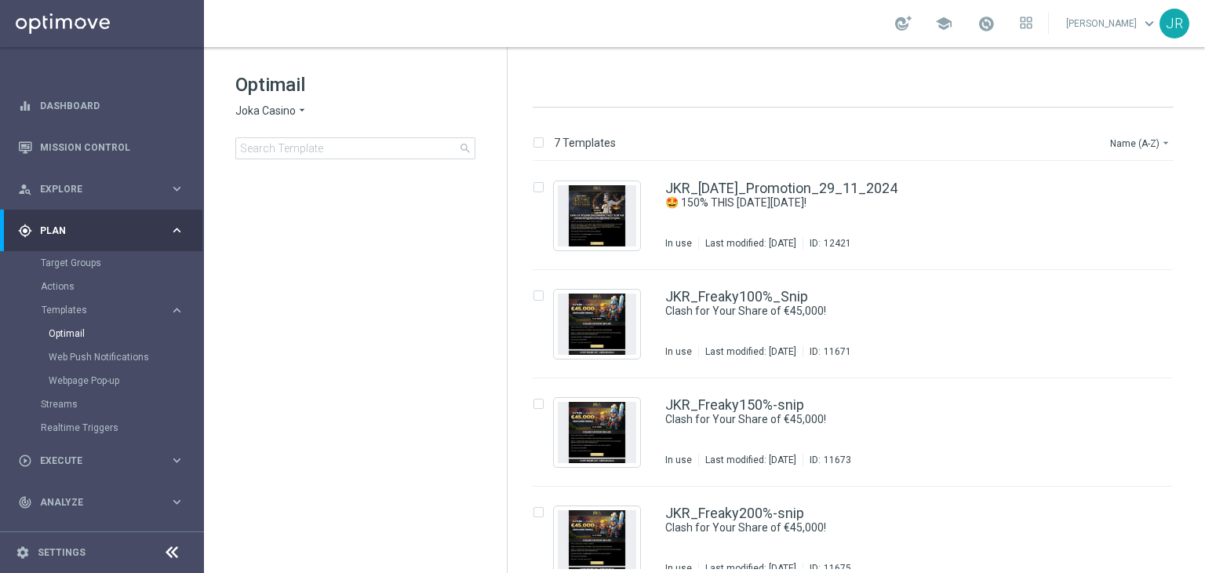
click at [257, 111] on span "Joka Casino" at bounding box center [265, 111] width 60 height 15
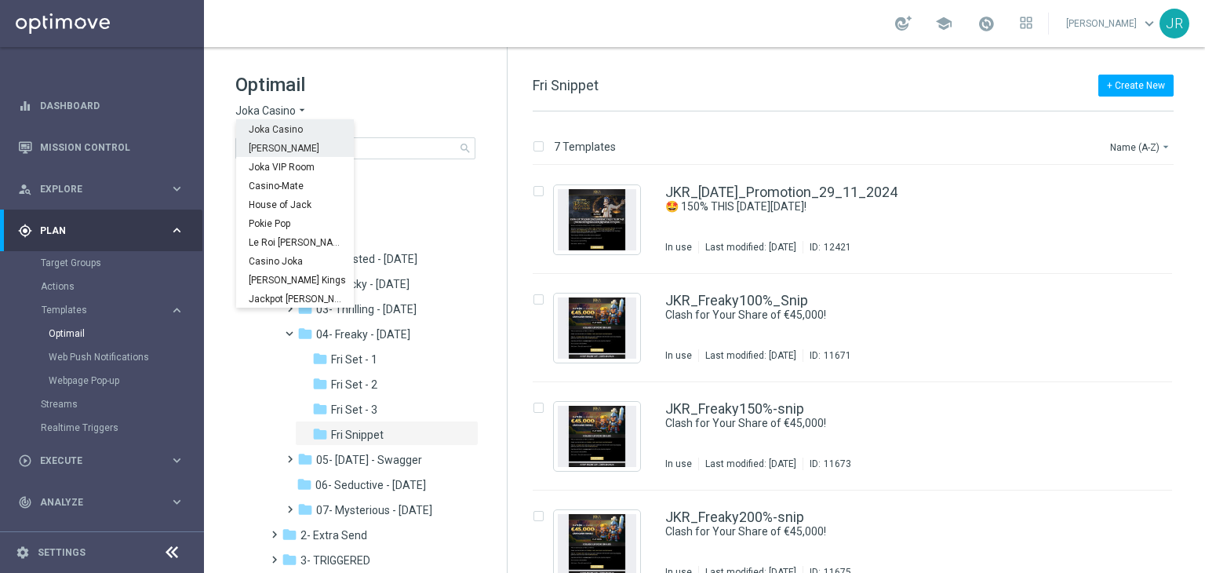
click at [0, 0] on span "King Johnnie" at bounding box center [0, 0] width 0 height 0
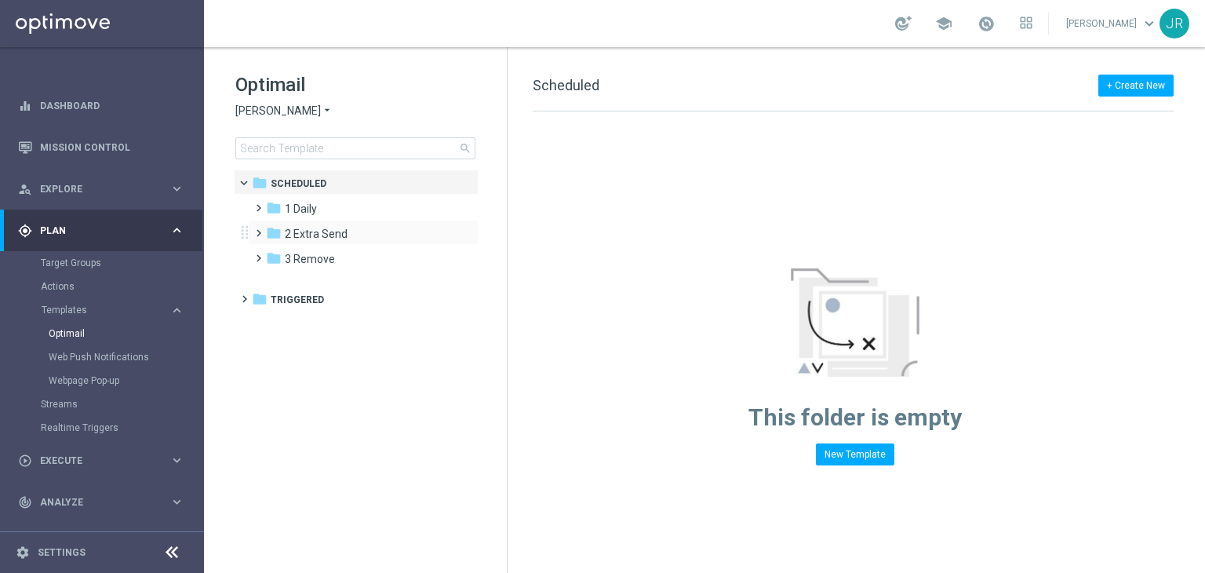
click at [326, 220] on div "folder 2 Extra Send more_vert" at bounding box center [363, 232] width 231 height 25
click at [314, 212] on span "1 Daily" at bounding box center [301, 209] width 32 height 14
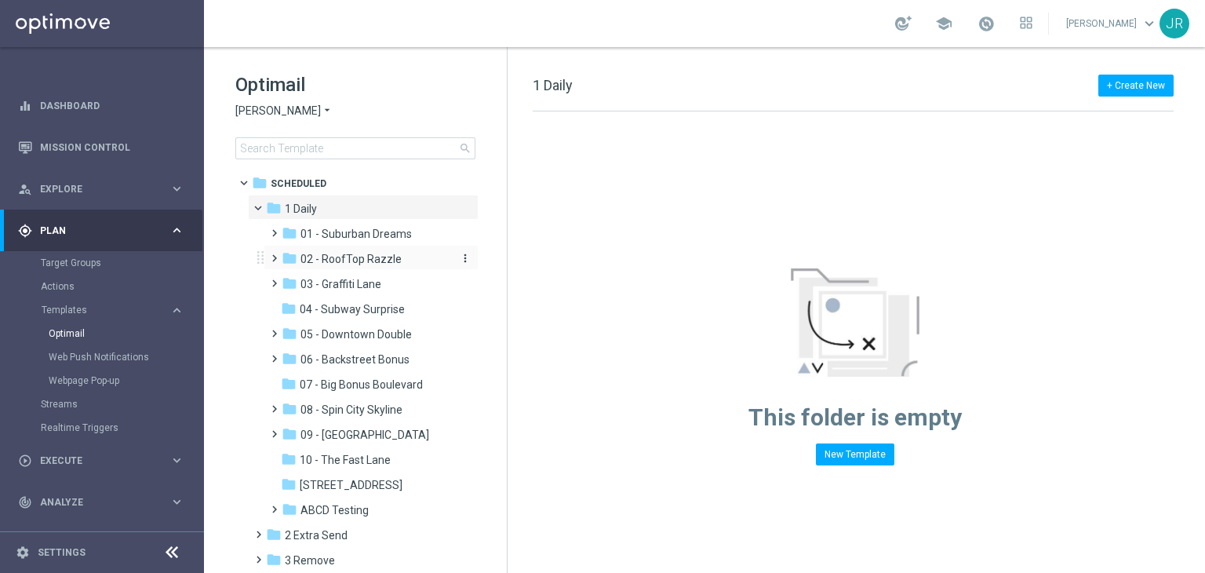
click at [358, 265] on span "02 - RoofTop Razzle" at bounding box center [351, 259] width 101 height 14
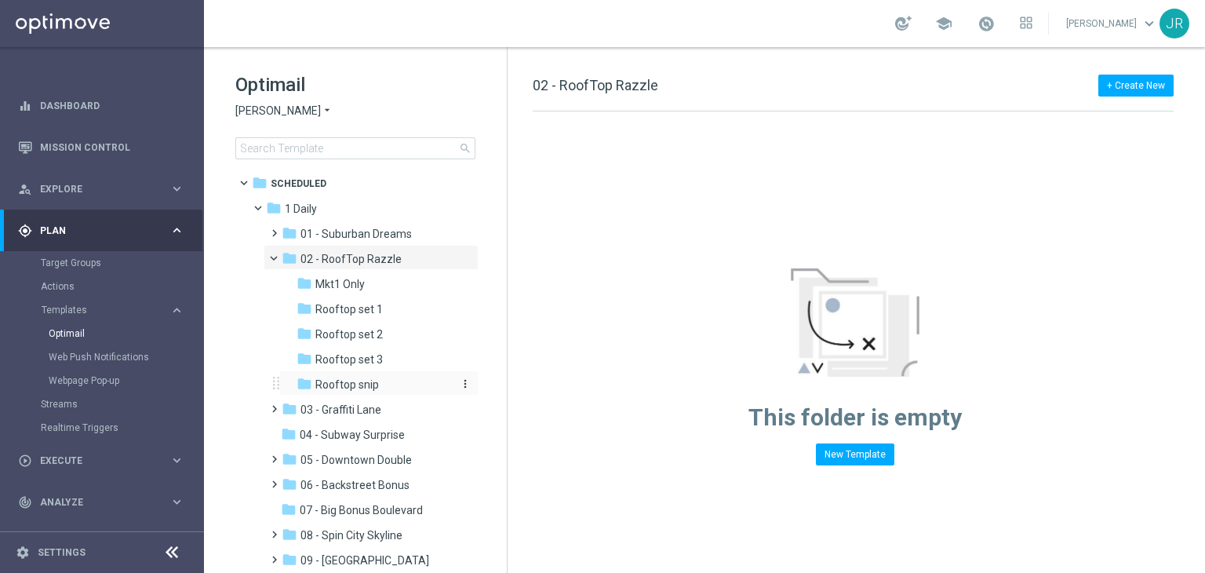
click at [398, 384] on div "folder Rooftop snip" at bounding box center [374, 385] width 155 height 18
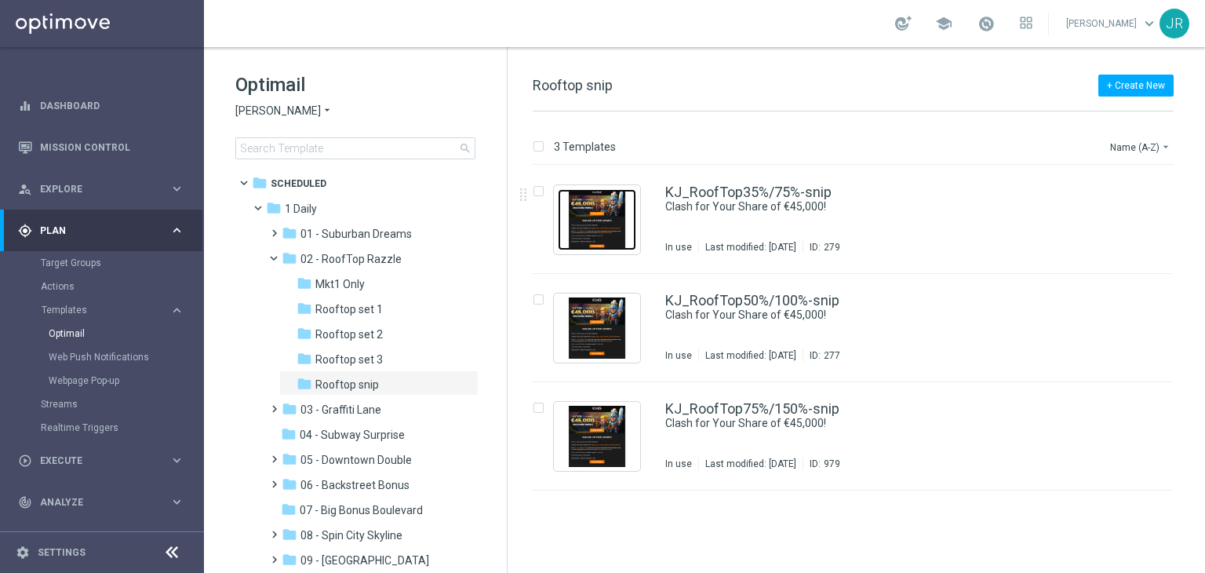
drag, startPoint x: 597, startPoint y: 228, endPoint x: 720, endPoint y: 262, distance: 127.0
click at [597, 228] on img "Press SPACE to select this row." at bounding box center [597, 219] width 78 height 61
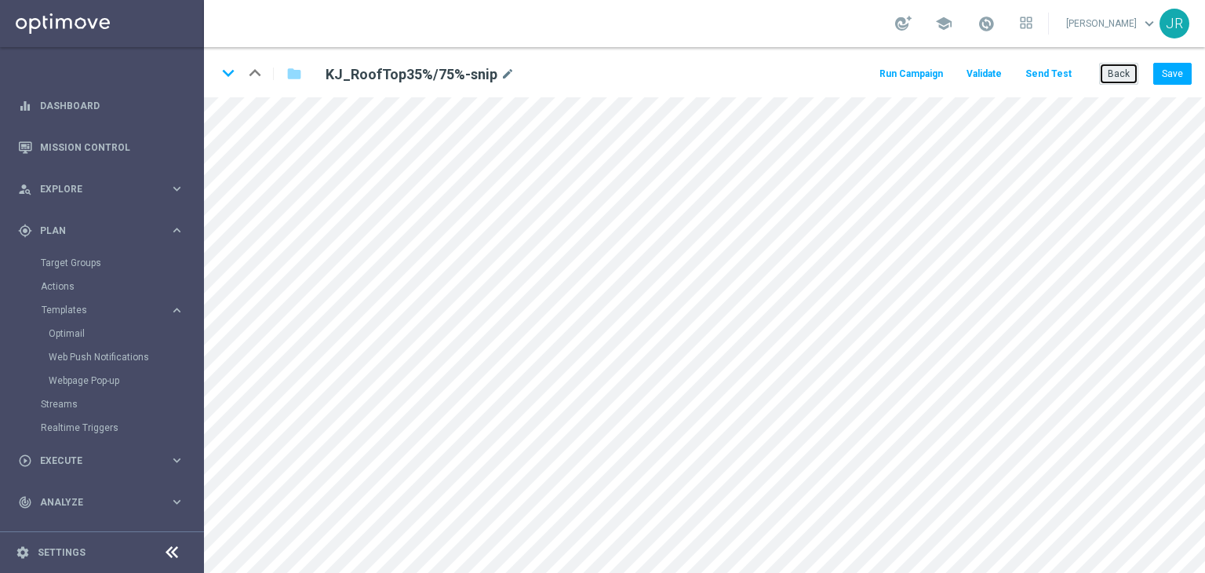
click at [1124, 77] on button "Back" at bounding box center [1118, 74] width 39 height 22
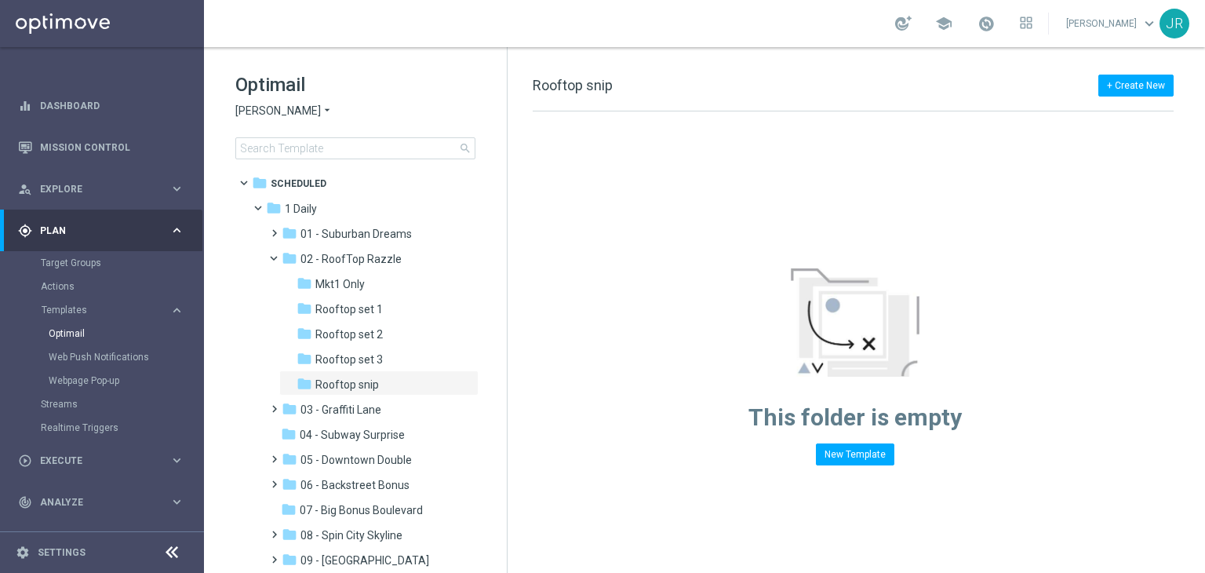
click at [249, 110] on span "[PERSON_NAME]" at bounding box center [278, 111] width 86 height 15
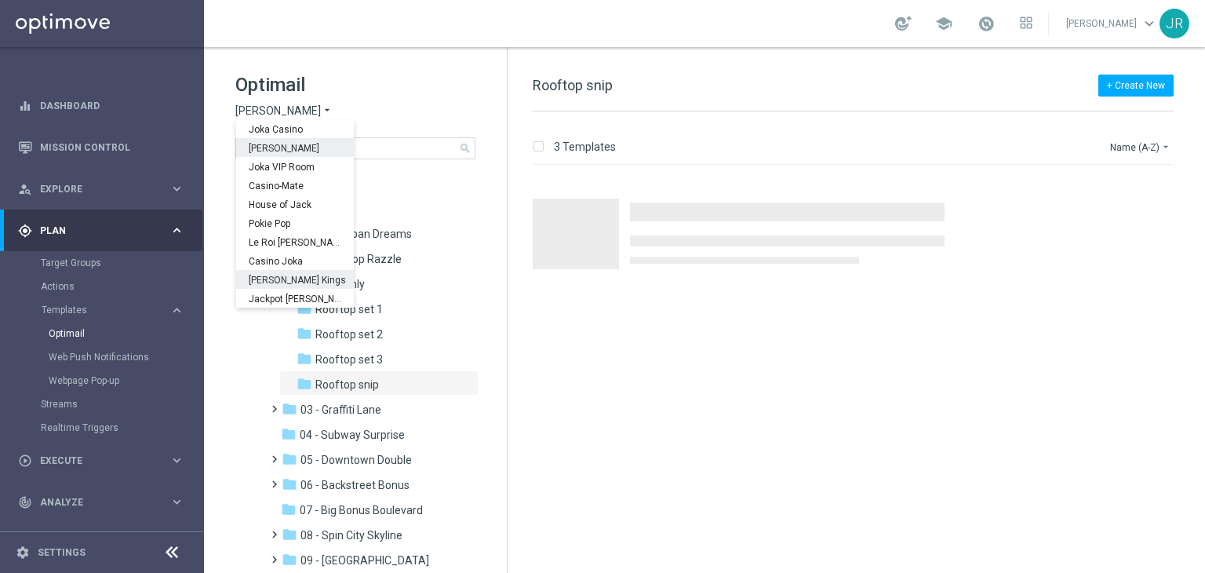
click at [0, 0] on span "[PERSON_NAME] Kings" at bounding box center [0, 0] width 0 height 0
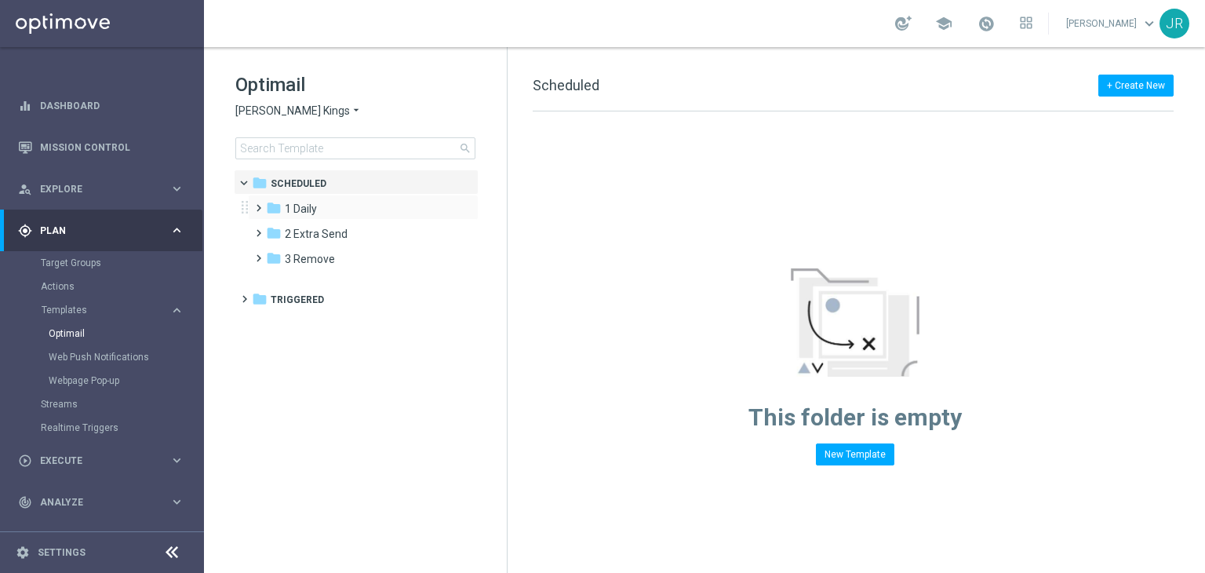
click at [308, 217] on div "folder 1 Daily more_vert" at bounding box center [363, 207] width 231 height 25
click at [308, 215] on span "1 Daily" at bounding box center [301, 209] width 32 height 14
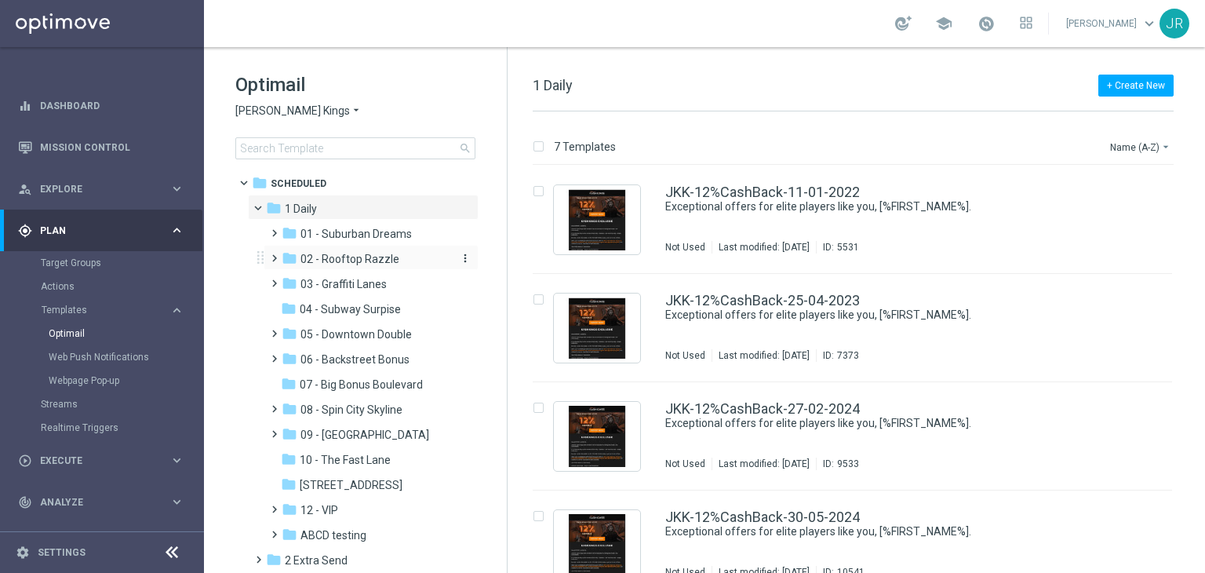
click at [348, 261] on span "02 - Rooftop Razzle" at bounding box center [350, 259] width 99 height 14
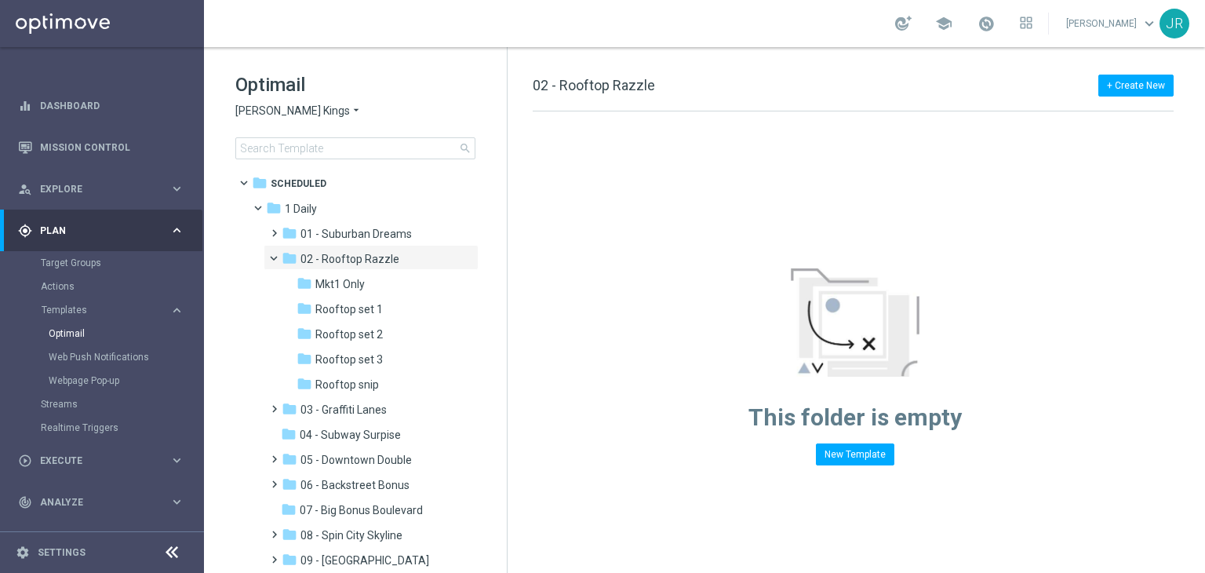
drag, startPoint x: 374, startPoint y: 383, endPoint x: 798, endPoint y: 352, distance: 424.9
click at [375, 380] on span "Rooftop snip" at bounding box center [347, 384] width 64 height 14
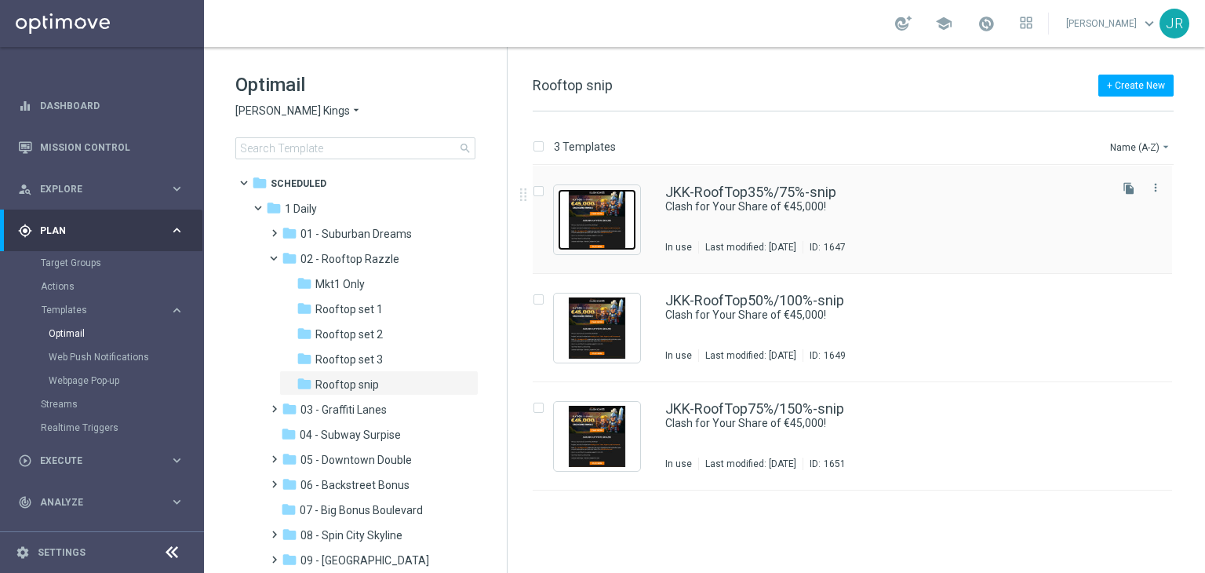
click at [581, 233] on img "Press SPACE to select this row." at bounding box center [597, 219] width 78 height 61
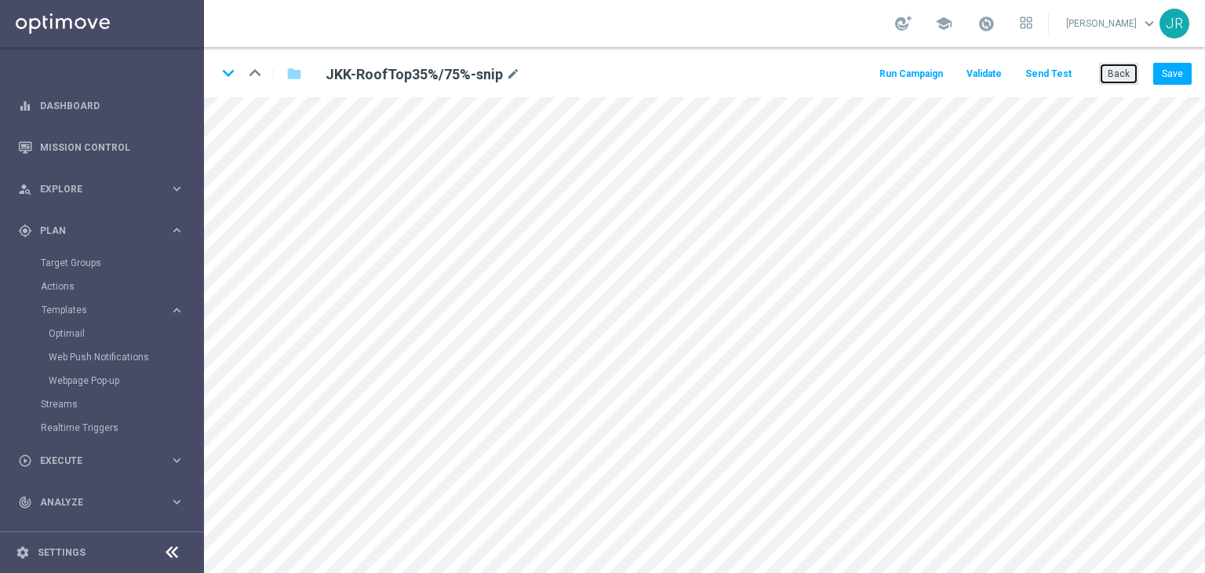
click at [1116, 70] on button "Back" at bounding box center [1118, 74] width 39 height 22
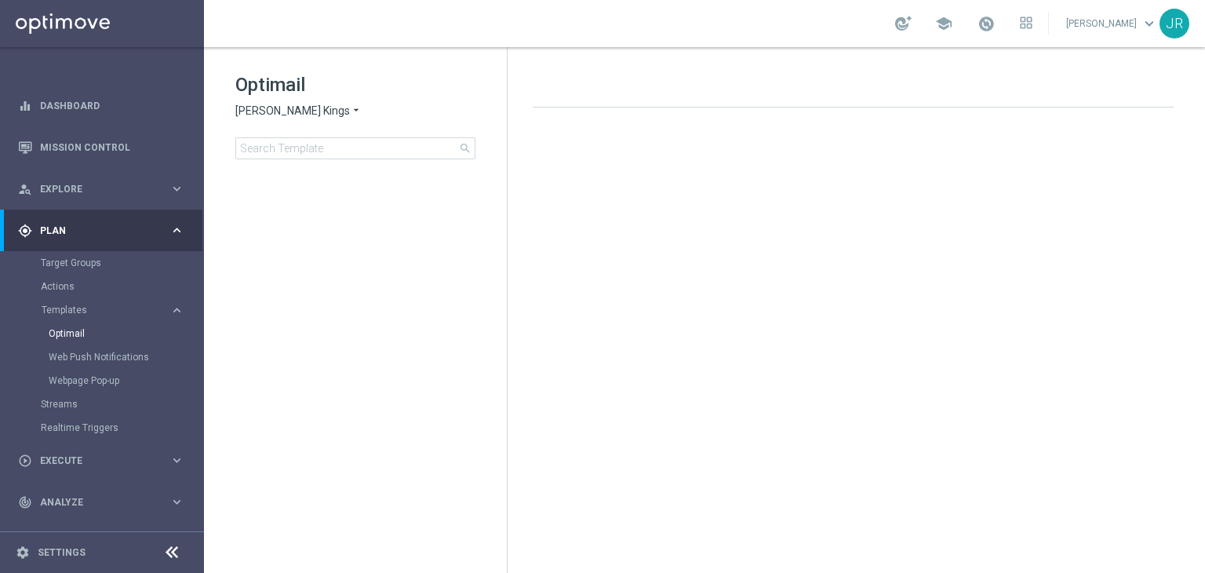
drag, startPoint x: 277, startPoint y: 111, endPoint x: 288, endPoint y: 117, distance: 12.7
click at [278, 111] on span "Johnnie Kash Kings" at bounding box center [292, 111] width 115 height 15
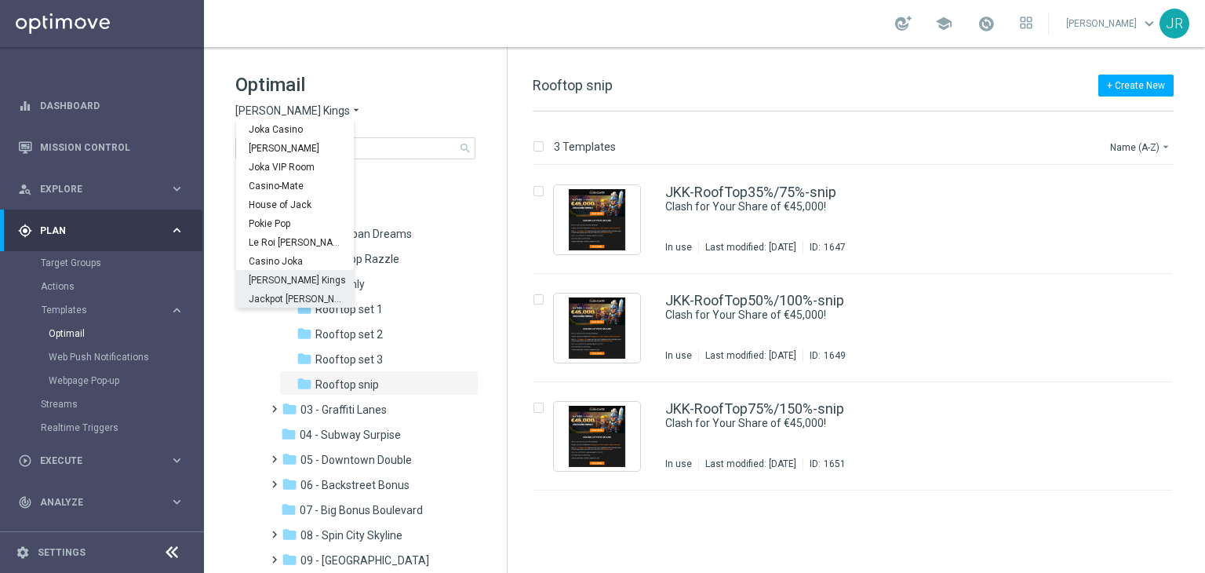
click at [264, 304] on div "Jackpot Jill" at bounding box center [295, 298] width 118 height 19
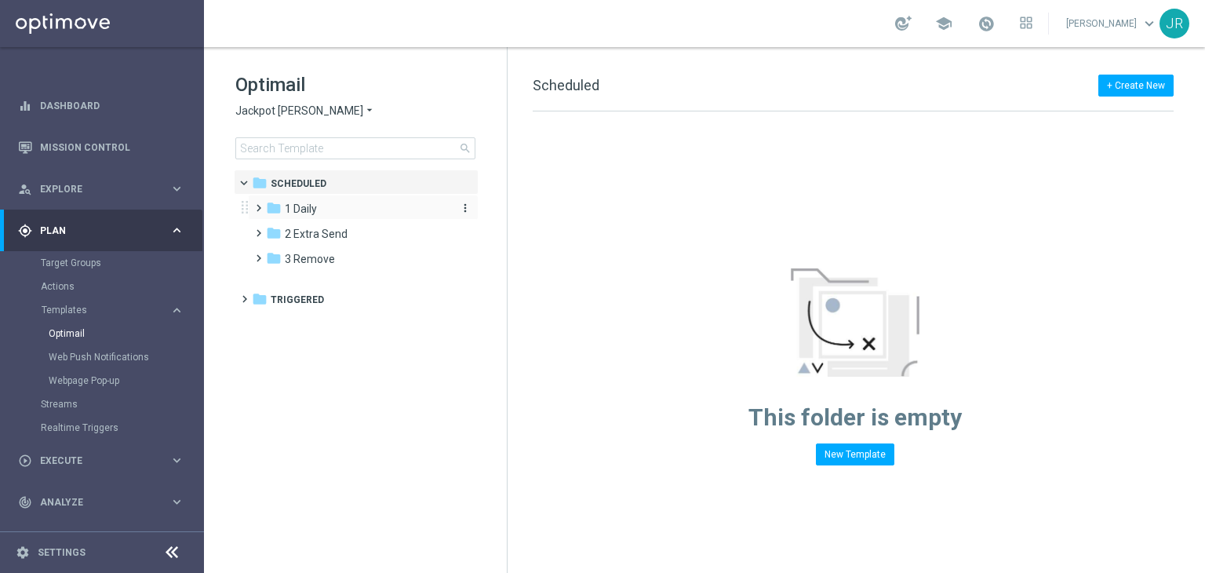
click at [299, 217] on div "folder 1 Daily more_vert" at bounding box center [363, 207] width 231 height 25
click at [309, 214] on span "1 Daily" at bounding box center [301, 209] width 32 height 14
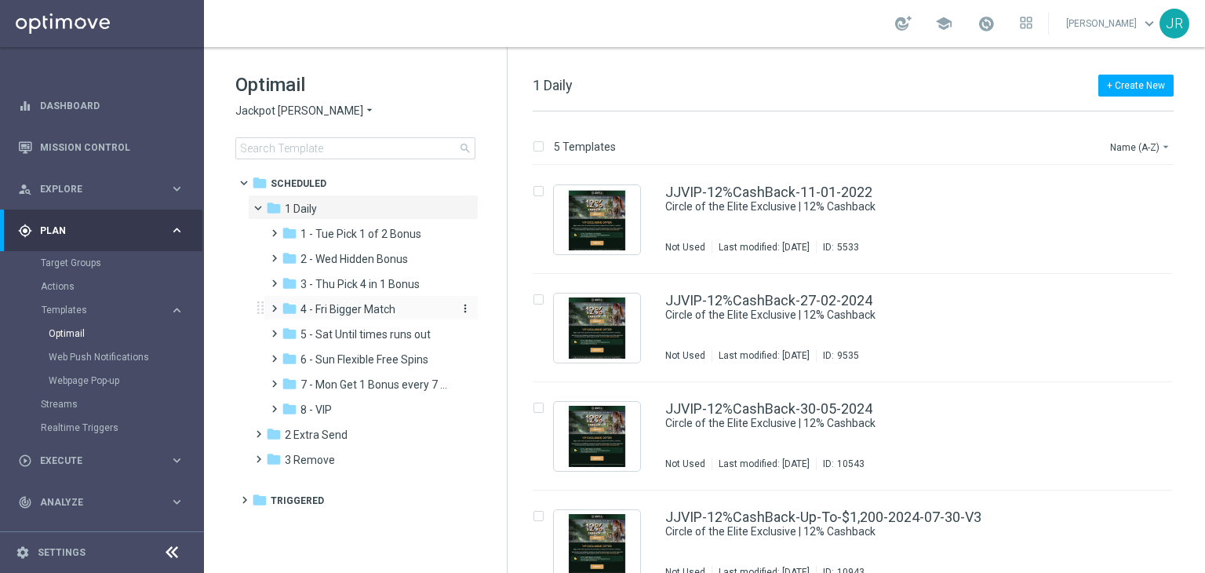
click at [372, 317] on div "folder 4 - Fri Bigger Match" at bounding box center [365, 310] width 167 height 18
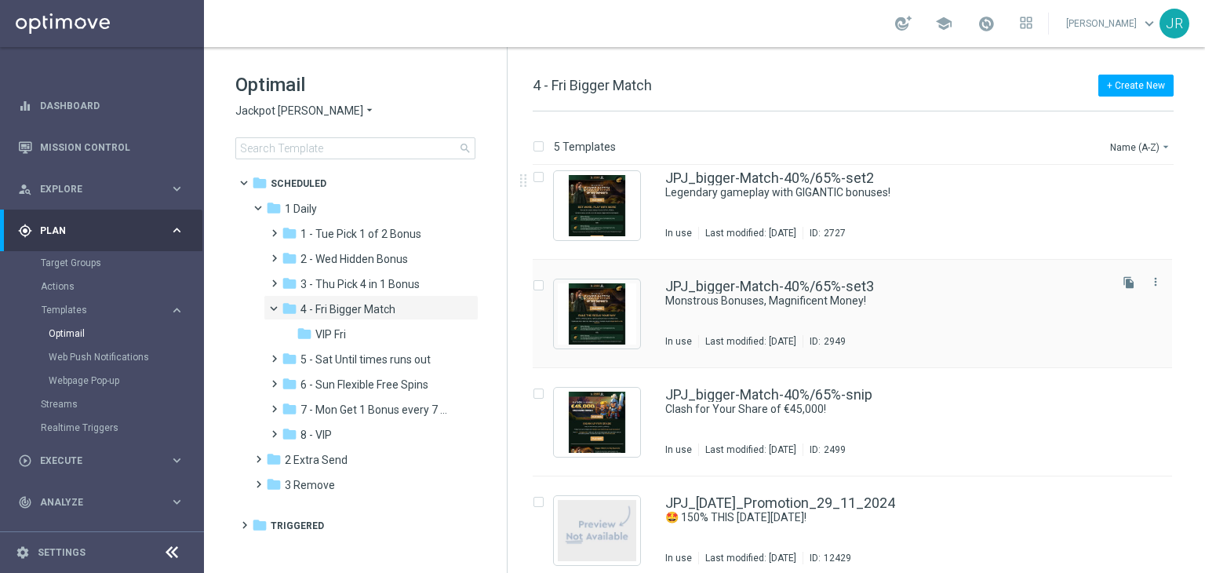
scroll to position [134, 0]
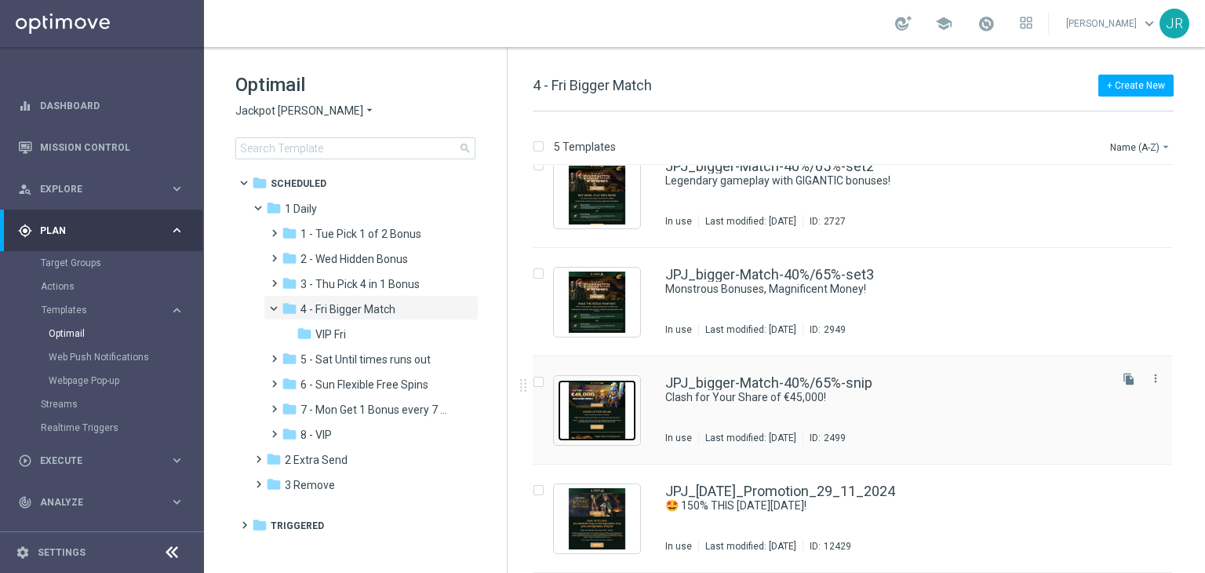
click at [601, 399] on img "Press SPACE to select this row." at bounding box center [597, 410] width 78 height 61
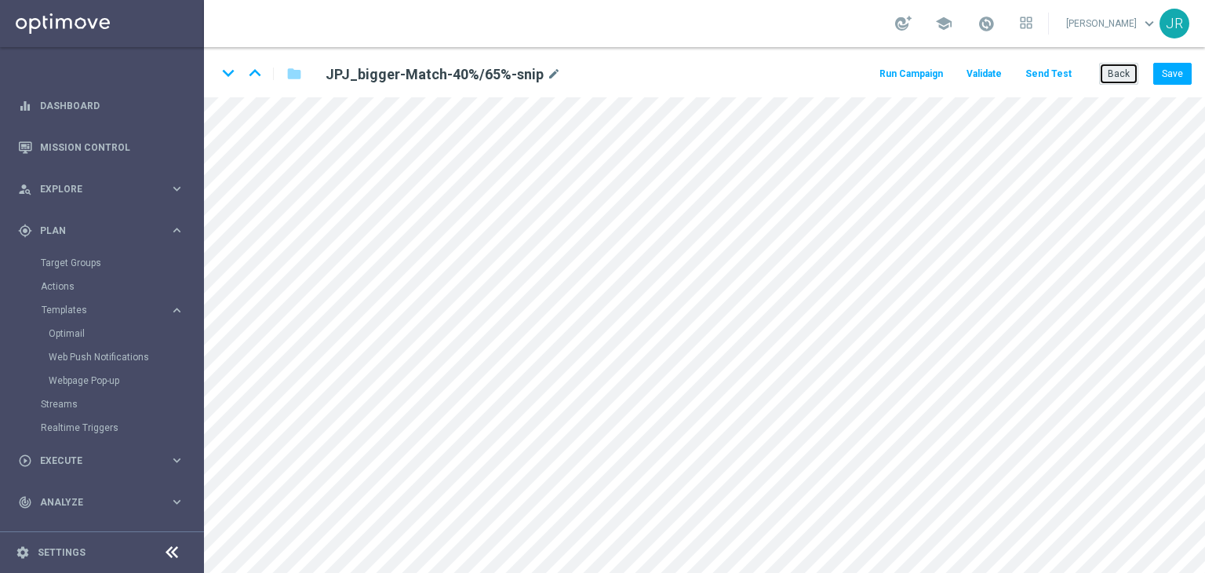
drag, startPoint x: 1124, startPoint y: 78, endPoint x: 653, endPoint y: 133, distance: 473.9
click at [1124, 78] on button "Back" at bounding box center [1118, 74] width 39 height 22
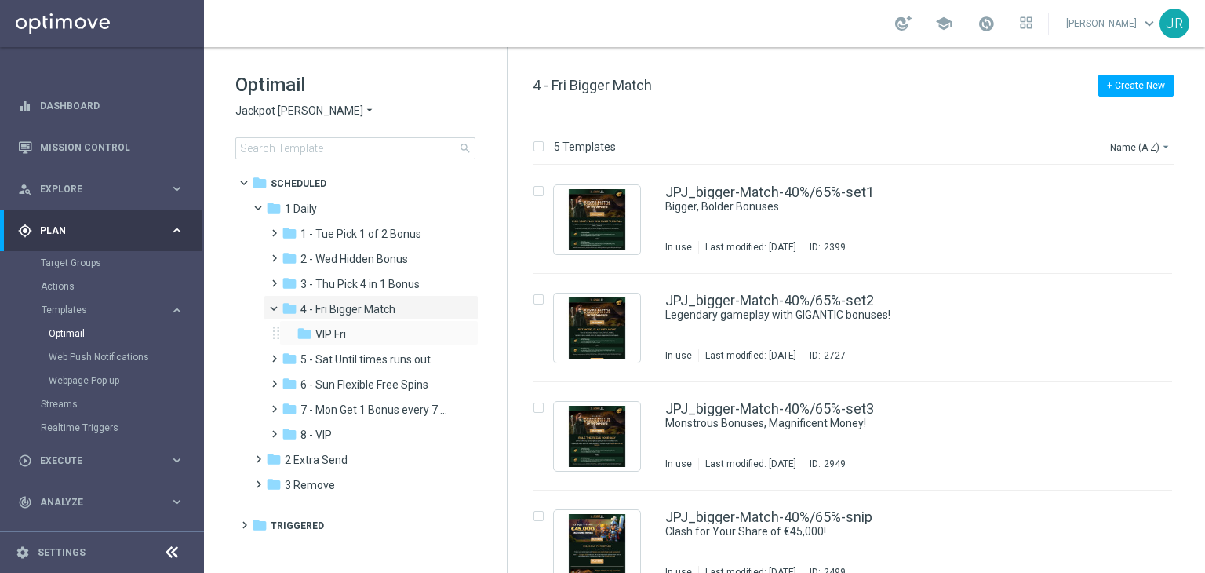
click at [340, 344] on div "folder VIP Fri more_vert" at bounding box center [378, 332] width 199 height 25
click at [334, 334] on span "VIP Fri" at bounding box center [330, 334] width 31 height 14
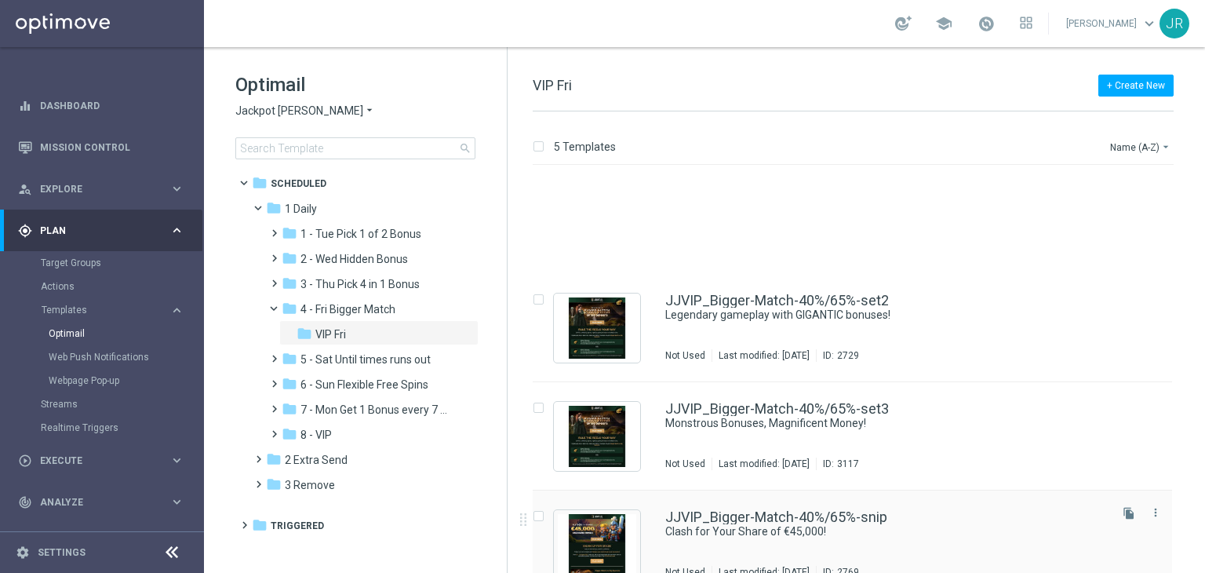
scroll to position [134, 0]
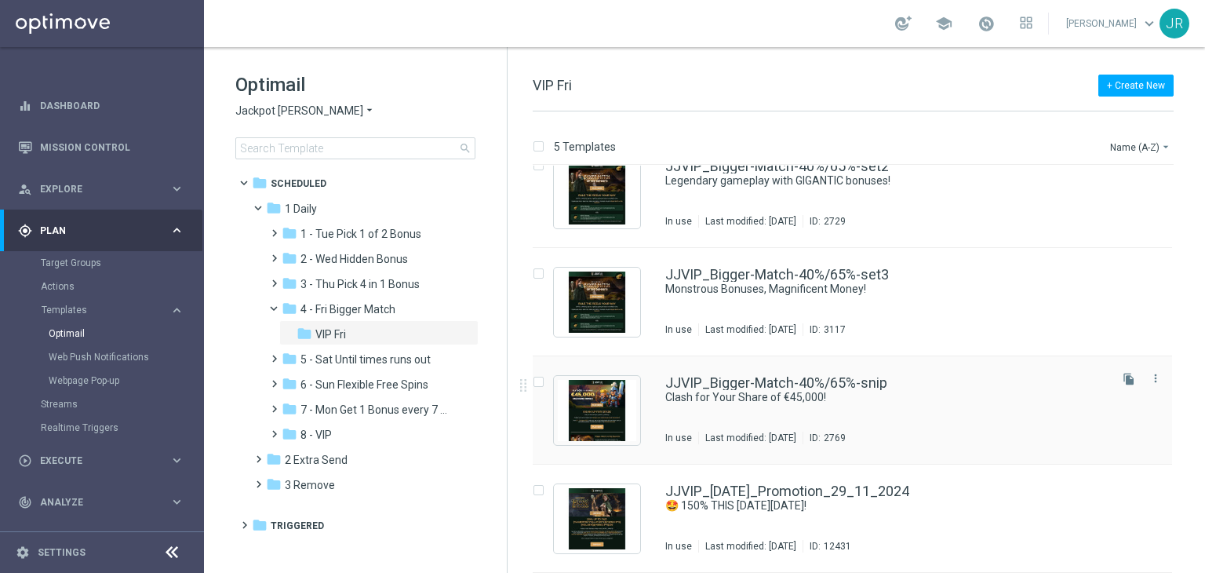
click at [750, 406] on div "JJVIP_Bigger-Match-40%/65%-snip Clash for Your Share of €45,000! In use Last mo…" at bounding box center [885, 410] width 441 height 68
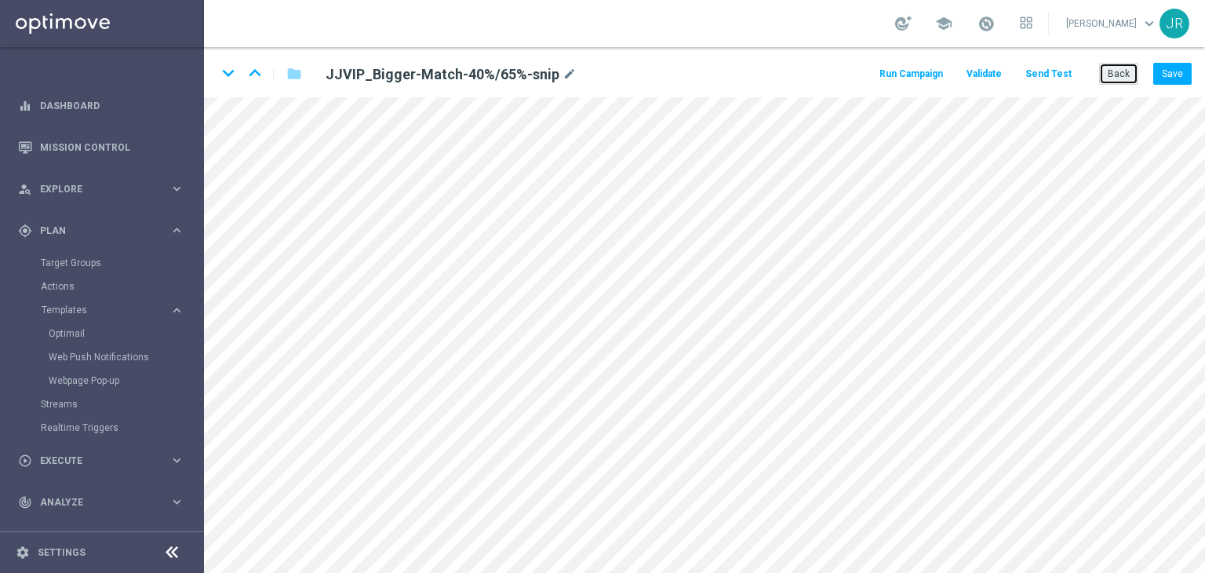
click at [1120, 82] on button "Back" at bounding box center [1118, 74] width 39 height 22
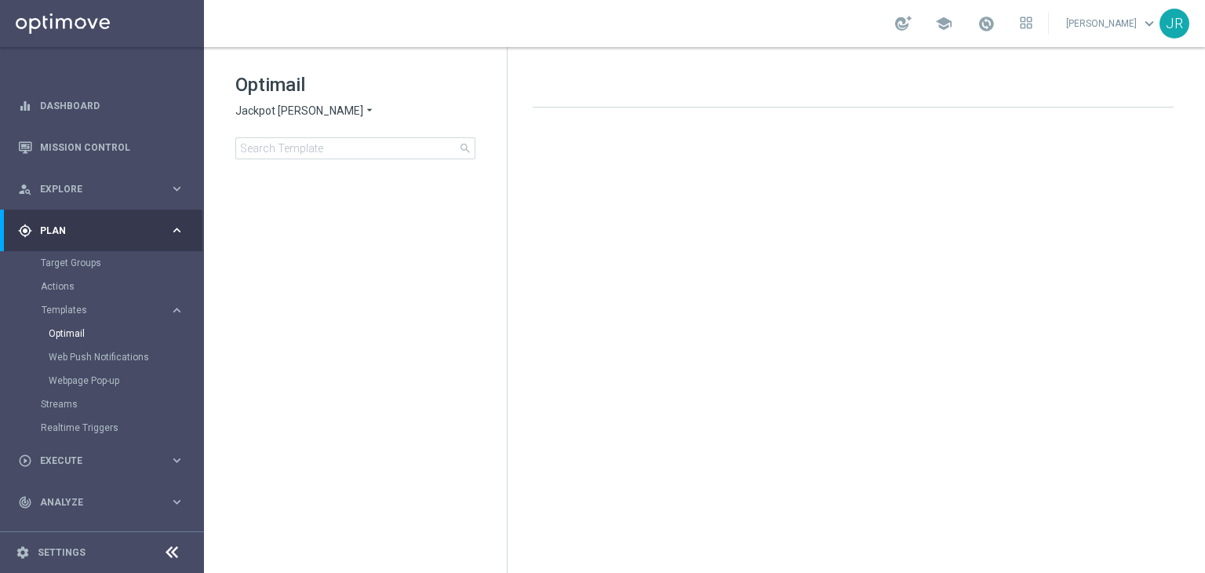
click at [260, 108] on span "Jackpot Jill" at bounding box center [299, 111] width 128 height 15
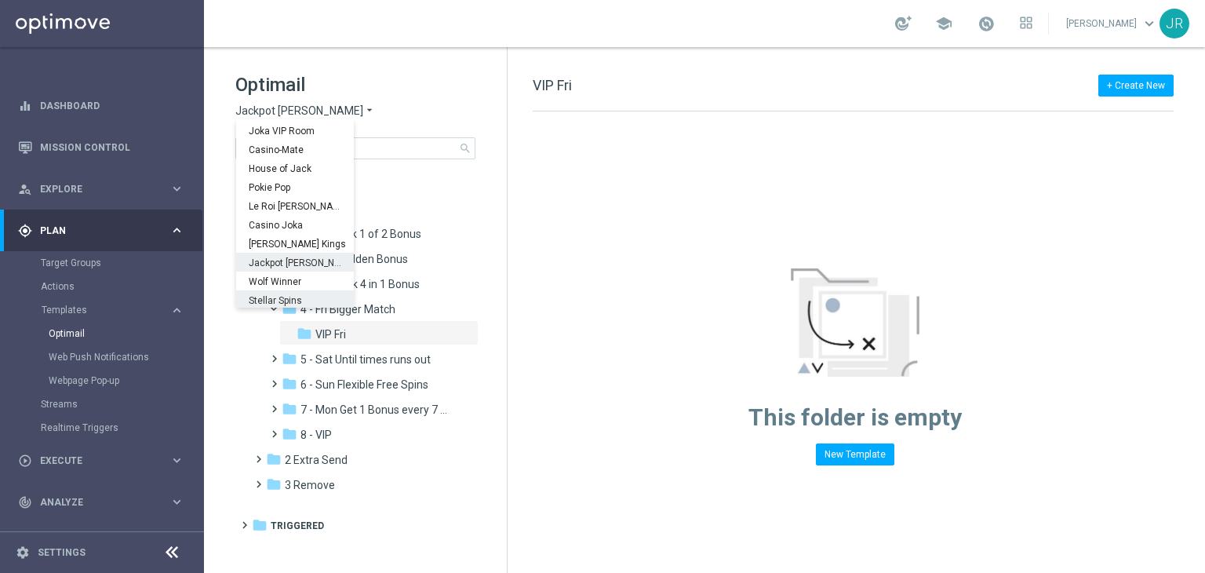
scroll to position [57, 0]
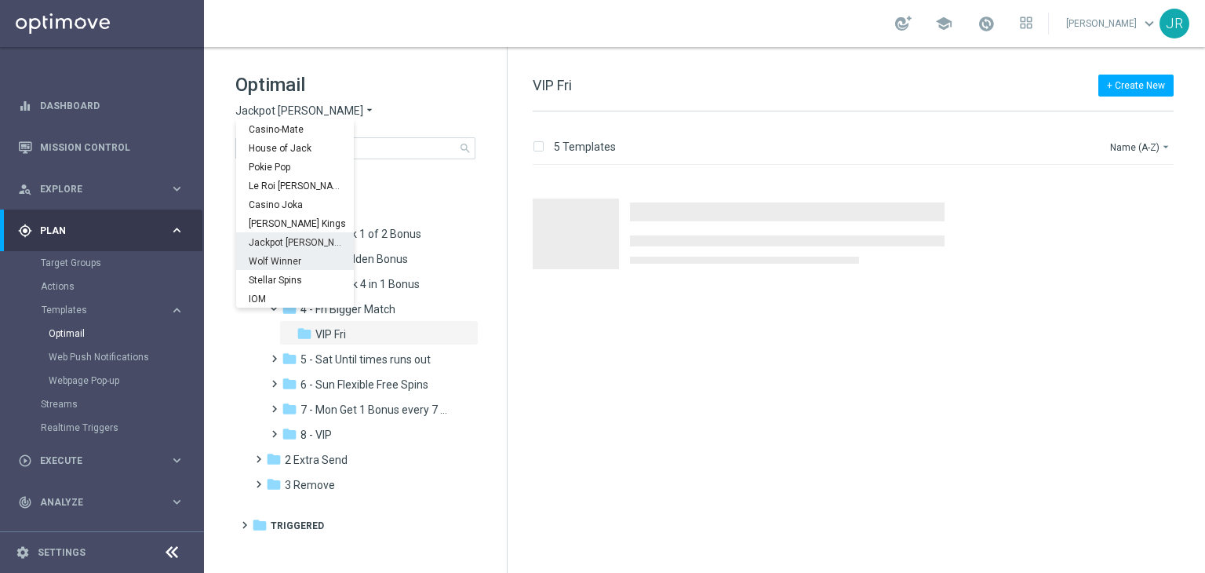
click at [0, 0] on span "Wolf Winner" at bounding box center [0, 0] width 0 height 0
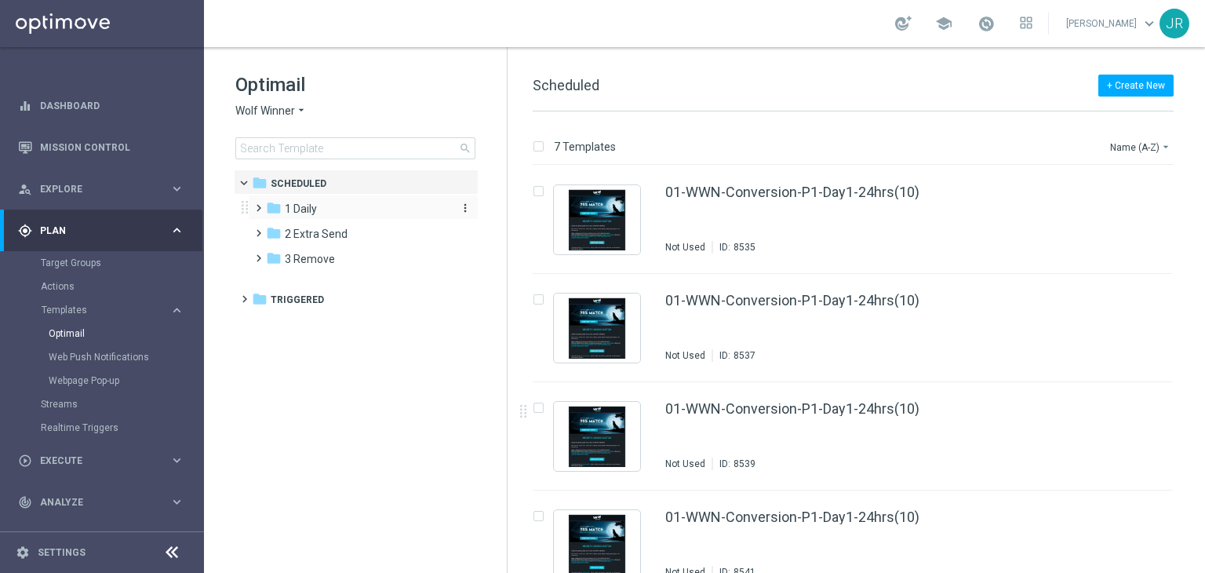
click at [293, 205] on span "1 Daily" at bounding box center [301, 209] width 32 height 14
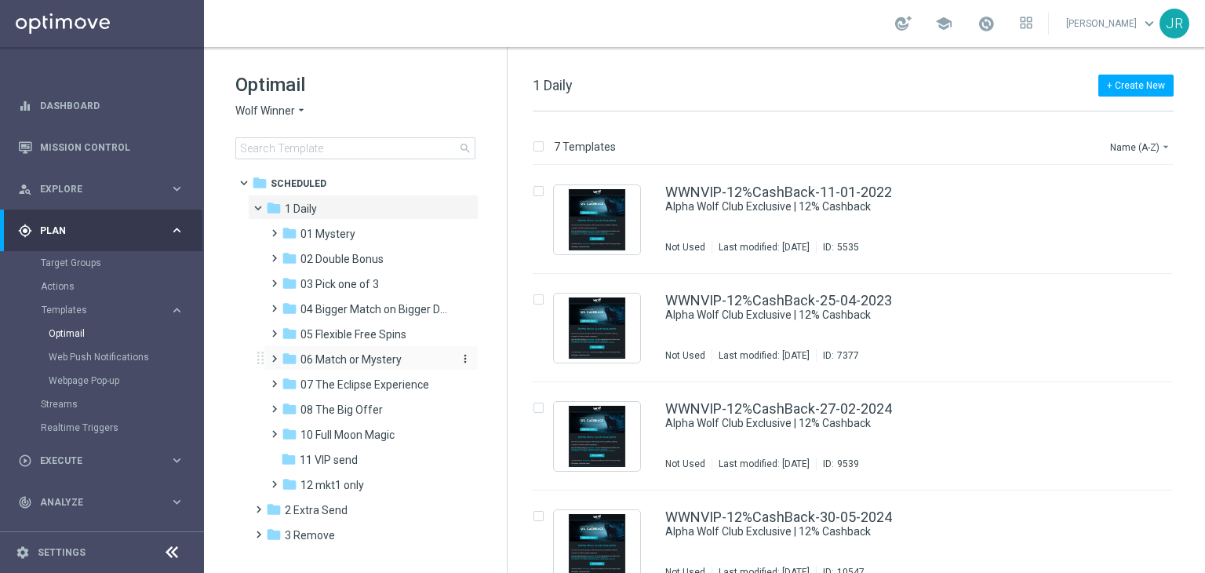
click at [335, 366] on div "folder 06 Match or Mystery" at bounding box center [365, 360] width 167 height 18
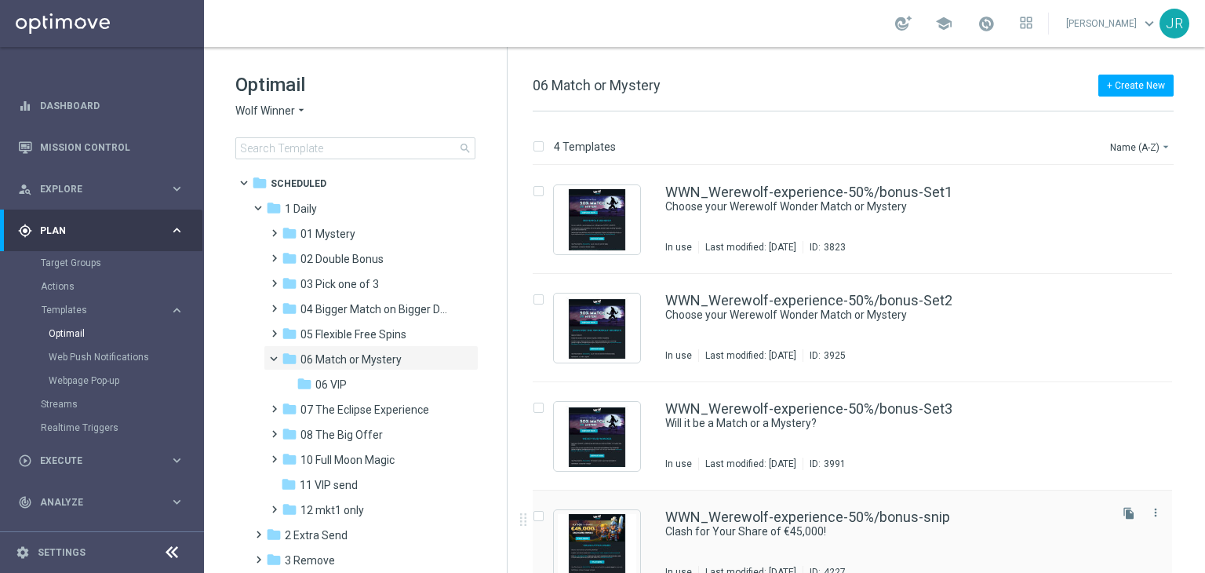
scroll to position [25, 0]
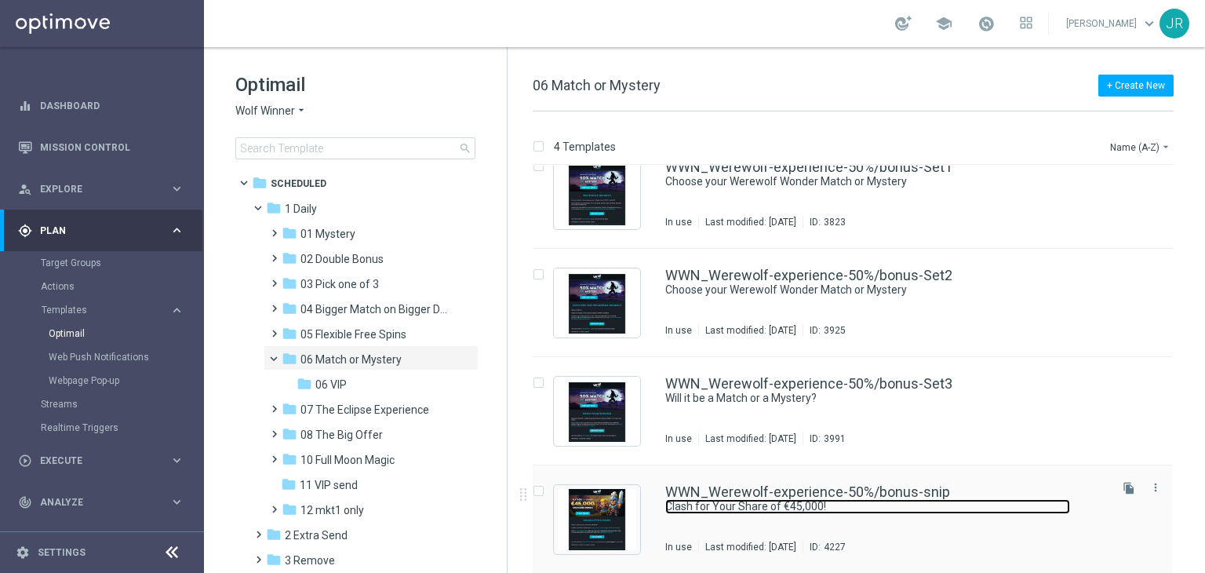
click at [735, 509] on link "Clash for Your Share of €45,000!" at bounding box center [867, 506] width 405 height 15
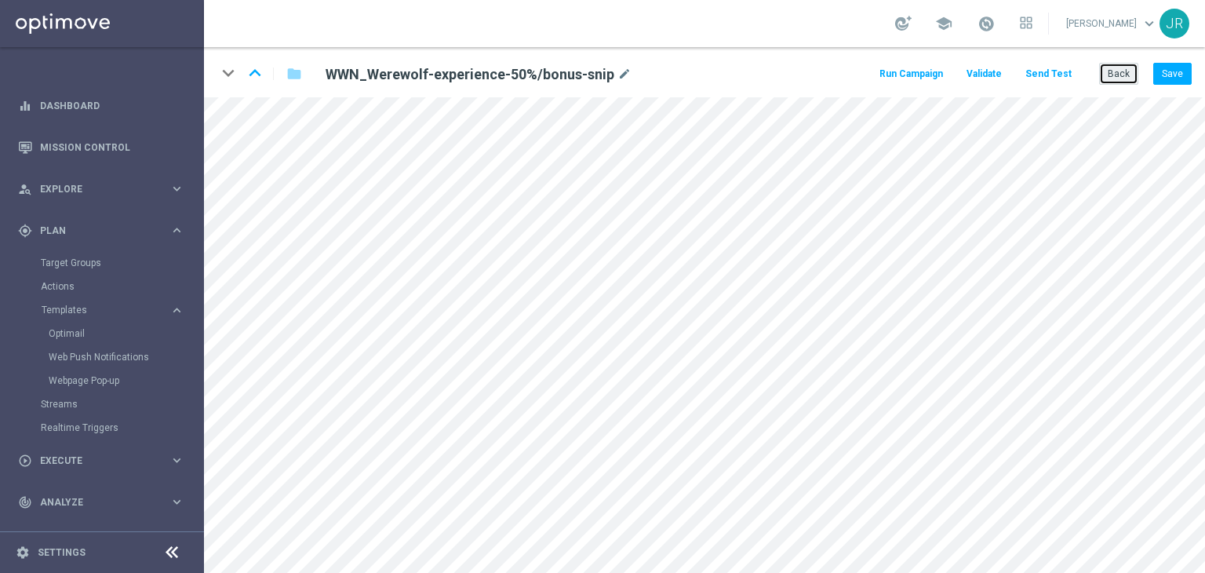
click at [1121, 74] on button "Back" at bounding box center [1118, 74] width 39 height 22
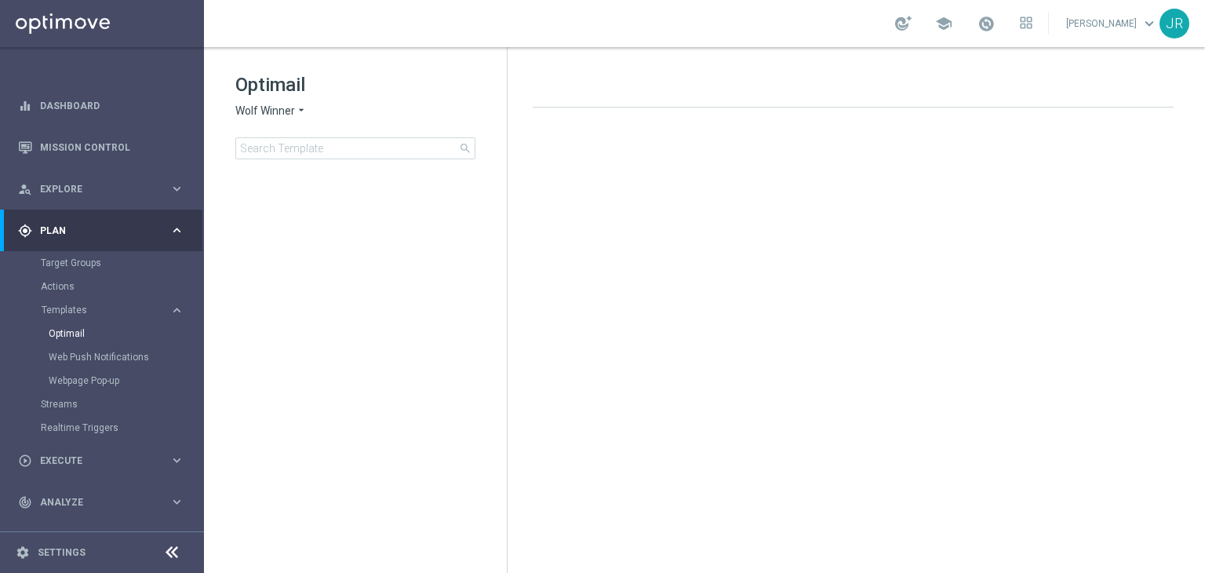
click at [257, 111] on span "Wolf Winner" at bounding box center [265, 111] width 60 height 15
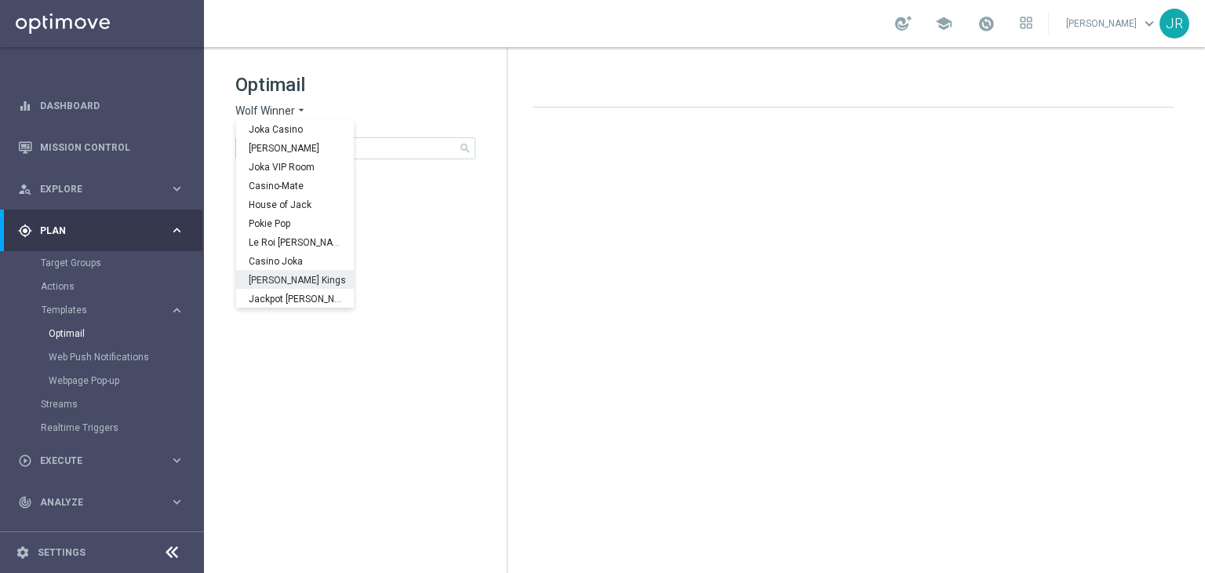
scroll to position [57, 0]
click at [0, 0] on span "Stellar Spins" at bounding box center [0, 0] width 0 height 0
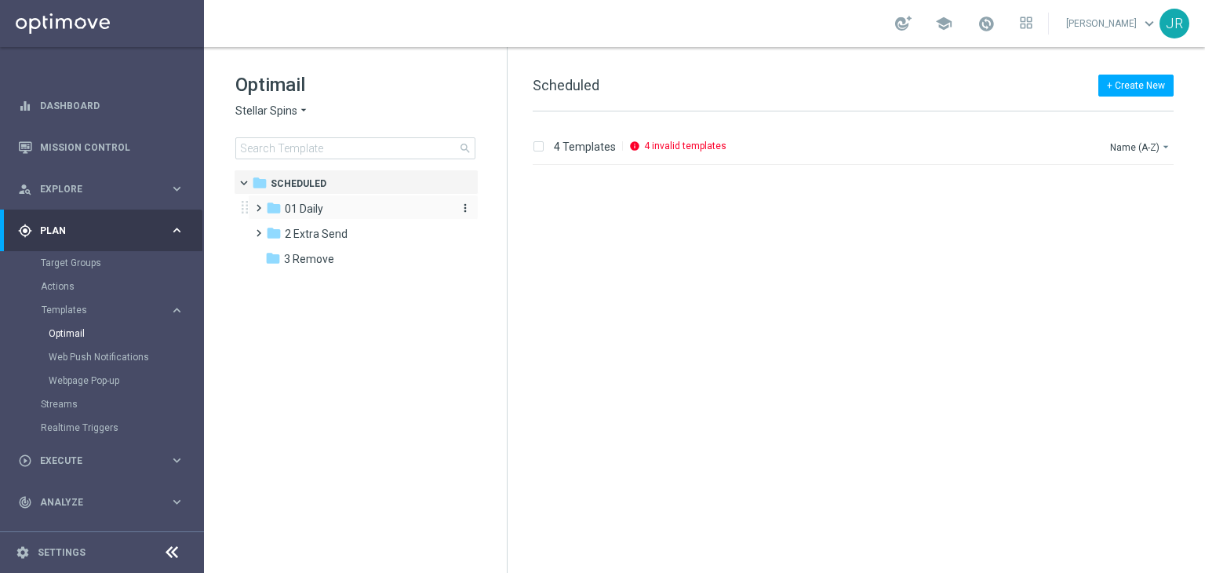
click at [311, 209] on span "01 Daily" at bounding box center [304, 209] width 38 height 14
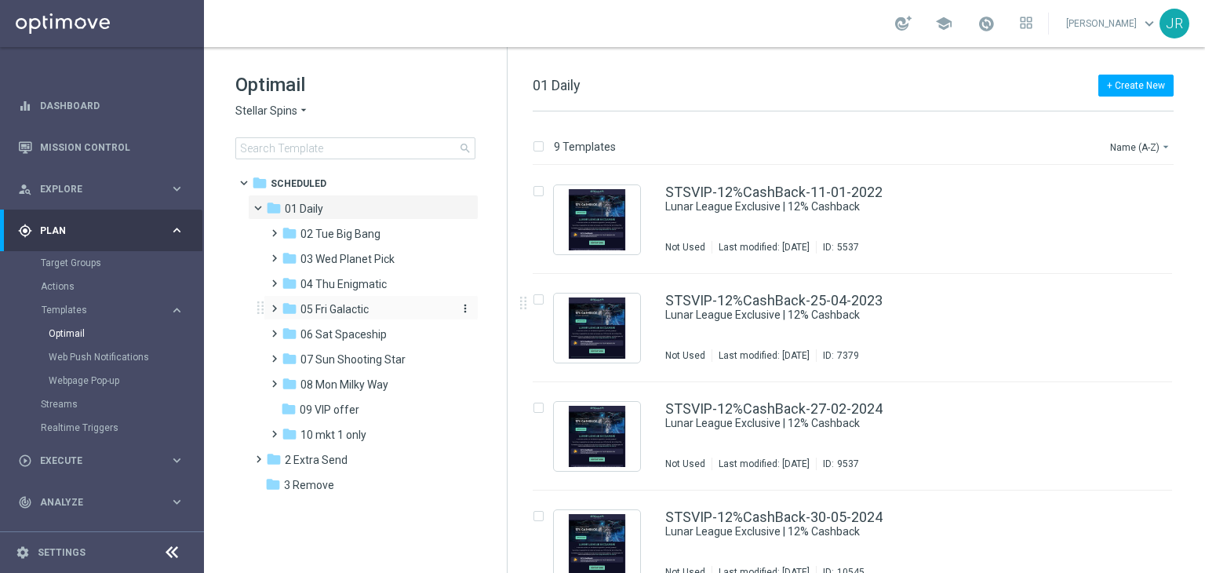
click at [332, 312] on span "05 Fri Galactic" at bounding box center [335, 309] width 68 height 14
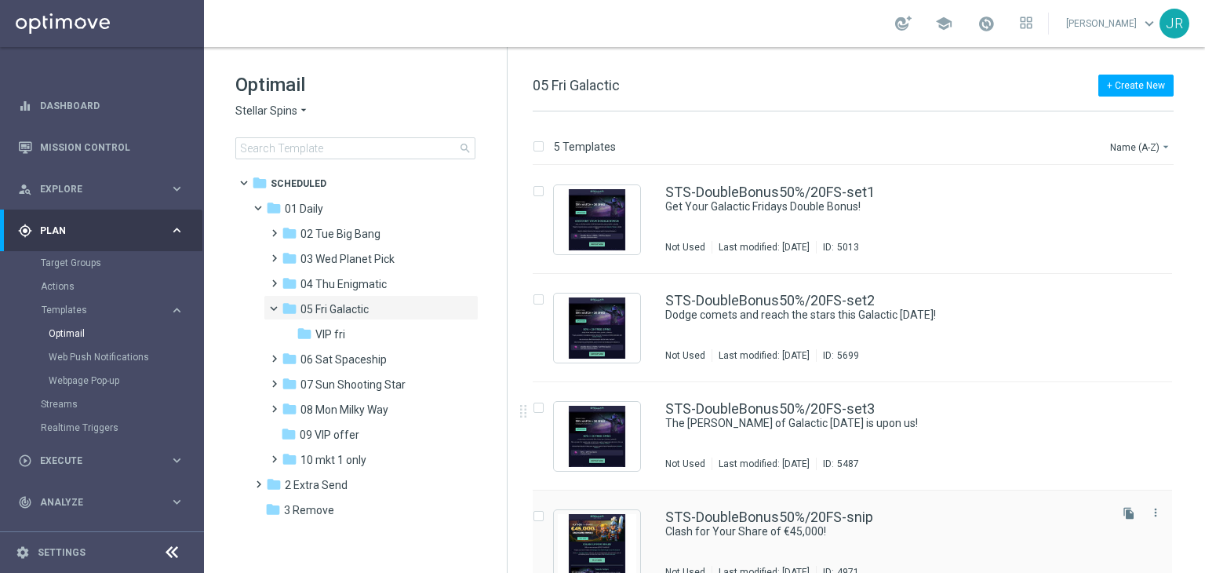
scroll to position [134, 0]
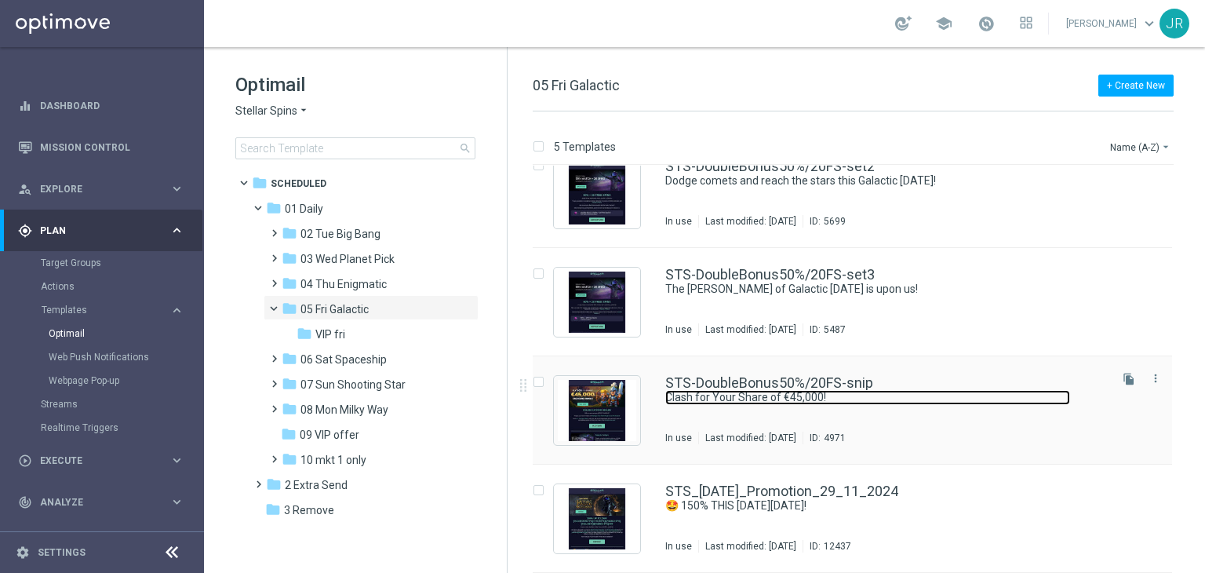
click at [741, 399] on link "Clash for Your Share of €45,000!" at bounding box center [867, 397] width 405 height 15
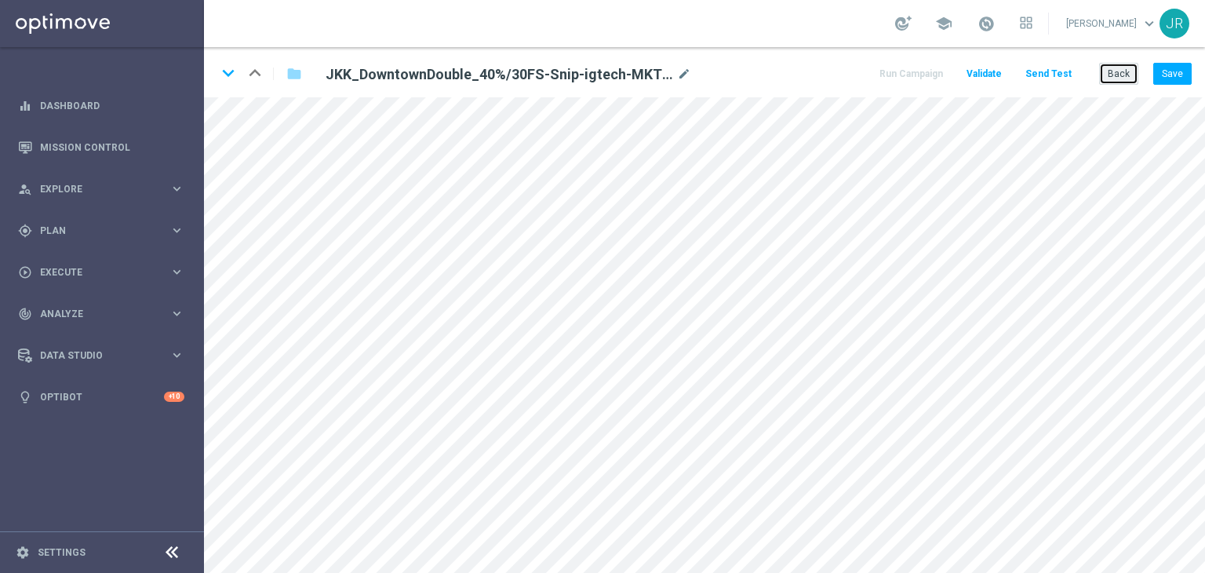
click at [1117, 79] on button "Back" at bounding box center [1118, 74] width 39 height 22
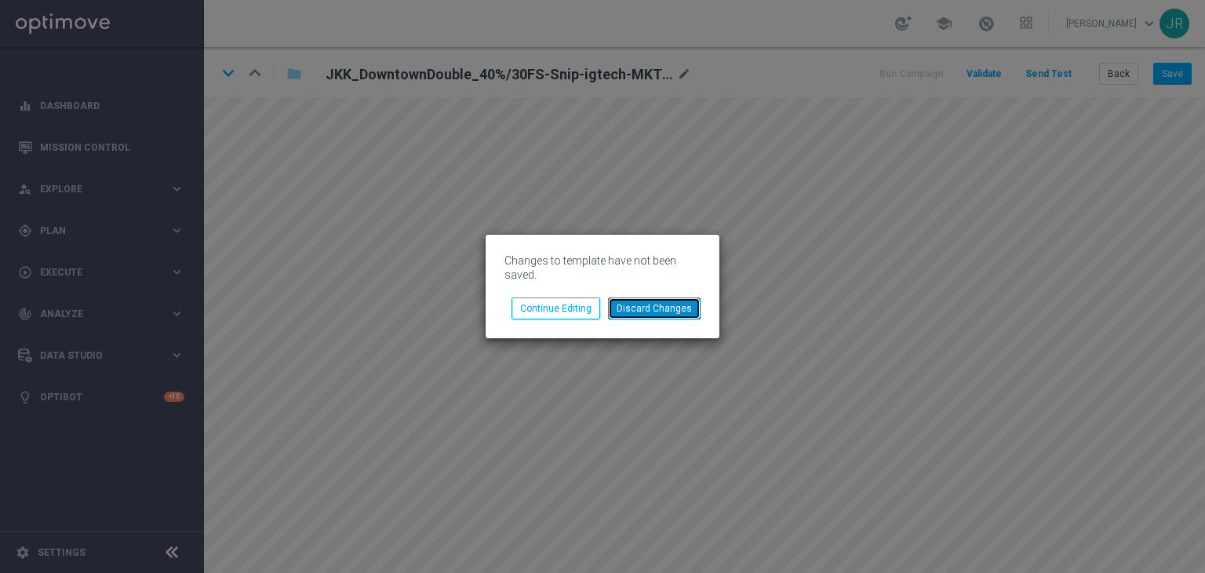
click at [675, 302] on button "Discard Changes" at bounding box center [654, 308] width 93 height 22
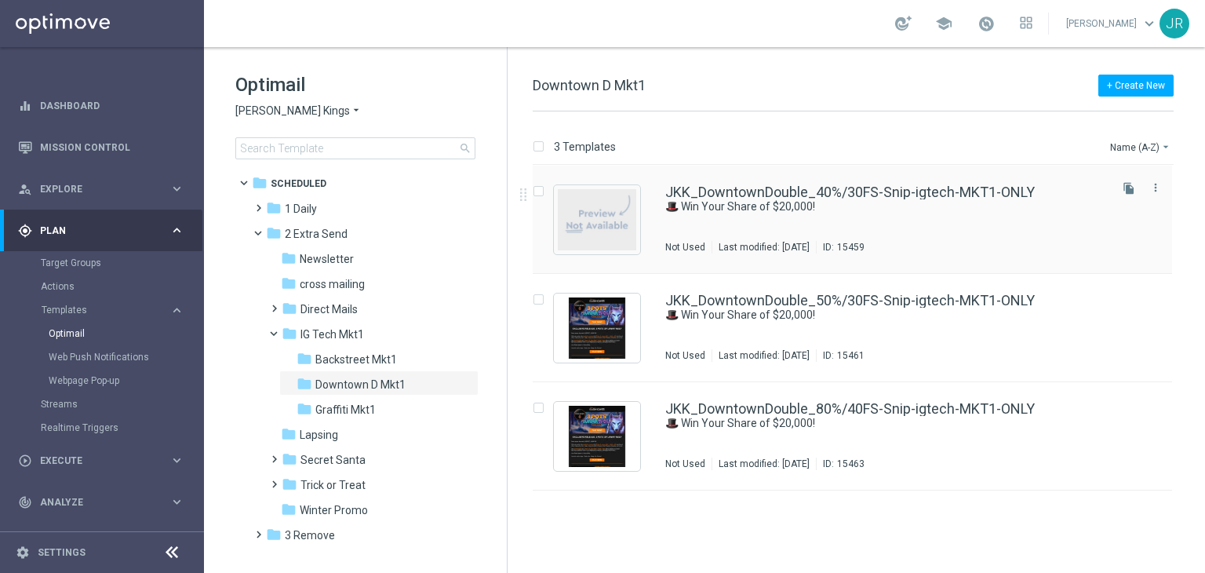
click at [697, 214] on div "JKK_DowntownDouble_40%/30FS-Snip-igtech-MKT1-ONLY 🎩 Win Your Share of $20,000! …" at bounding box center [885, 219] width 441 height 68
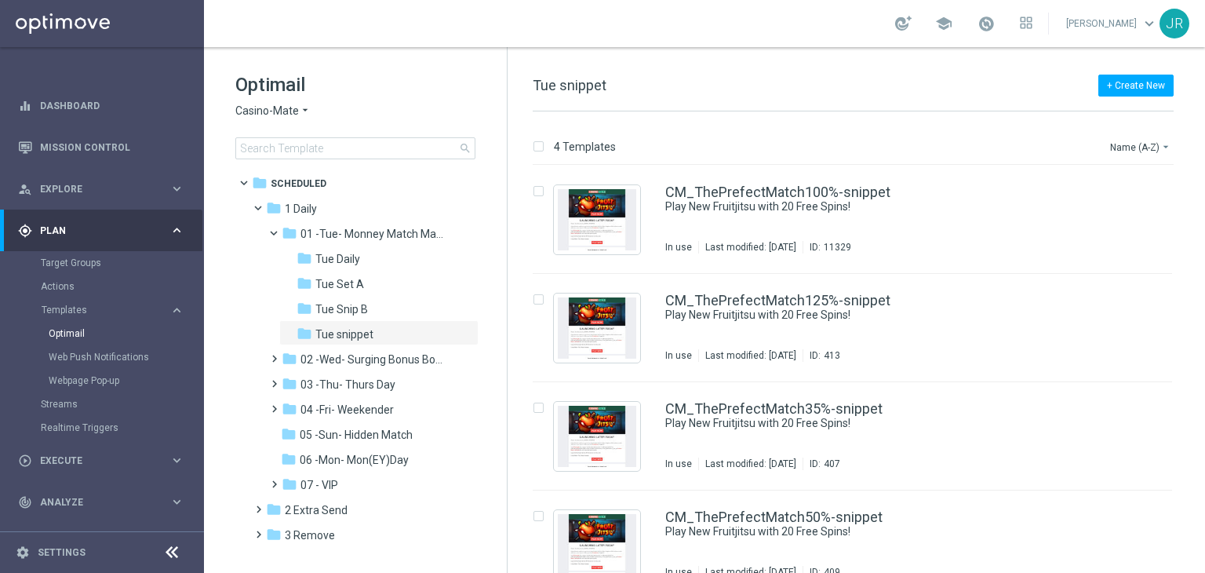
click at [282, 115] on span "Casino-Mate" at bounding box center [267, 111] width 64 height 15
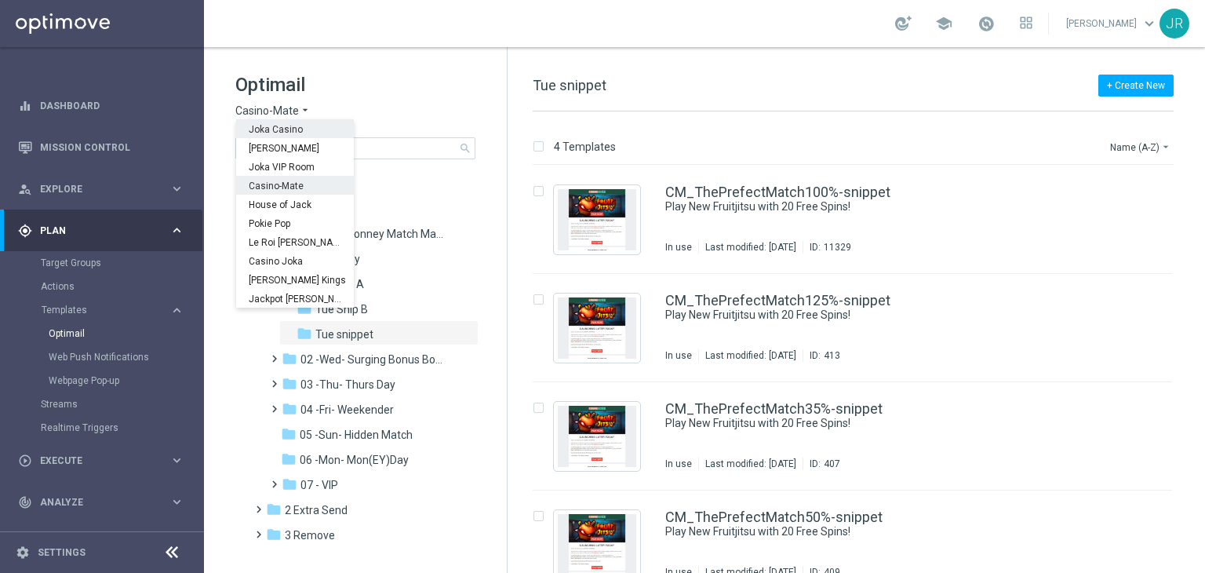
click at [0, 0] on span "Joka Casino" at bounding box center [0, 0] width 0 height 0
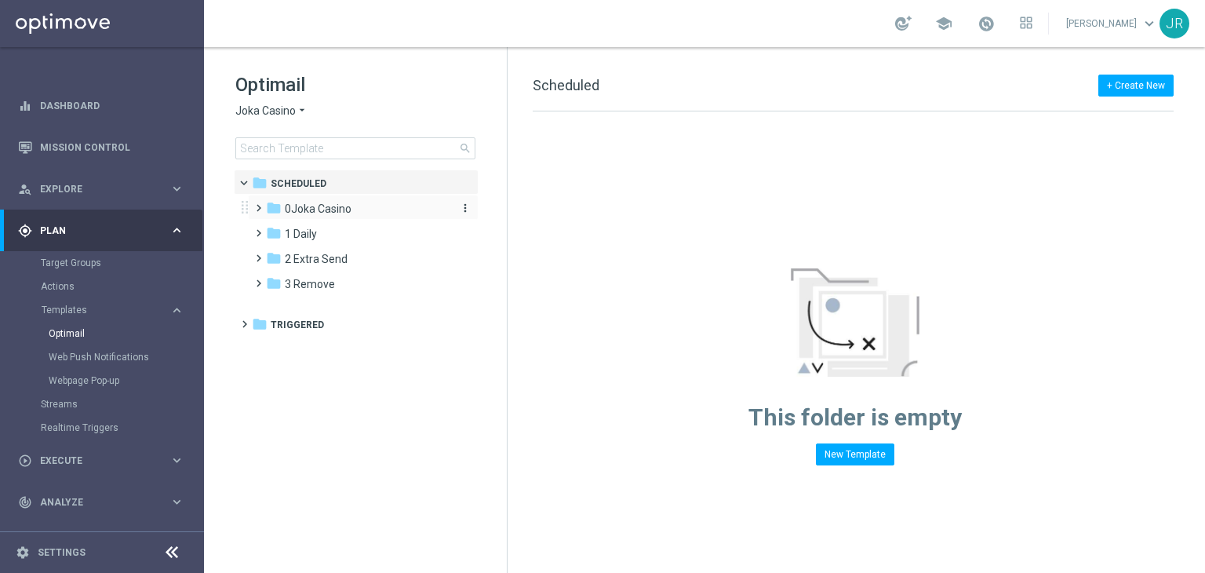
click at [311, 205] on span "0Joka Casino" at bounding box center [318, 209] width 67 height 14
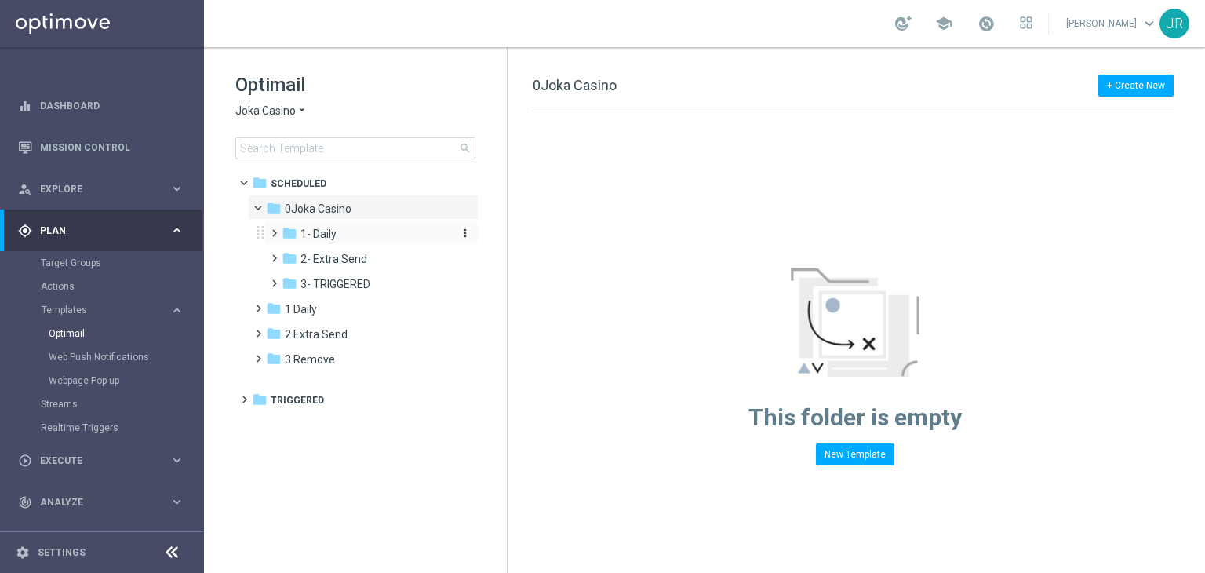
click at [309, 239] on span "1- Daily" at bounding box center [319, 234] width 36 height 14
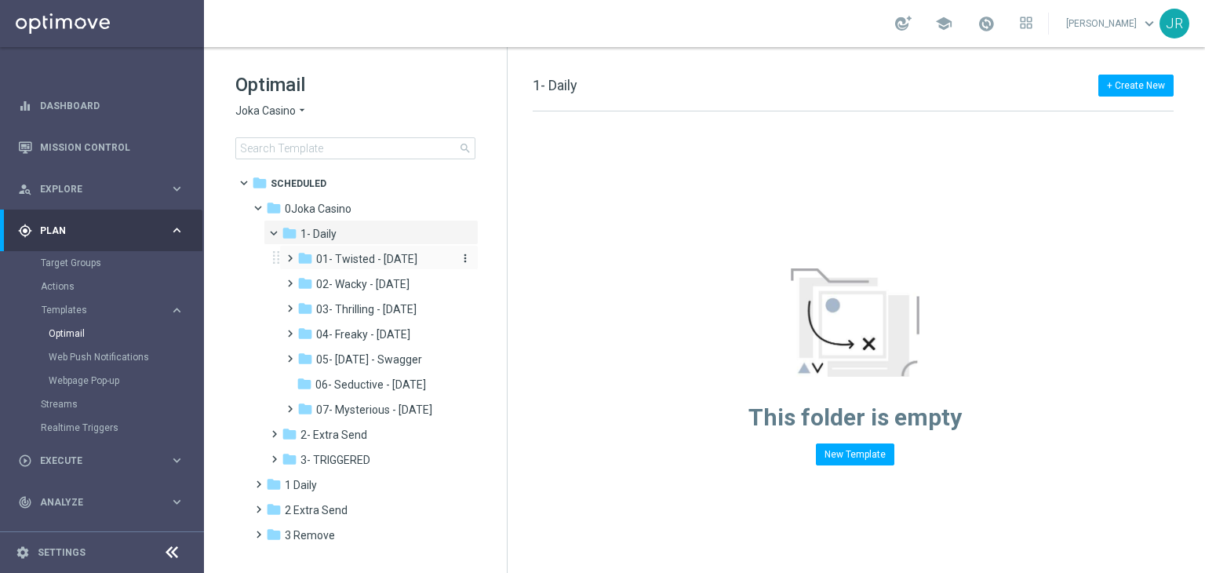
click at [359, 261] on span "01- Twisted - [DATE]" at bounding box center [366, 259] width 101 height 14
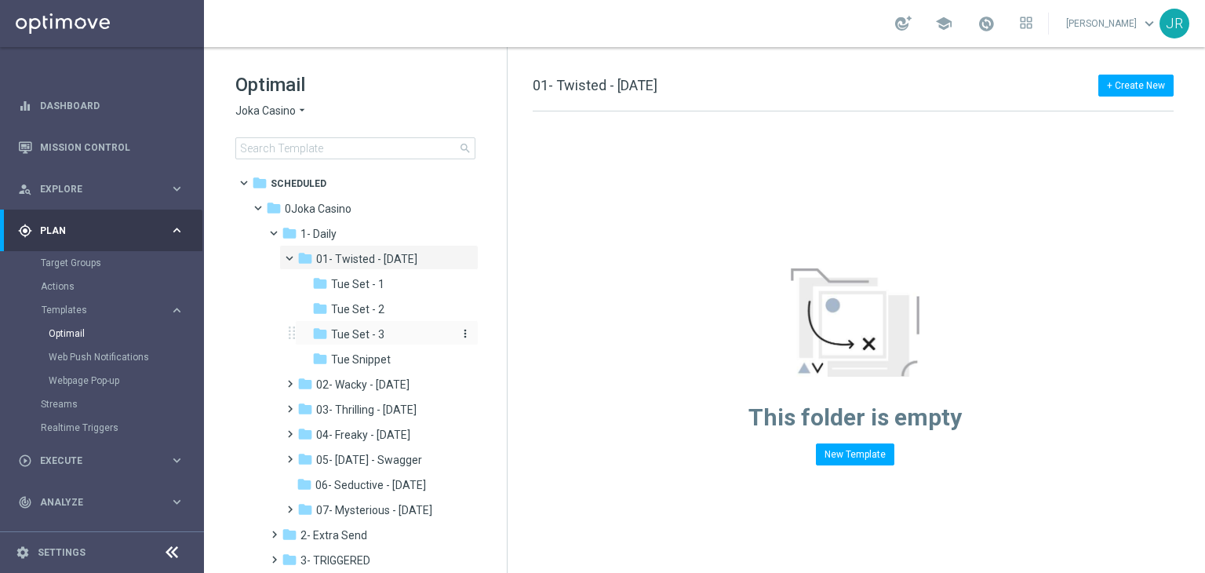
click at [390, 337] on div "folder Tue Set - 3" at bounding box center [382, 335] width 141 height 18
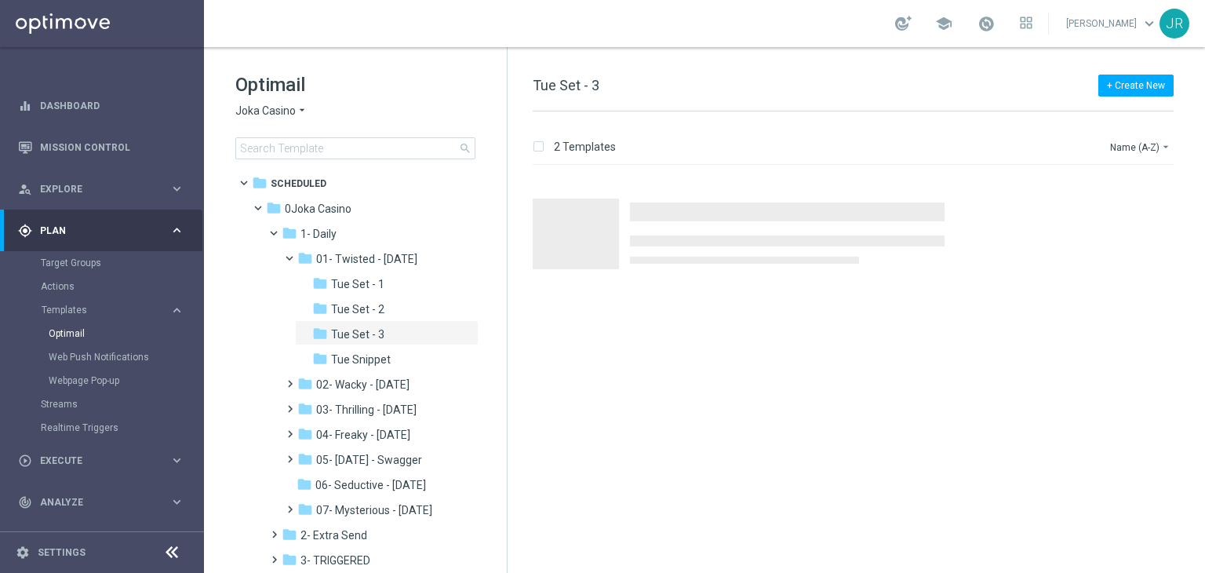
click at [235, 113] on span "Joka Casino" at bounding box center [265, 111] width 60 height 15
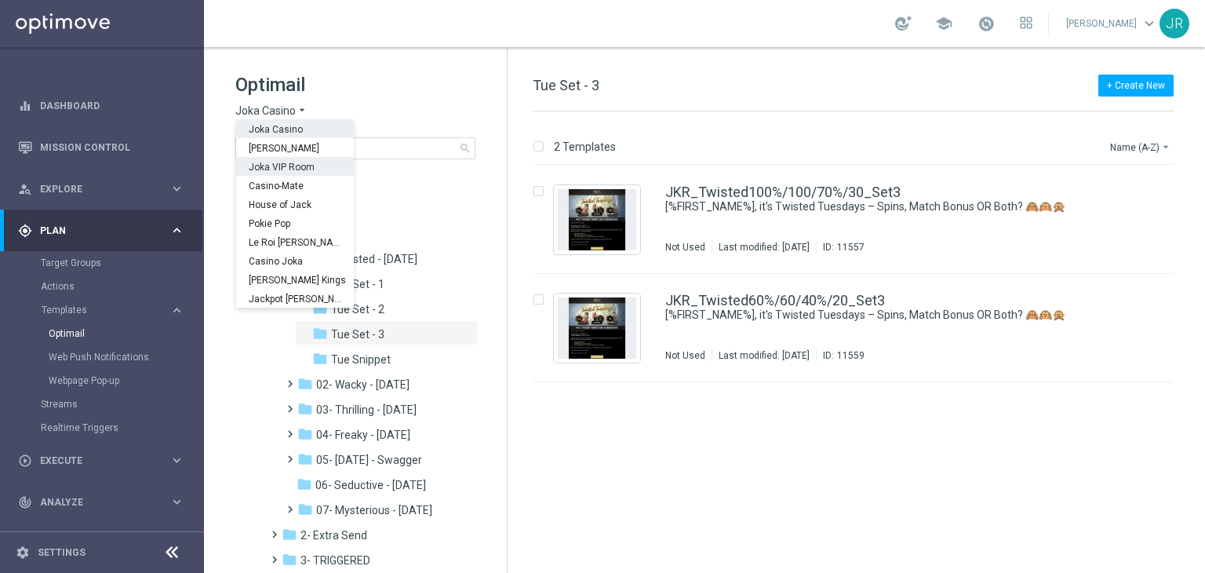
click at [0, 0] on span "Joka VIP Room" at bounding box center [0, 0] width 0 height 0
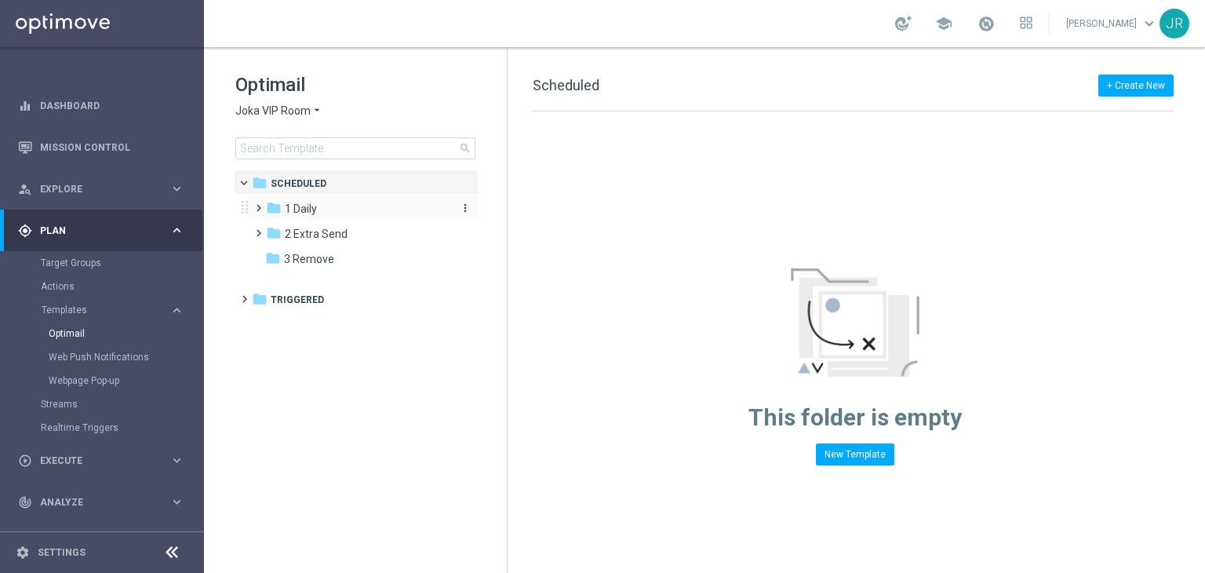
click at [296, 208] on span "1 Daily" at bounding box center [301, 209] width 32 height 14
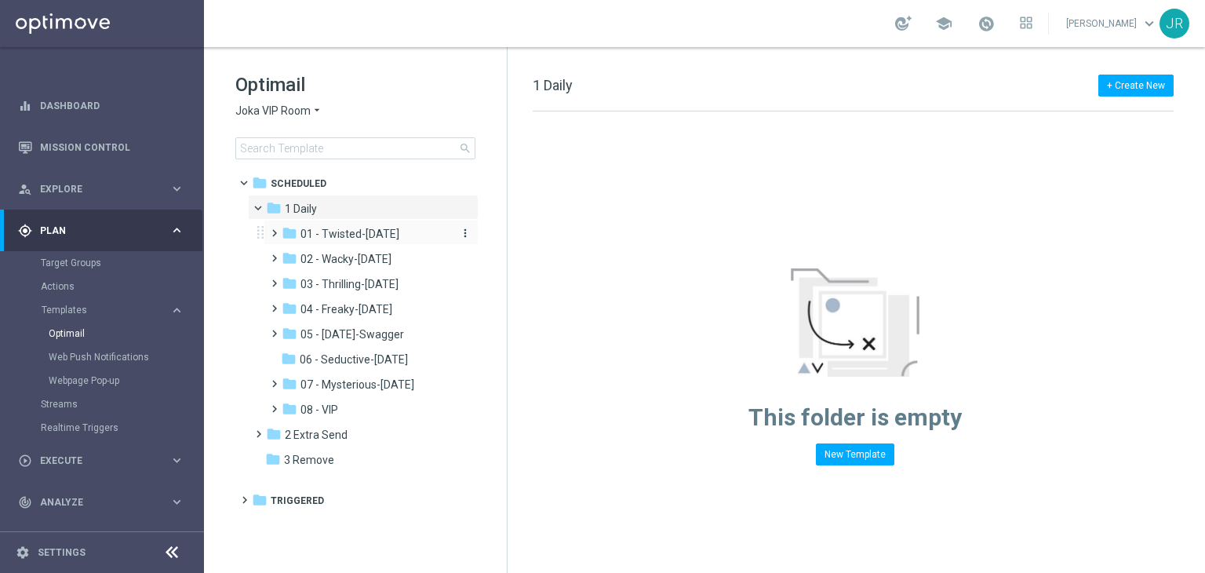
click at [355, 238] on span "01 - Twisted-[DATE]" at bounding box center [350, 234] width 99 height 14
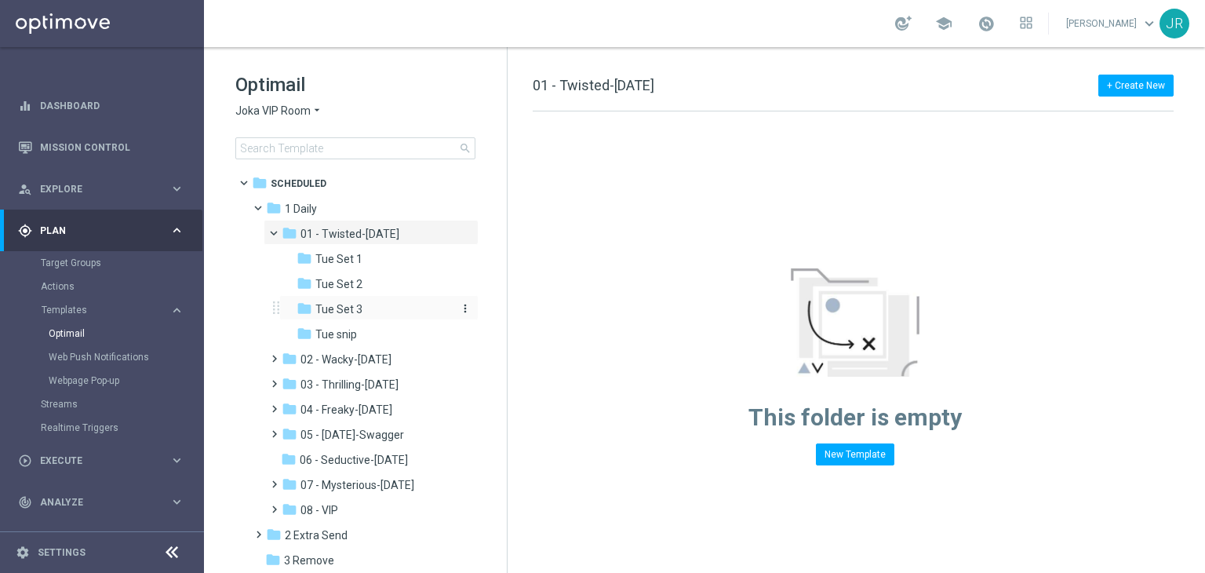
click at [378, 305] on div "folder Tue Set 3" at bounding box center [374, 310] width 155 height 18
